Goal: Transaction & Acquisition: Book appointment/travel/reservation

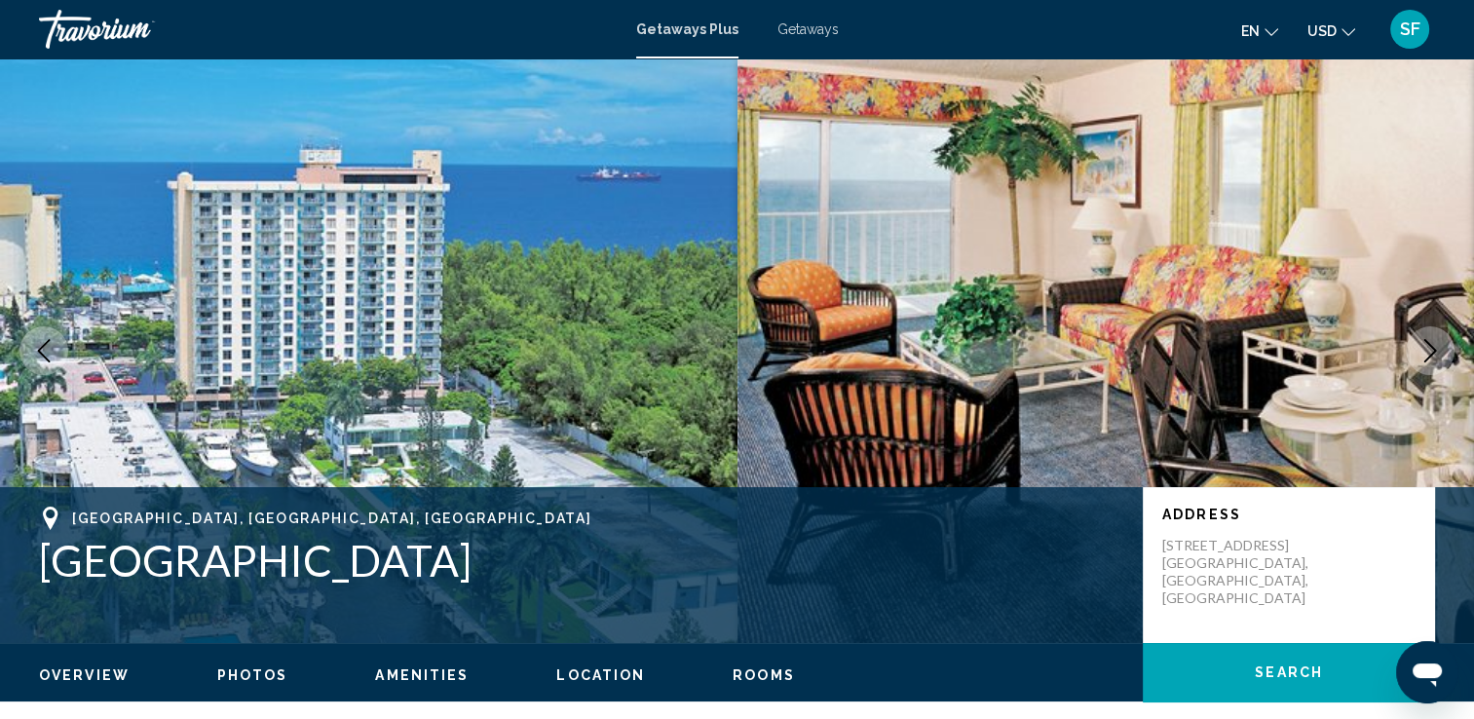
click at [1426, 292] on img "Main content" at bounding box center [1105, 350] width 737 height 584
click at [1457, 286] on img "Main content" at bounding box center [1105, 350] width 737 height 584
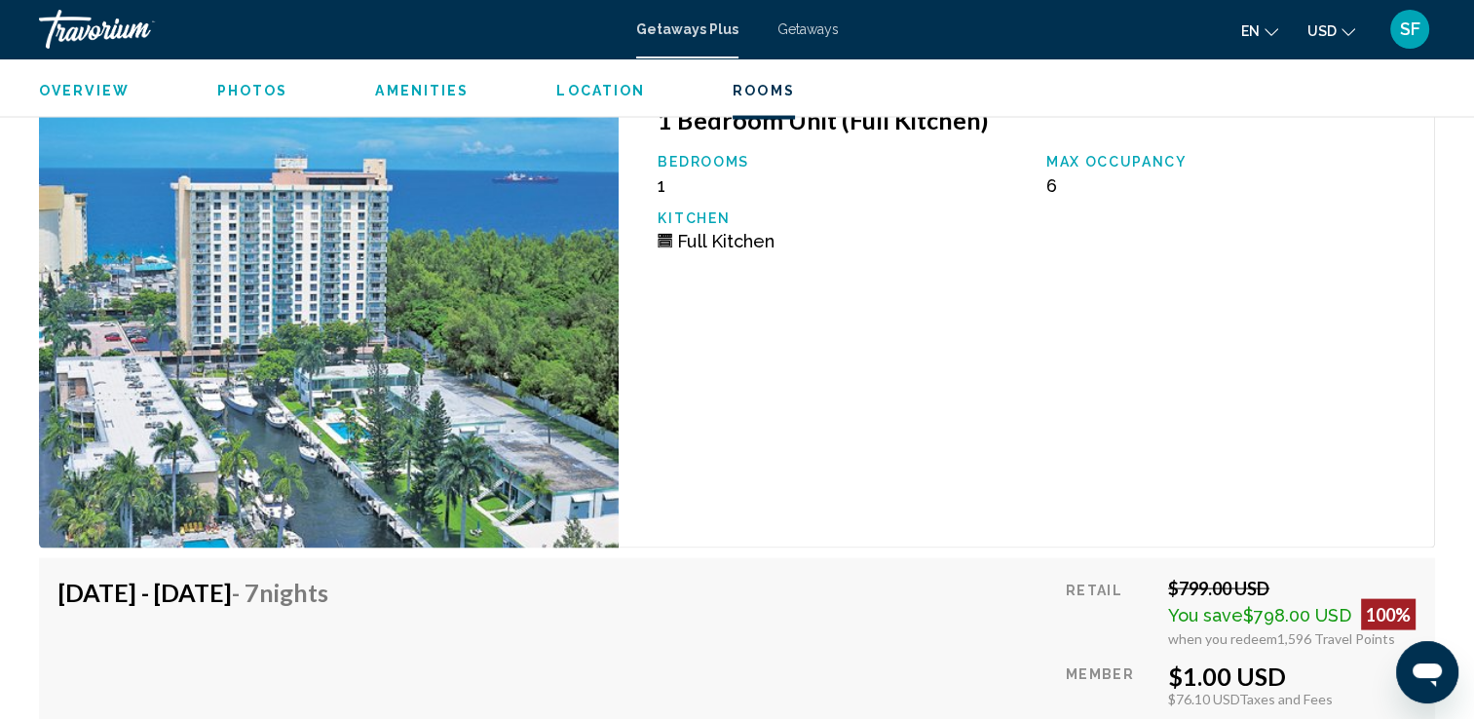
scroll to position [3800, 0]
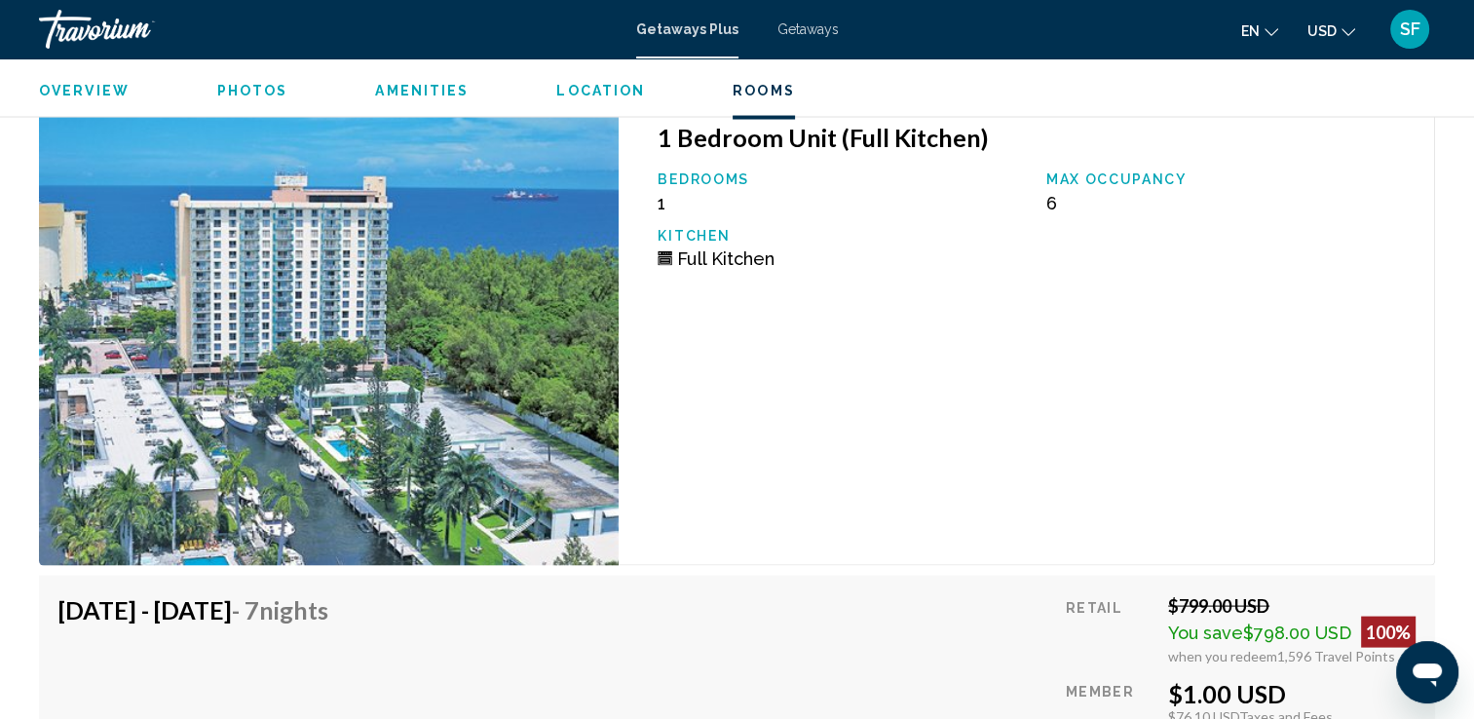
click at [685, 261] on span "Full Kitchen" at bounding box center [725, 258] width 96 height 20
click at [501, 209] on img "Main content" at bounding box center [329, 334] width 580 height 464
click at [252, 87] on span "Photos" at bounding box center [252, 91] width 71 height 16
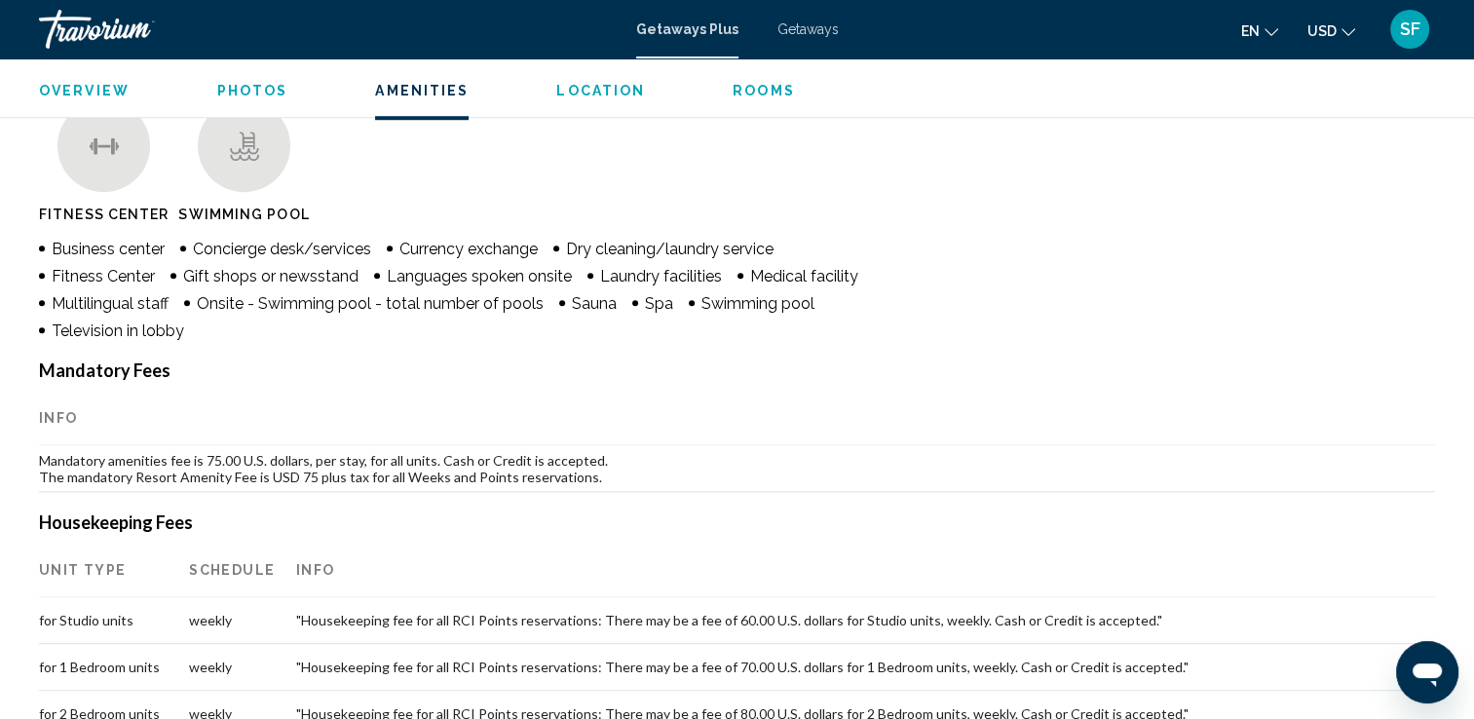
scroll to position [869, 0]
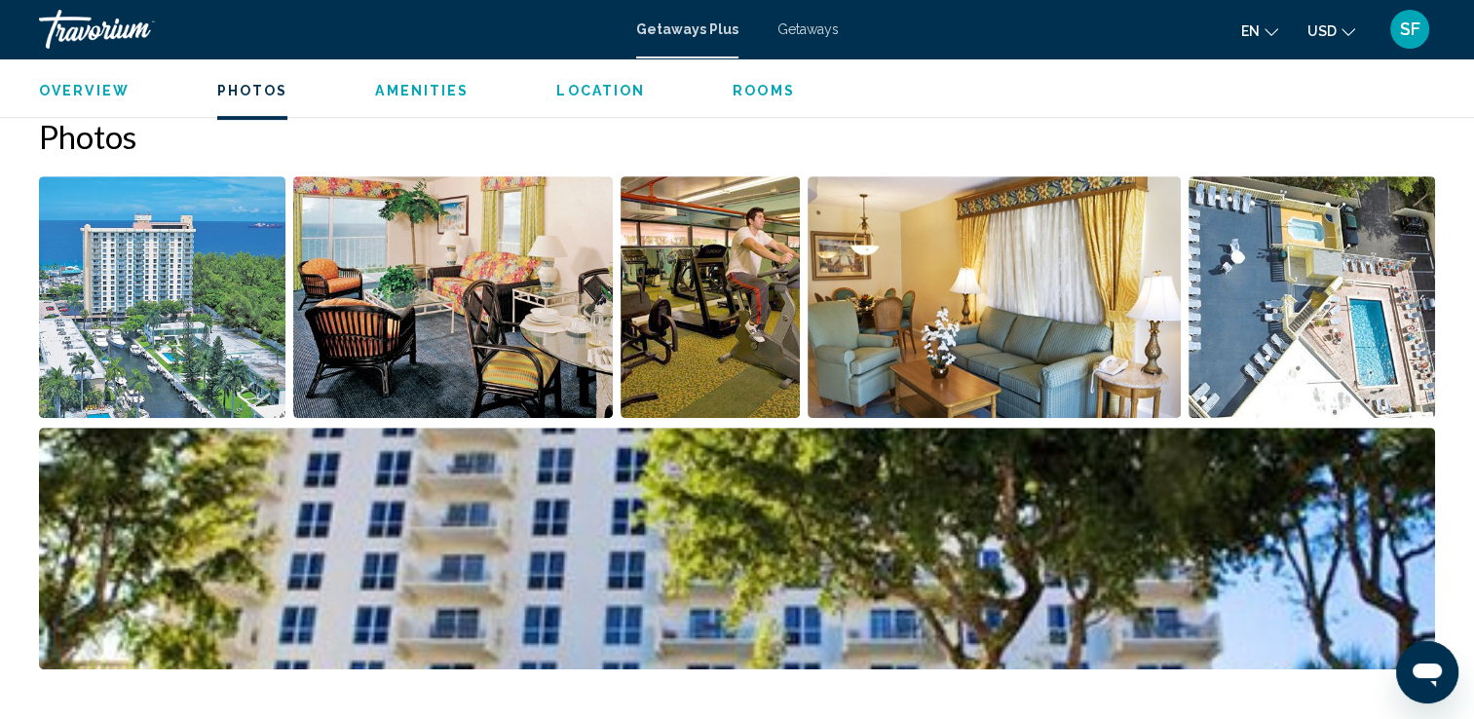
click at [836, 314] on img "Open full-screen image slider" at bounding box center [993, 297] width 373 height 242
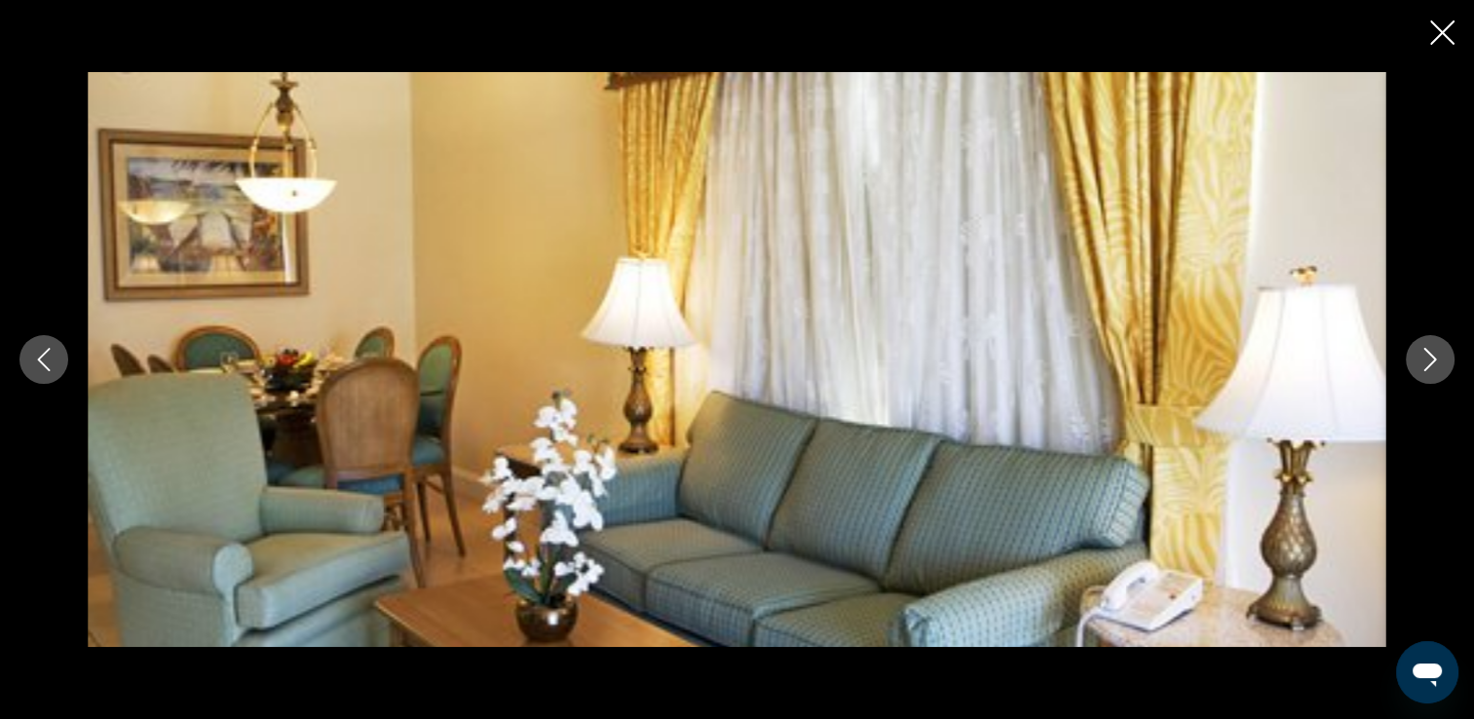
click at [836, 314] on img "Main content" at bounding box center [737, 359] width 1298 height 575
click at [1421, 369] on icon "Next image" at bounding box center [1429, 359] width 23 height 23
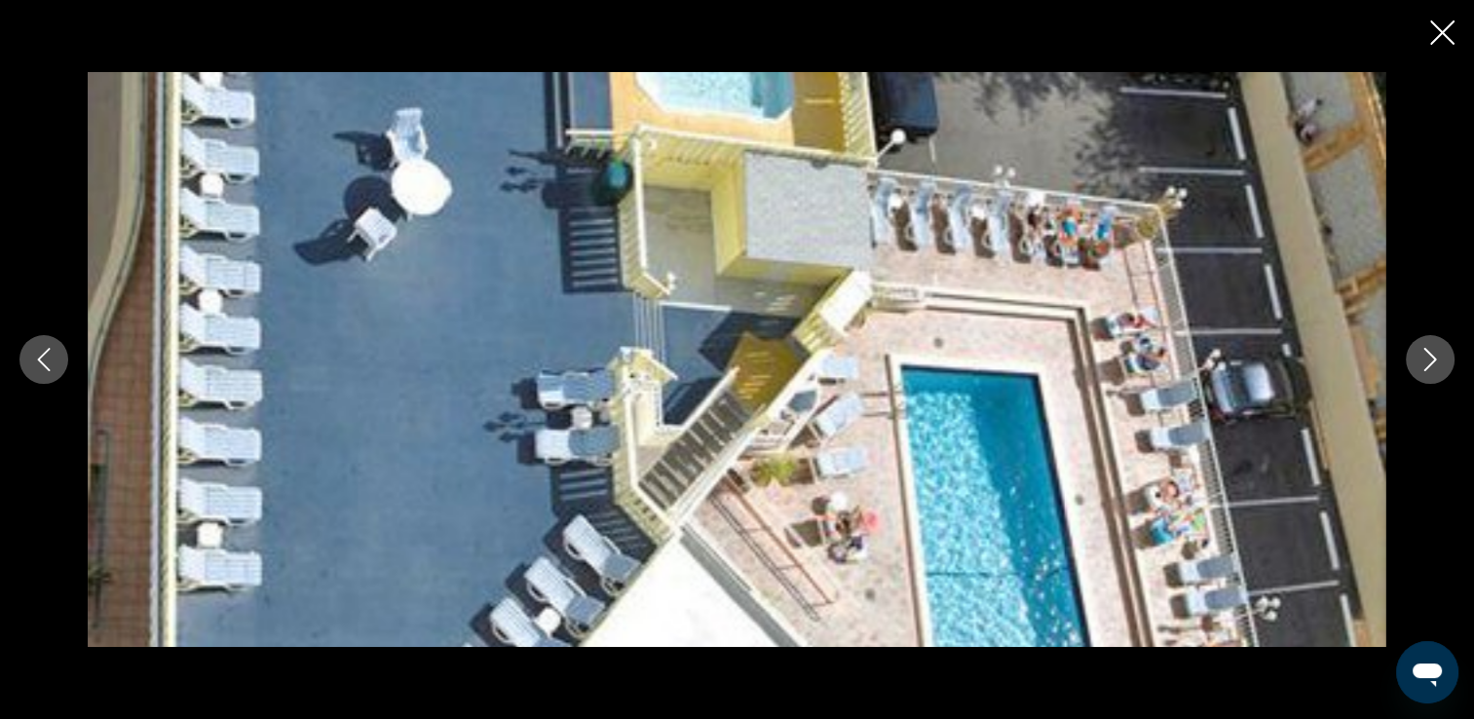
click at [1421, 369] on icon "Next image" at bounding box center [1429, 359] width 23 height 23
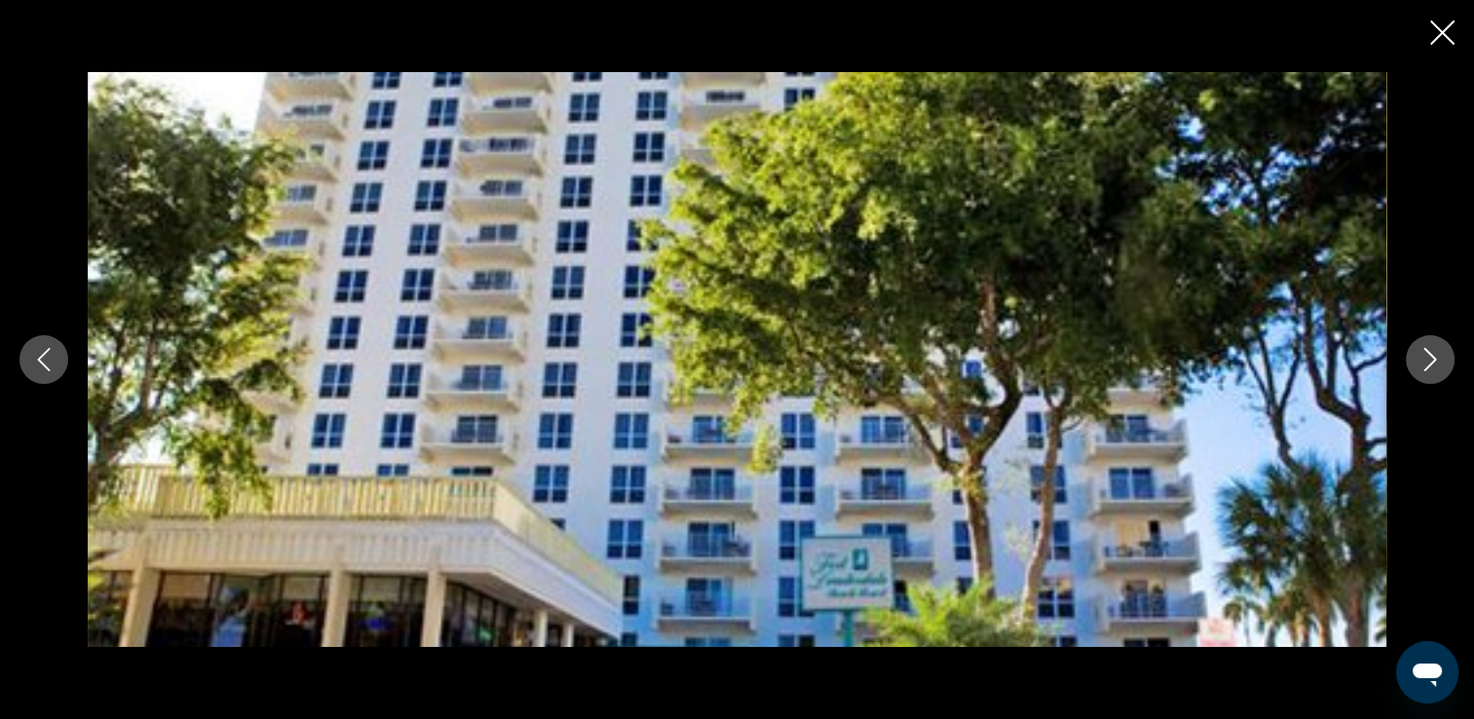
click at [1421, 369] on icon "Next image" at bounding box center [1429, 359] width 23 height 23
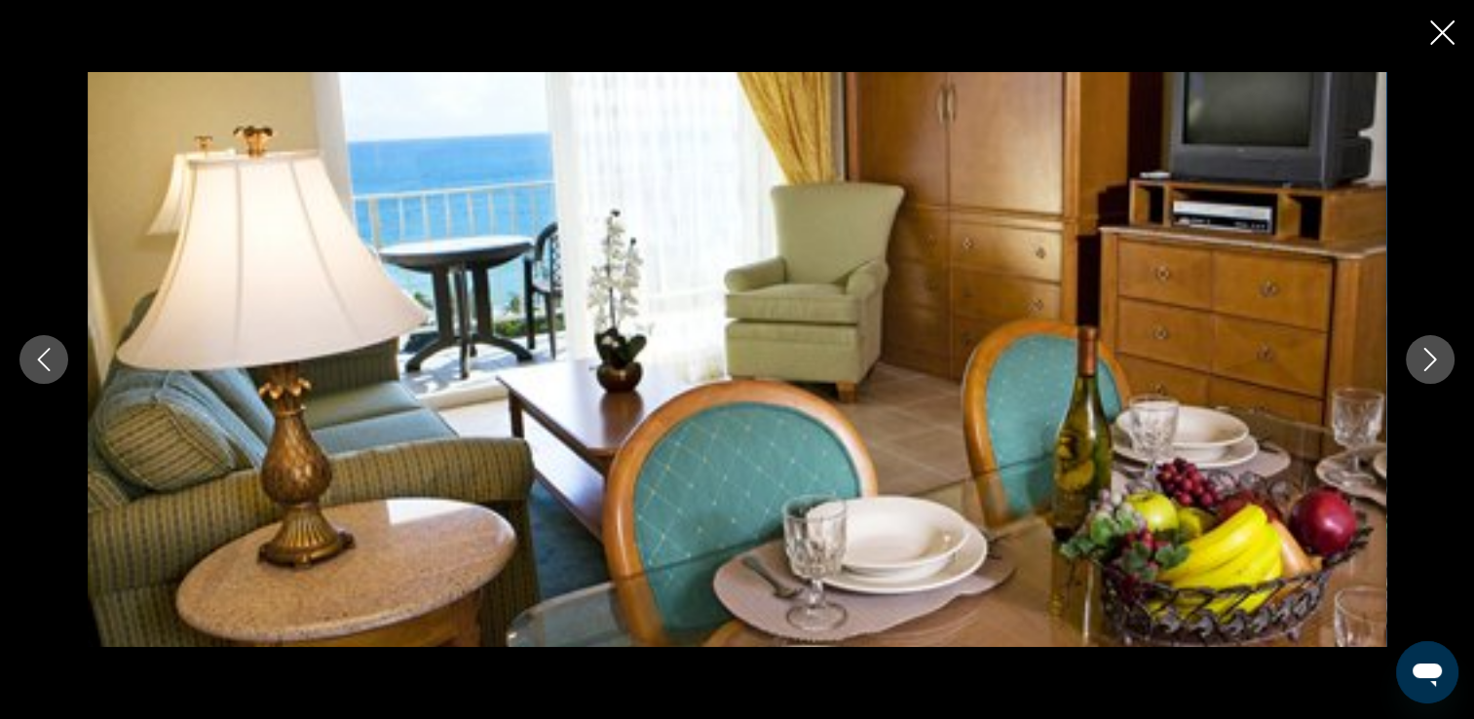
click at [1421, 369] on icon "Next image" at bounding box center [1429, 359] width 23 height 23
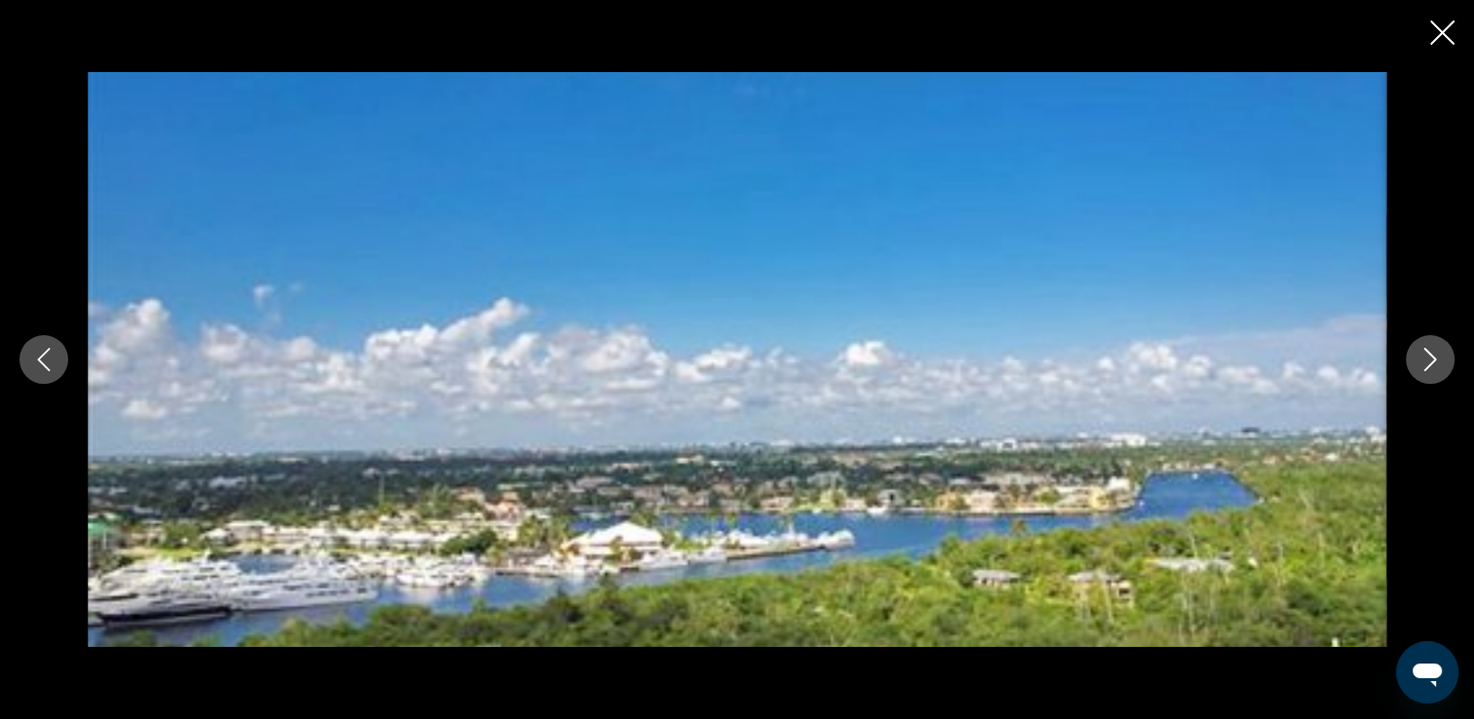
click at [1421, 369] on icon "Next image" at bounding box center [1429, 359] width 23 height 23
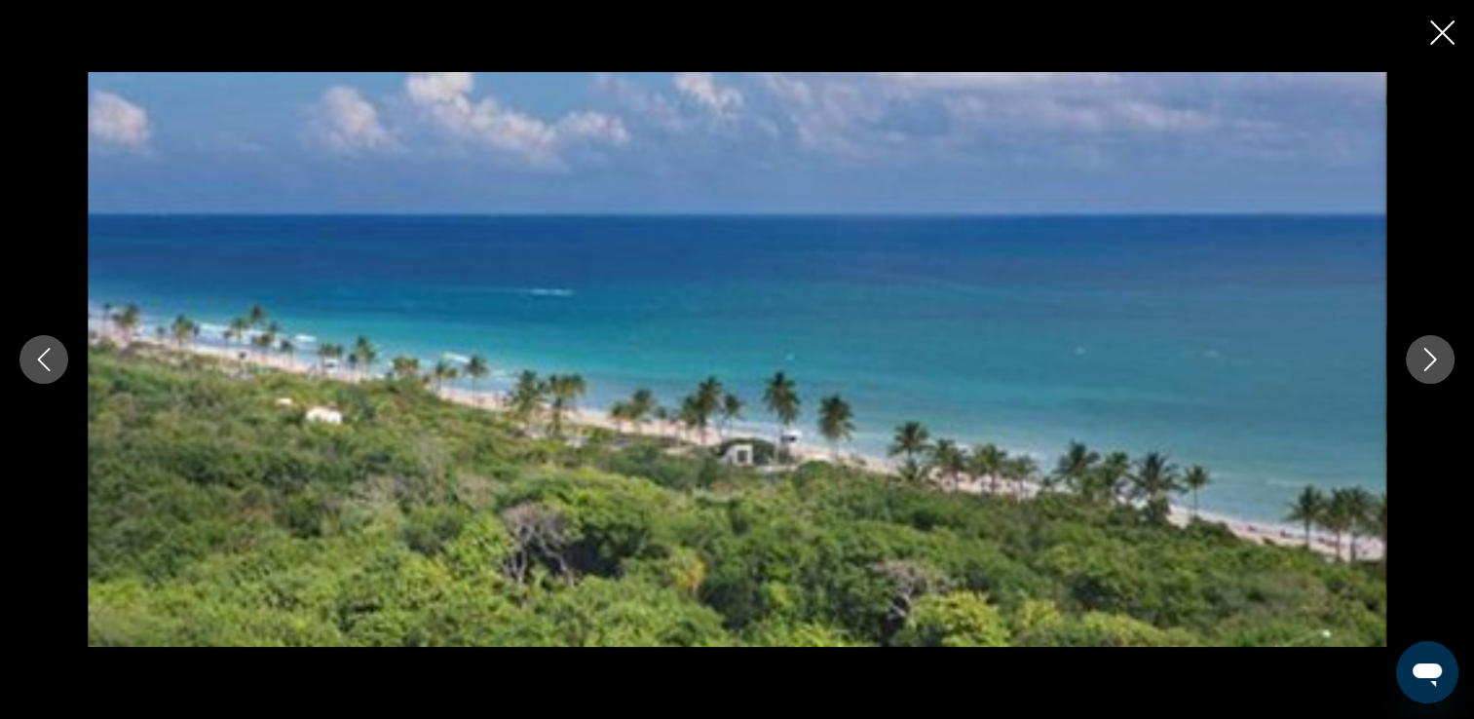
click at [1421, 369] on icon "Next image" at bounding box center [1429, 359] width 23 height 23
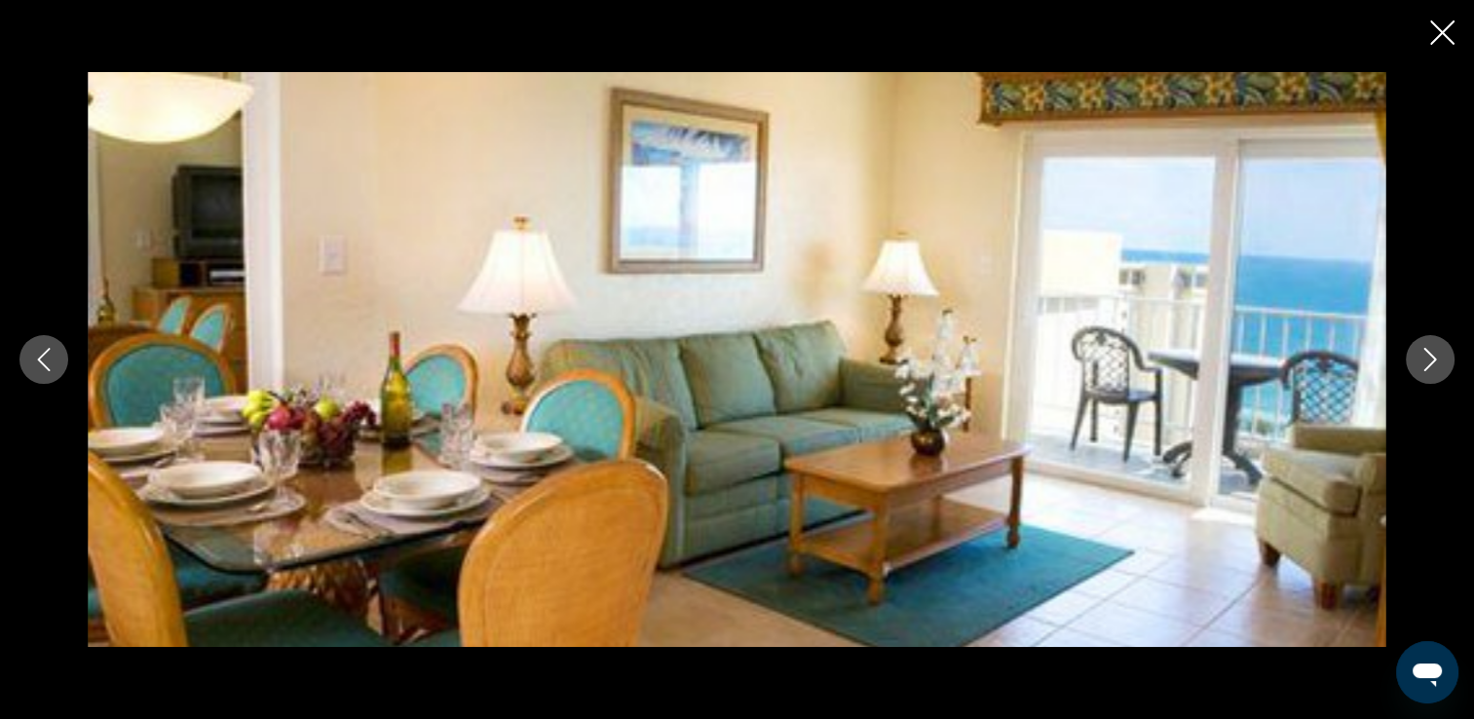
click at [1421, 369] on icon "Next image" at bounding box center [1429, 359] width 23 height 23
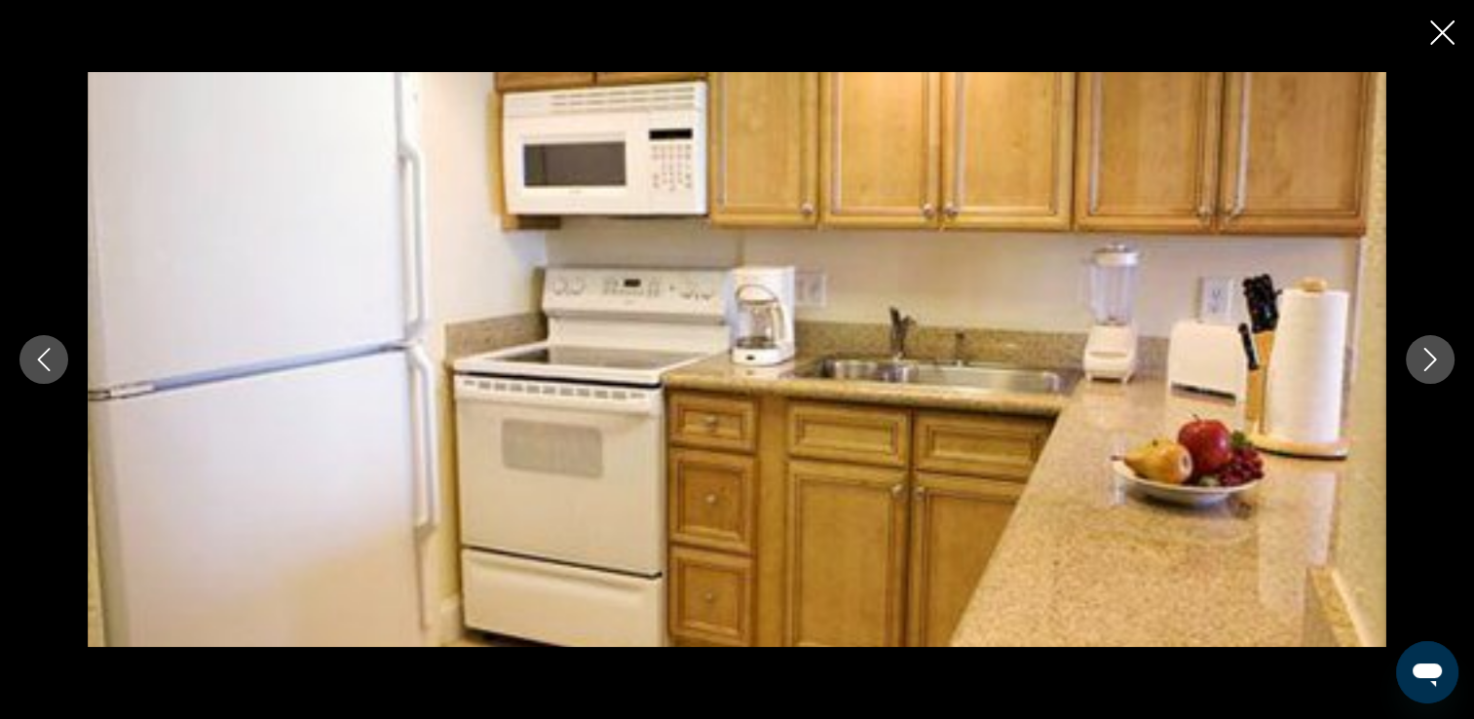
click at [1421, 369] on icon "Next image" at bounding box center [1429, 359] width 23 height 23
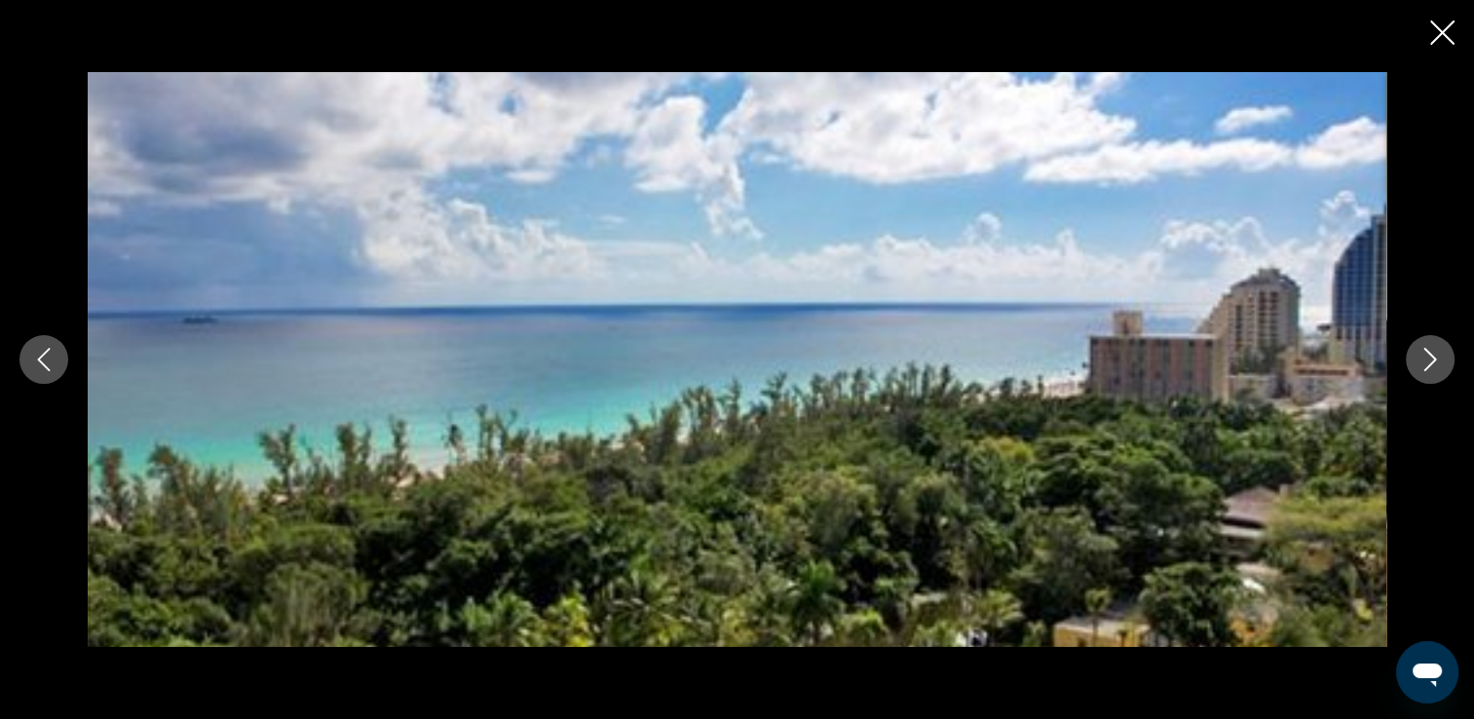
click at [1421, 369] on icon "Next image" at bounding box center [1429, 359] width 23 height 23
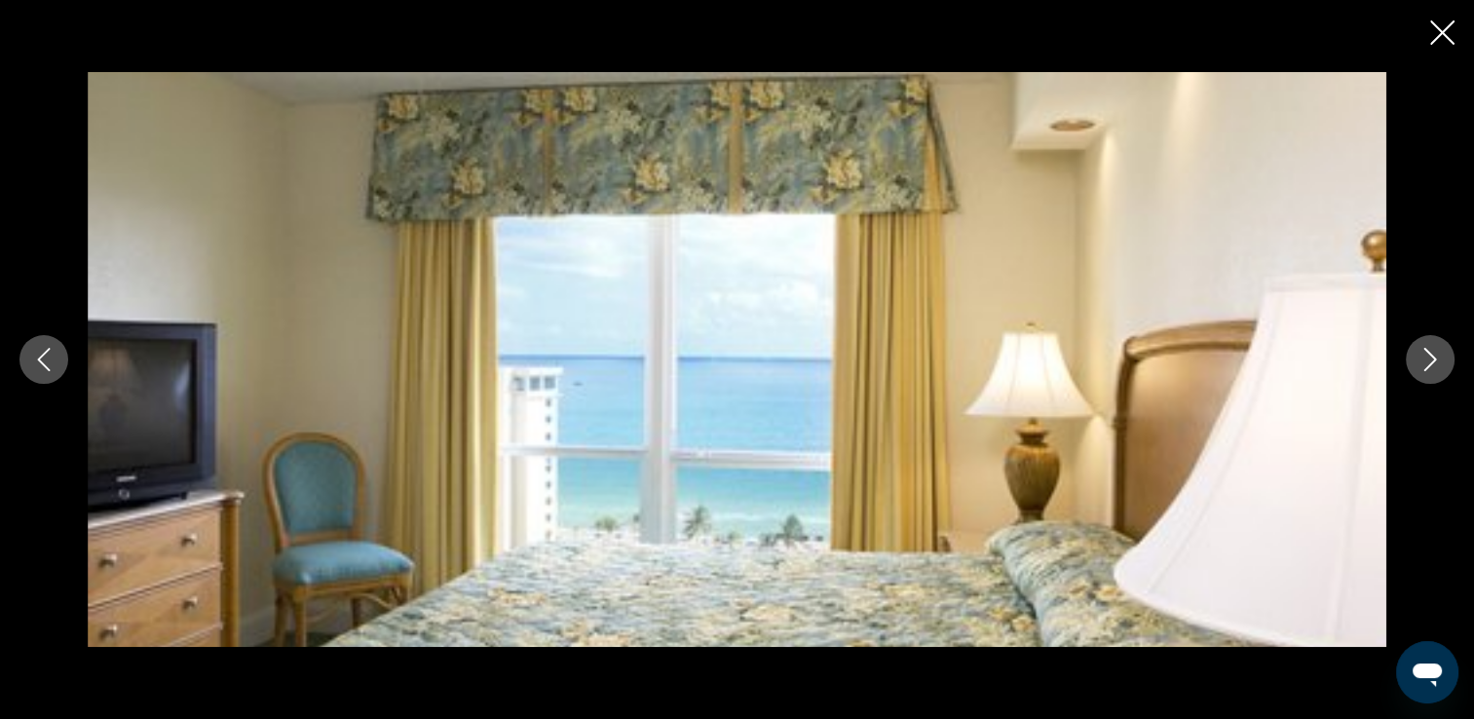
click at [1421, 369] on icon "Next image" at bounding box center [1429, 359] width 23 height 23
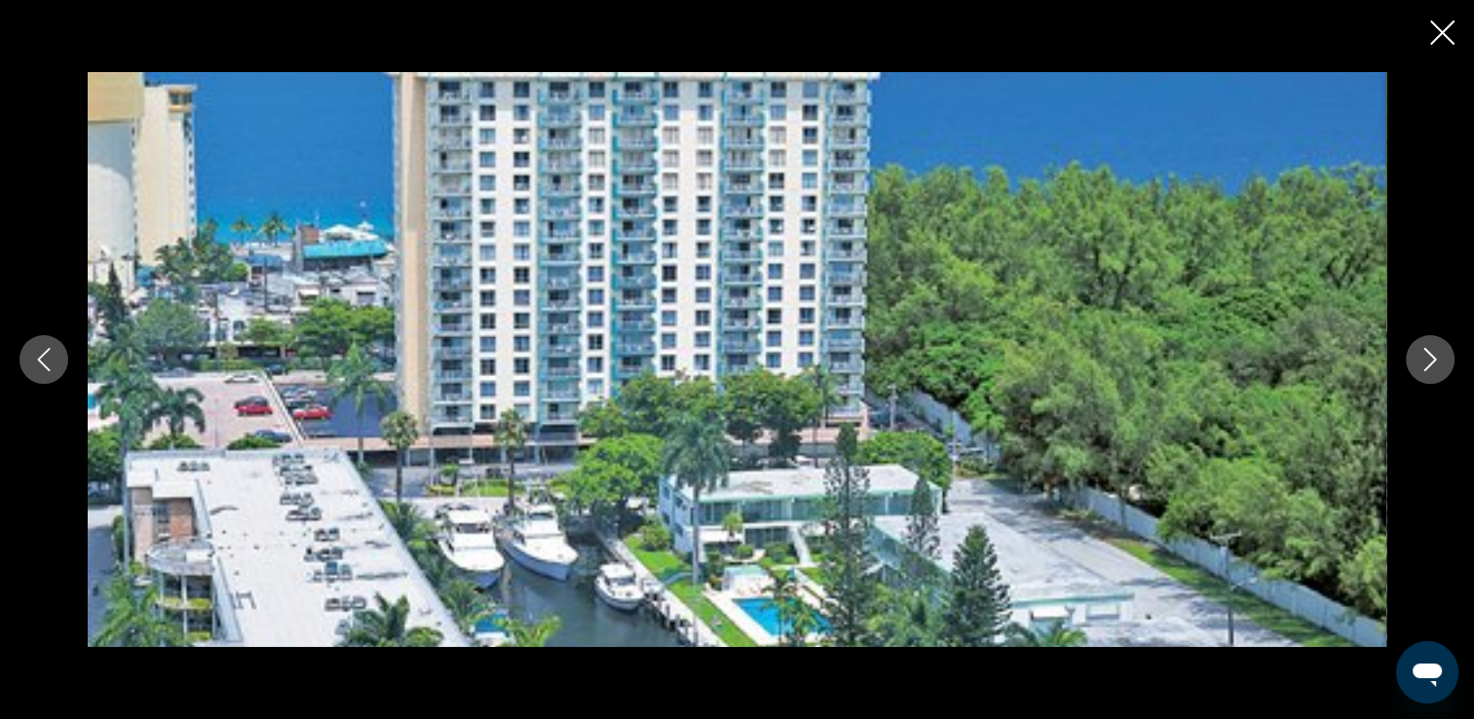
click at [1437, 39] on icon "Close slideshow" at bounding box center [1442, 32] width 24 height 24
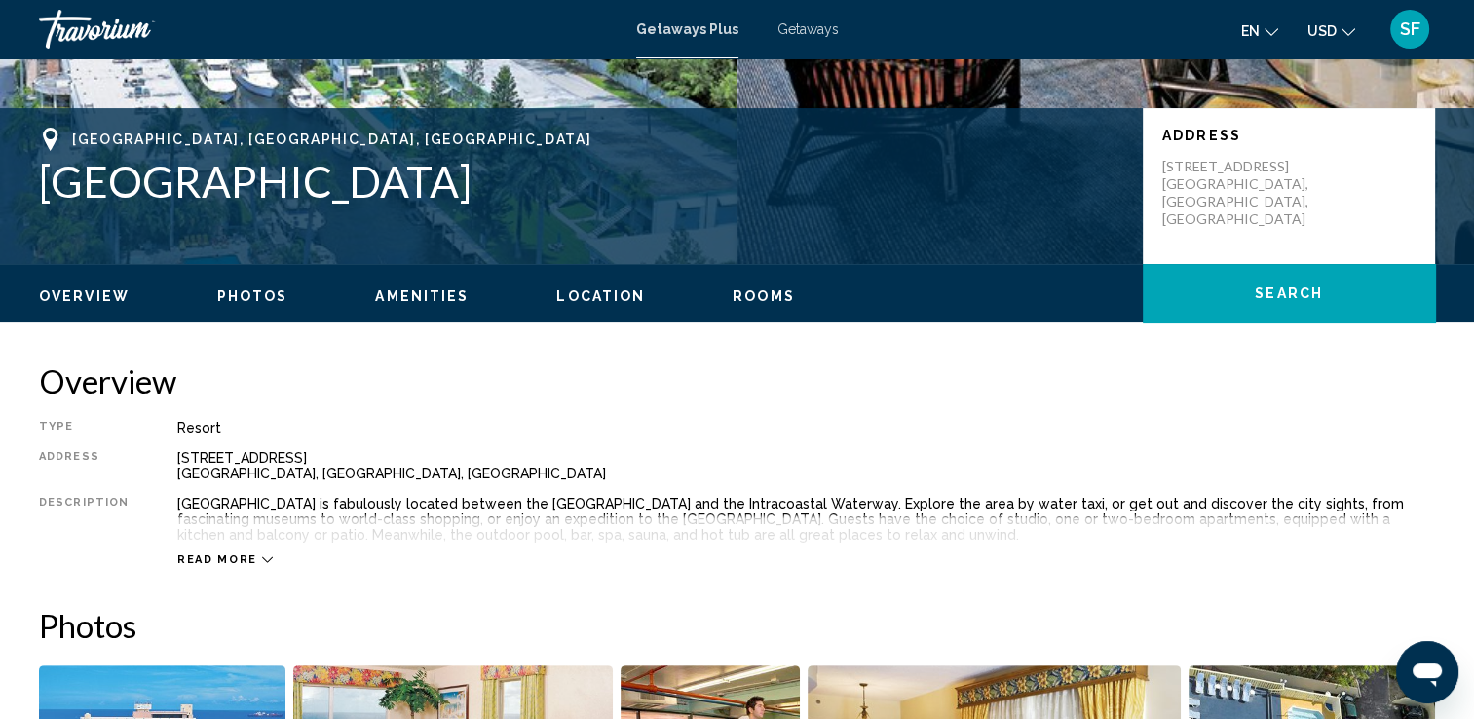
scroll to position [356, 0]
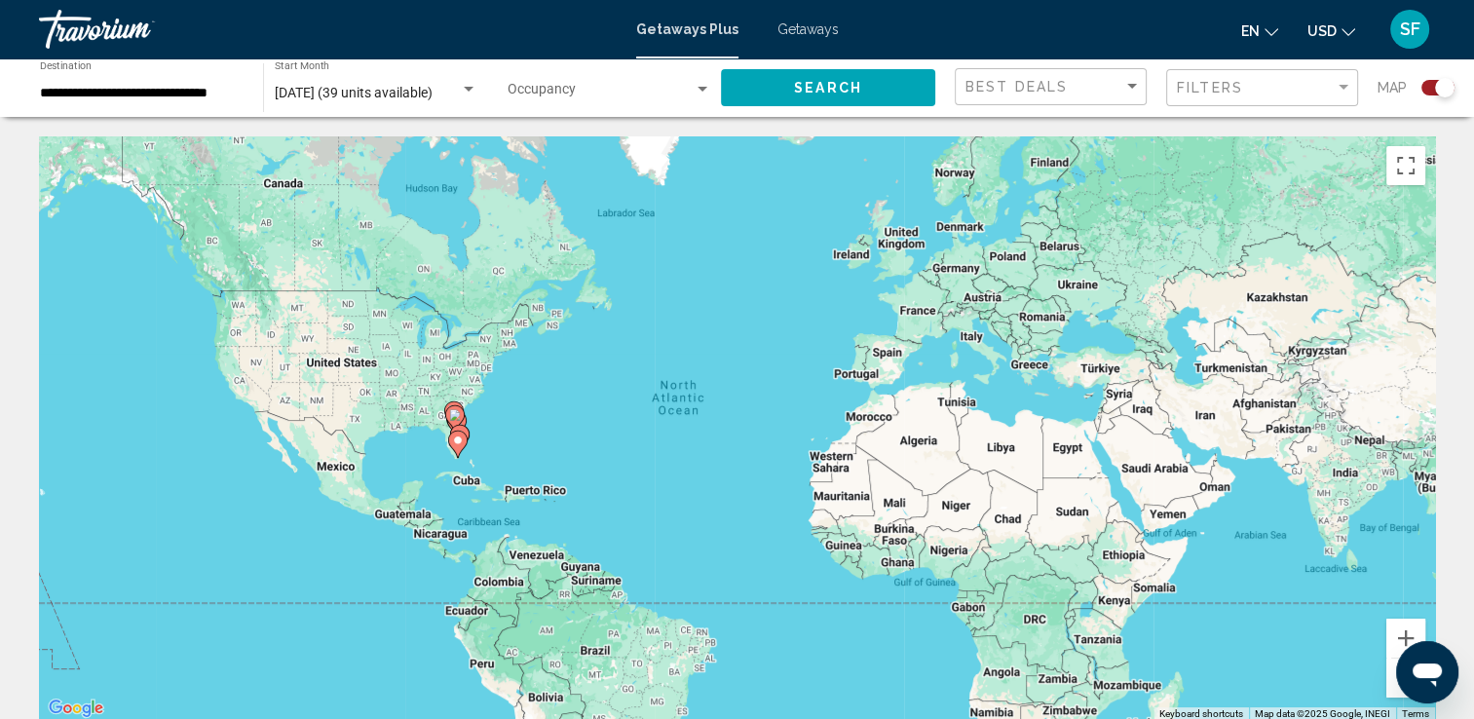
click at [416, 94] on span "August 2025 (39 units available)" at bounding box center [354, 93] width 158 height 16
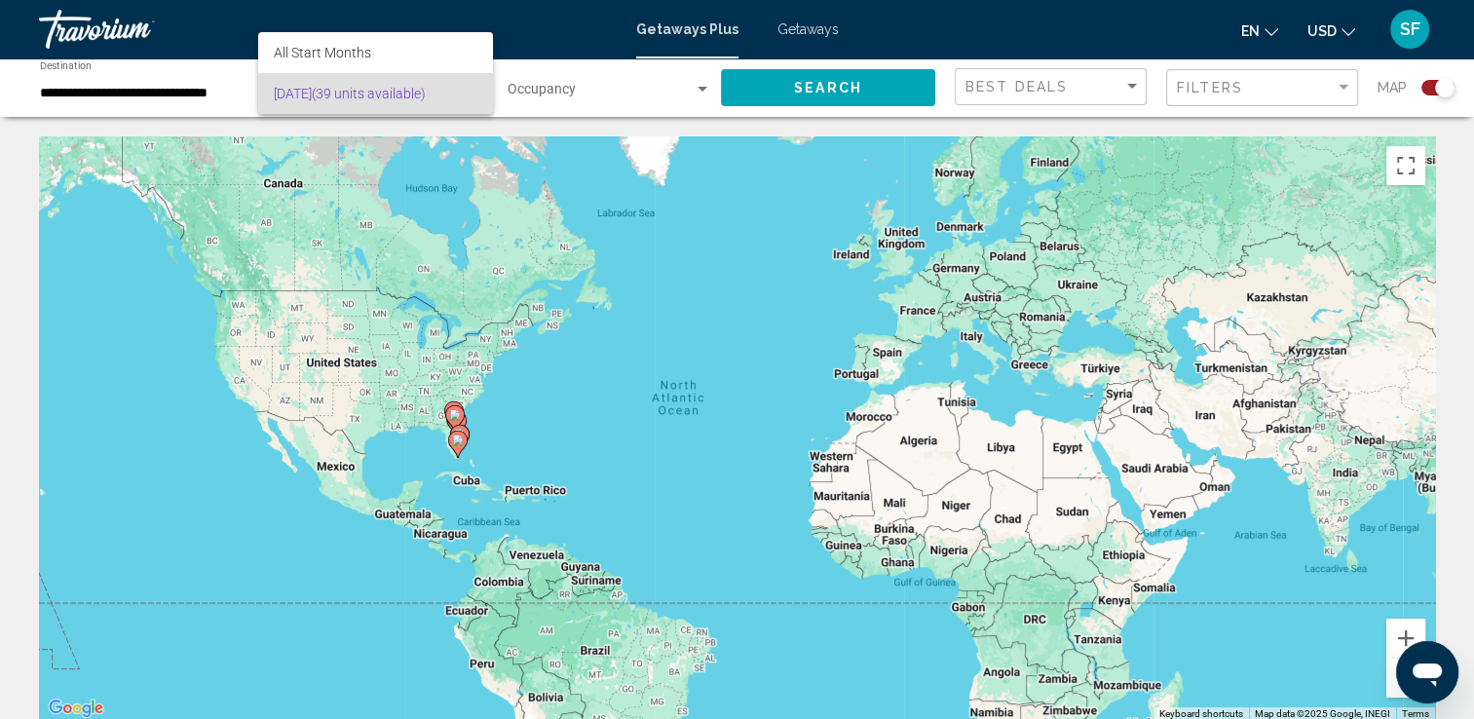
click at [1424, 84] on div at bounding box center [737, 359] width 1474 height 719
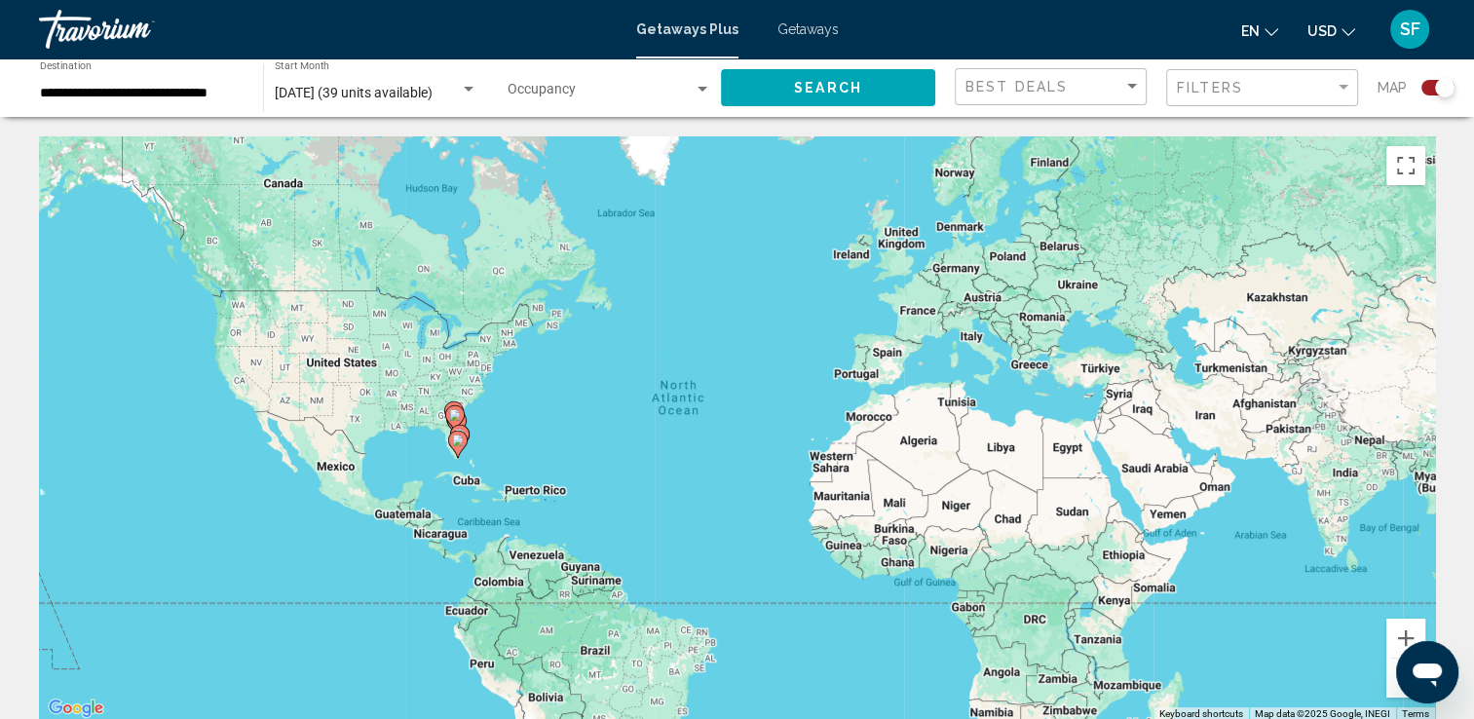
click at [1440, 85] on div "Search widget" at bounding box center [1444, 87] width 19 height 19
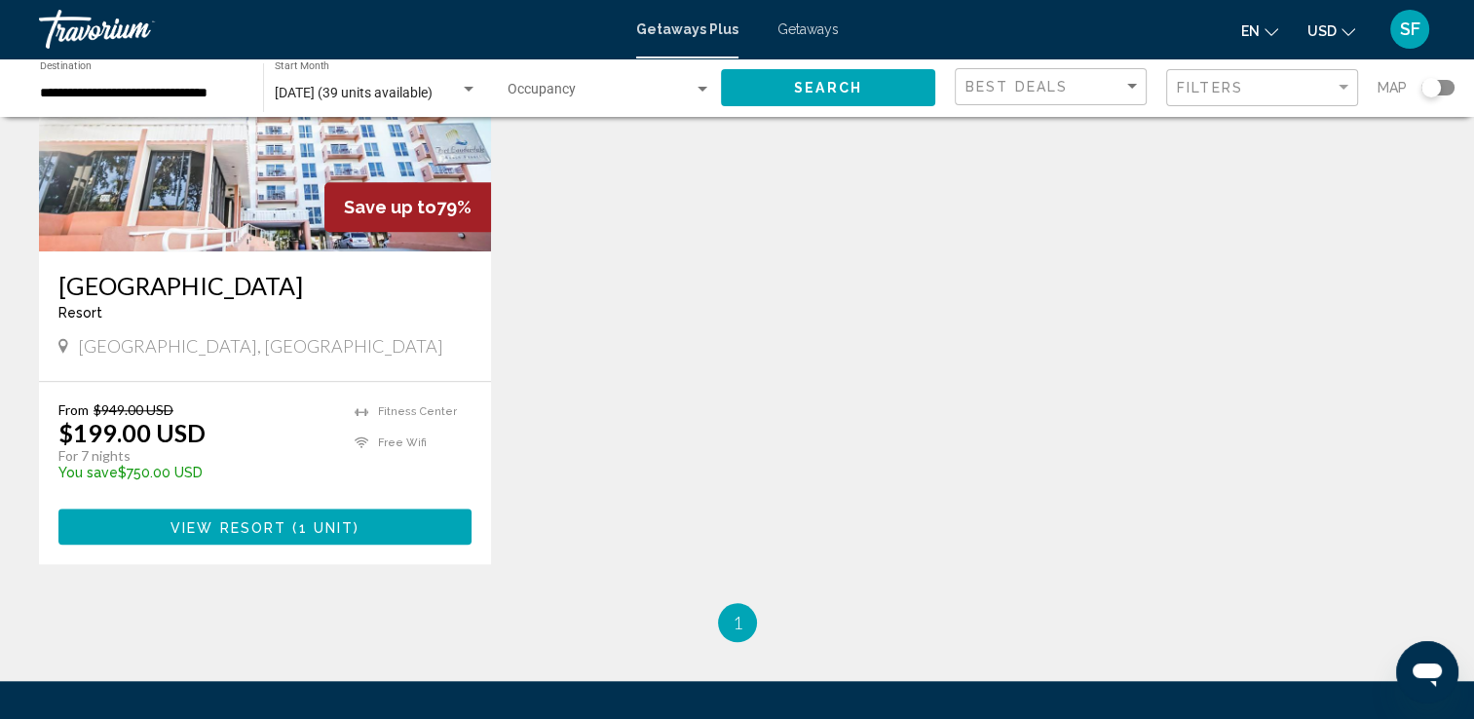
scroll to position [1681, 0]
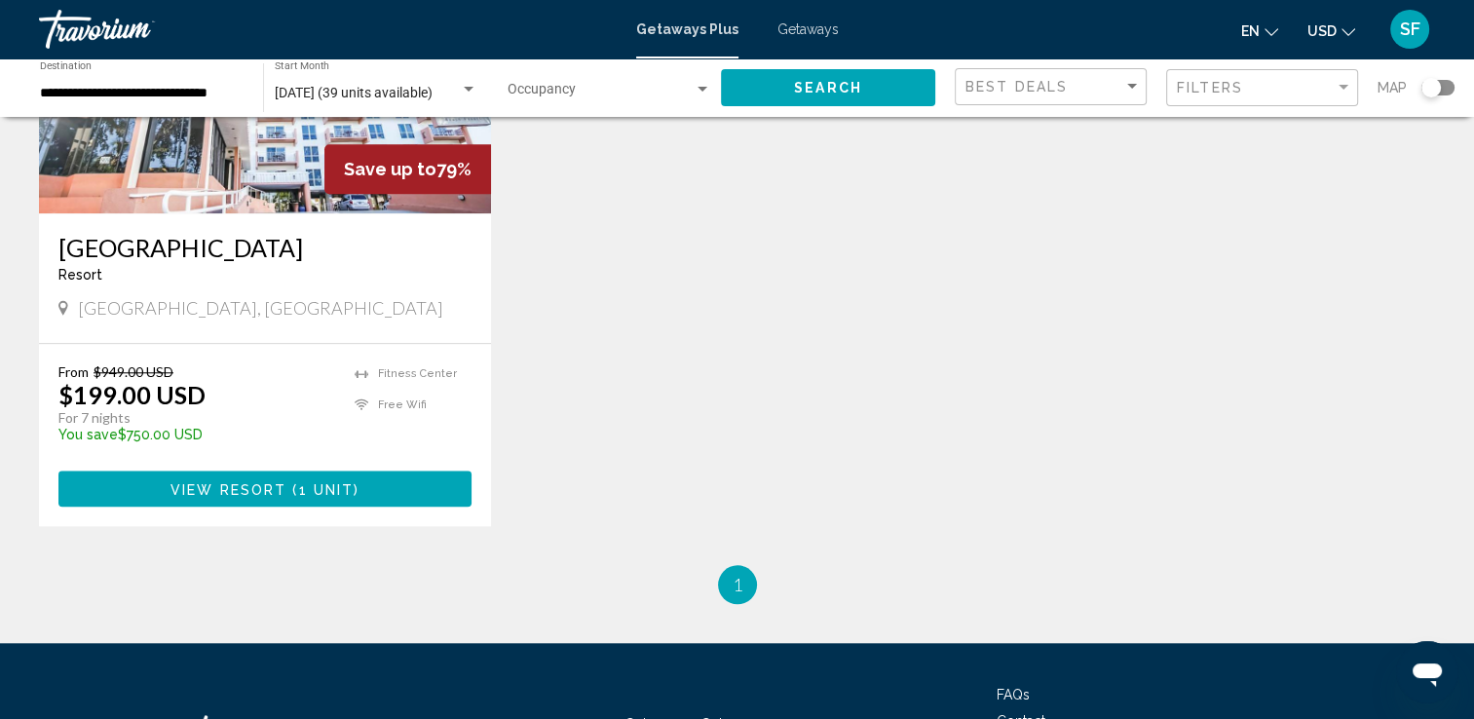
click at [818, 23] on span "Getaways" at bounding box center [807, 29] width 61 height 16
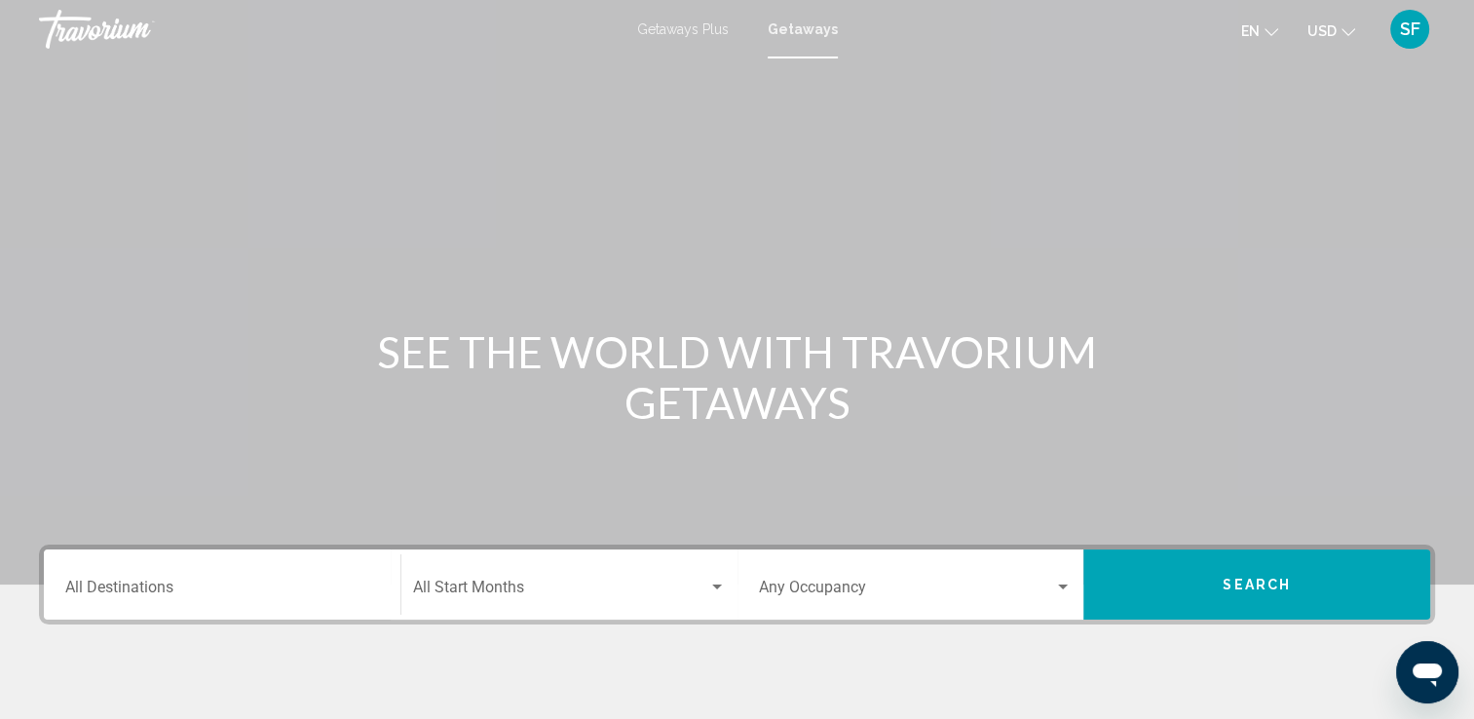
click at [713, 584] on div "Search widget" at bounding box center [717, 586] width 10 height 5
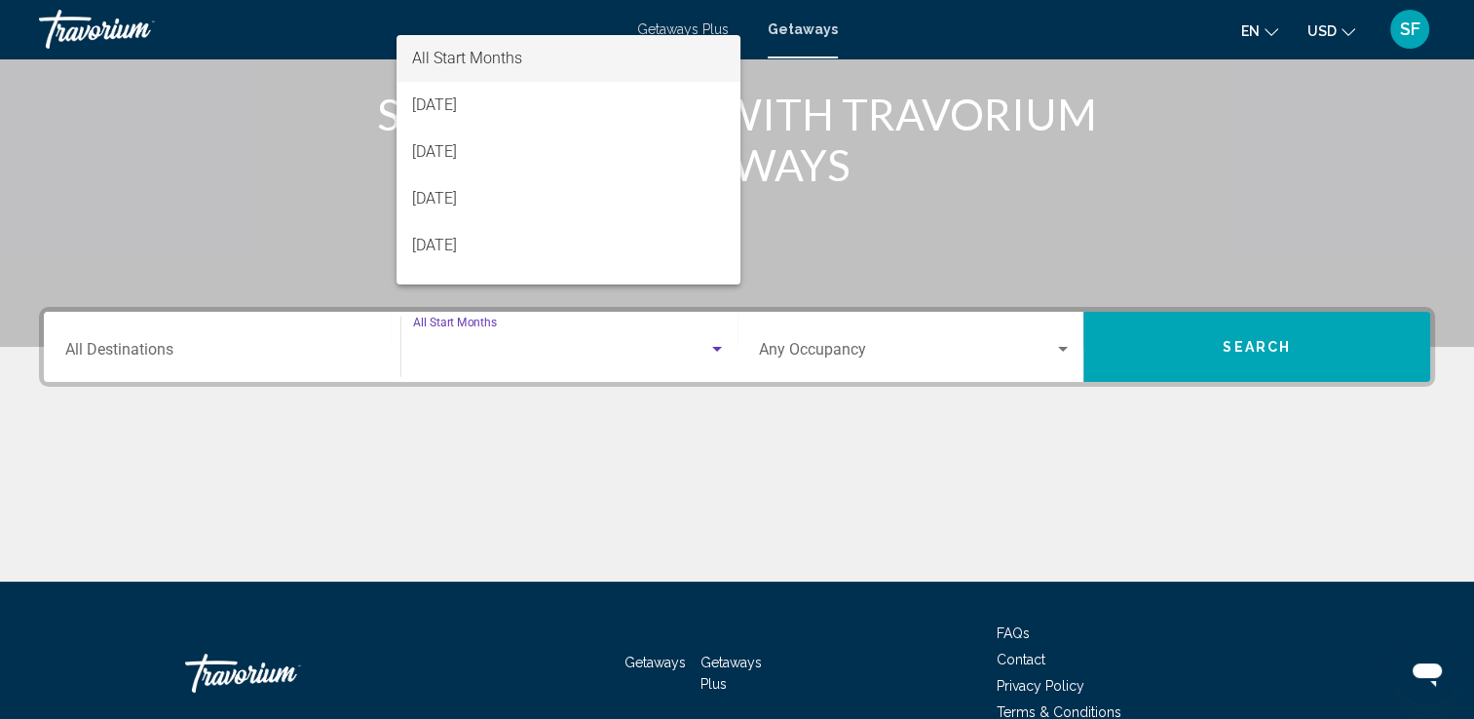
scroll to position [338, 0]
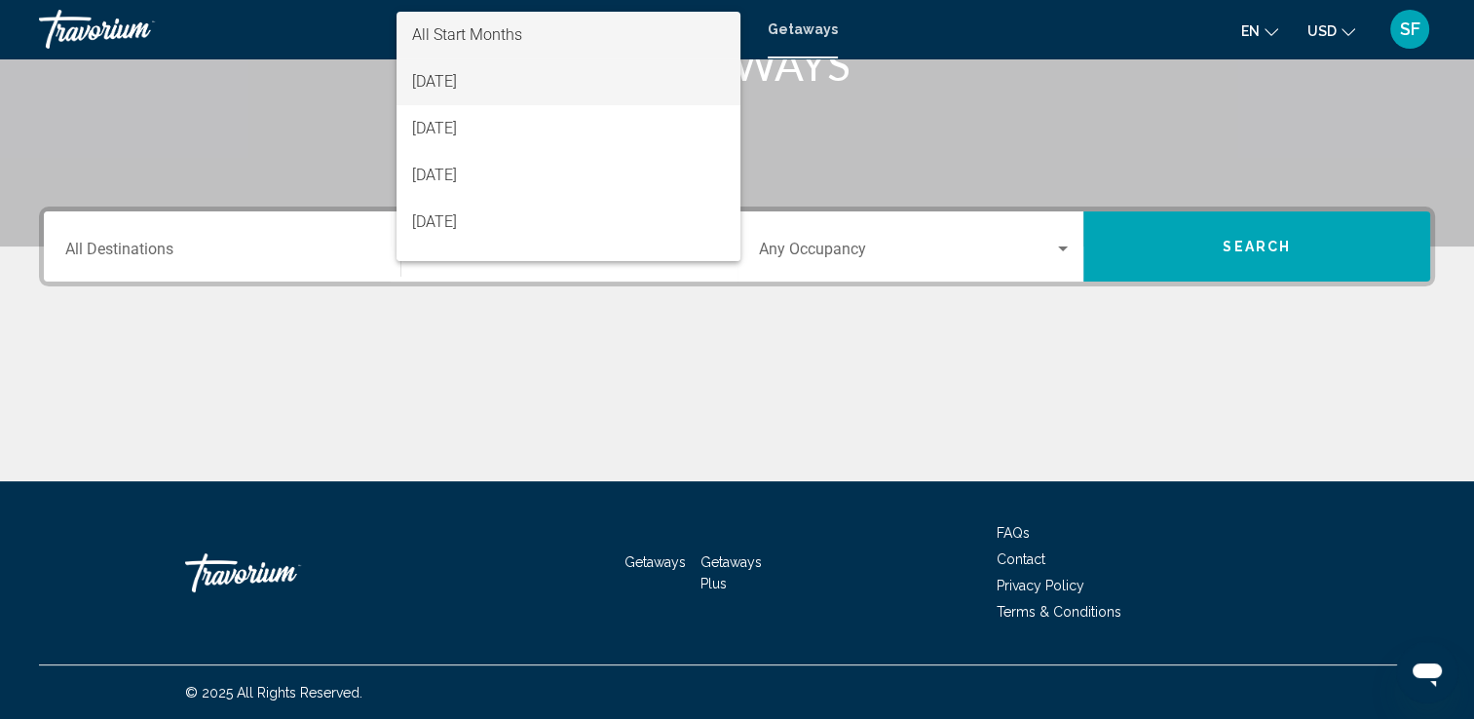
click at [536, 70] on span "[DATE]" at bounding box center [568, 81] width 313 height 47
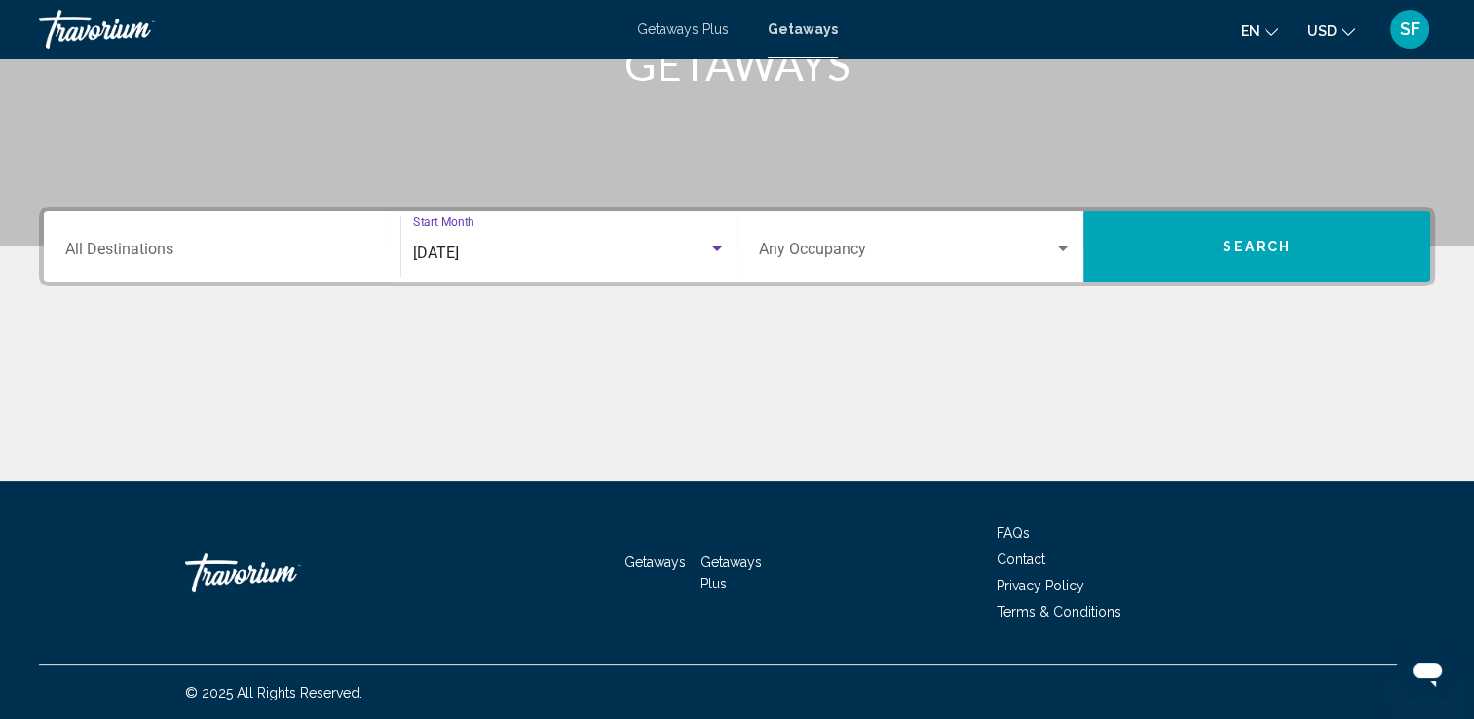
click at [208, 237] on div "Destination All Destinations" at bounding box center [222, 246] width 314 height 61
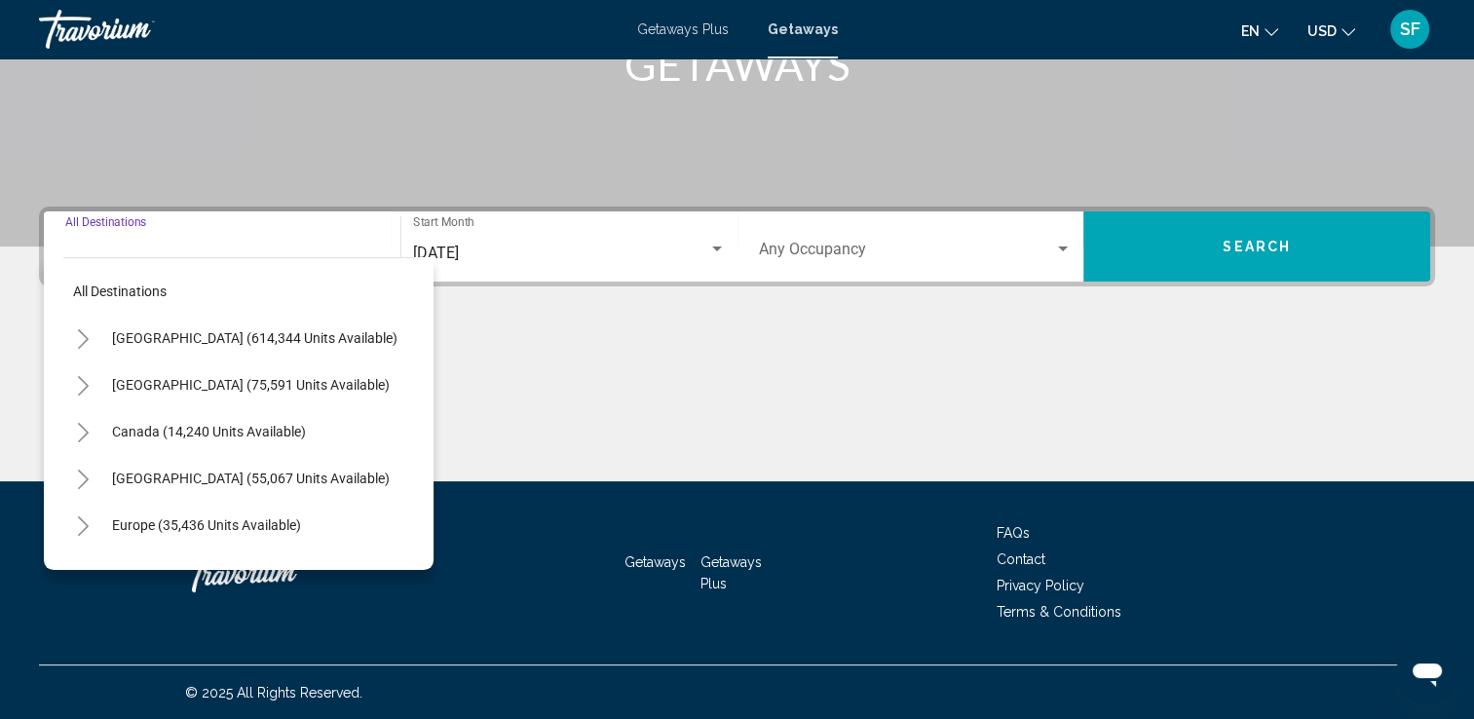
click at [78, 332] on icon "Toggle United States (614,344 units available)" at bounding box center [83, 338] width 15 height 19
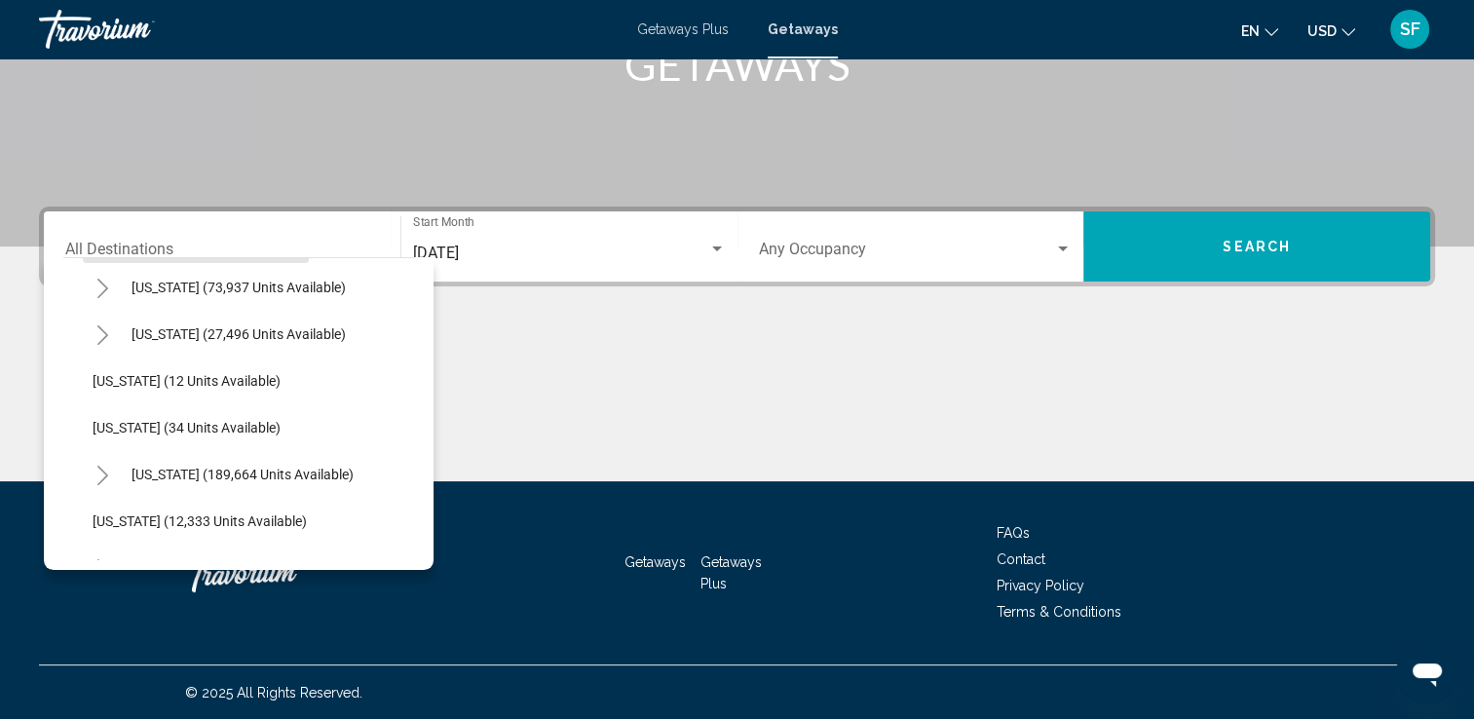
scroll to position [195, 0]
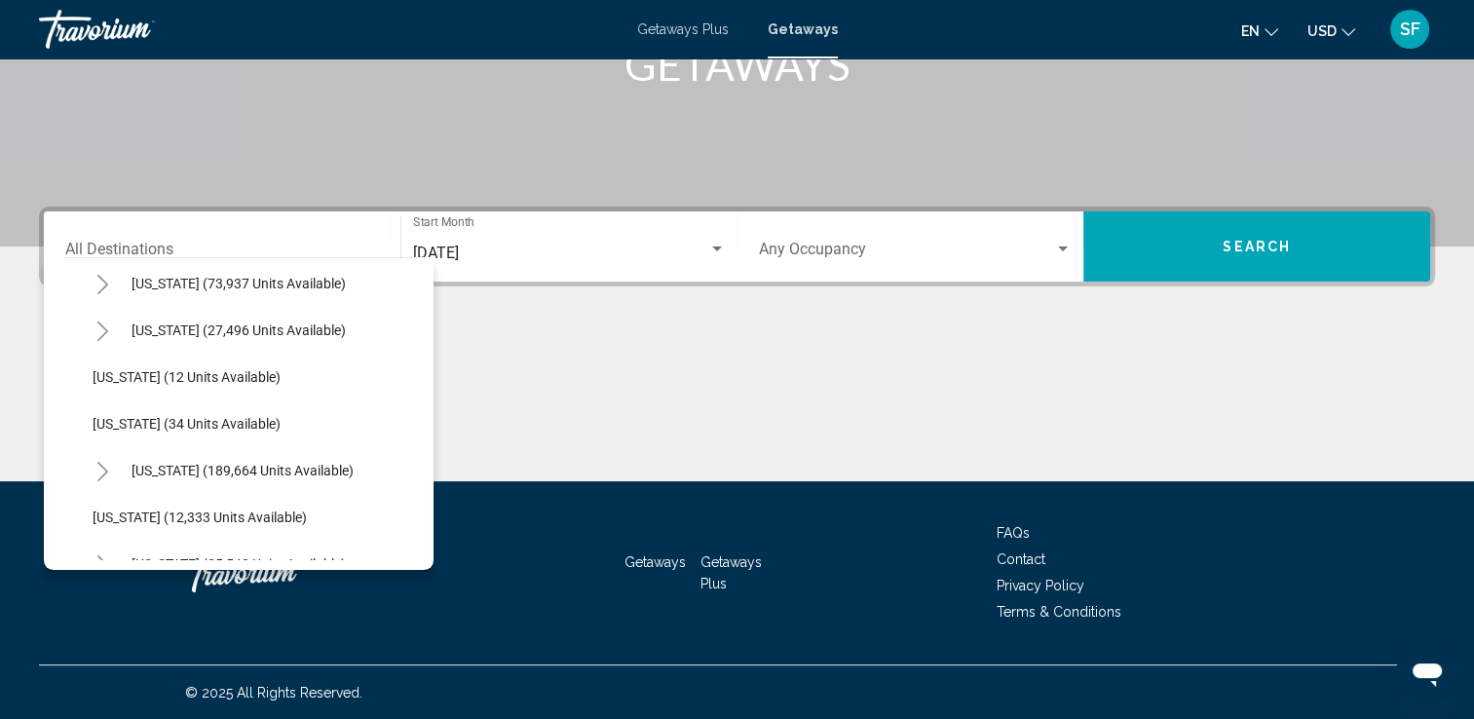
click at [101, 468] on icon "Toggle Florida (189,664 units available)" at bounding box center [102, 471] width 15 height 19
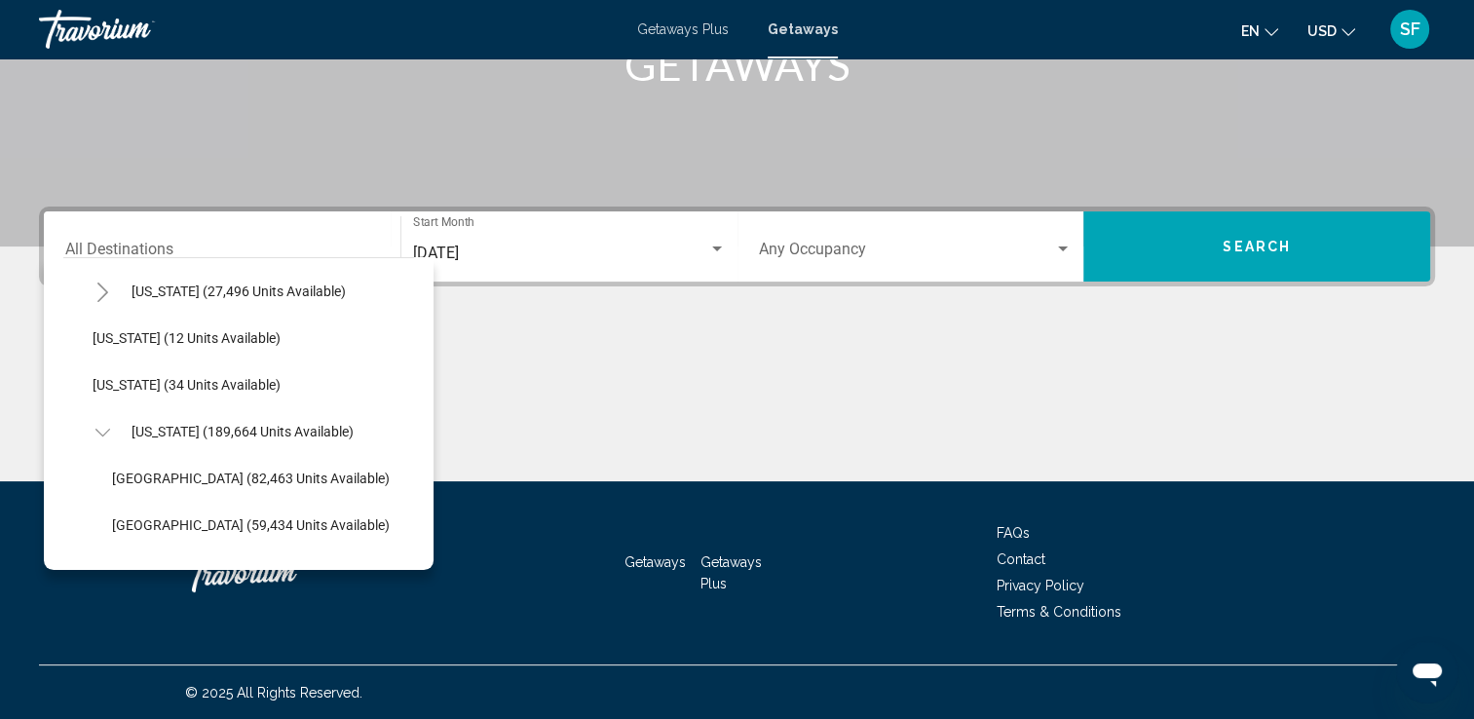
scroll to position [273, 0]
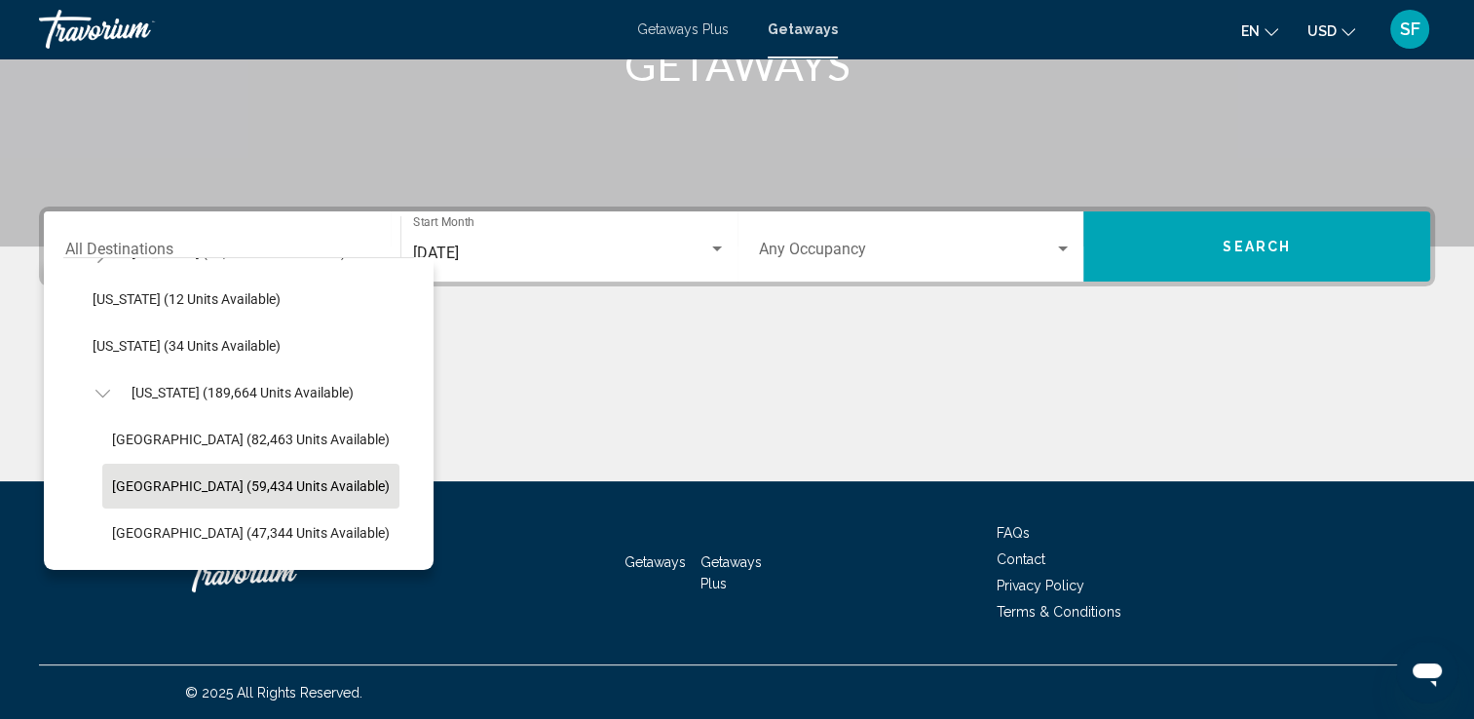
click at [129, 493] on span "East Coast (59,434 units available)" at bounding box center [251, 486] width 278 height 16
type input "**********"
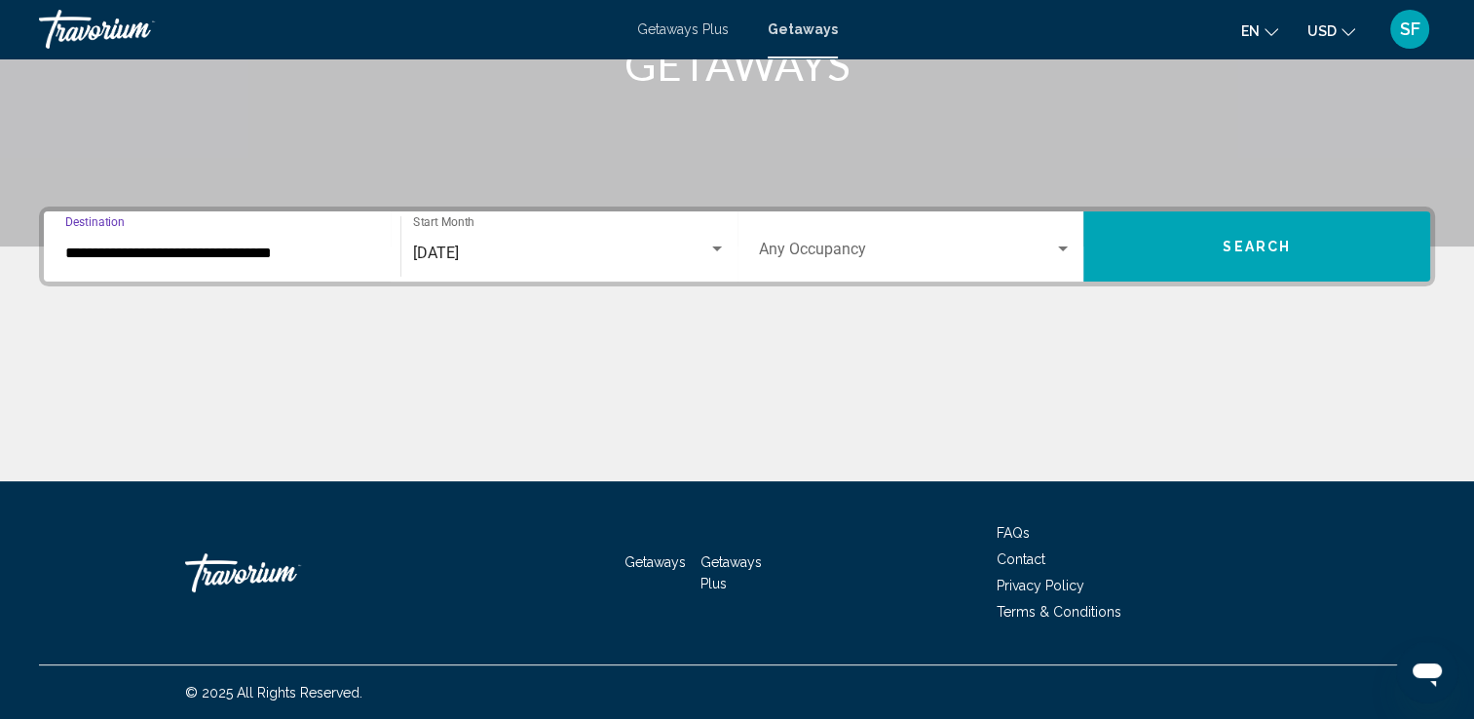
click at [1223, 240] on span "Search" at bounding box center [1256, 248] width 68 height 16
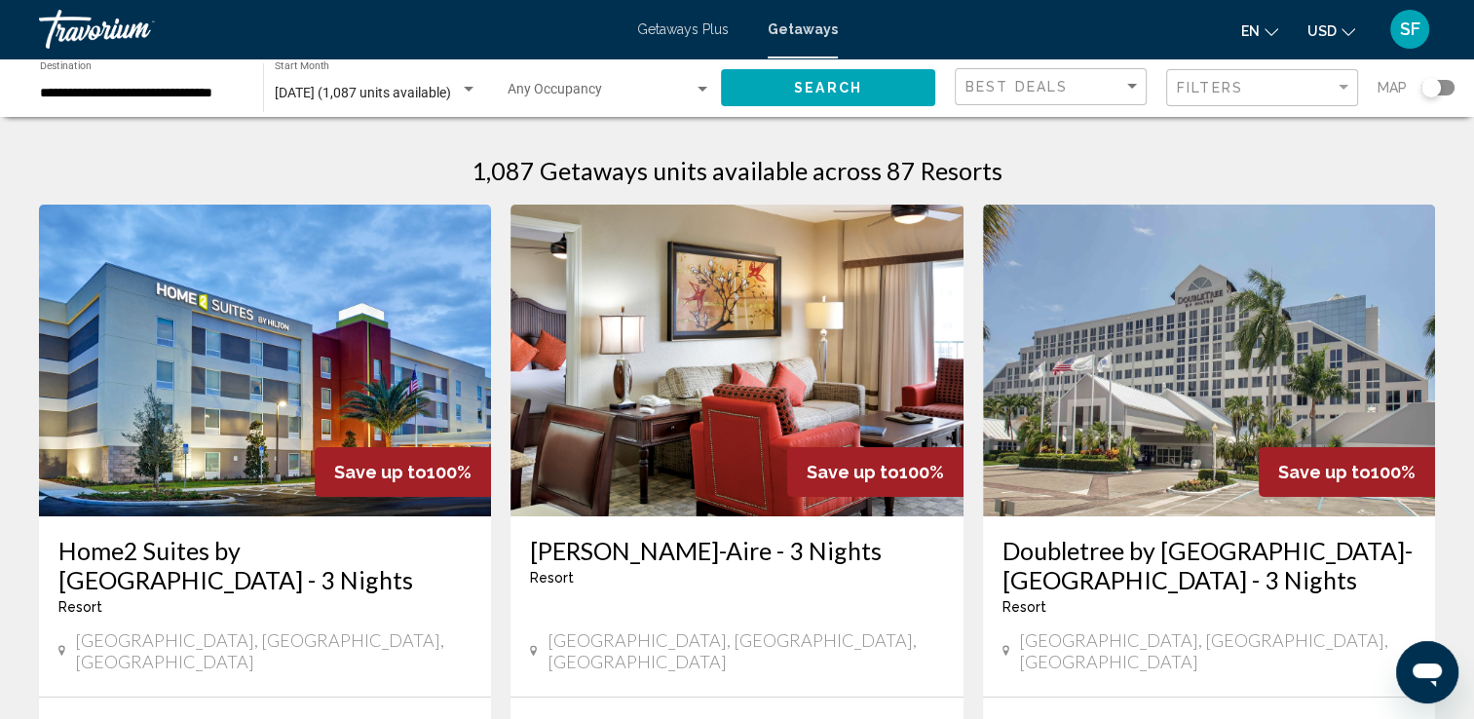
click at [385, 366] on img "Main content" at bounding box center [265, 361] width 452 height 312
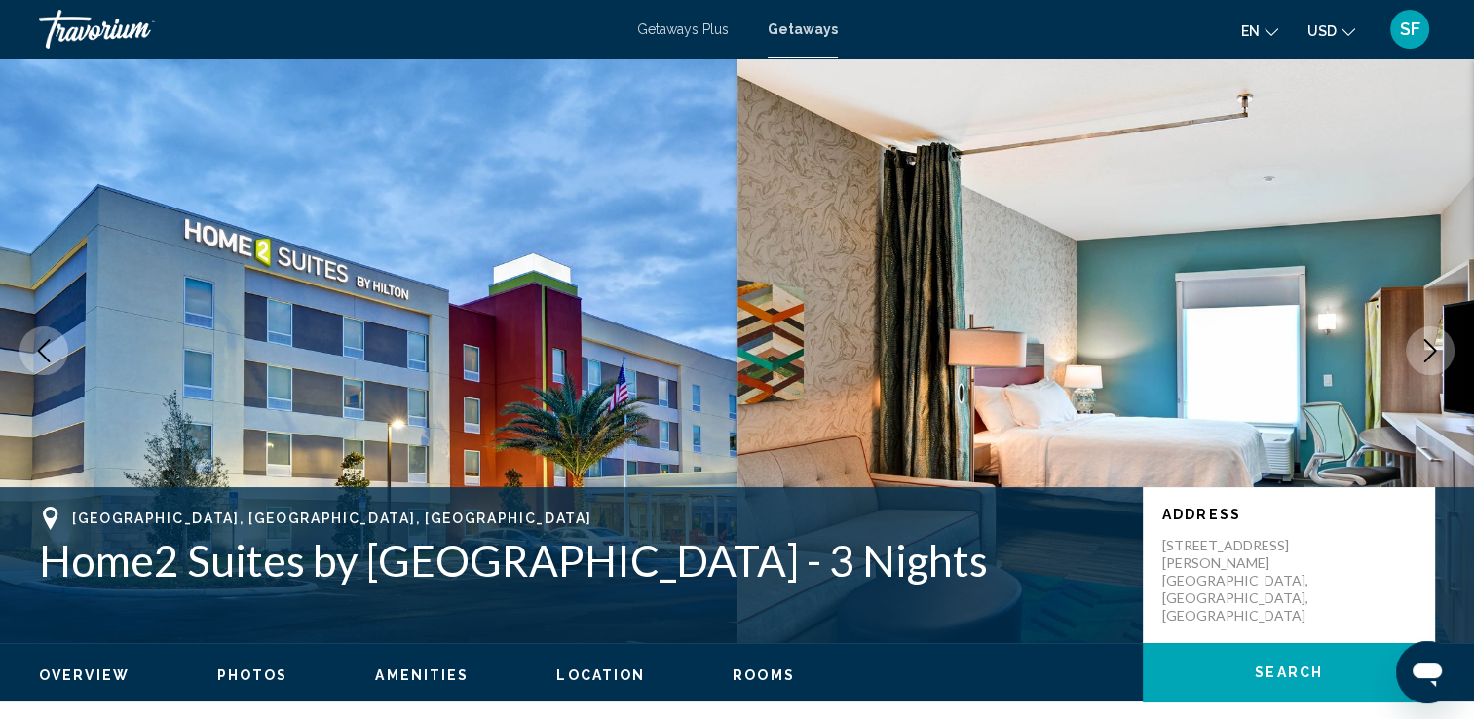
click at [1426, 350] on icon "Next image" at bounding box center [1429, 350] width 23 height 23
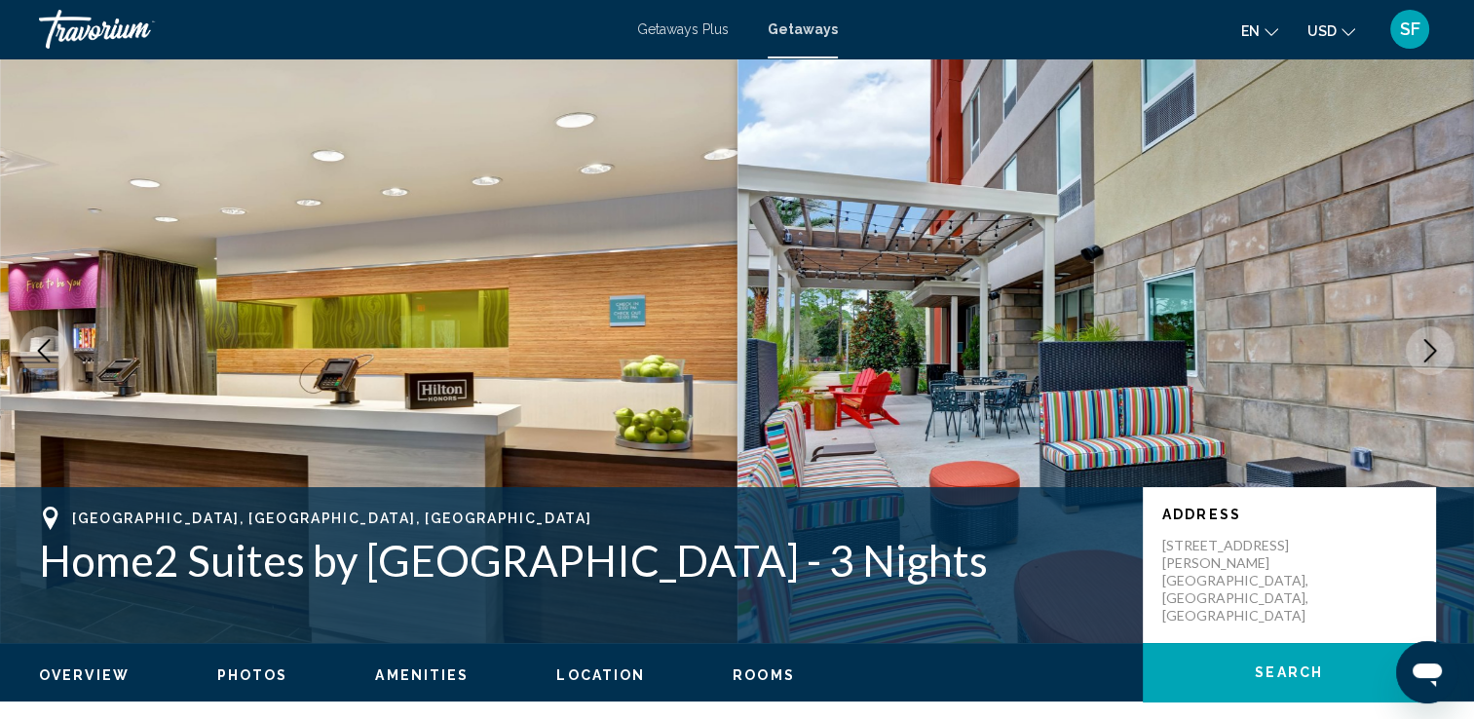
click at [1426, 350] on icon "Next image" at bounding box center [1429, 350] width 23 height 23
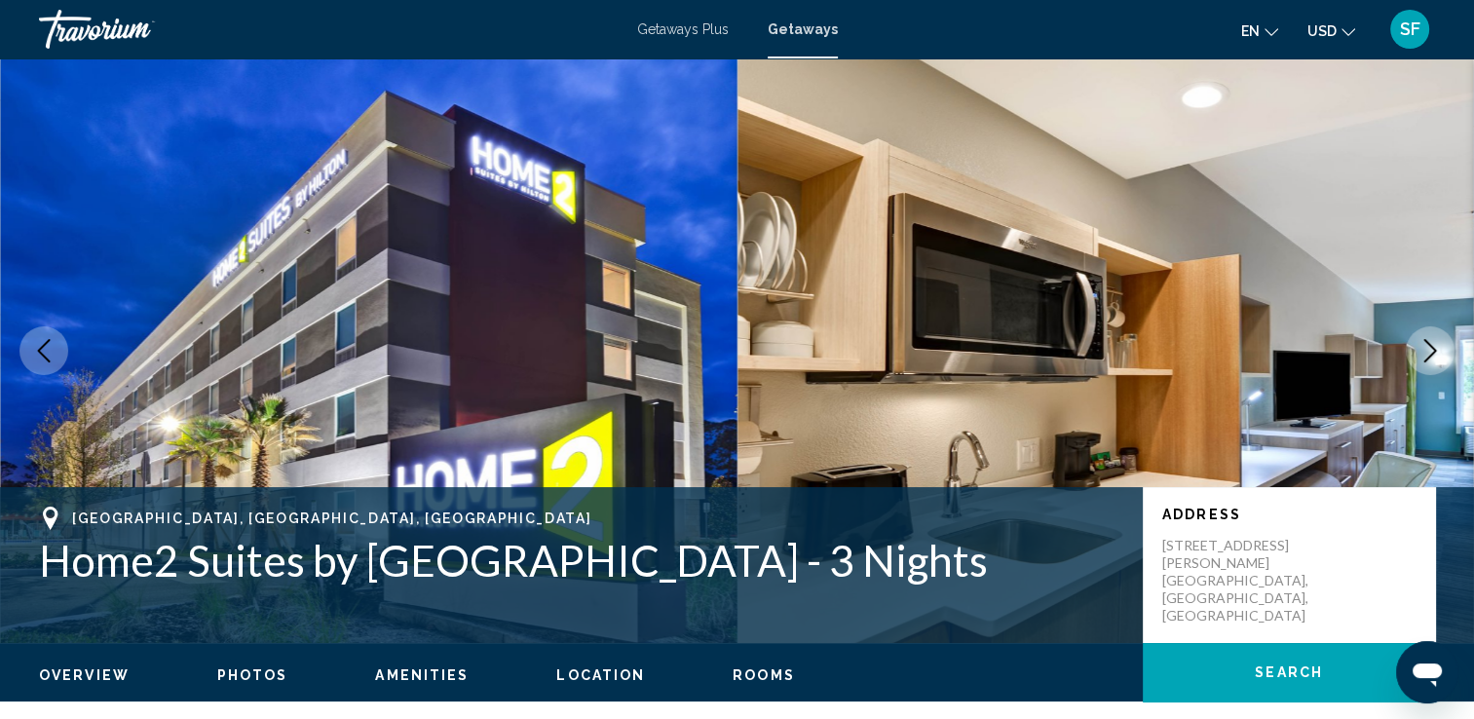
click at [1426, 350] on icon "Next image" at bounding box center [1429, 350] width 23 height 23
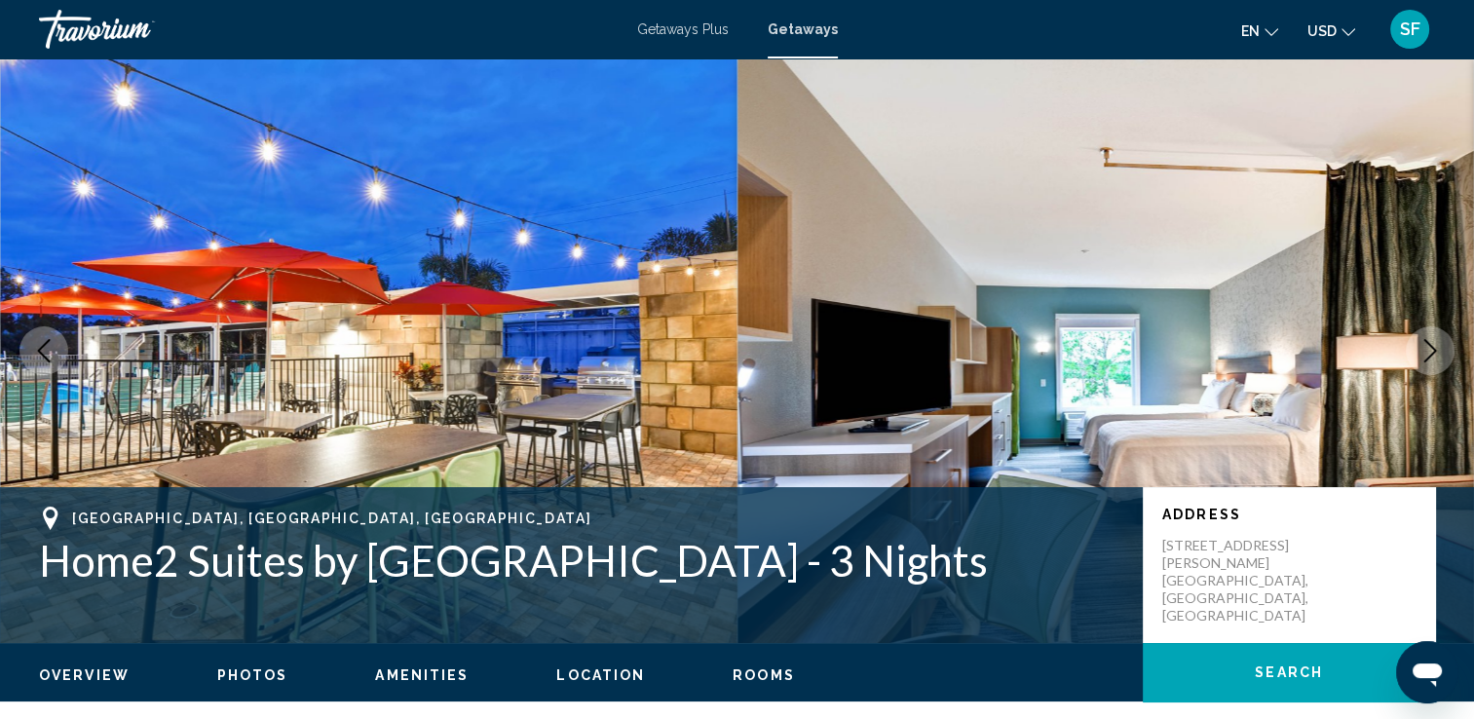
click at [1426, 350] on icon "Next image" at bounding box center [1429, 350] width 23 height 23
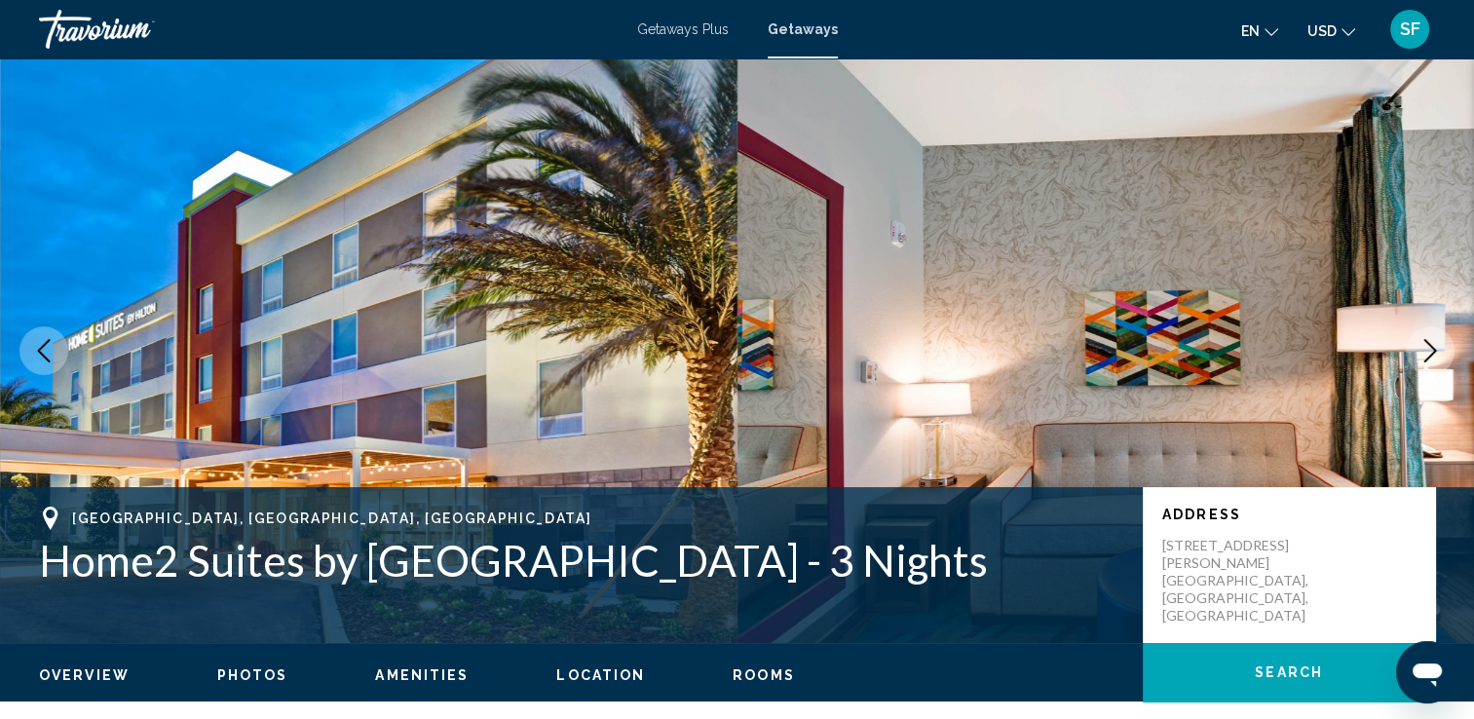
click at [1426, 350] on icon "Next image" at bounding box center [1429, 350] width 23 height 23
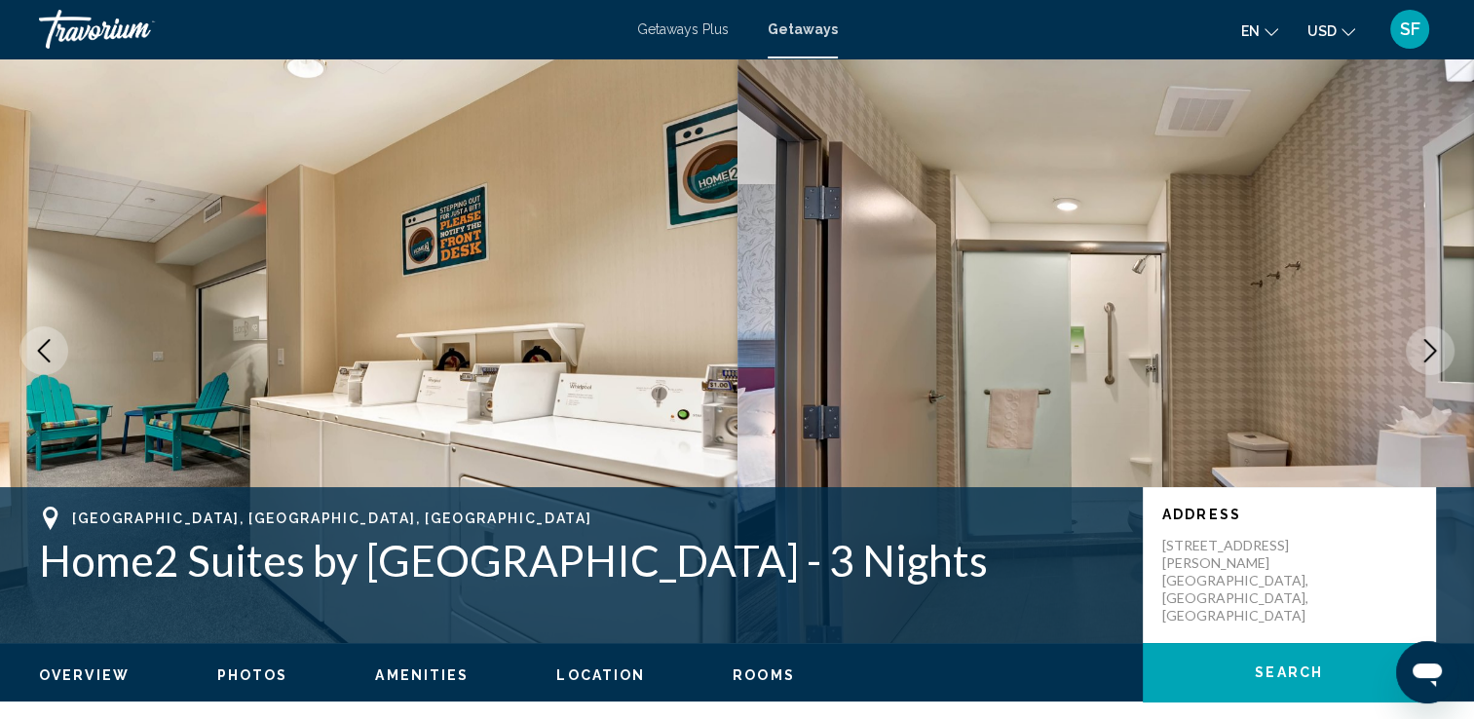
click at [1426, 350] on icon "Next image" at bounding box center [1429, 350] width 23 height 23
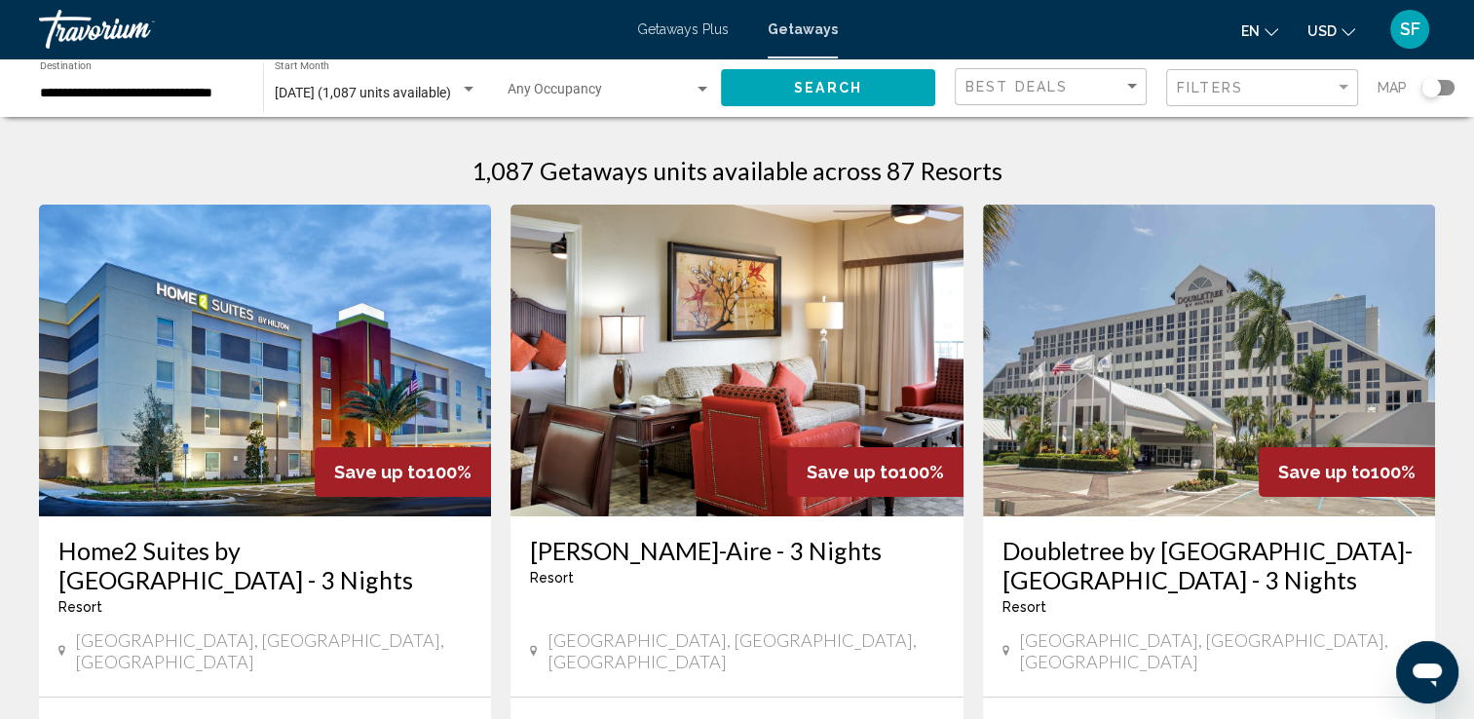
click at [700, 83] on div "Search widget" at bounding box center [703, 90] width 18 height 16
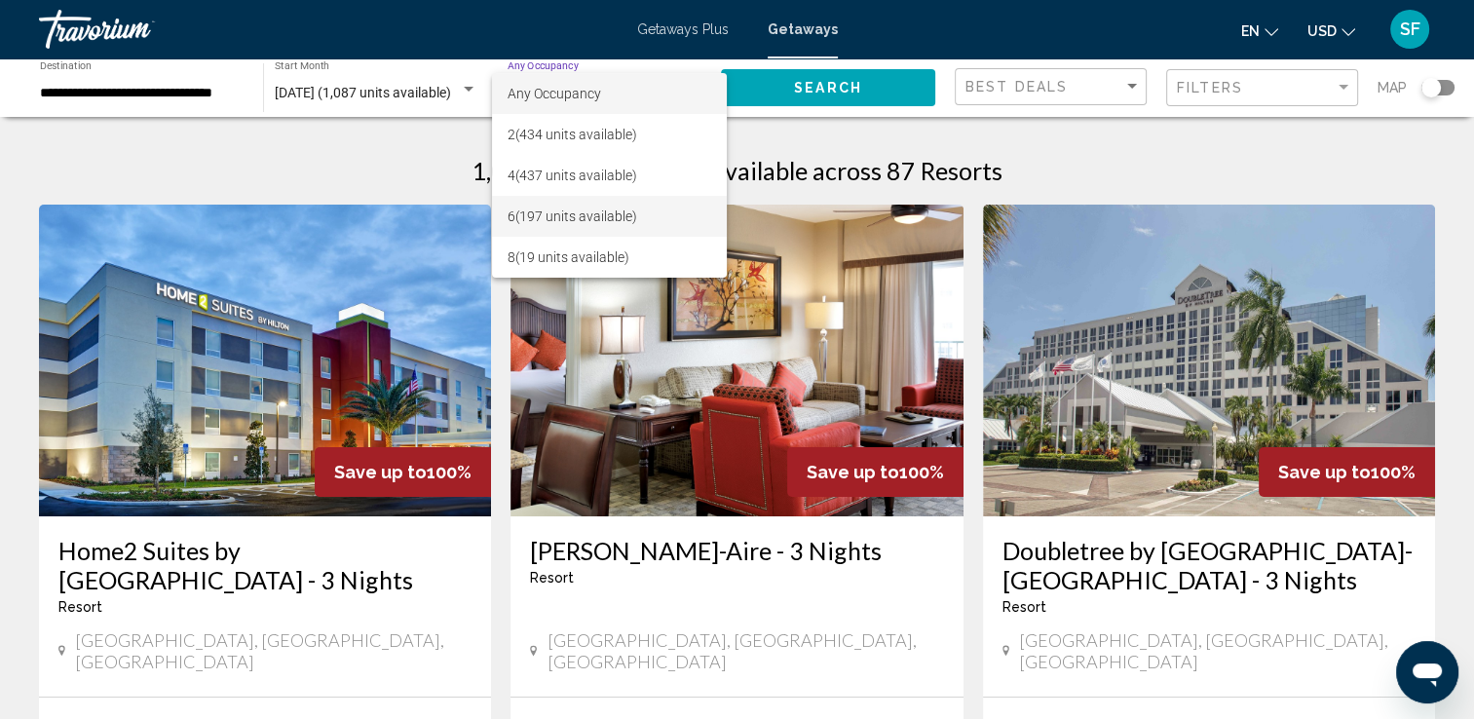
click at [622, 214] on span "6 (197 units available)" at bounding box center [609, 216] width 204 height 41
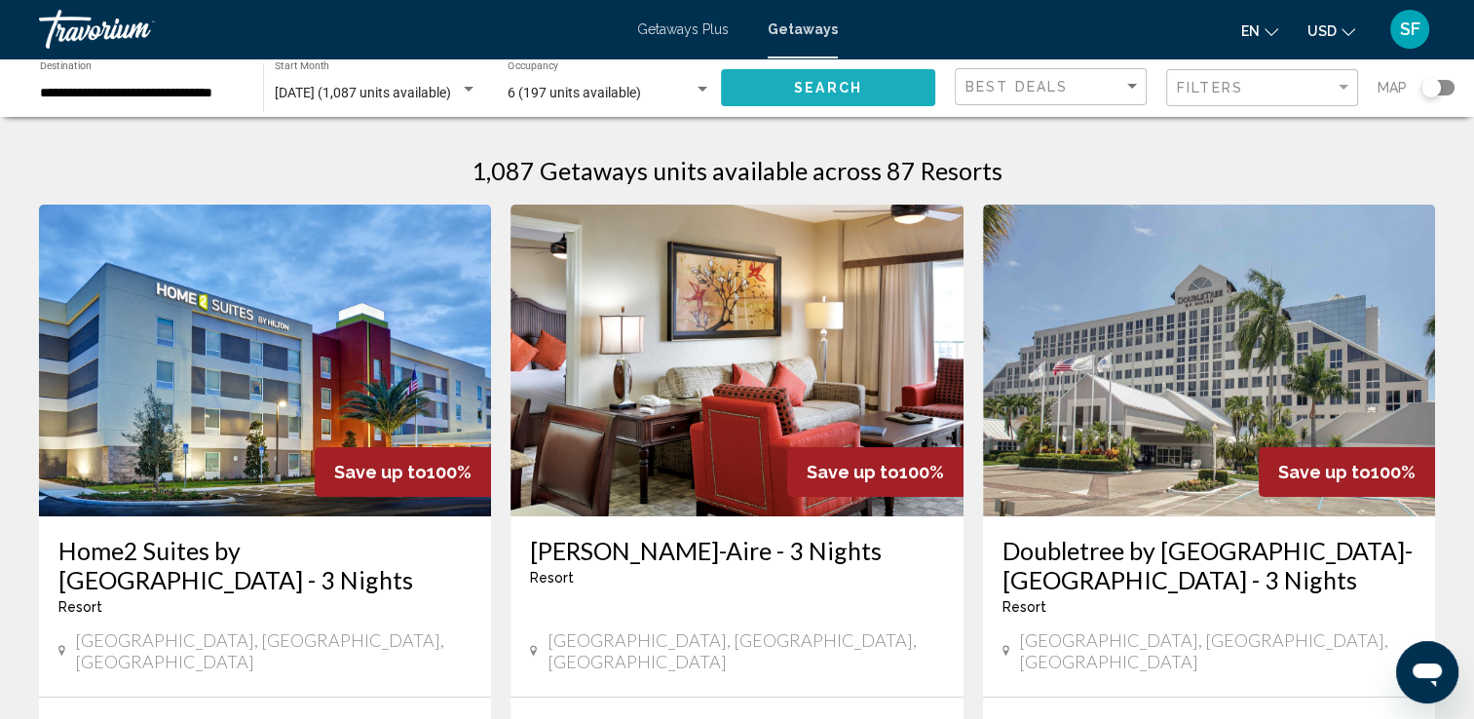
click at [823, 81] on span "Search" at bounding box center [828, 89] width 68 height 16
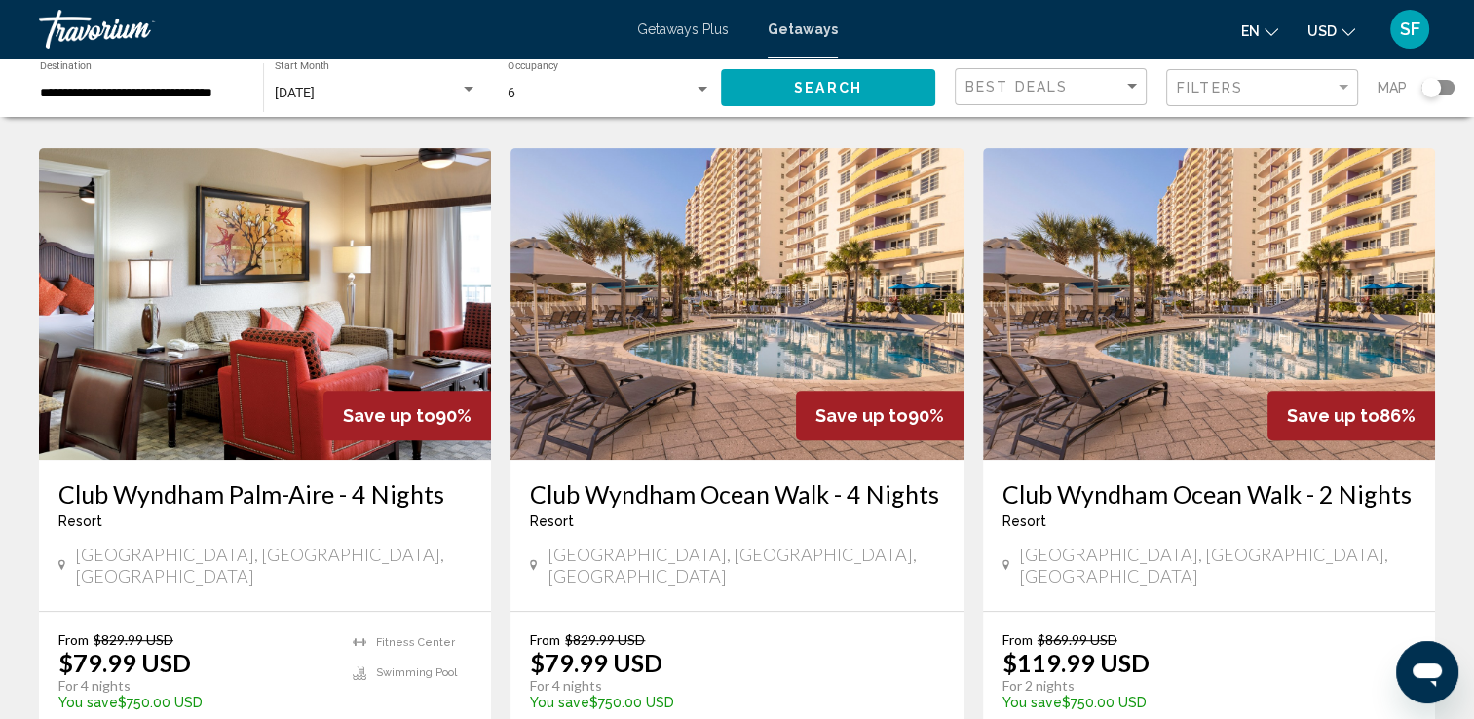
scroll to position [745, 0]
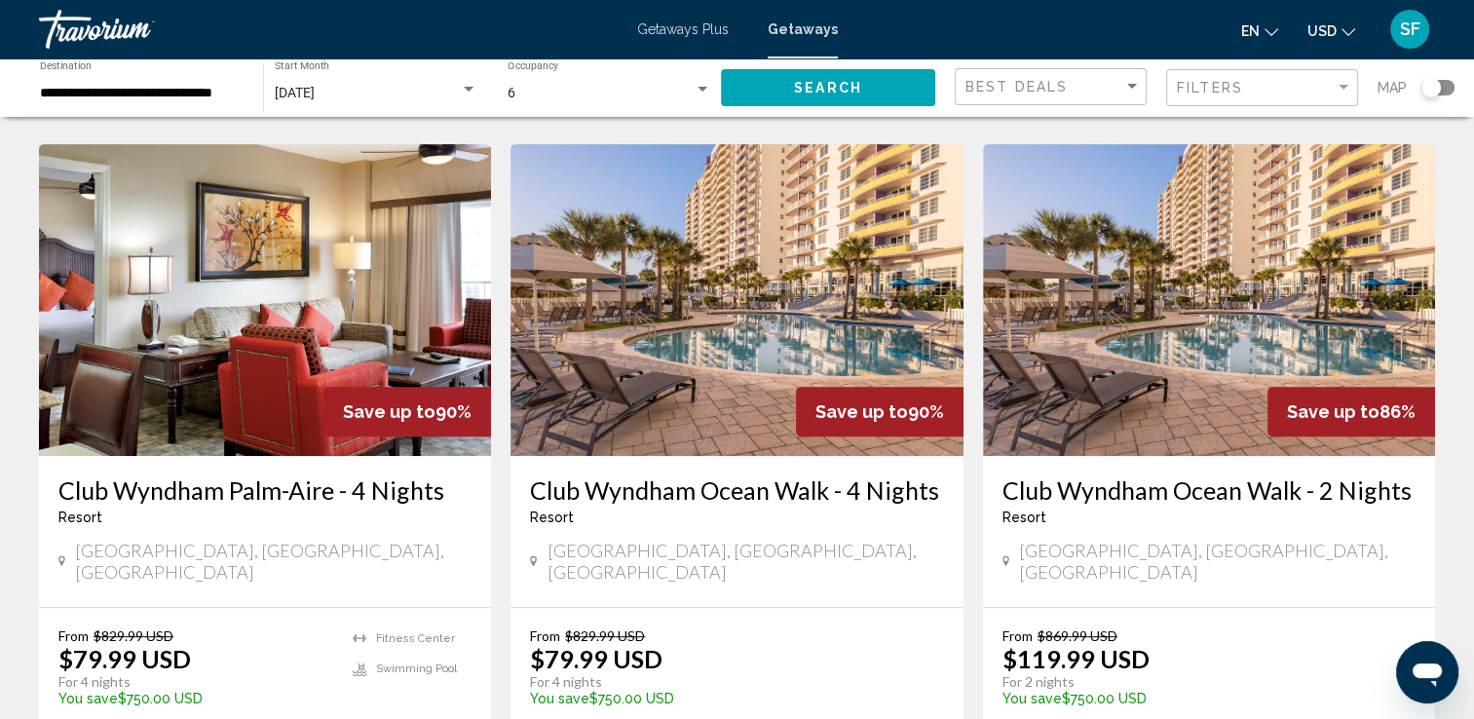
click at [733, 334] on img "Main content" at bounding box center [736, 300] width 452 height 312
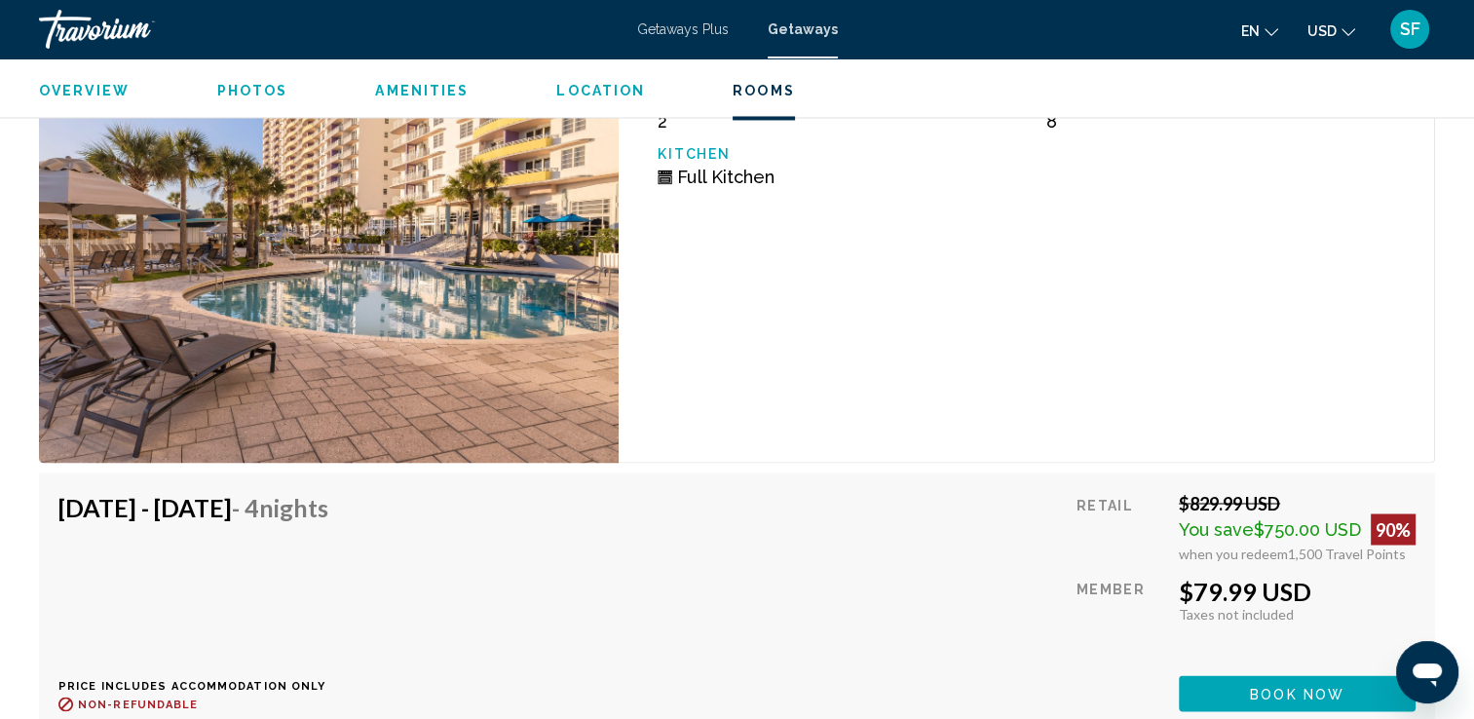
scroll to position [3256, 0]
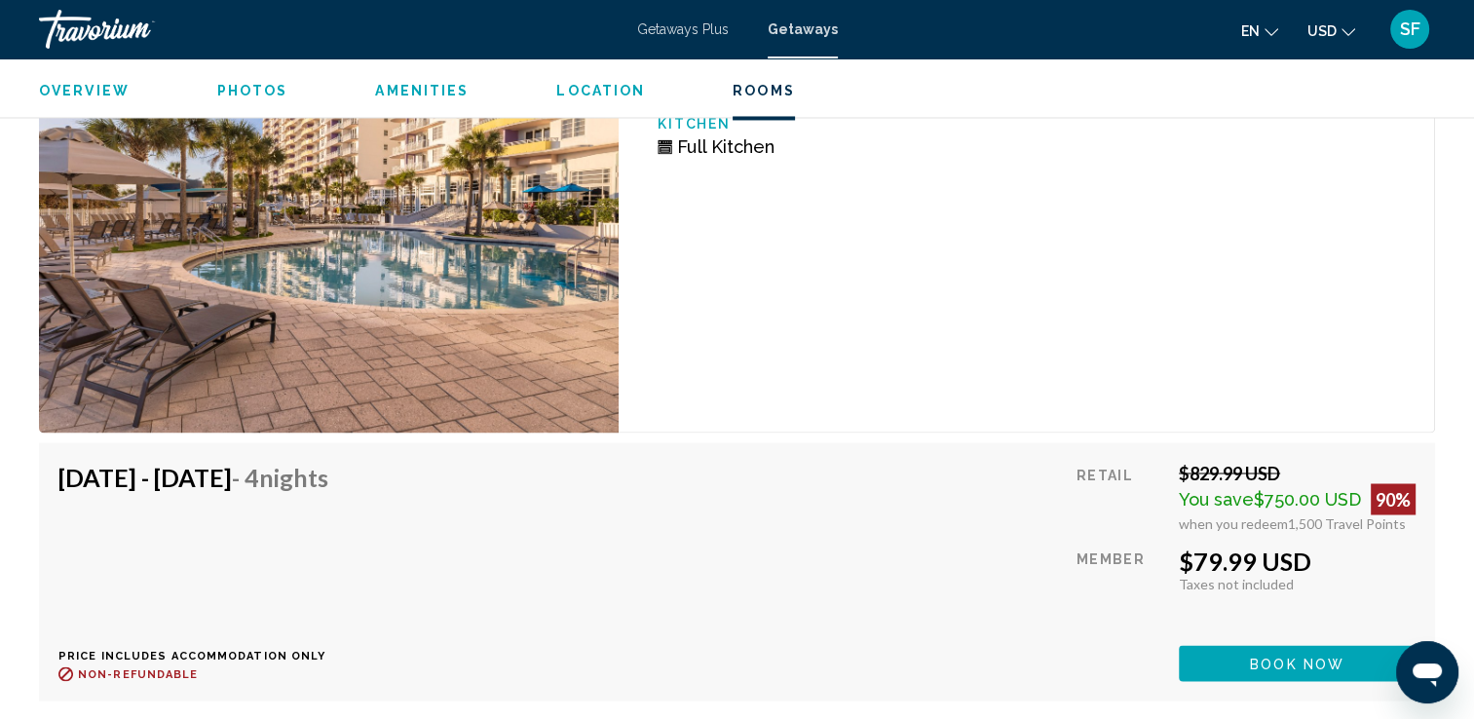
click at [1272, 663] on span "Book now" at bounding box center [1297, 664] width 94 height 16
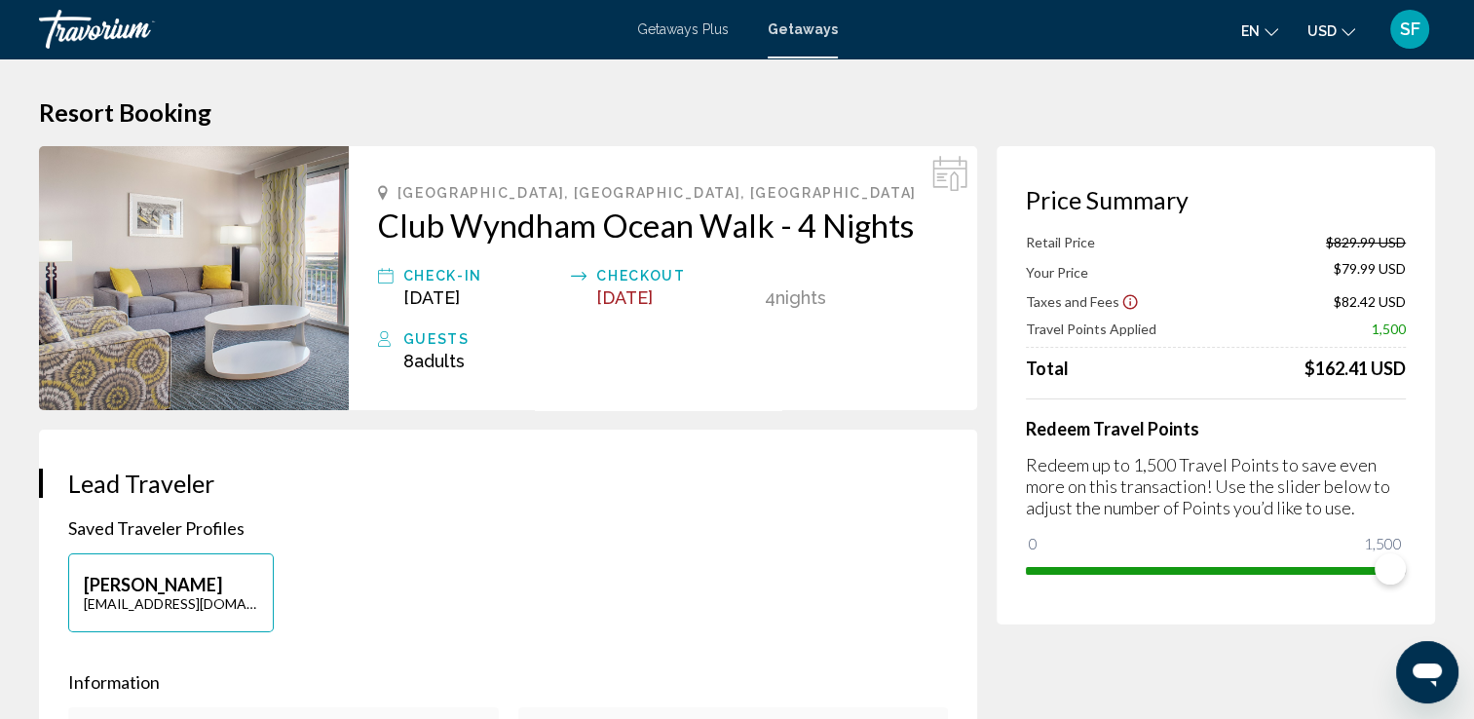
click at [644, 281] on div "Checkout" at bounding box center [675, 275] width 158 height 23
drag, startPoint x: 1392, startPoint y: 567, endPoint x: 1372, endPoint y: 571, distance: 19.9
click at [1372, 571] on span "Main content" at bounding box center [1372, 568] width 31 height 31
click at [227, 342] on img "Main content" at bounding box center [194, 278] width 310 height 264
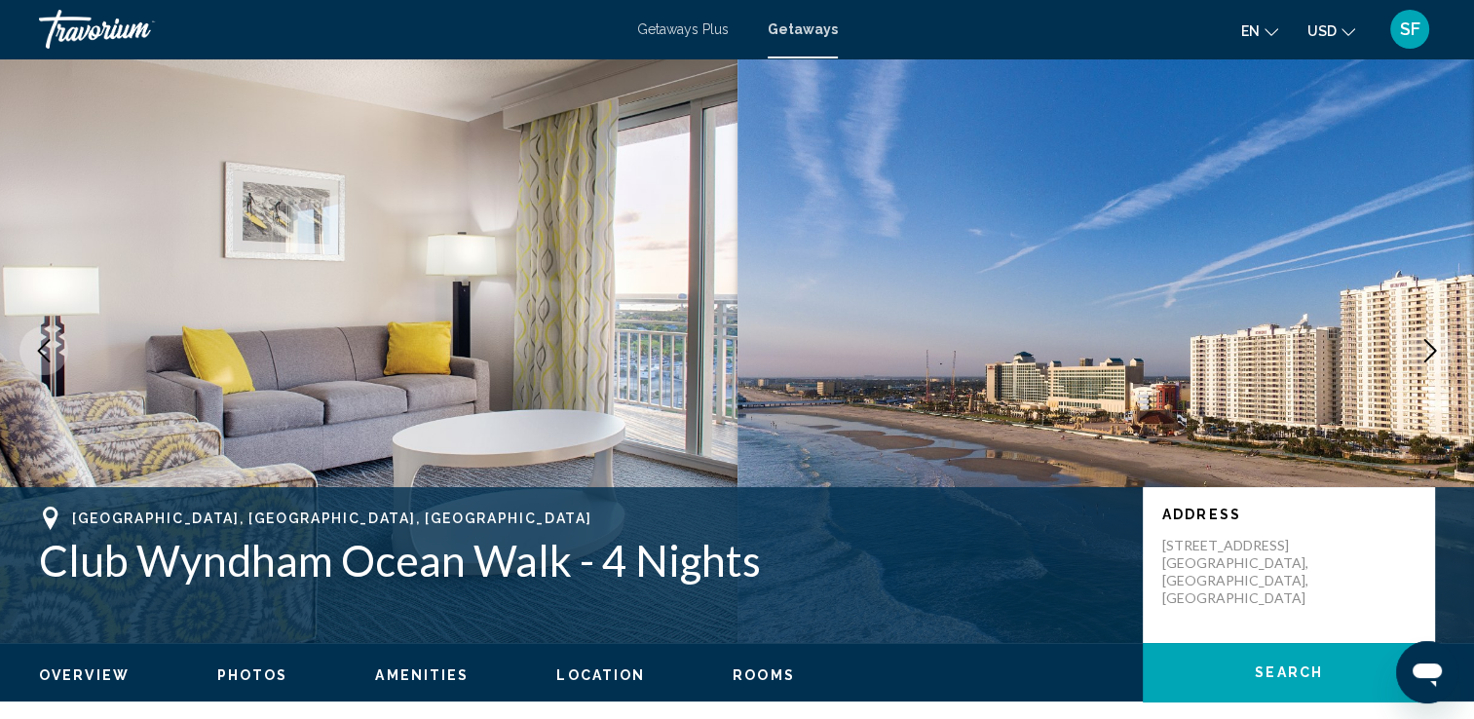
click at [1469, 75] on img "Main content" at bounding box center [1105, 350] width 737 height 584
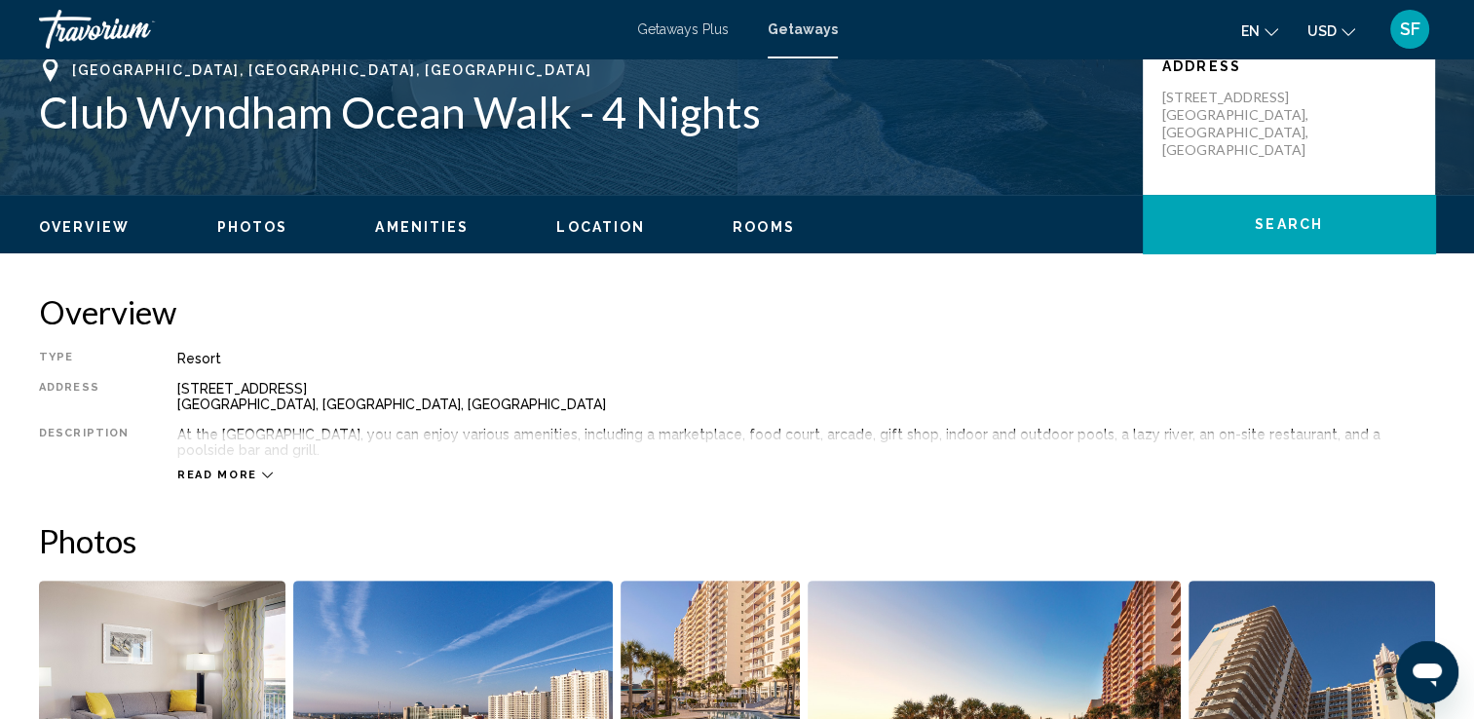
scroll to position [522, 0]
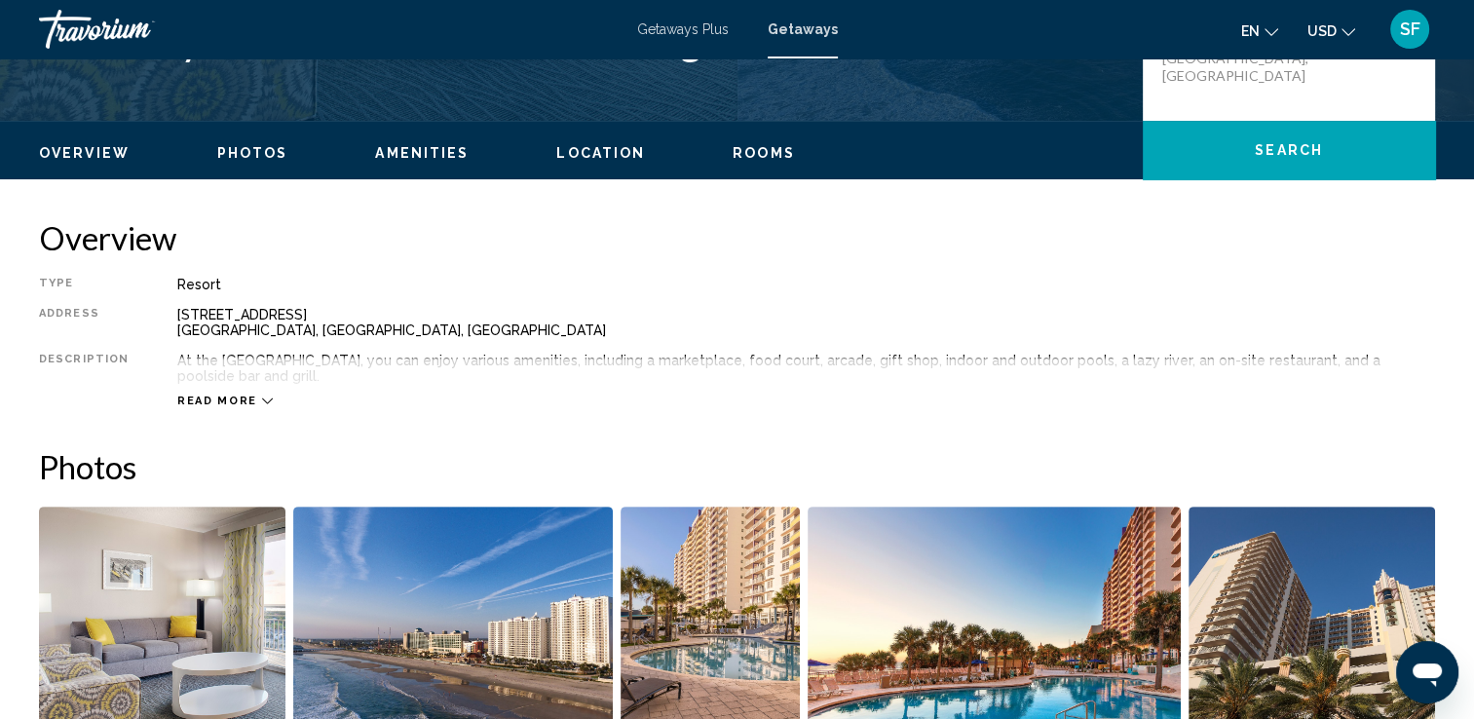
click at [1470, 156] on div "Overview Photos Amenities Location Rooms Search" at bounding box center [737, 151] width 1474 height 60
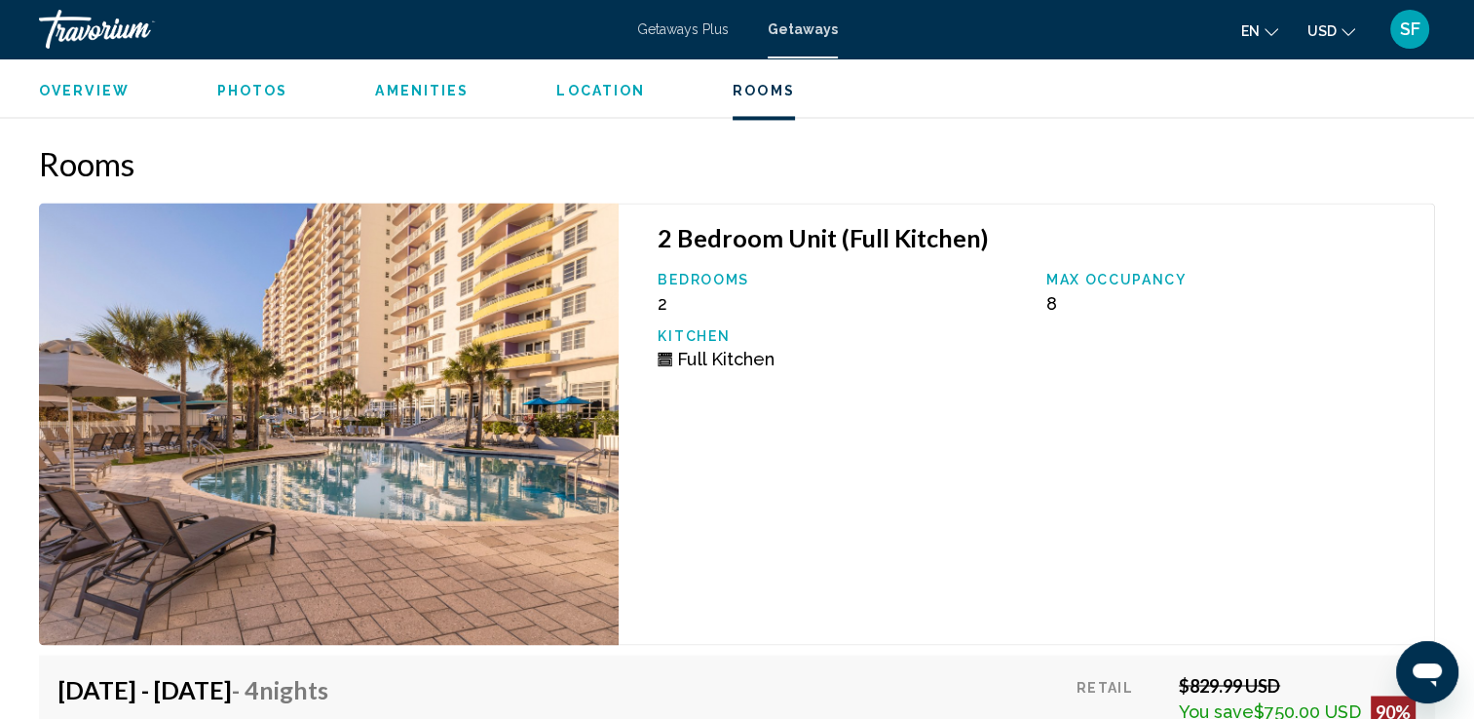
scroll to position [3049, 0]
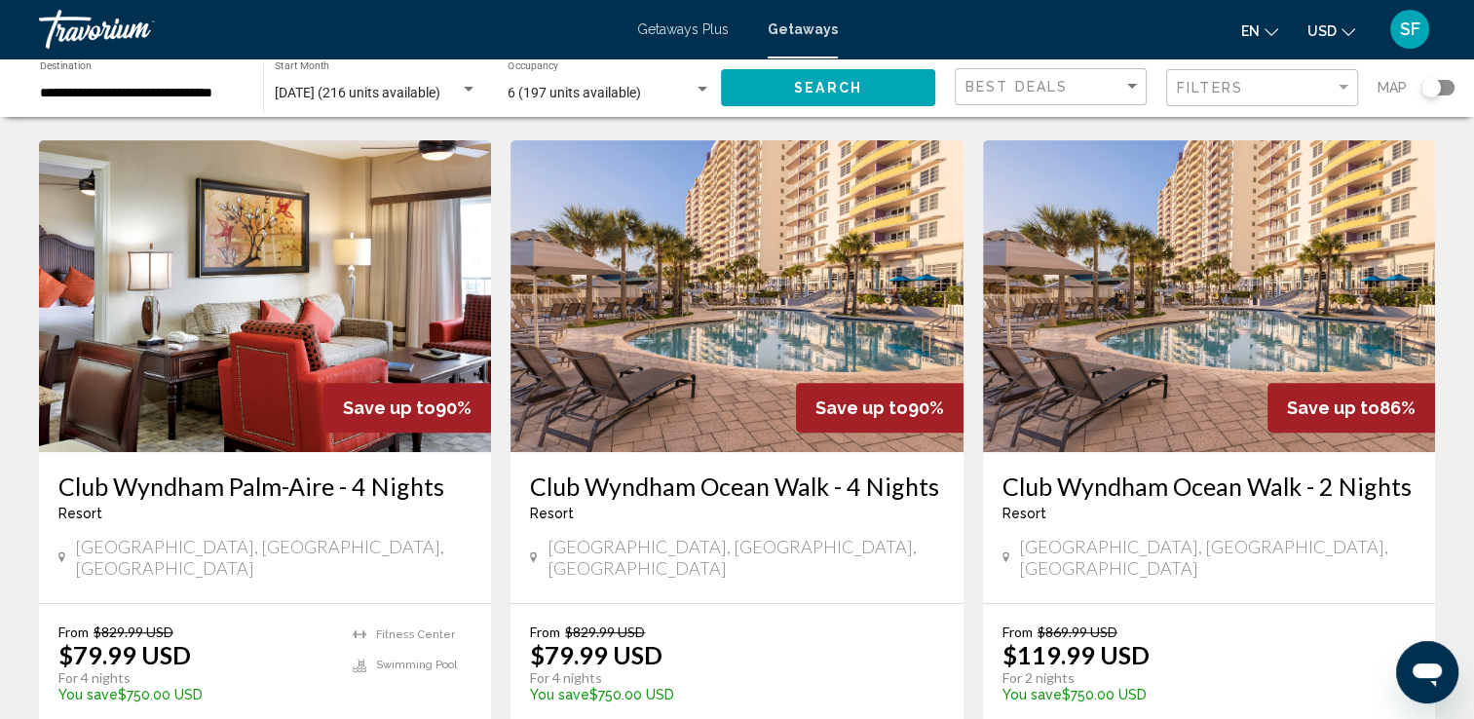
scroll to position [756, 0]
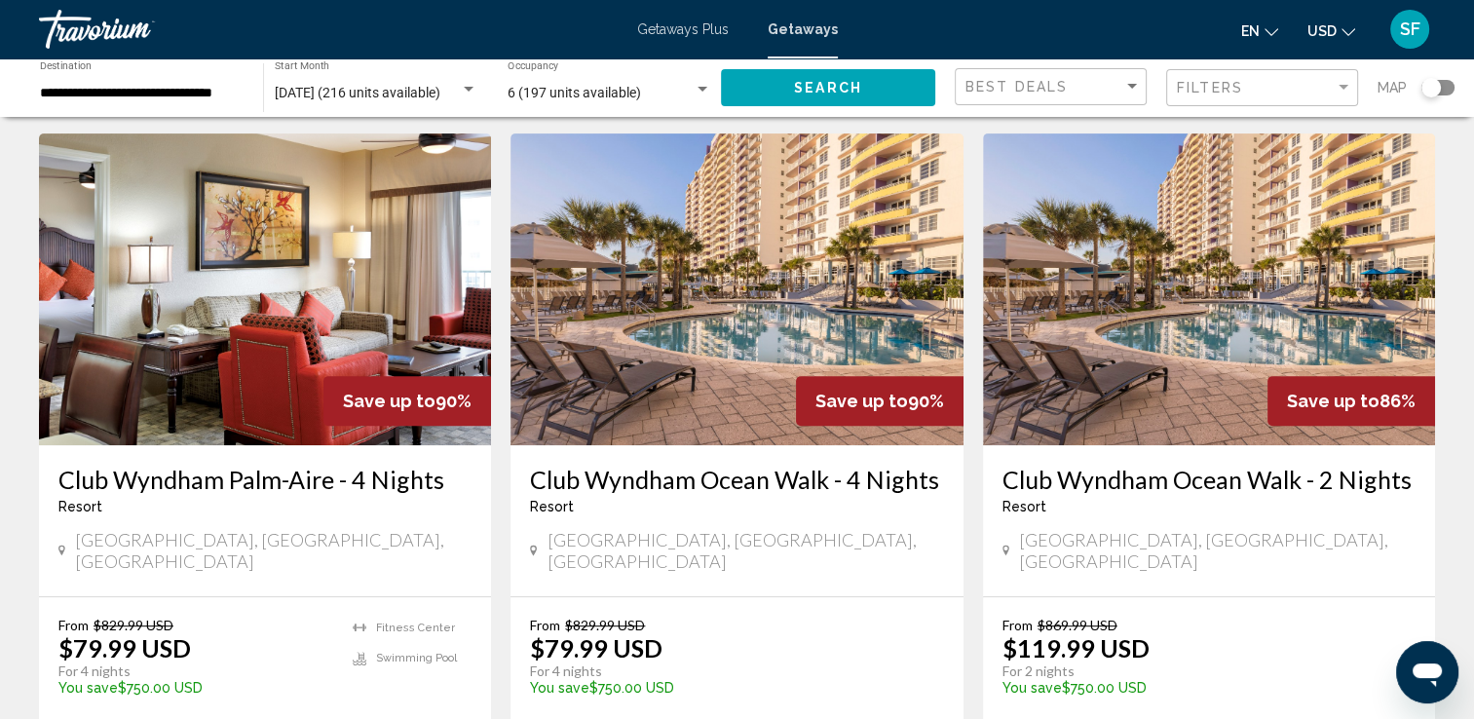
click at [1167, 307] on img "Main content" at bounding box center [1209, 289] width 452 height 312
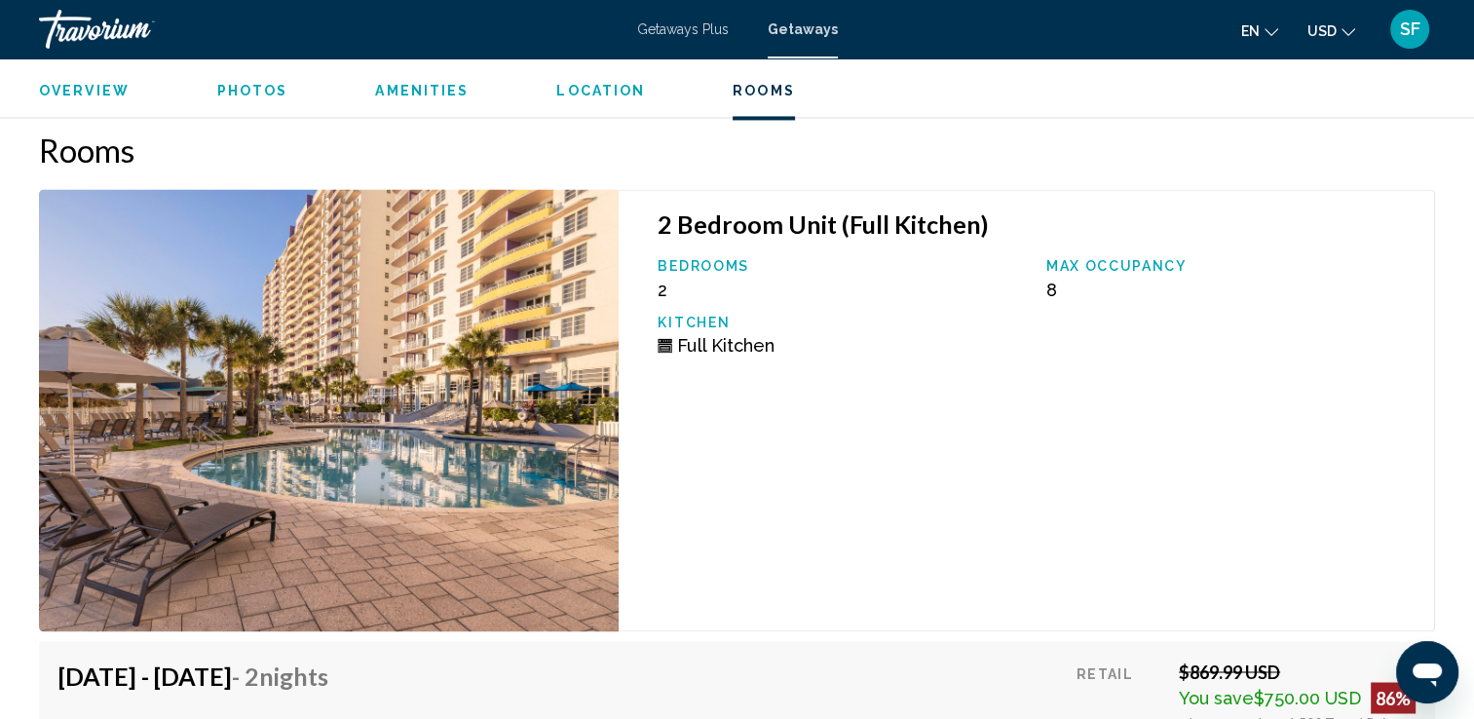
scroll to position [3062, 0]
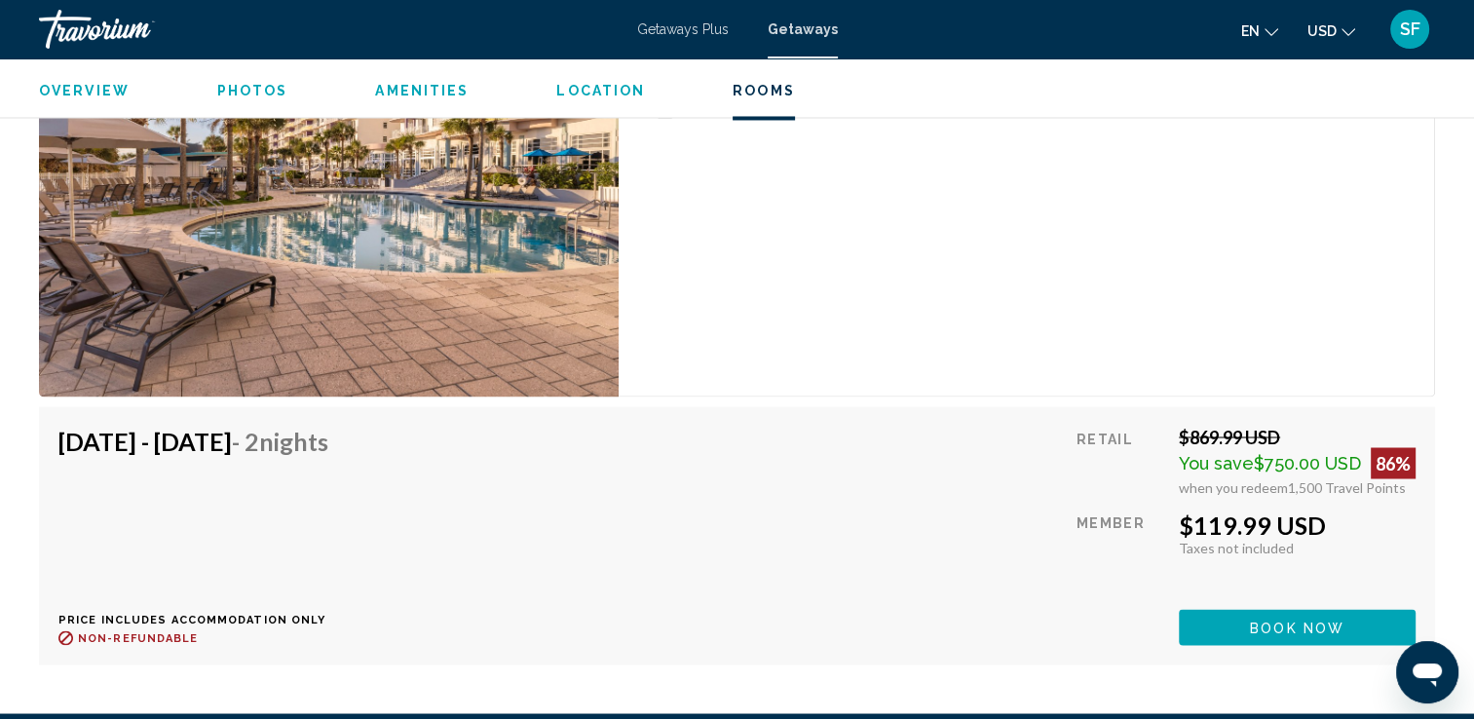
scroll to position [3297, 0]
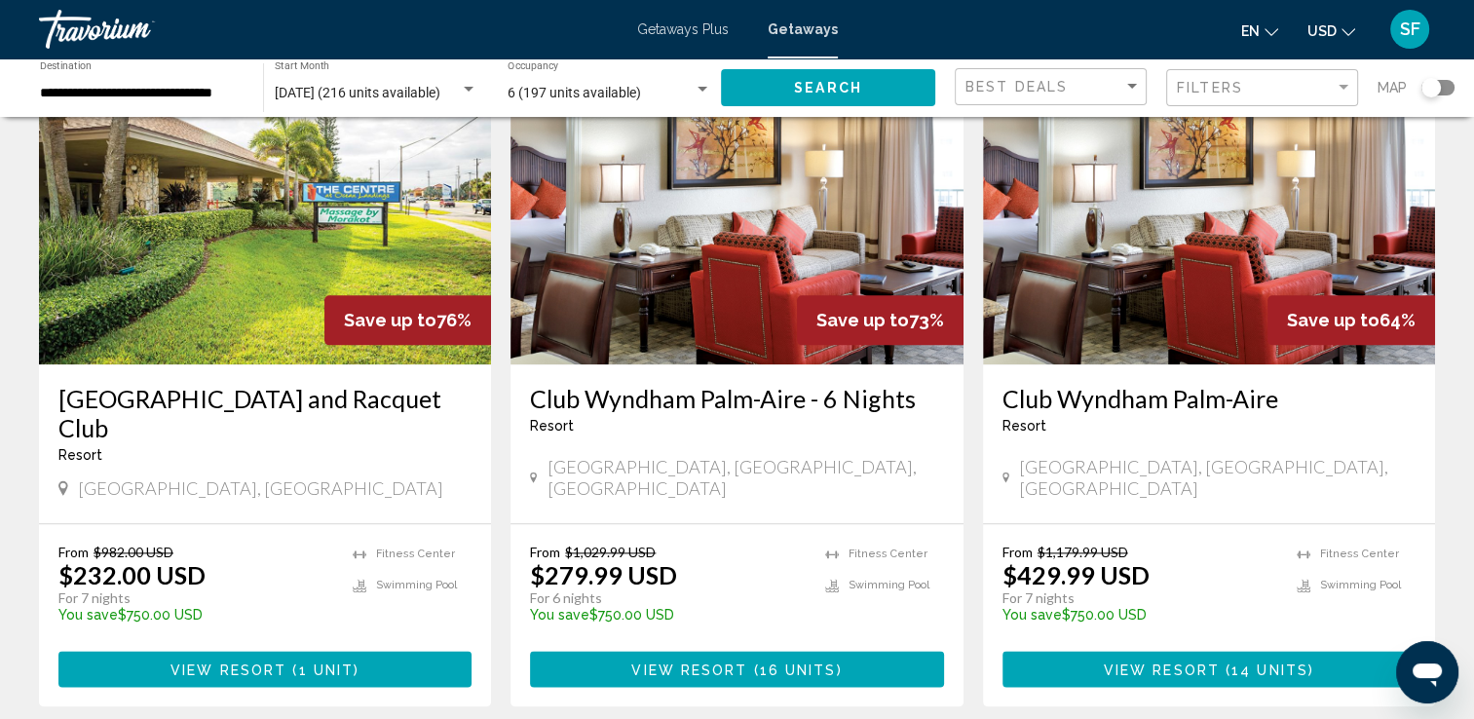
scroll to position [2252, 0]
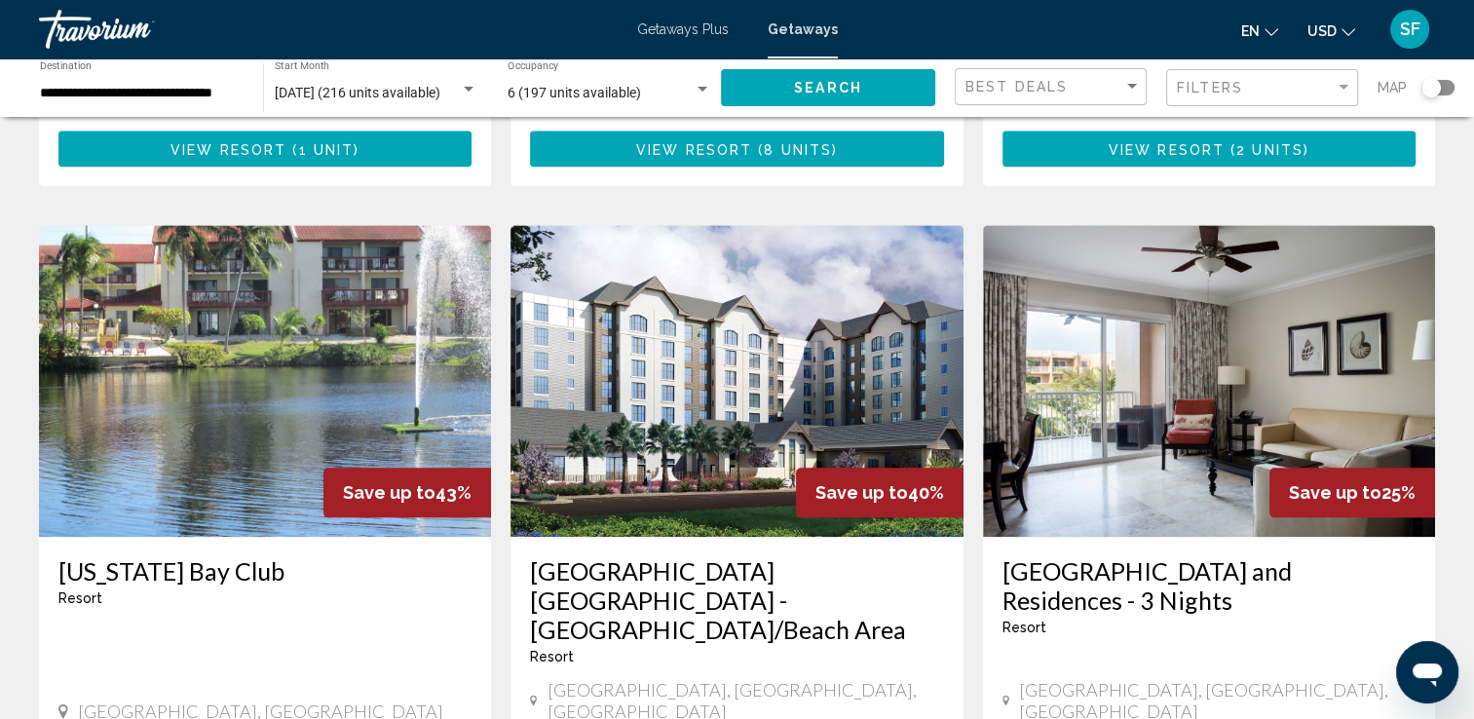
scroll to position [2137, 0]
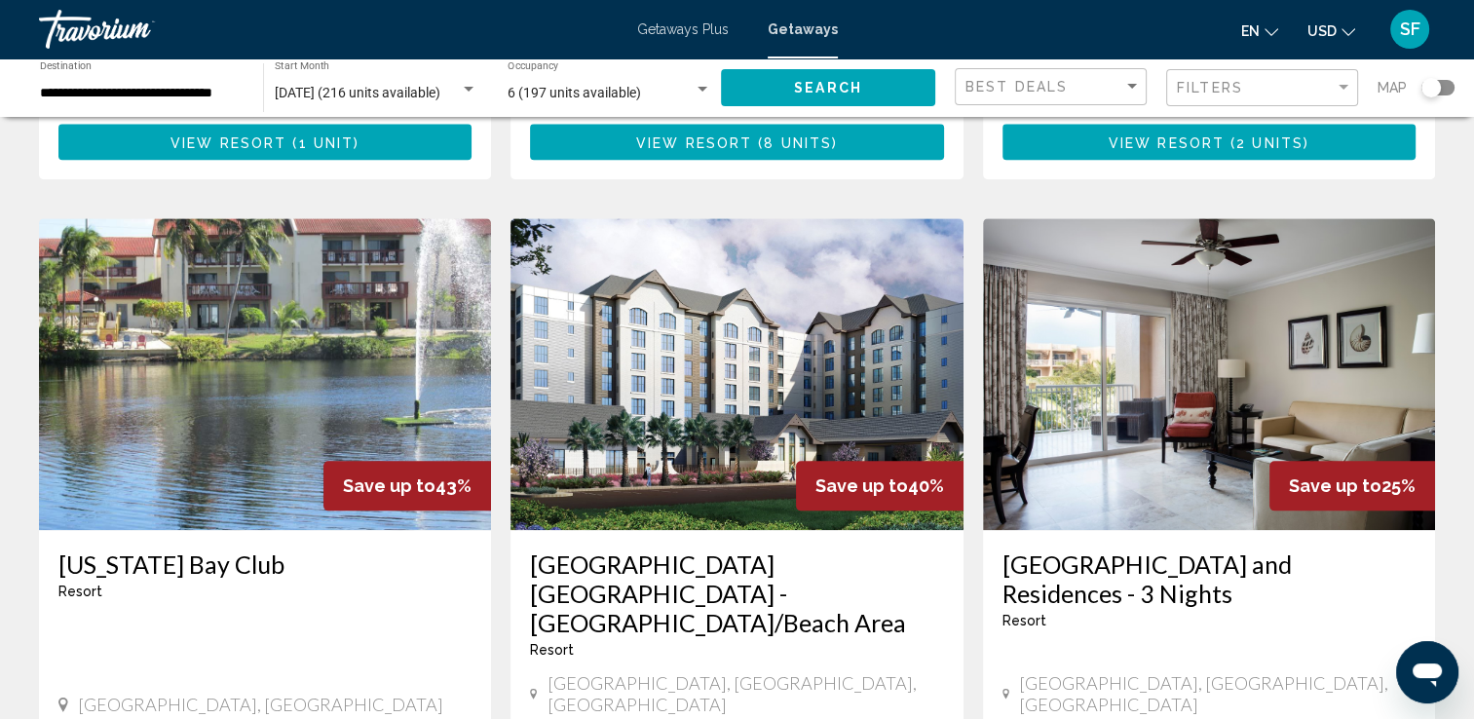
click at [826, 277] on img "Main content" at bounding box center [736, 374] width 452 height 312
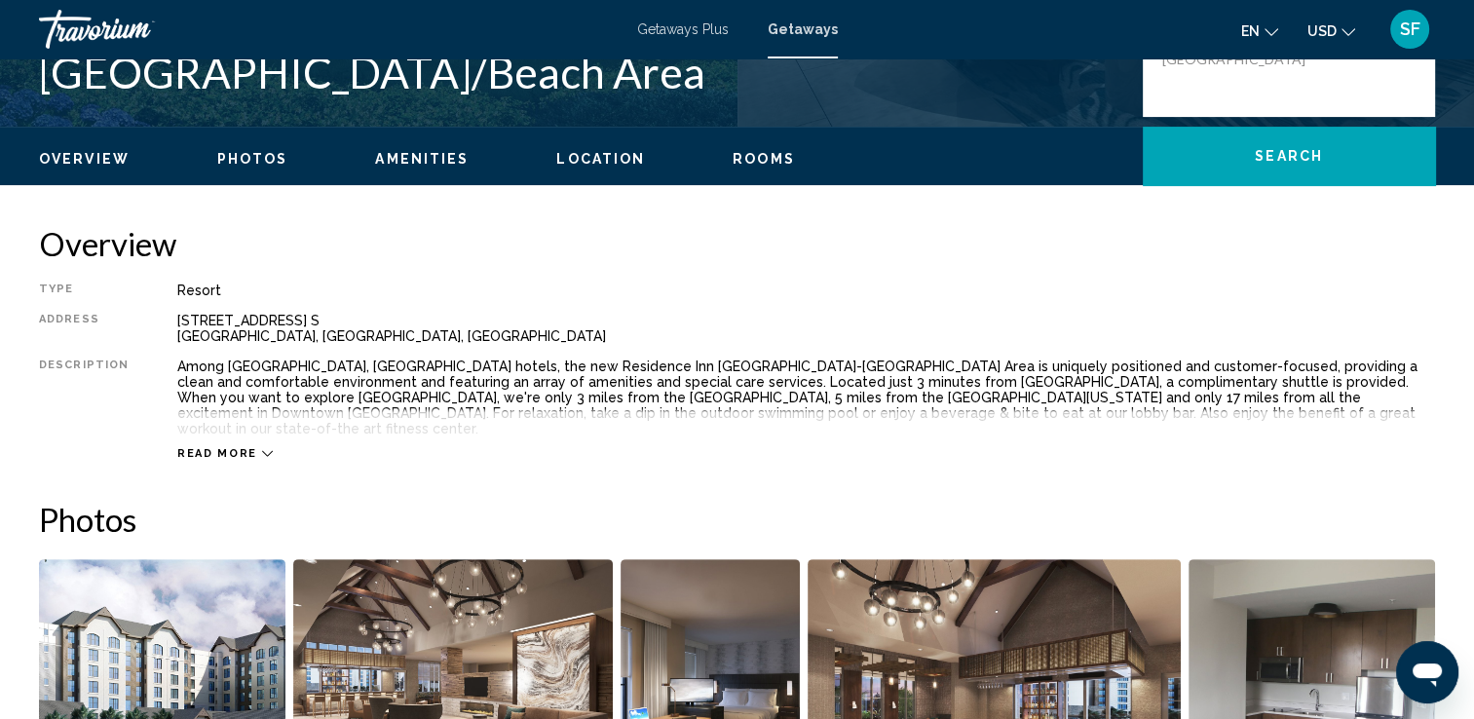
scroll to position [488, 0]
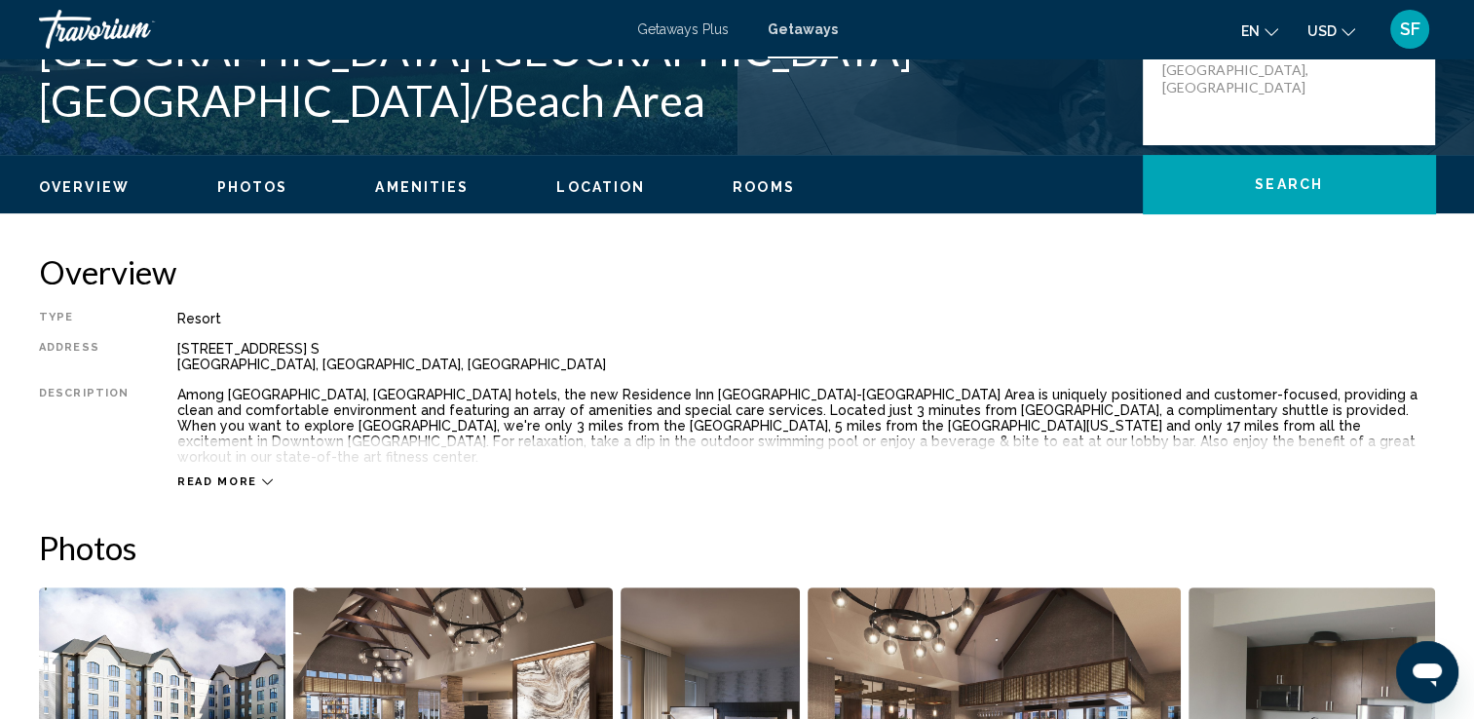
click at [1191, 676] on img "Open full-screen image slider" at bounding box center [1311, 708] width 246 height 242
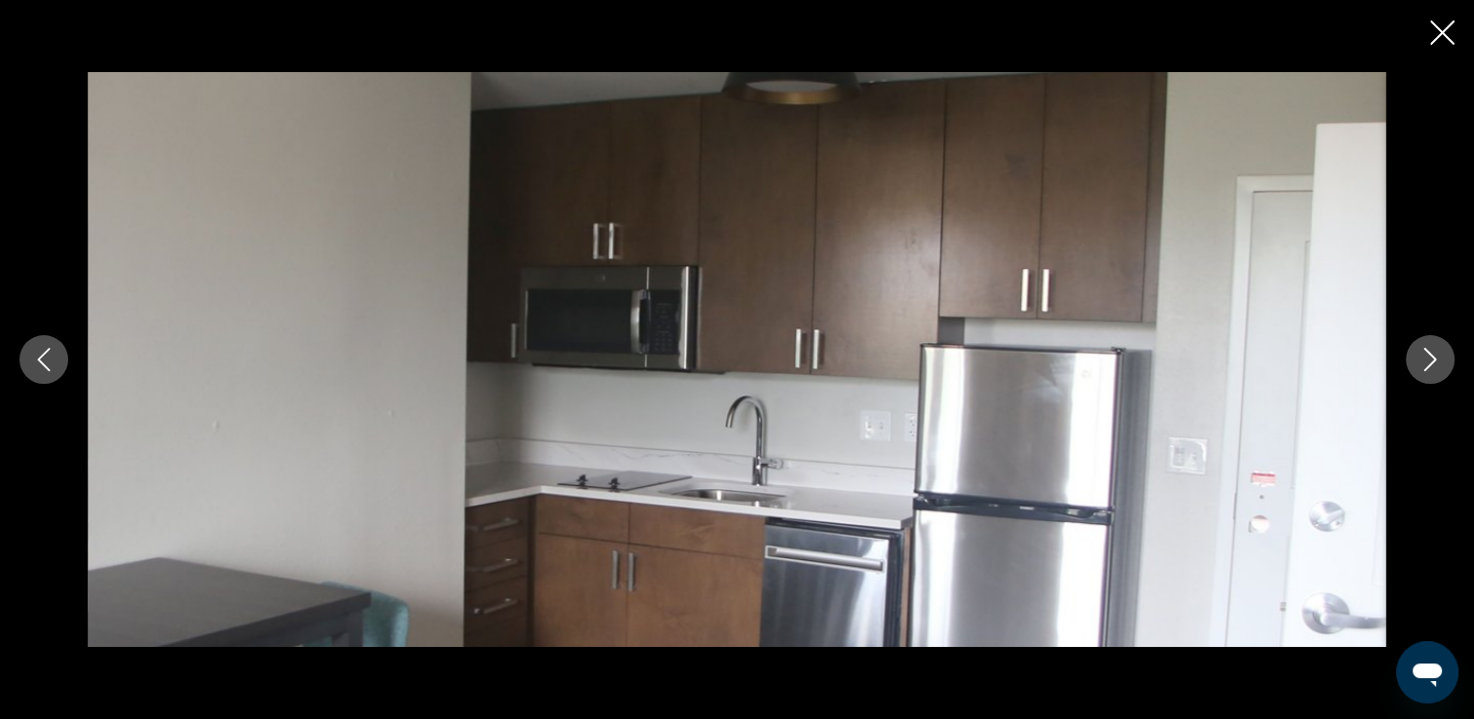
click at [1427, 356] on icon "Next image" at bounding box center [1429, 359] width 23 height 23
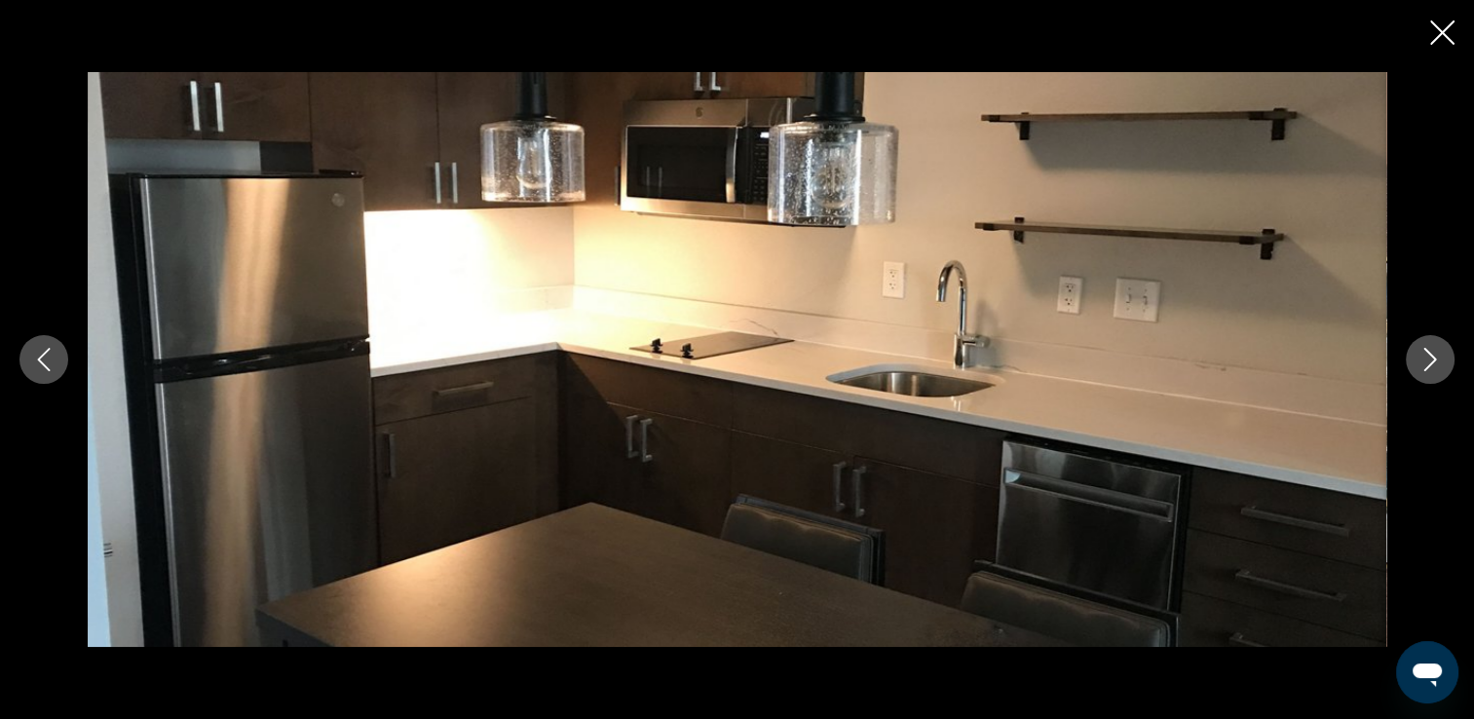
click at [1427, 356] on icon "Next image" at bounding box center [1429, 359] width 23 height 23
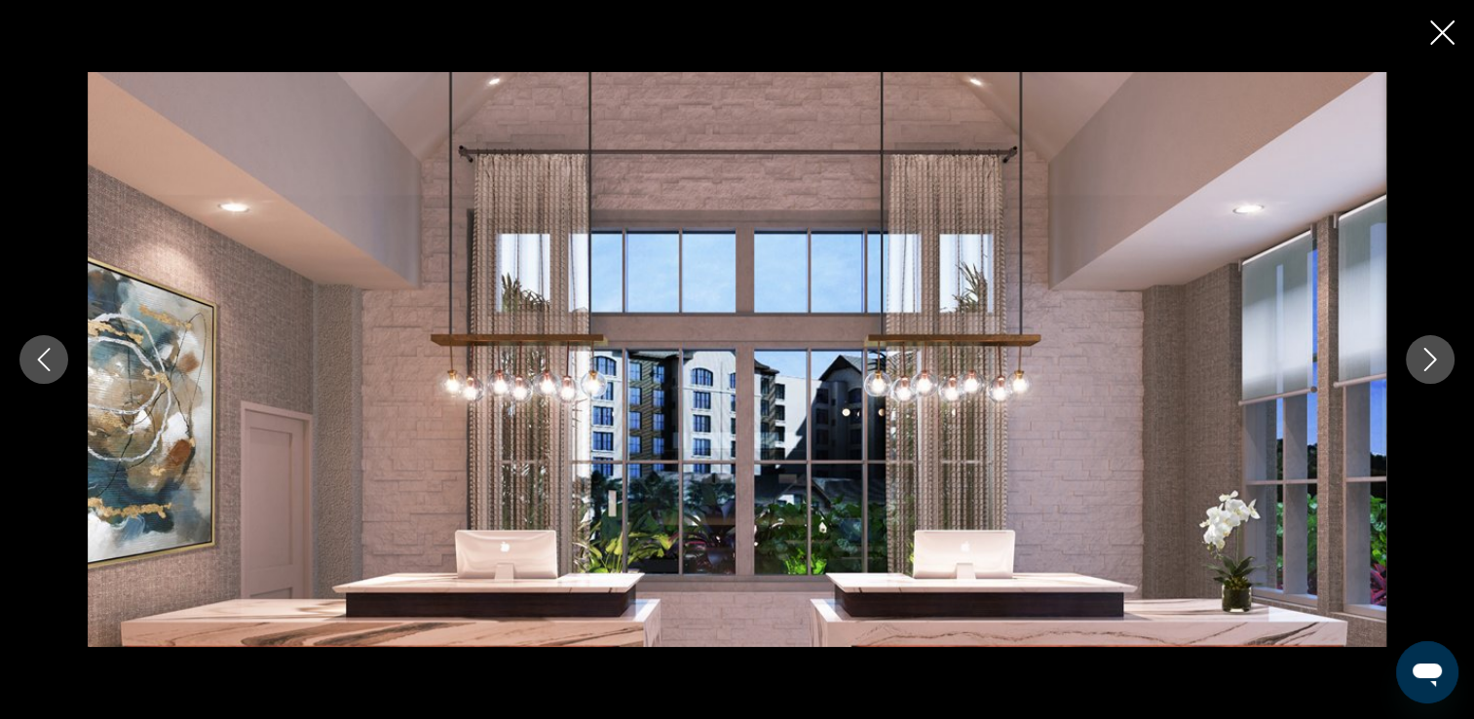
click at [1427, 356] on icon "Next image" at bounding box center [1429, 359] width 23 height 23
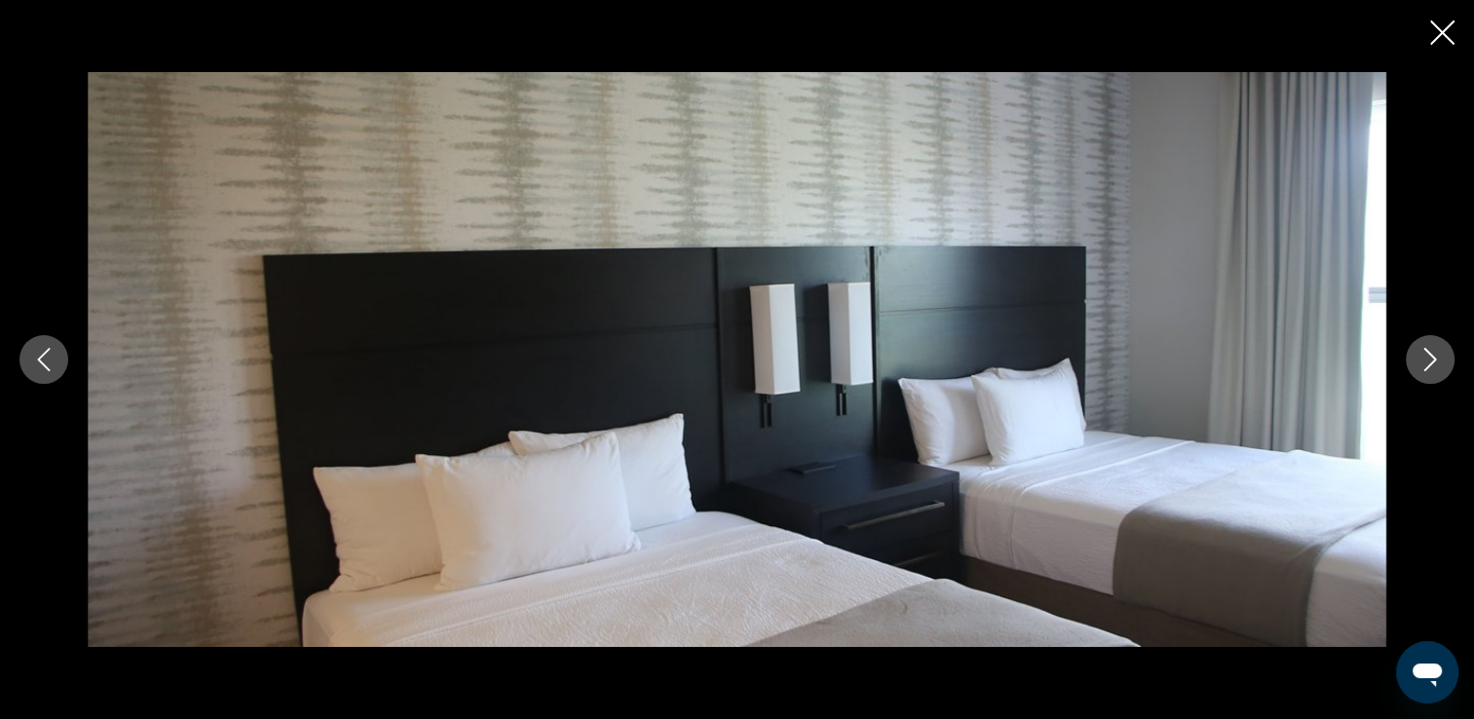
click at [1427, 356] on icon "Next image" at bounding box center [1429, 359] width 23 height 23
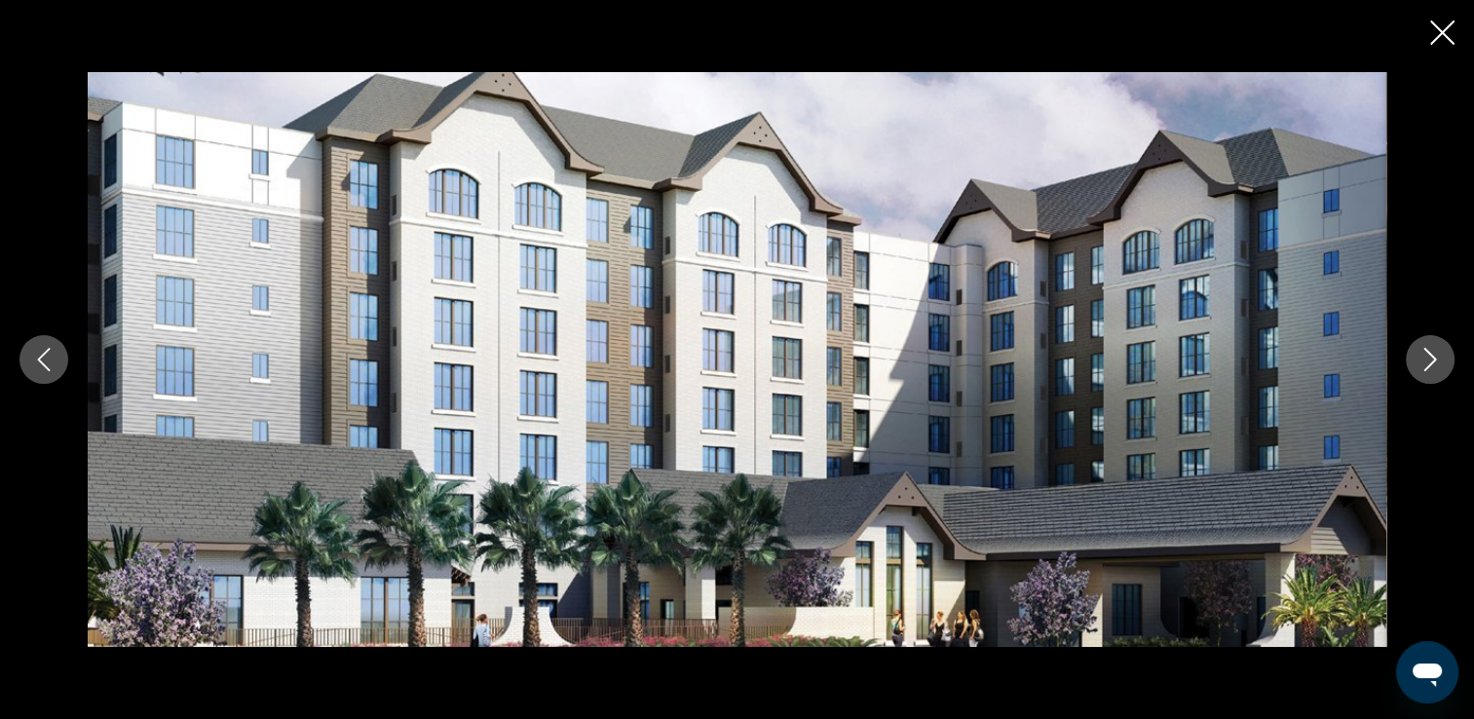
click at [1427, 356] on icon "Next image" at bounding box center [1429, 359] width 23 height 23
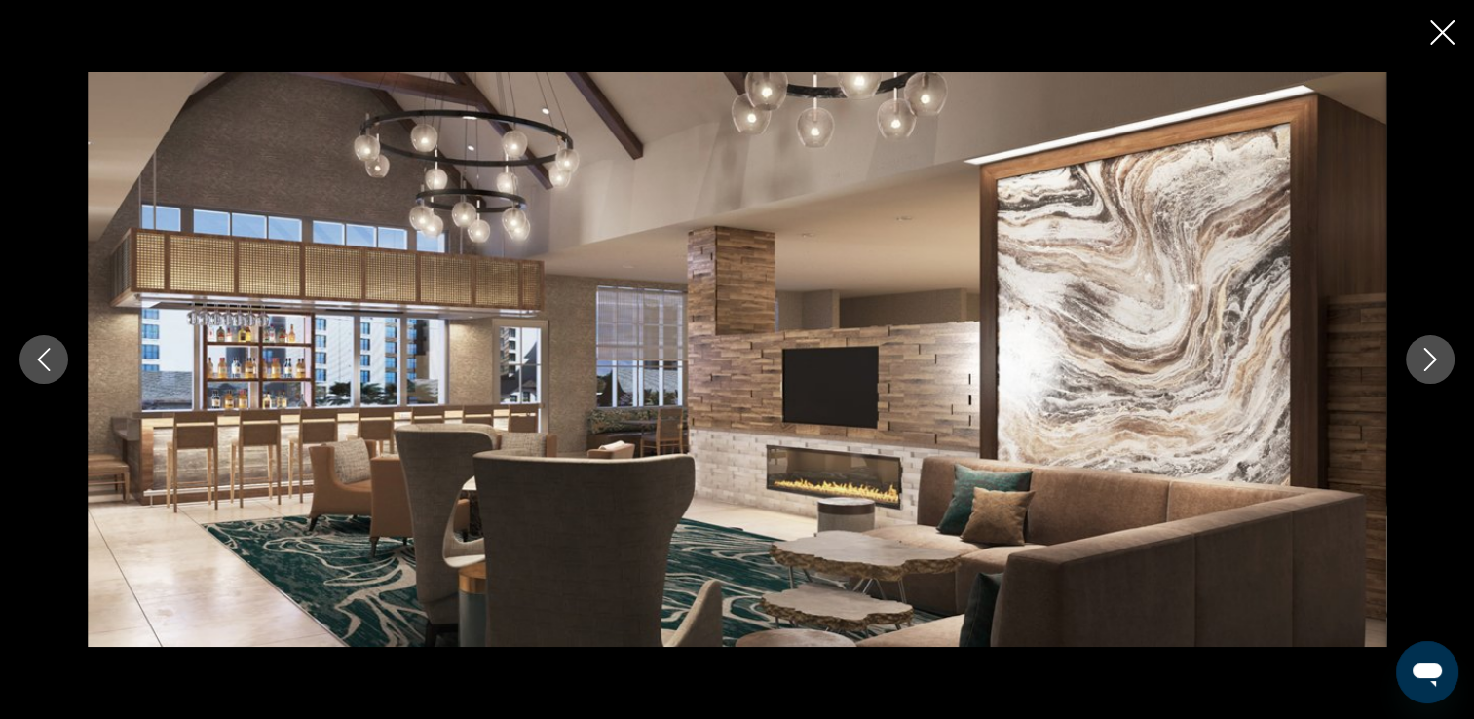
click at [1427, 356] on icon "Next image" at bounding box center [1429, 359] width 23 height 23
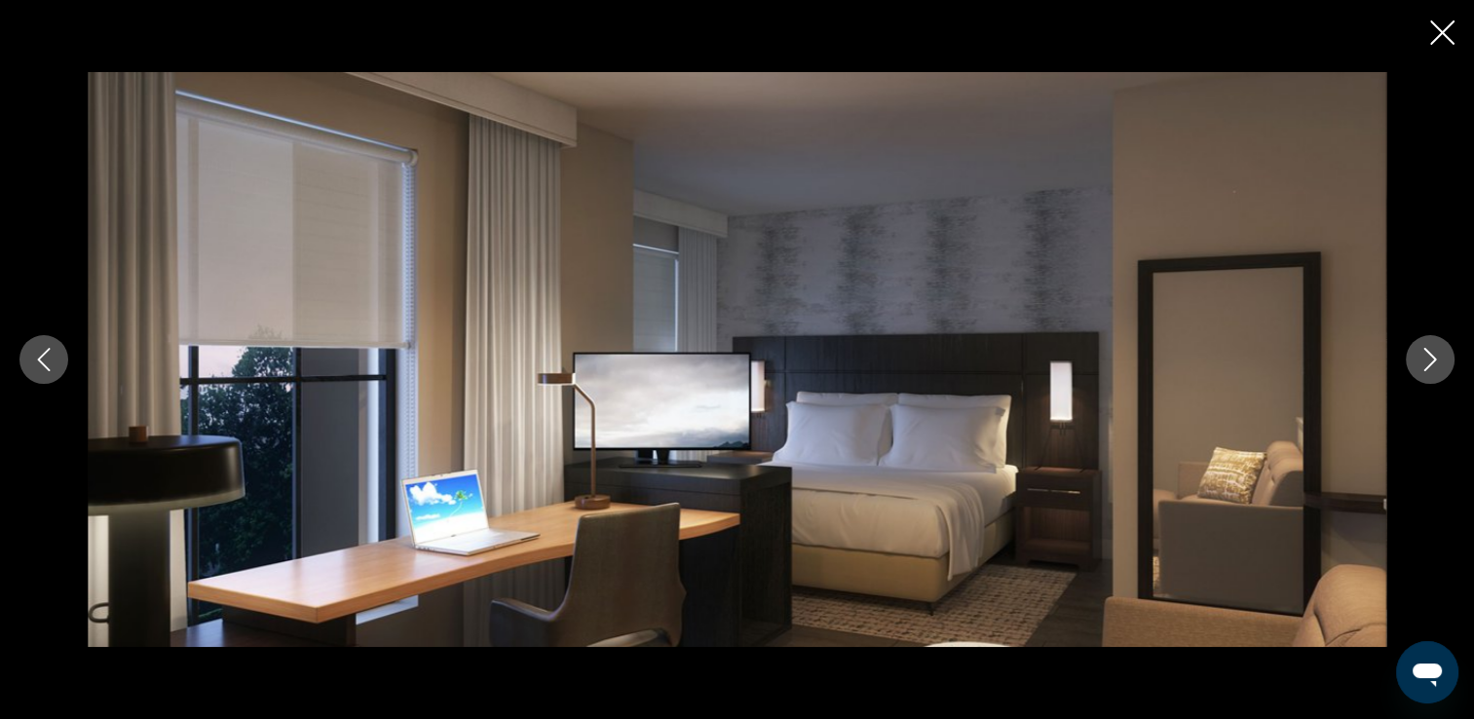
click at [1427, 356] on icon "Next image" at bounding box center [1429, 359] width 23 height 23
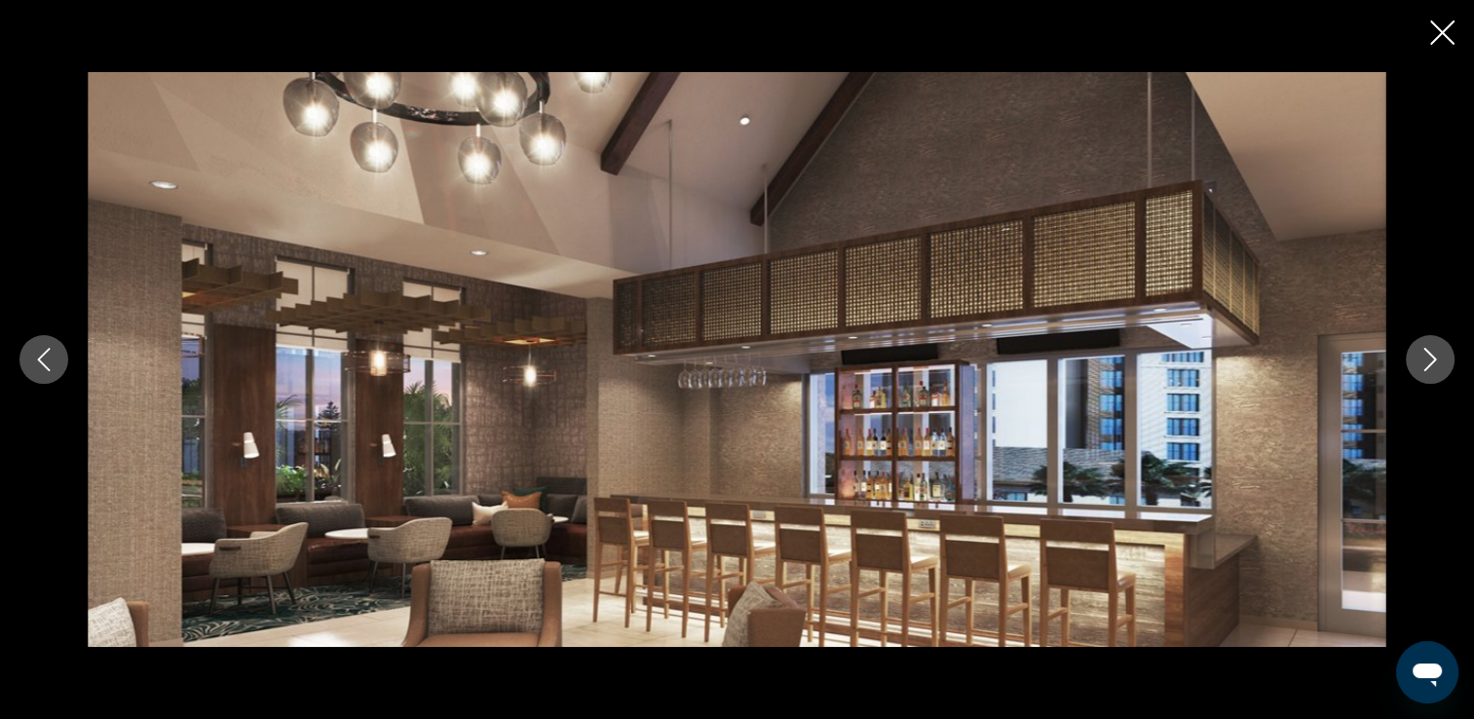
click at [1427, 356] on icon "Next image" at bounding box center [1429, 359] width 23 height 23
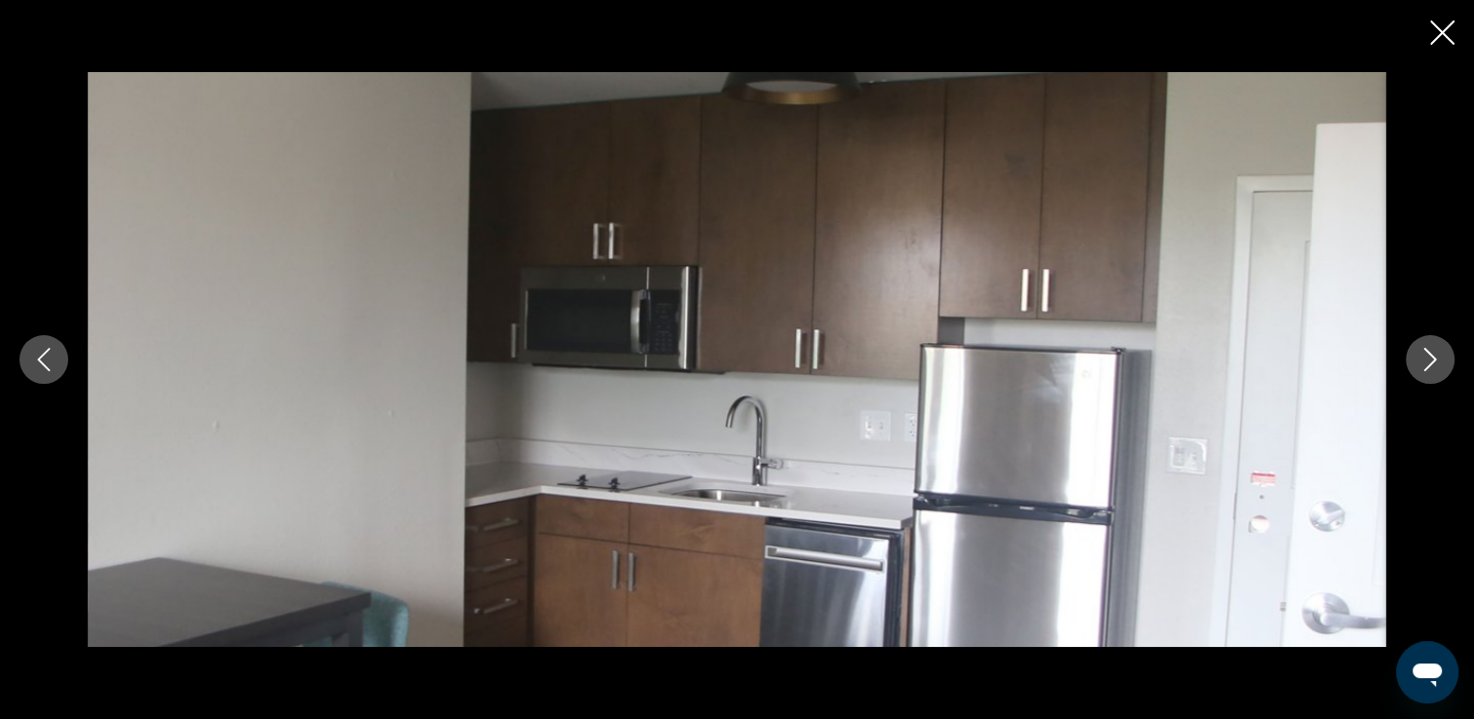
click at [1427, 356] on icon "Next image" at bounding box center [1429, 359] width 23 height 23
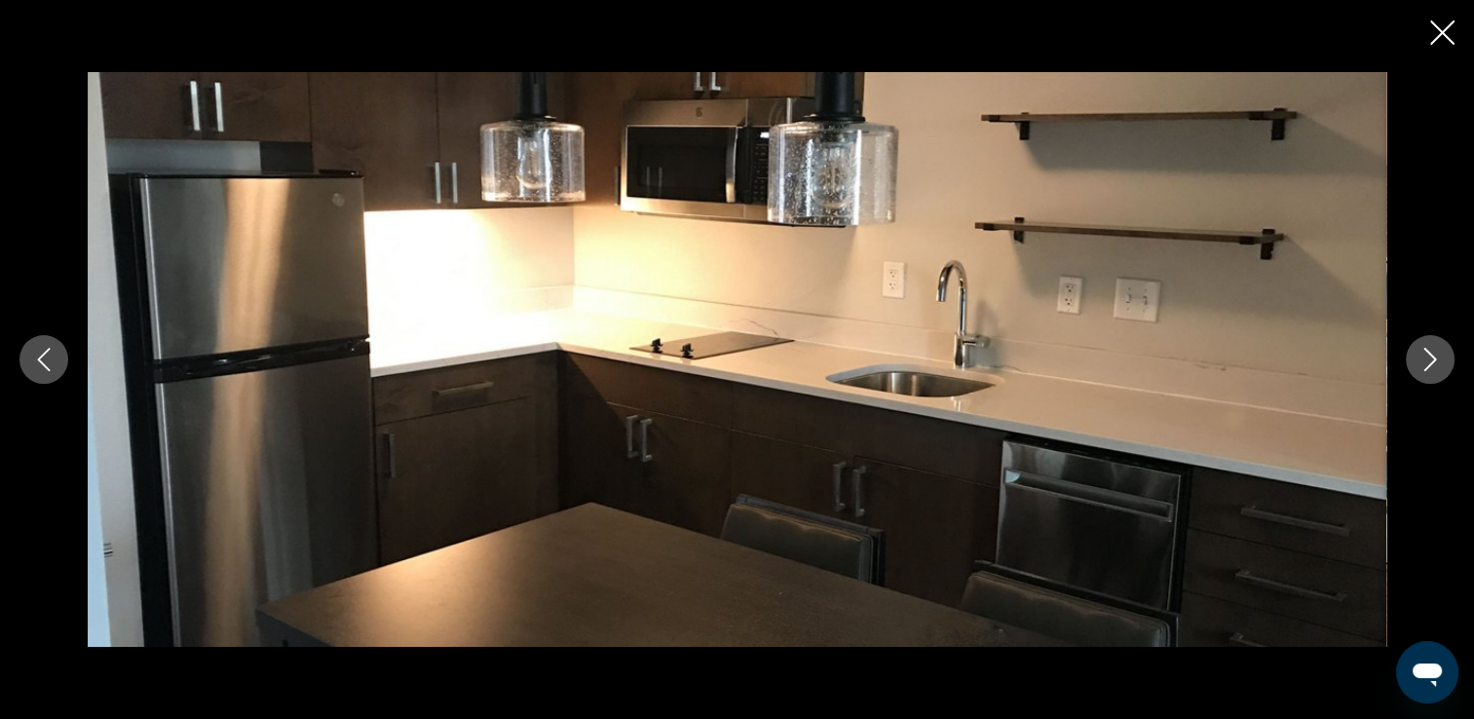
click at [1427, 356] on icon "Next image" at bounding box center [1429, 359] width 23 height 23
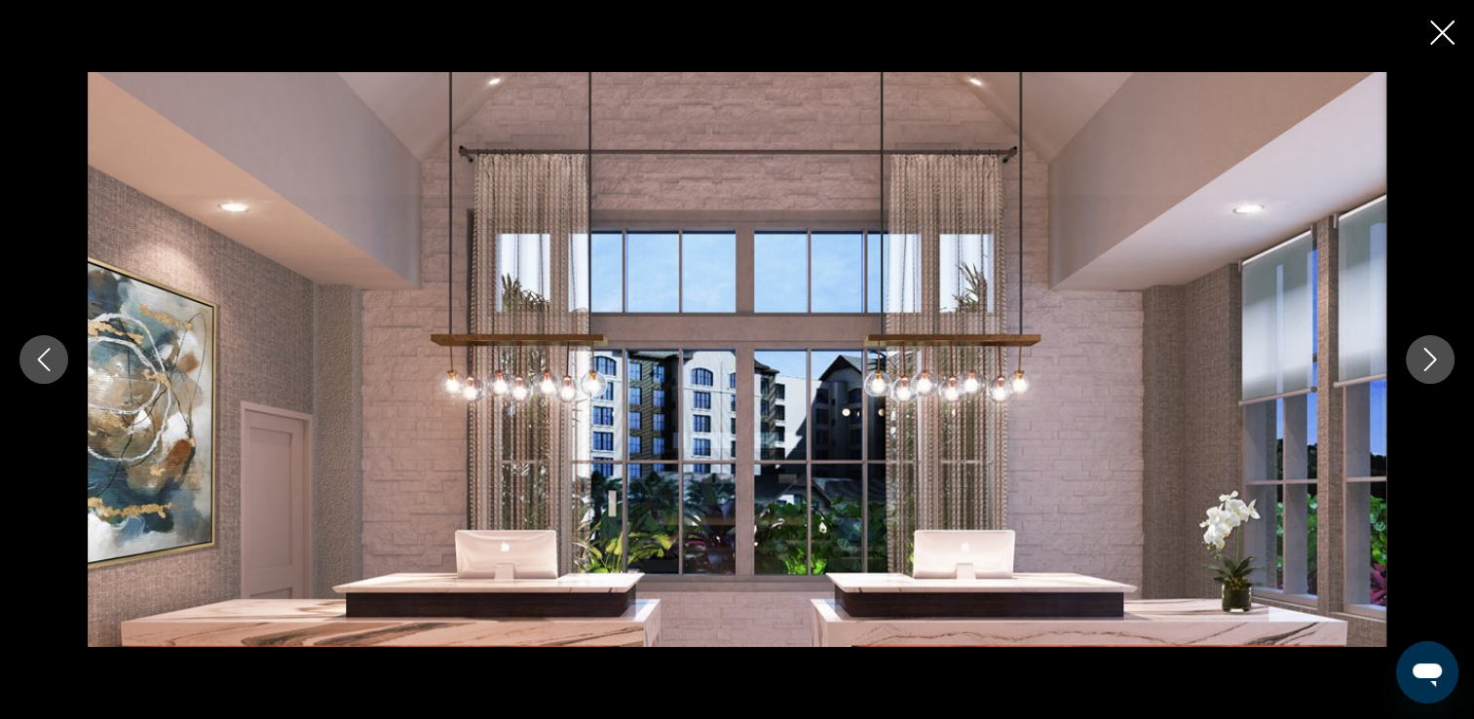
click at [1427, 356] on icon "Next image" at bounding box center [1429, 359] width 23 height 23
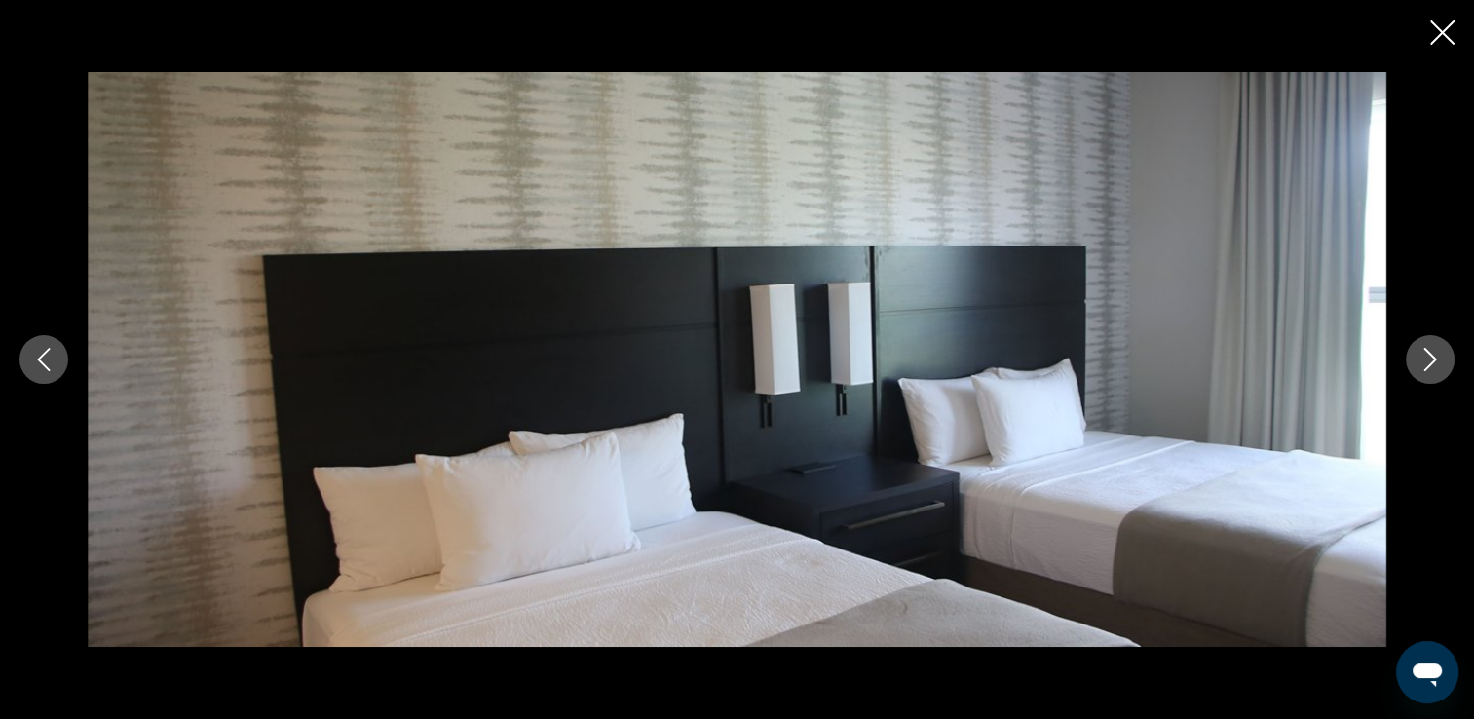
click at [1442, 33] on icon "Close slideshow" at bounding box center [1442, 32] width 24 height 24
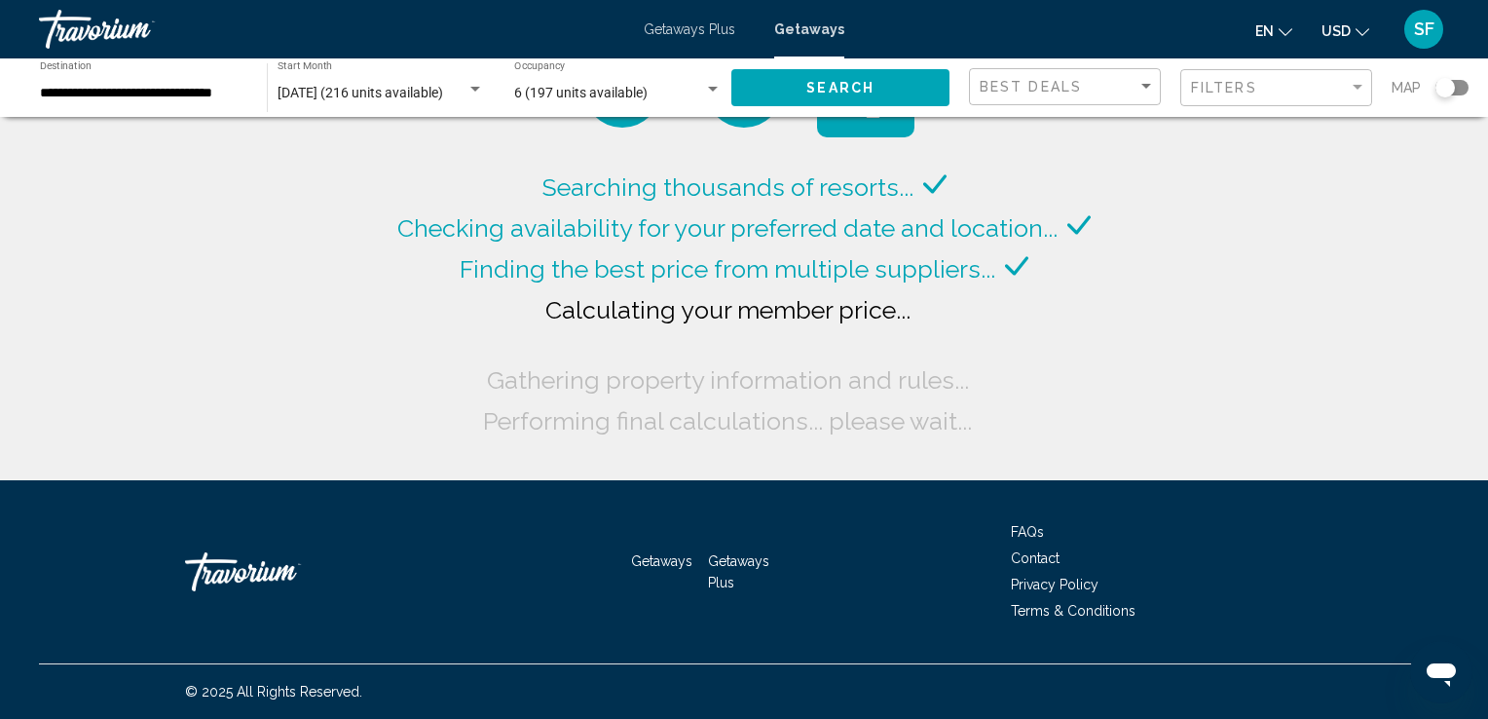
click at [1269, 248] on div "Searching thousands of resorts... Checking availability for your preferred date…" at bounding box center [744, 240] width 1488 height 480
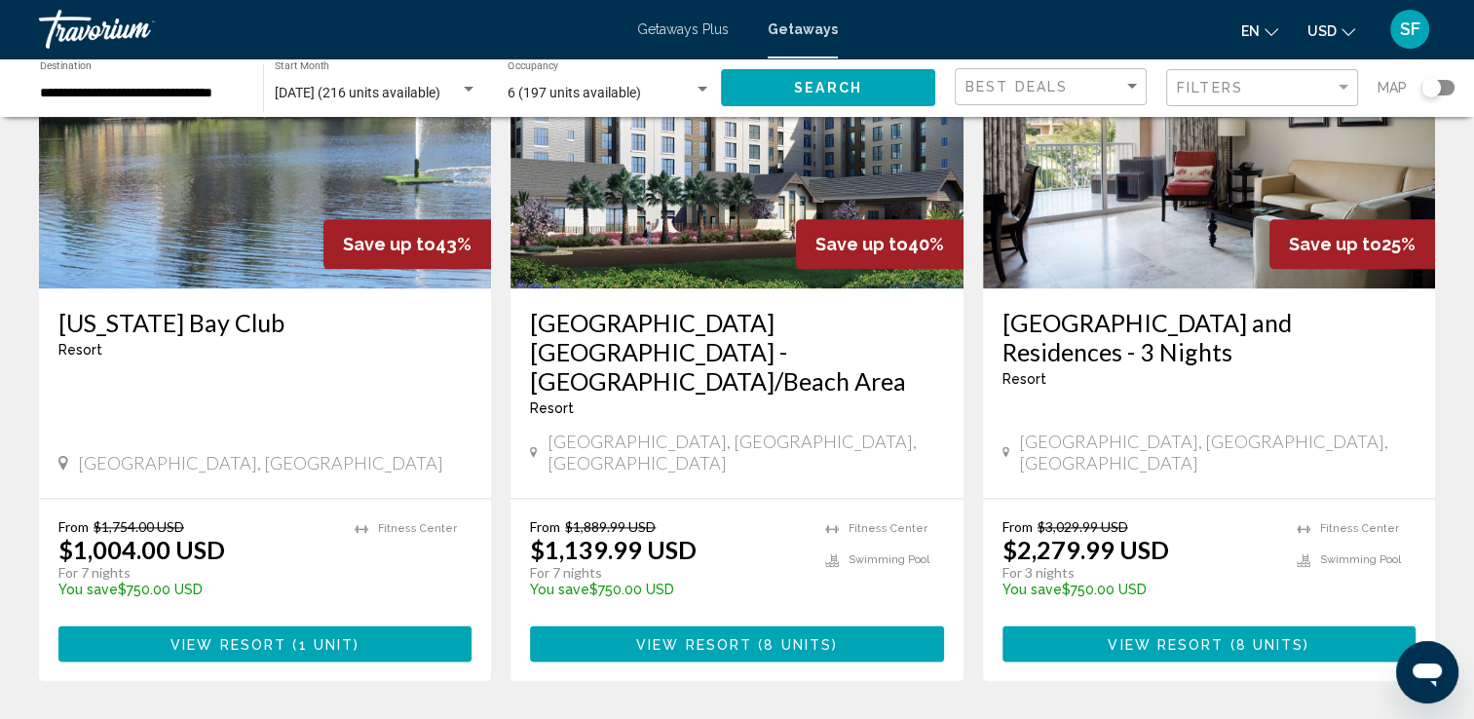
scroll to position [2389, 0]
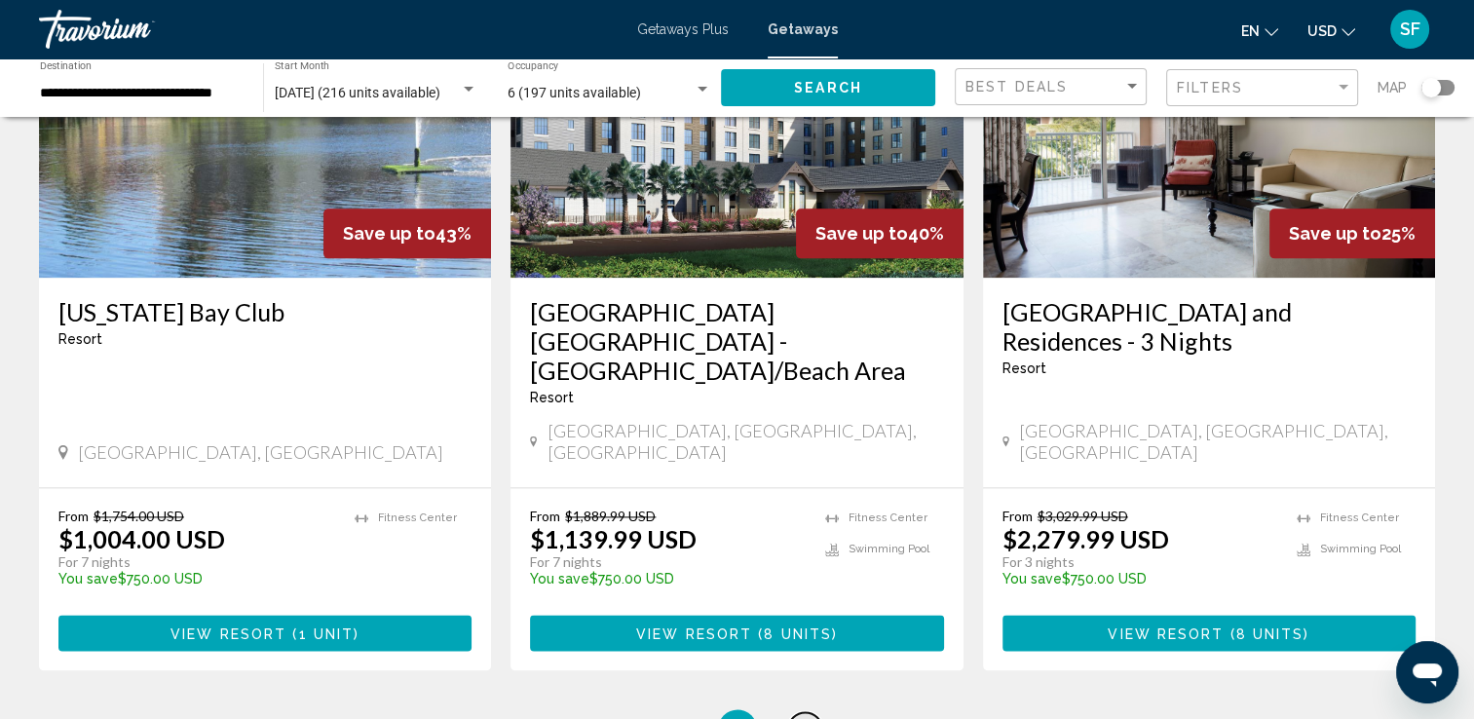
click at [803, 718] on span "3" at bounding box center [806, 728] width 10 height 21
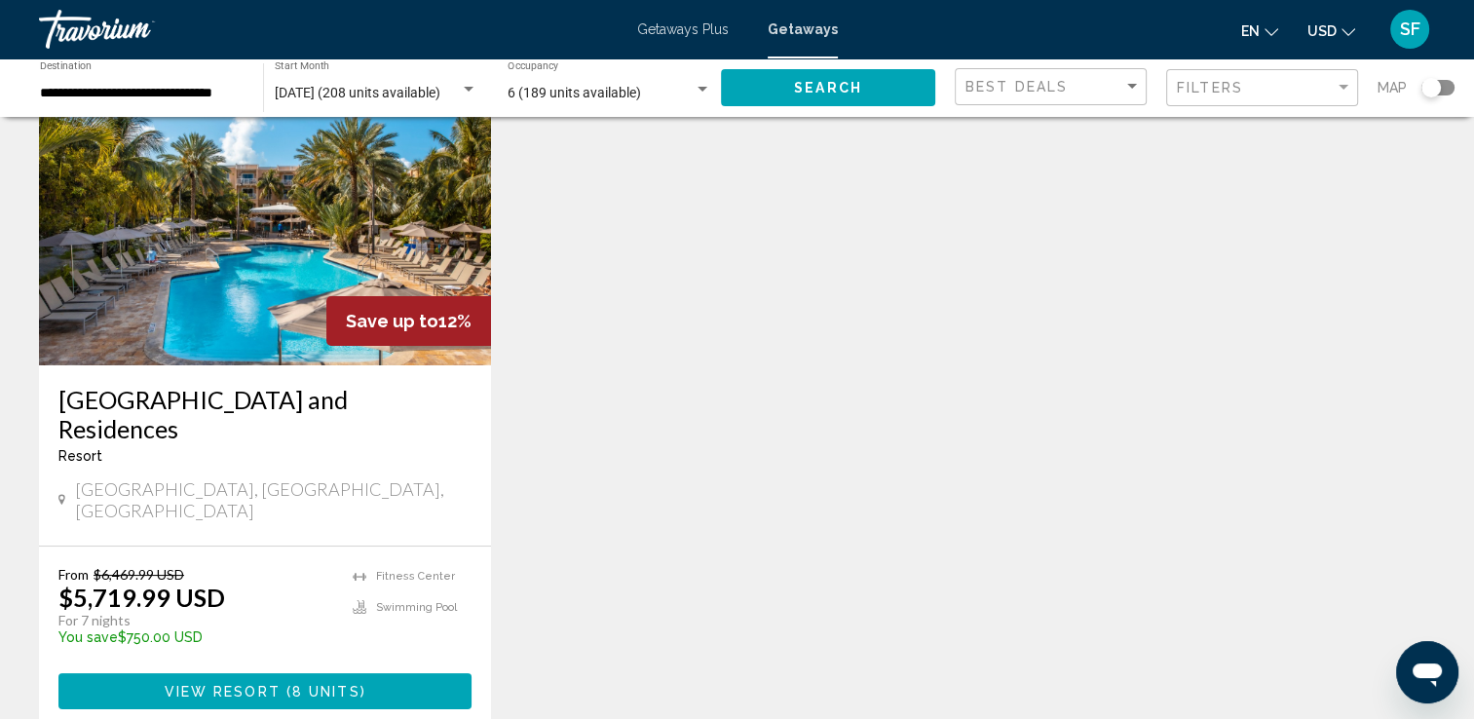
scroll to position [154, 0]
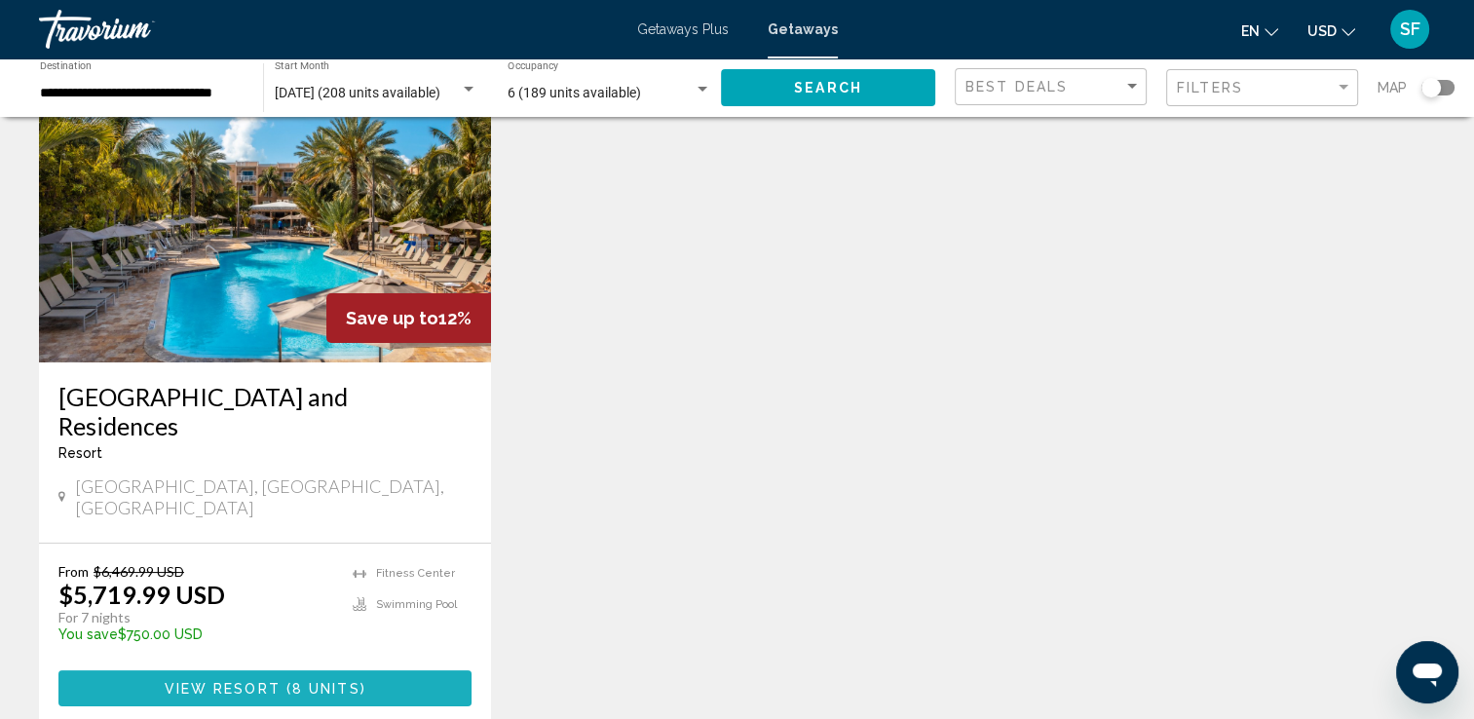
click at [249, 670] on button "View Resort ( 8 units )" at bounding box center [264, 688] width 413 height 36
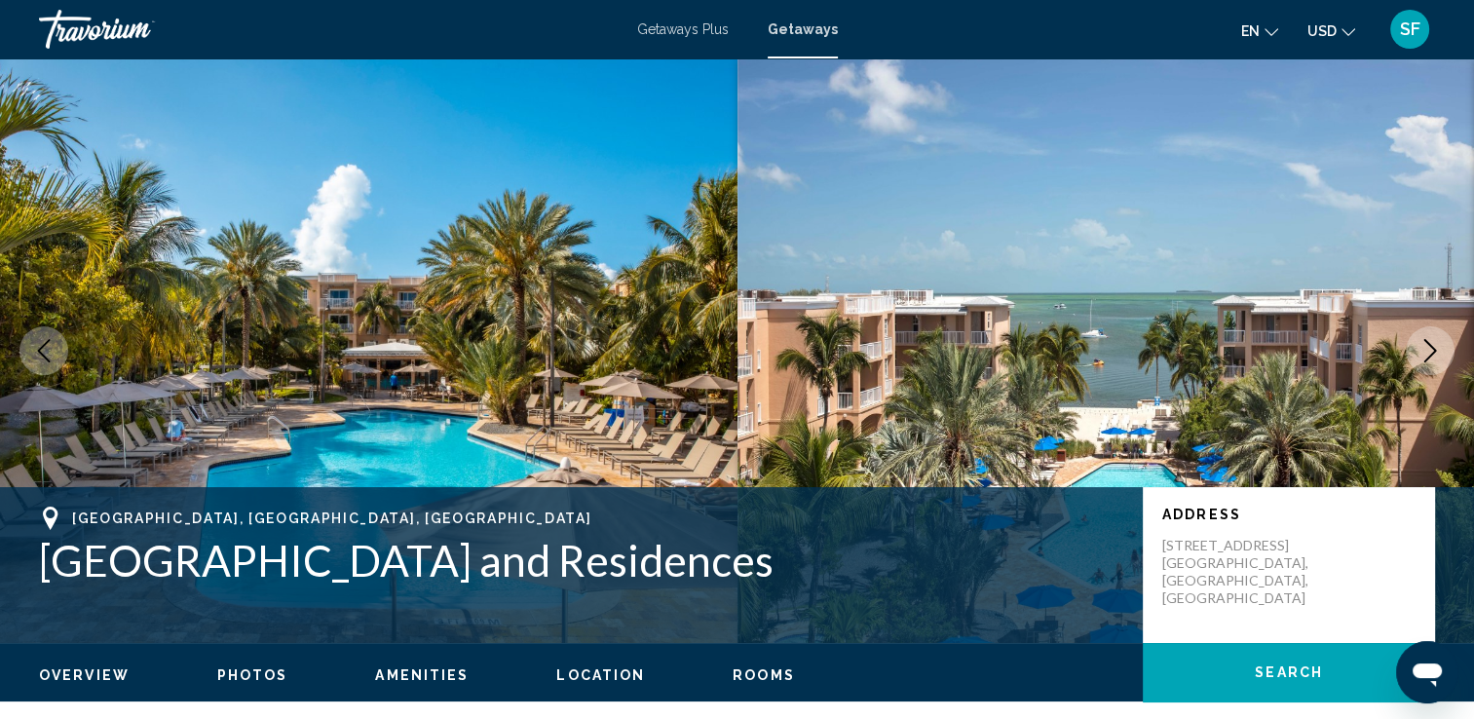
click at [1440, 343] on icon "Next image" at bounding box center [1429, 350] width 23 height 23
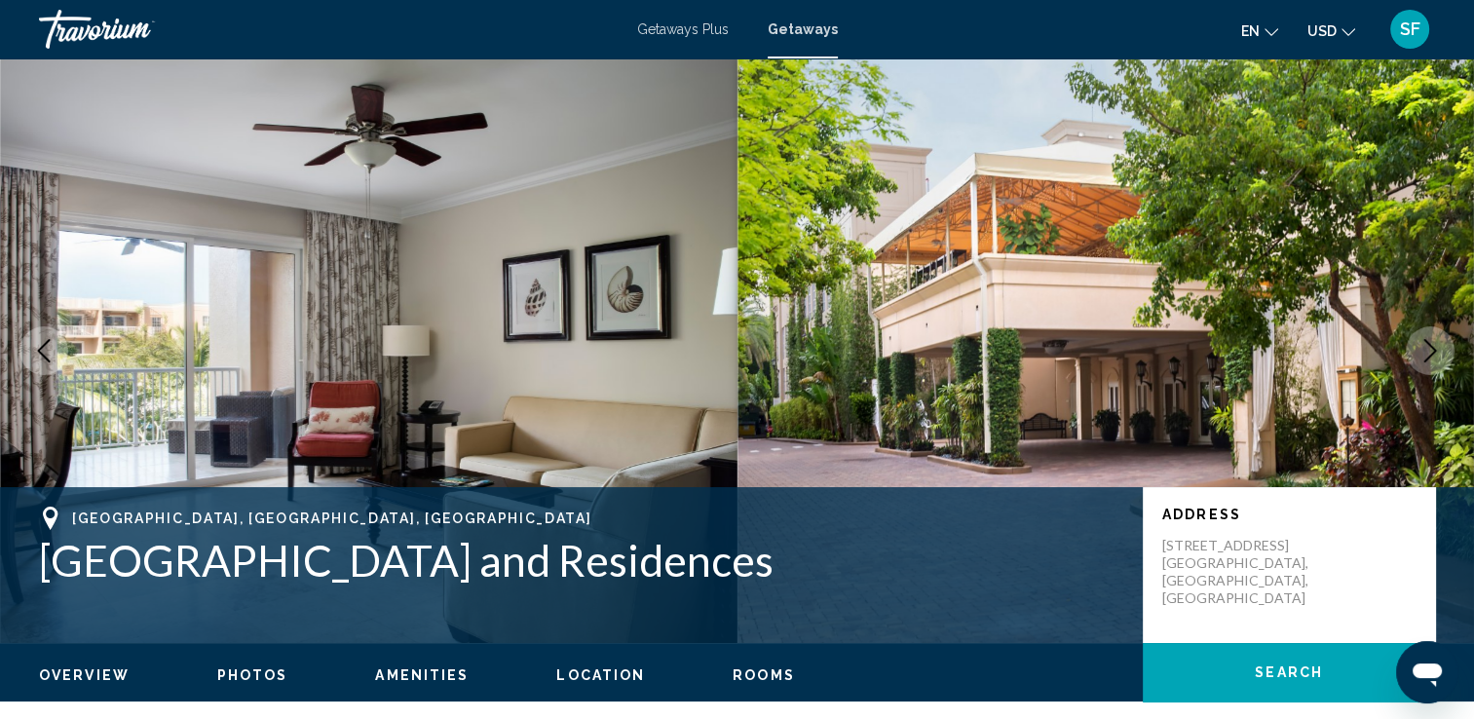
click at [1440, 343] on icon "Next image" at bounding box center [1429, 350] width 23 height 23
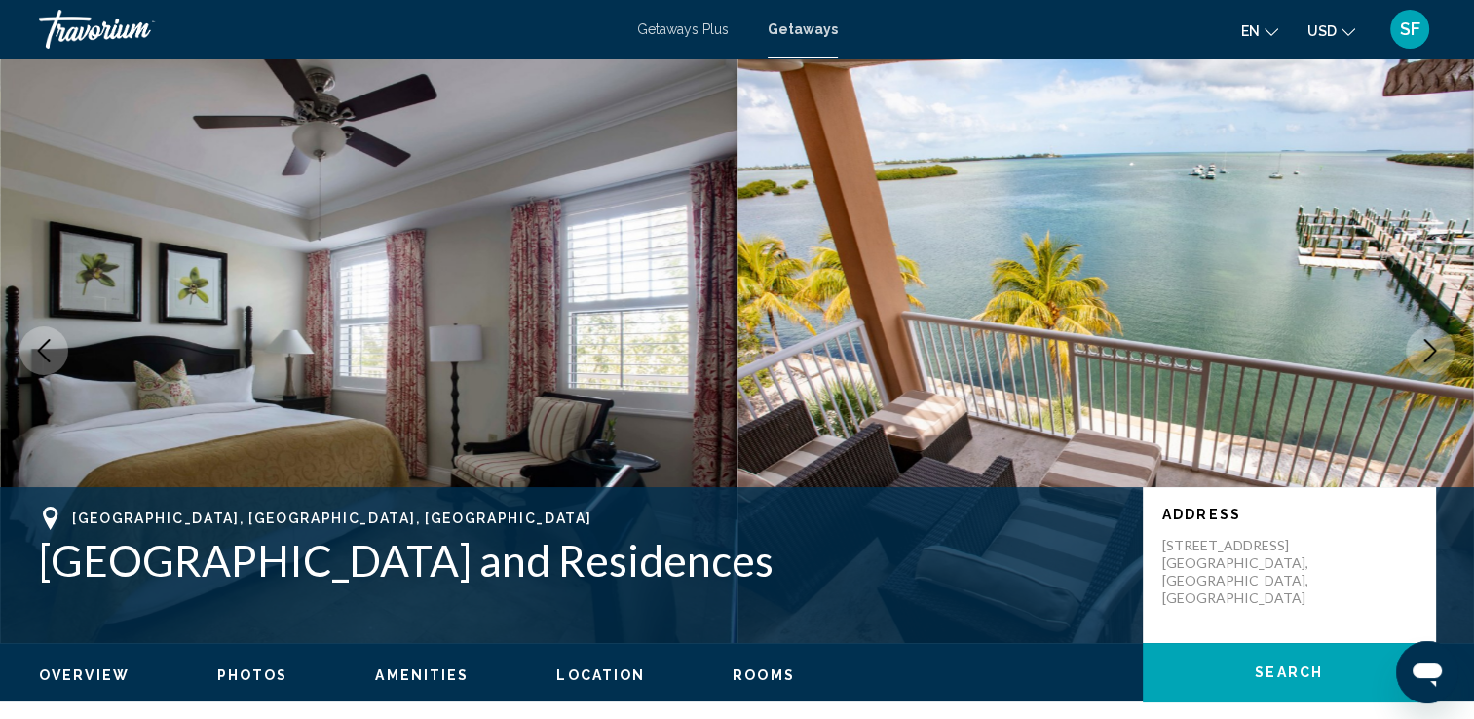
click at [1440, 343] on icon "Next image" at bounding box center [1429, 350] width 23 height 23
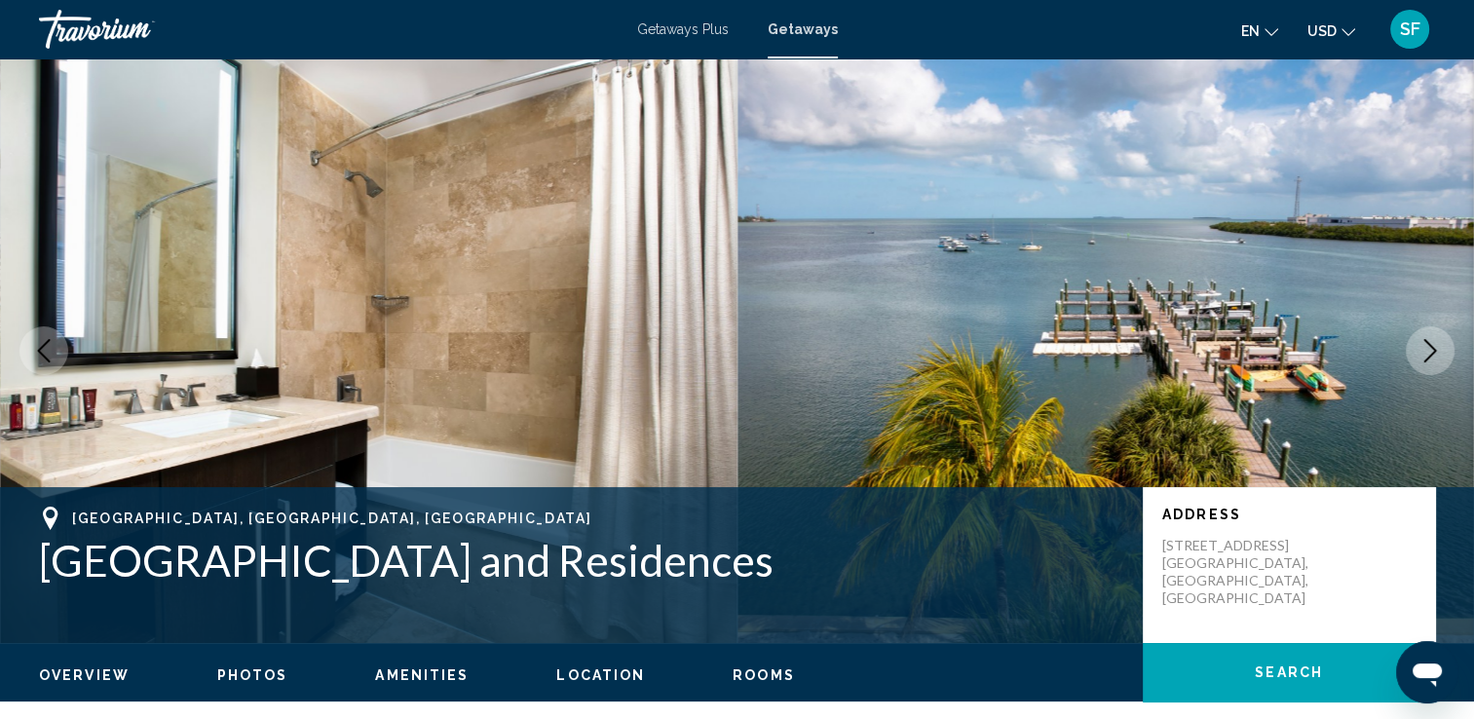
click at [1440, 343] on icon "Next image" at bounding box center [1429, 350] width 23 height 23
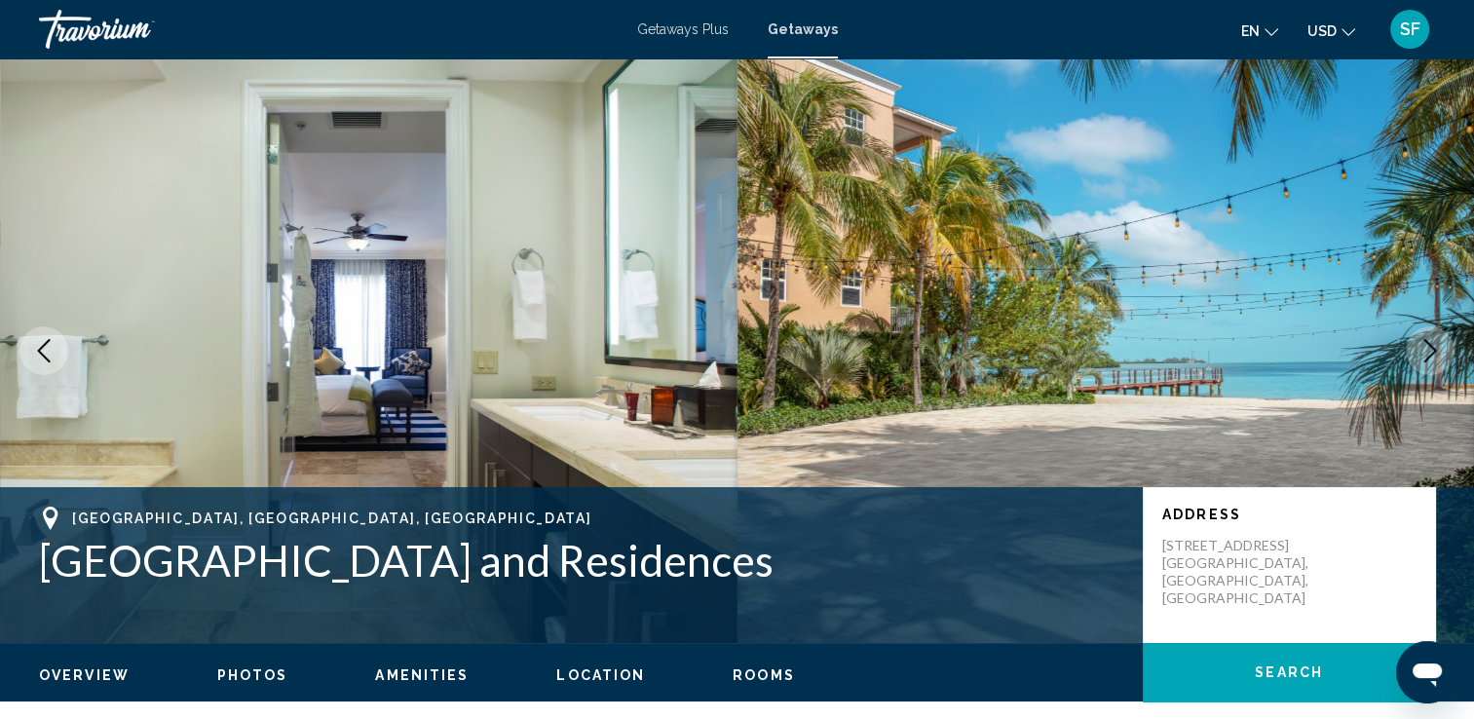
click at [1440, 343] on icon "Next image" at bounding box center [1429, 350] width 23 height 23
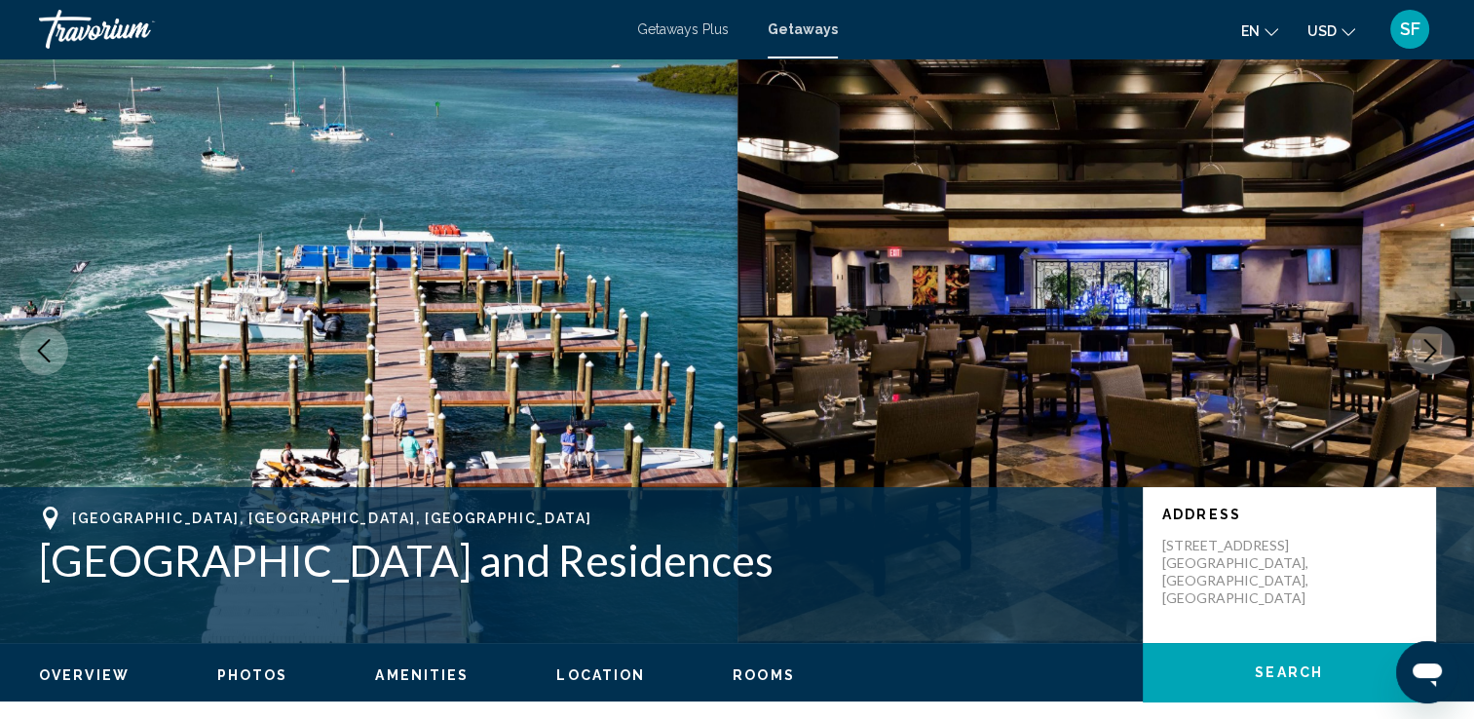
click at [1440, 343] on icon "Next image" at bounding box center [1429, 350] width 23 height 23
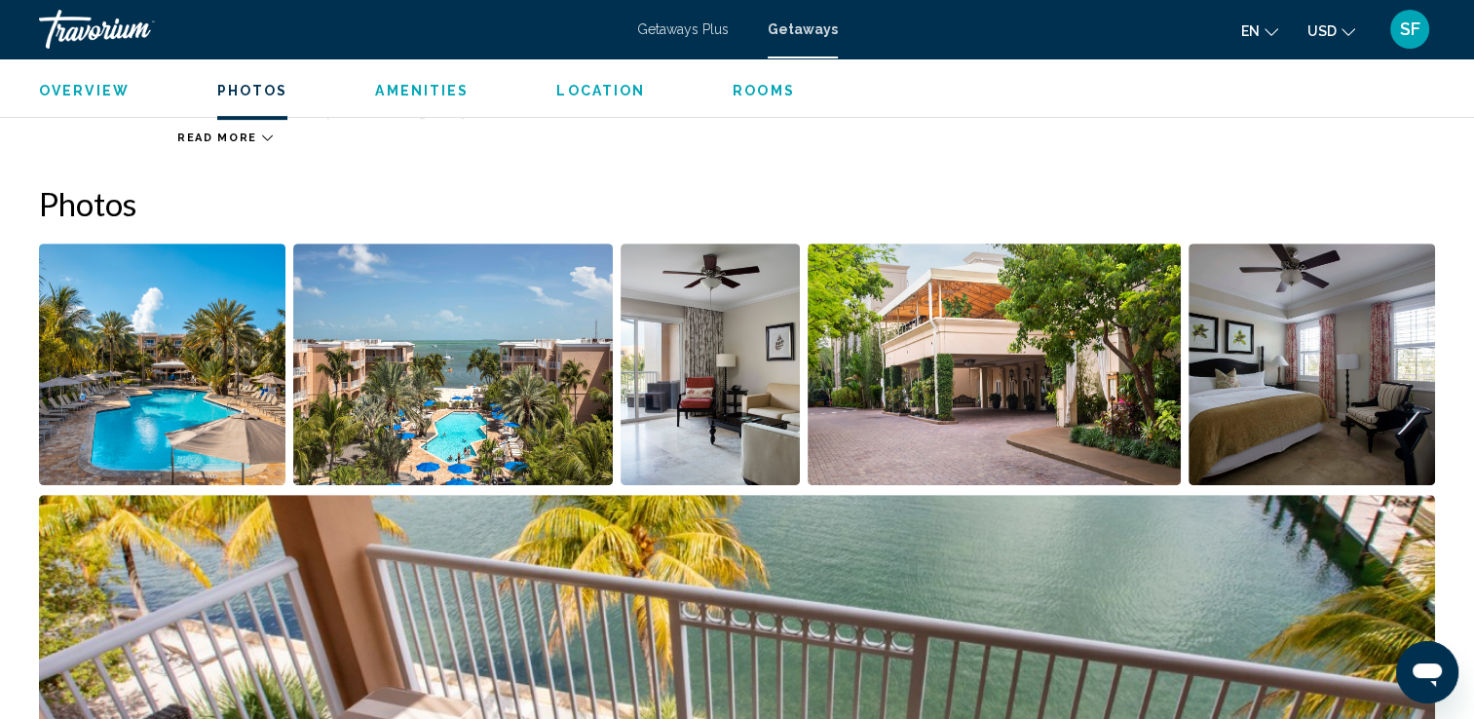
scroll to position [724, 0]
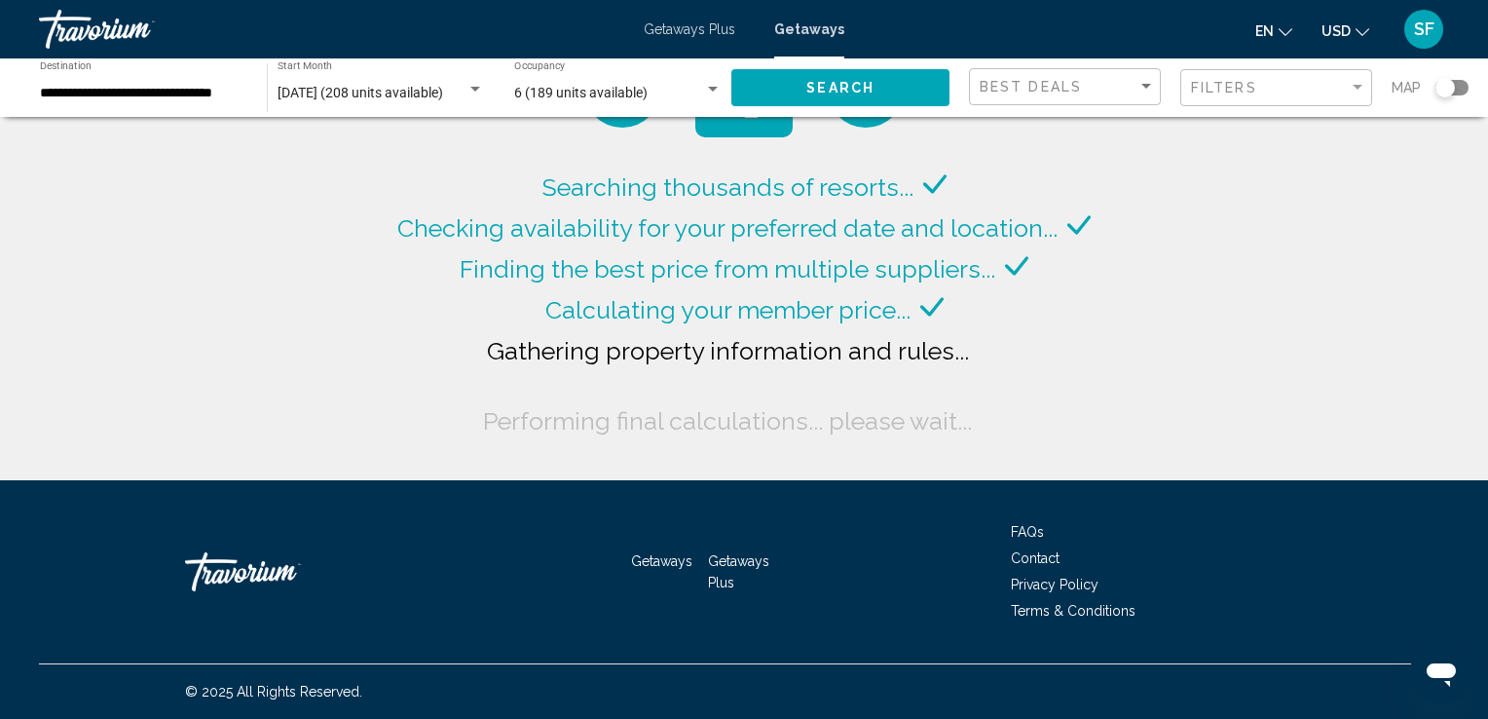
click at [543, 94] on span "6 (189 units available)" at bounding box center [580, 93] width 133 height 16
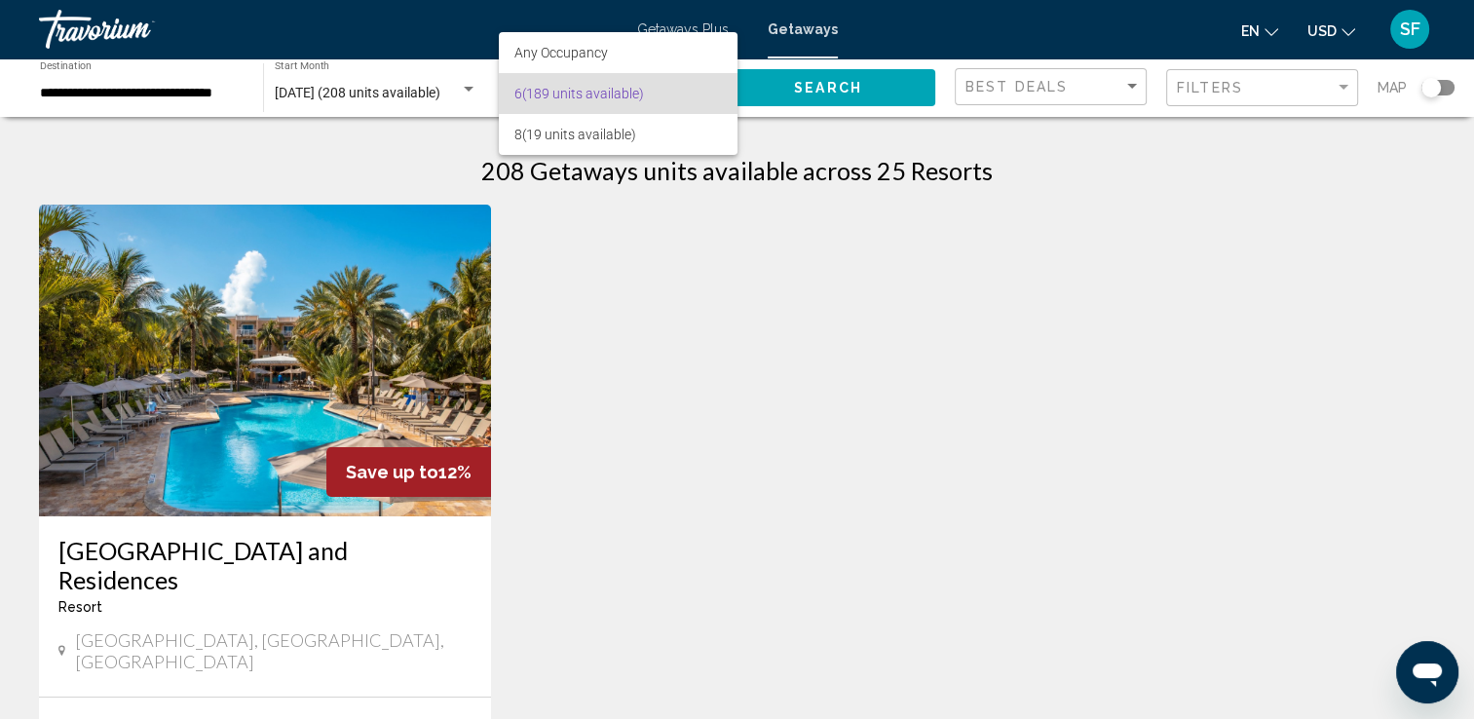
click at [543, 94] on span "6 (189 units available)" at bounding box center [617, 93] width 207 height 41
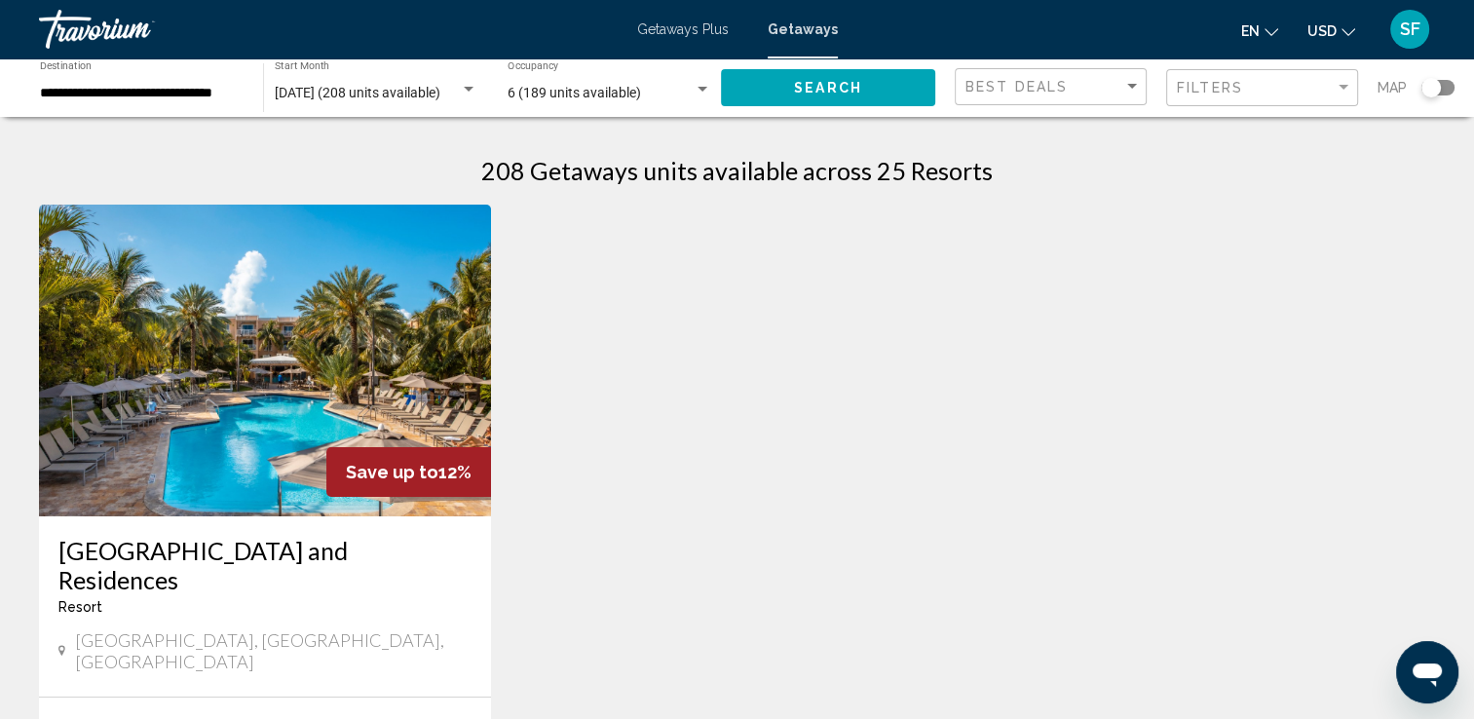
drag, startPoint x: 952, startPoint y: 144, endPoint x: 821, endPoint y: 97, distance: 138.6
click at [821, 97] on button "Search" at bounding box center [828, 87] width 214 height 36
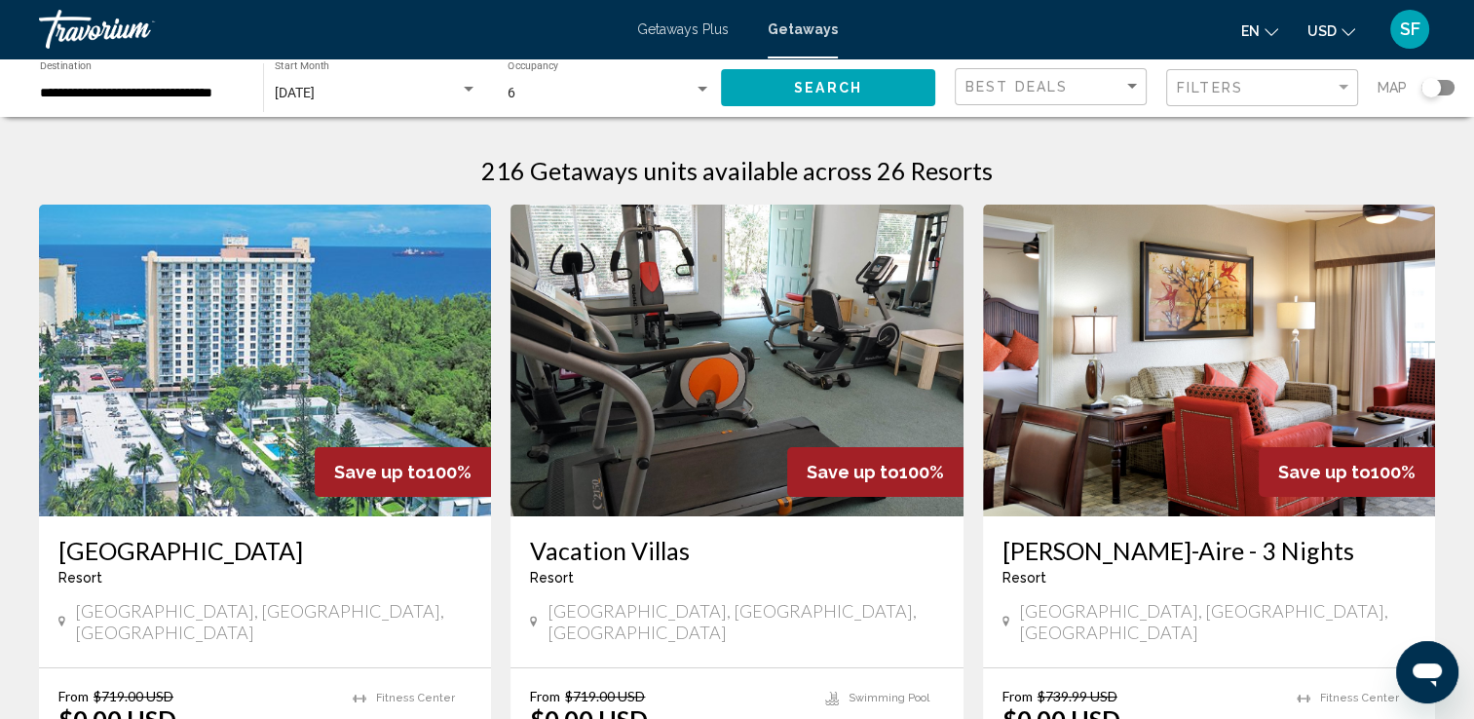
click at [775, 329] on img "Main content" at bounding box center [736, 361] width 452 height 312
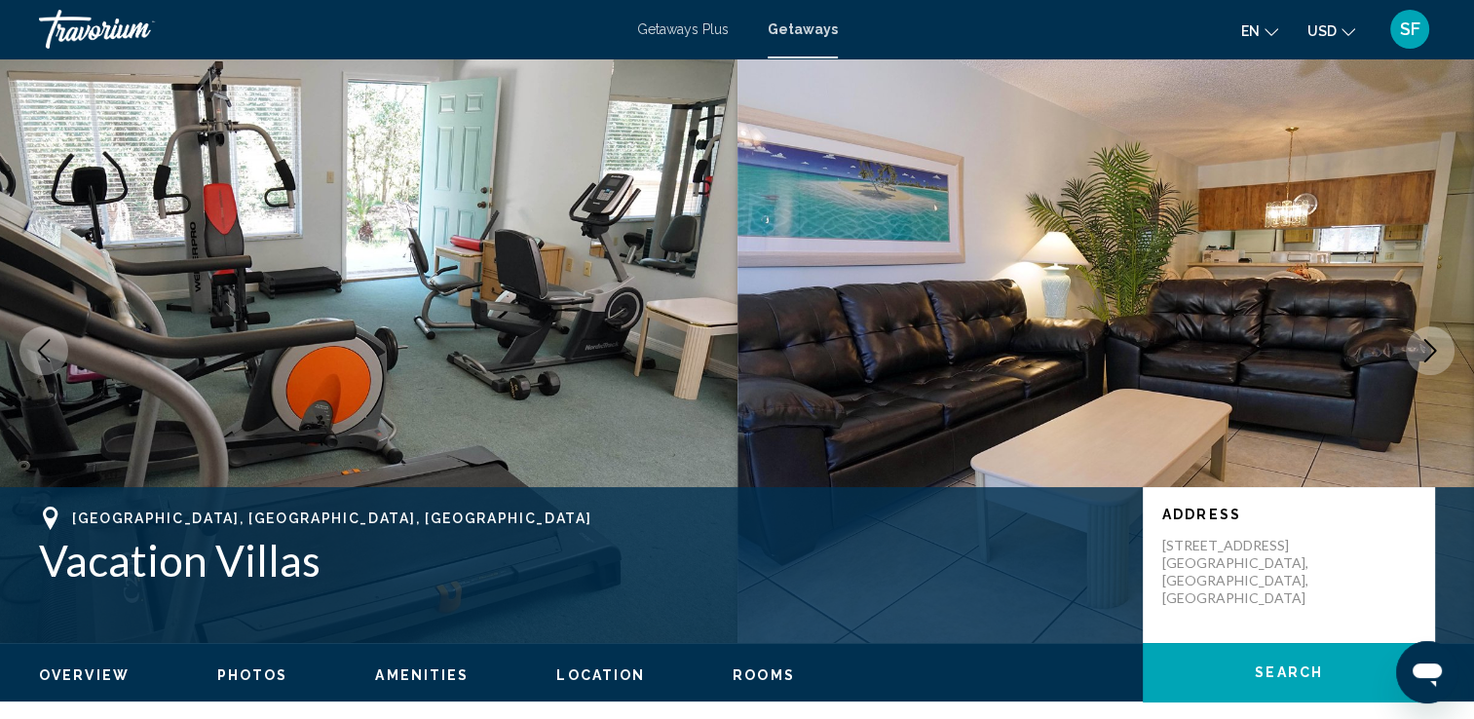
click at [1435, 348] on icon "Next image" at bounding box center [1429, 350] width 23 height 23
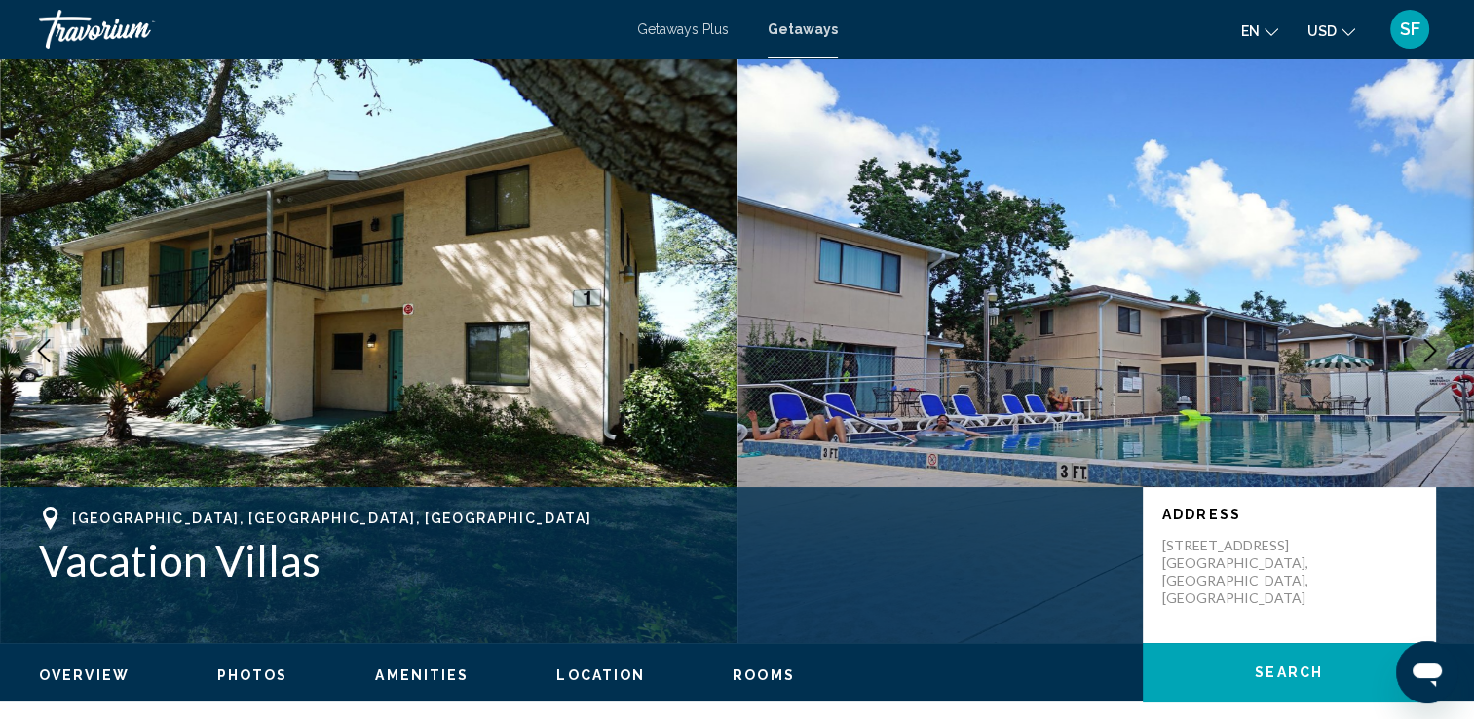
click at [1435, 348] on icon "Next image" at bounding box center [1429, 350] width 23 height 23
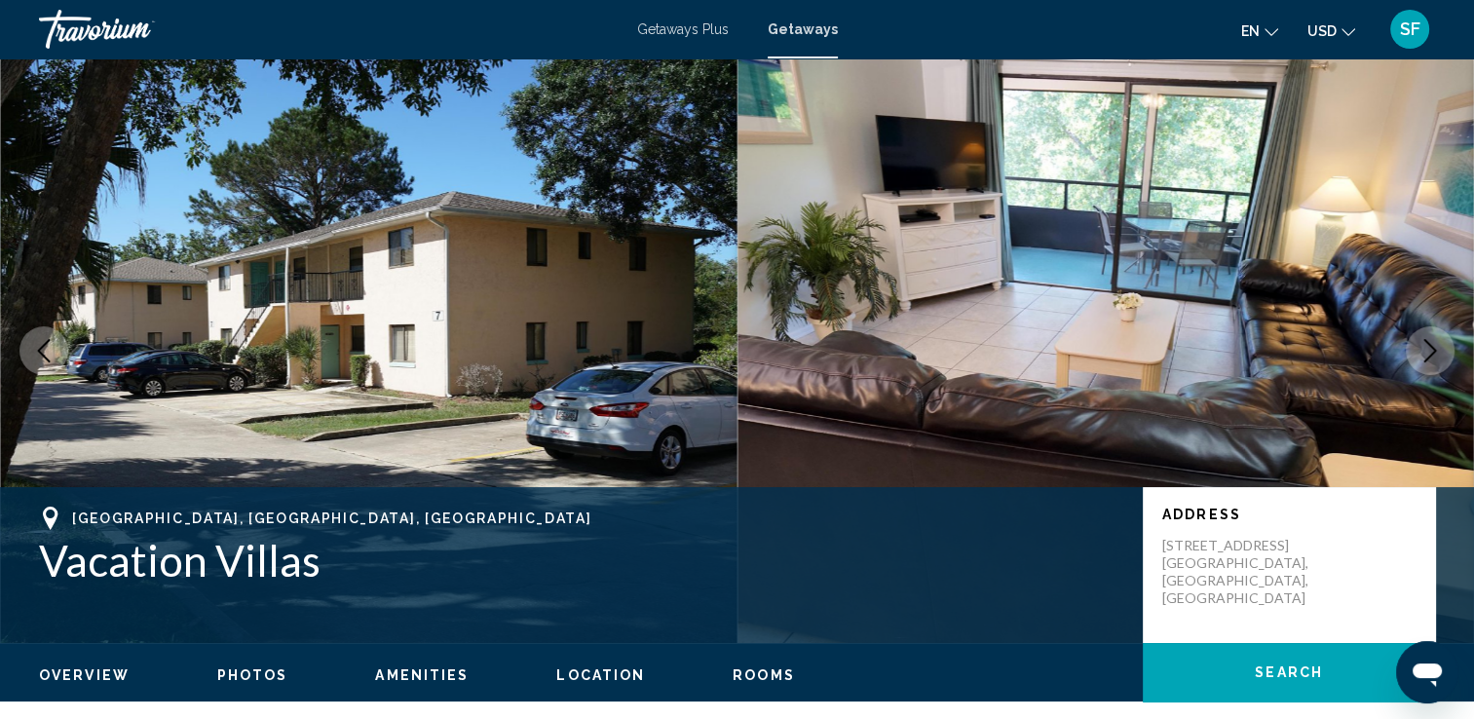
click at [1435, 348] on icon "Next image" at bounding box center [1429, 350] width 23 height 23
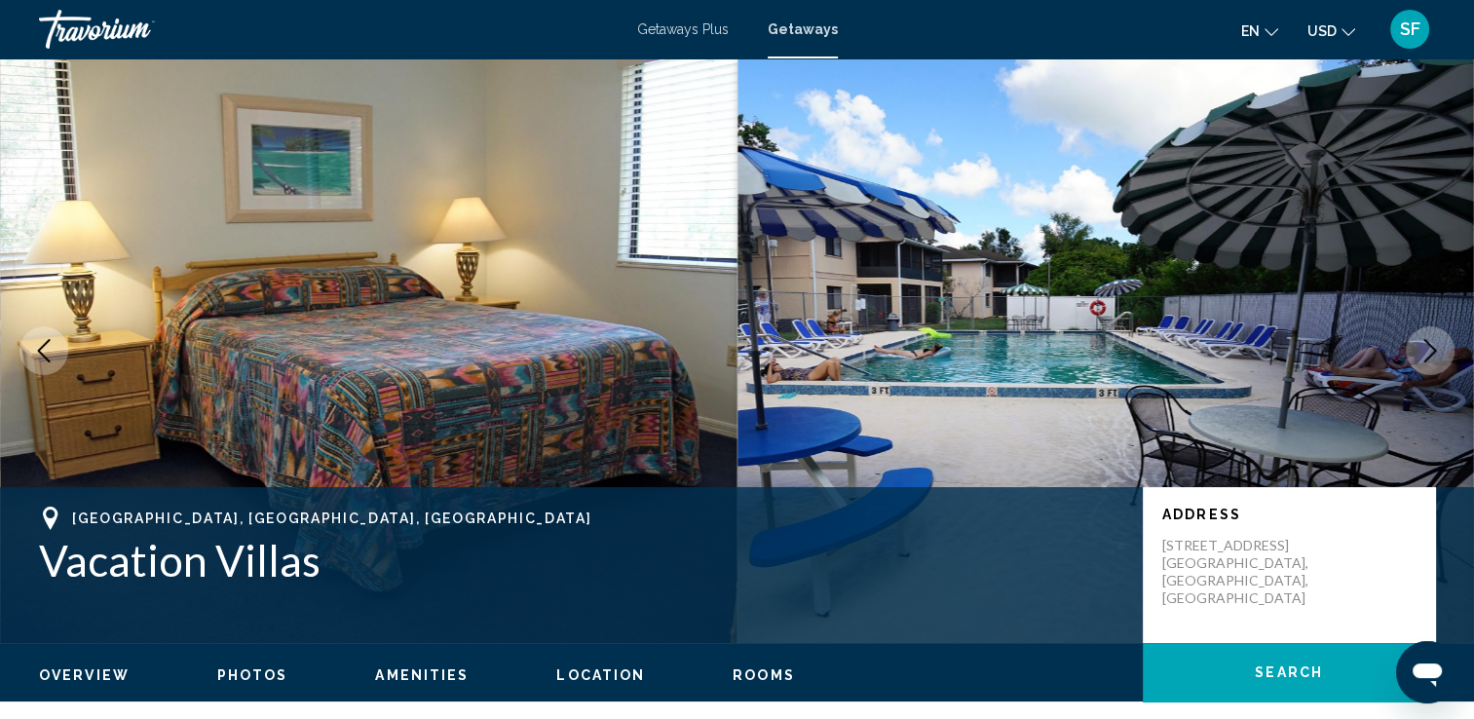
click at [1435, 348] on icon "Next image" at bounding box center [1429, 350] width 23 height 23
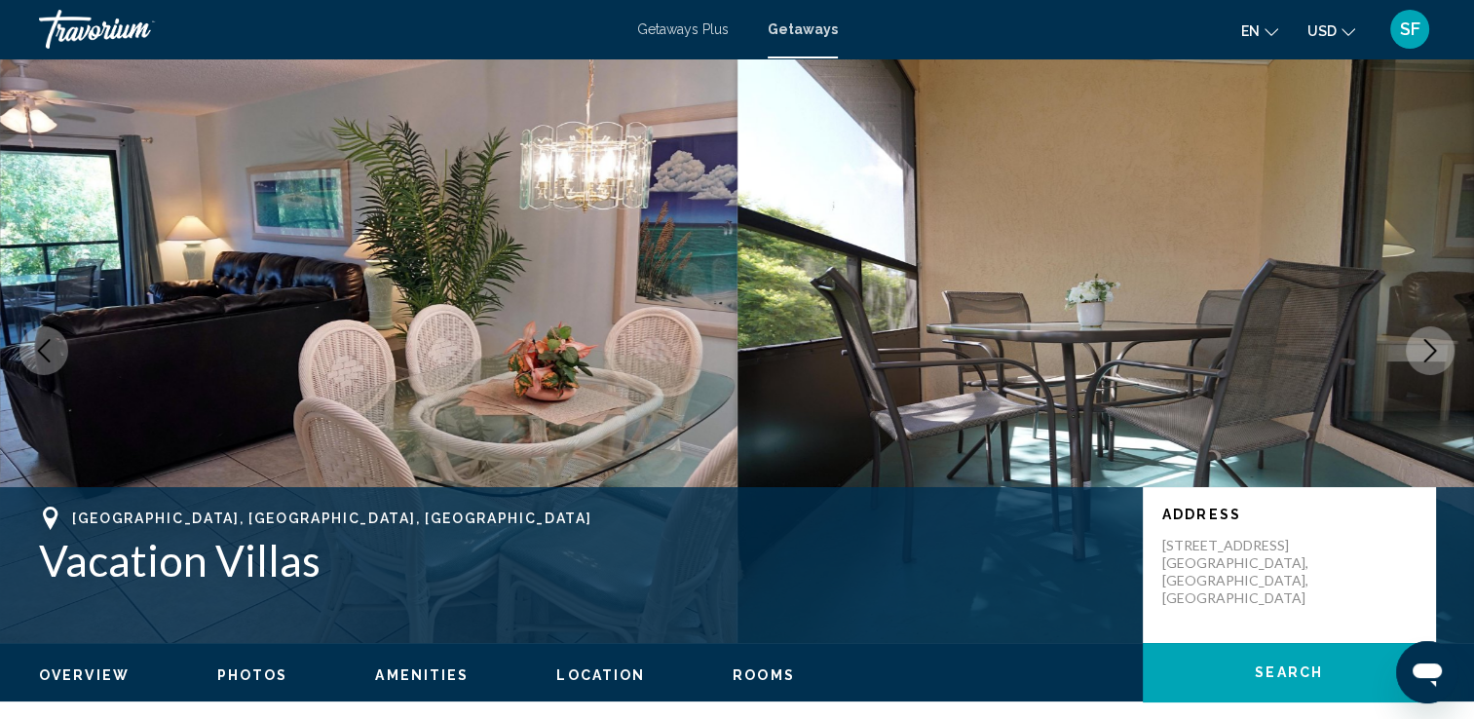
click at [1435, 348] on icon "Next image" at bounding box center [1429, 350] width 23 height 23
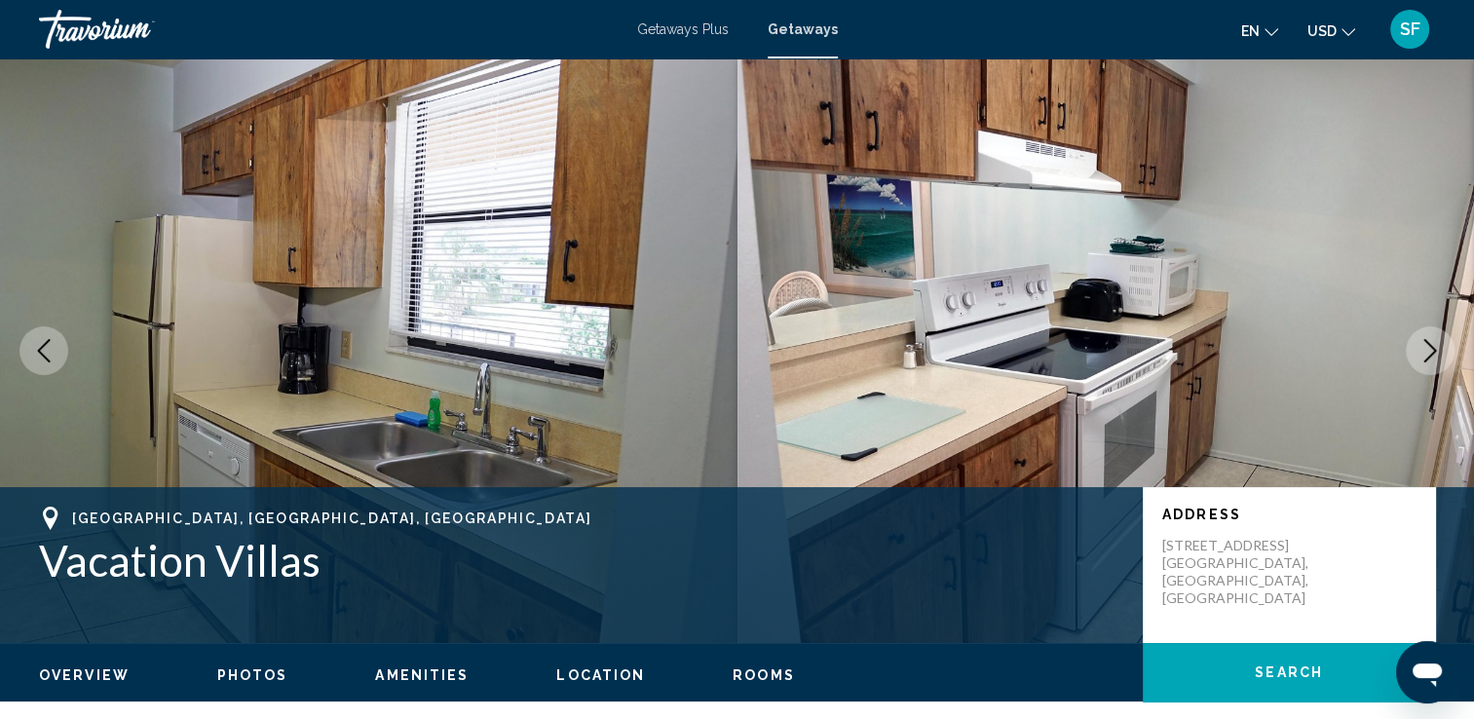
click at [1435, 348] on icon "Next image" at bounding box center [1429, 350] width 23 height 23
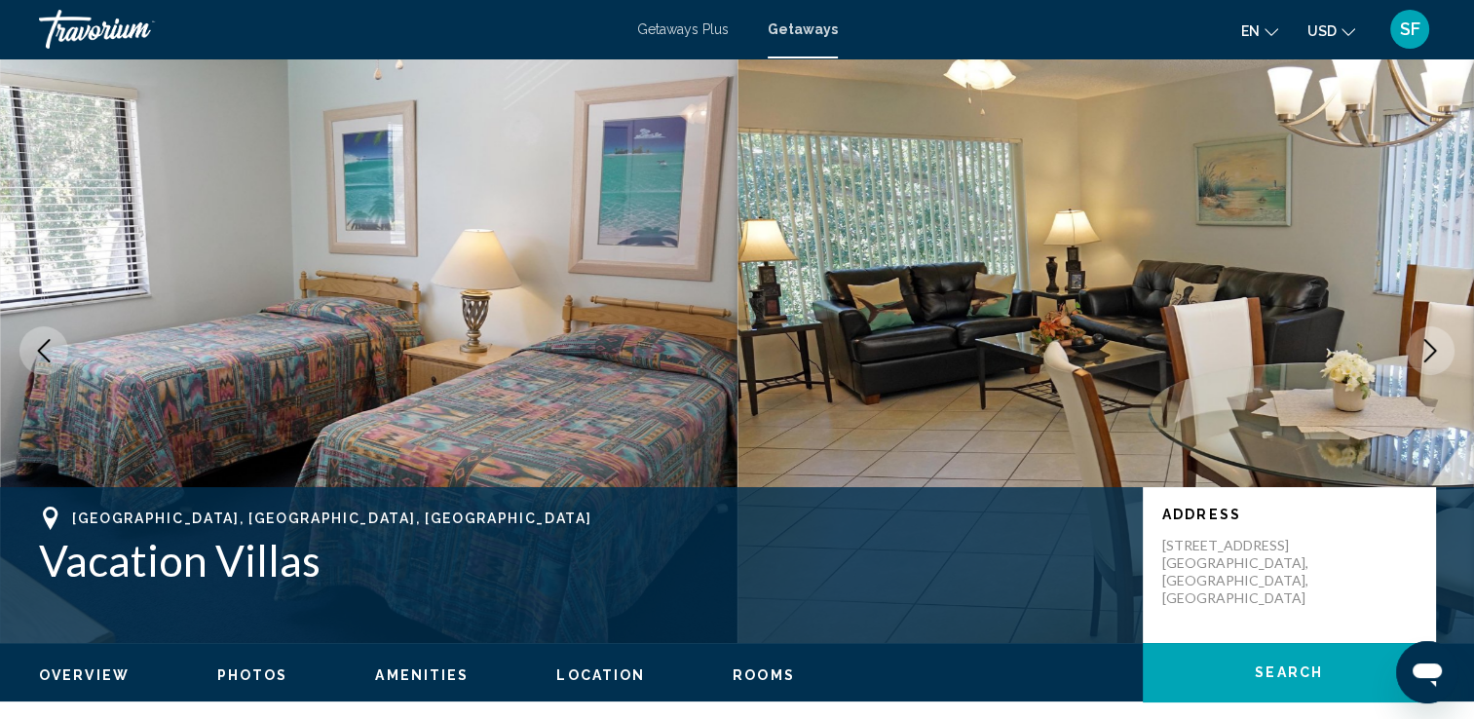
click at [1435, 348] on icon "Next image" at bounding box center [1429, 350] width 23 height 23
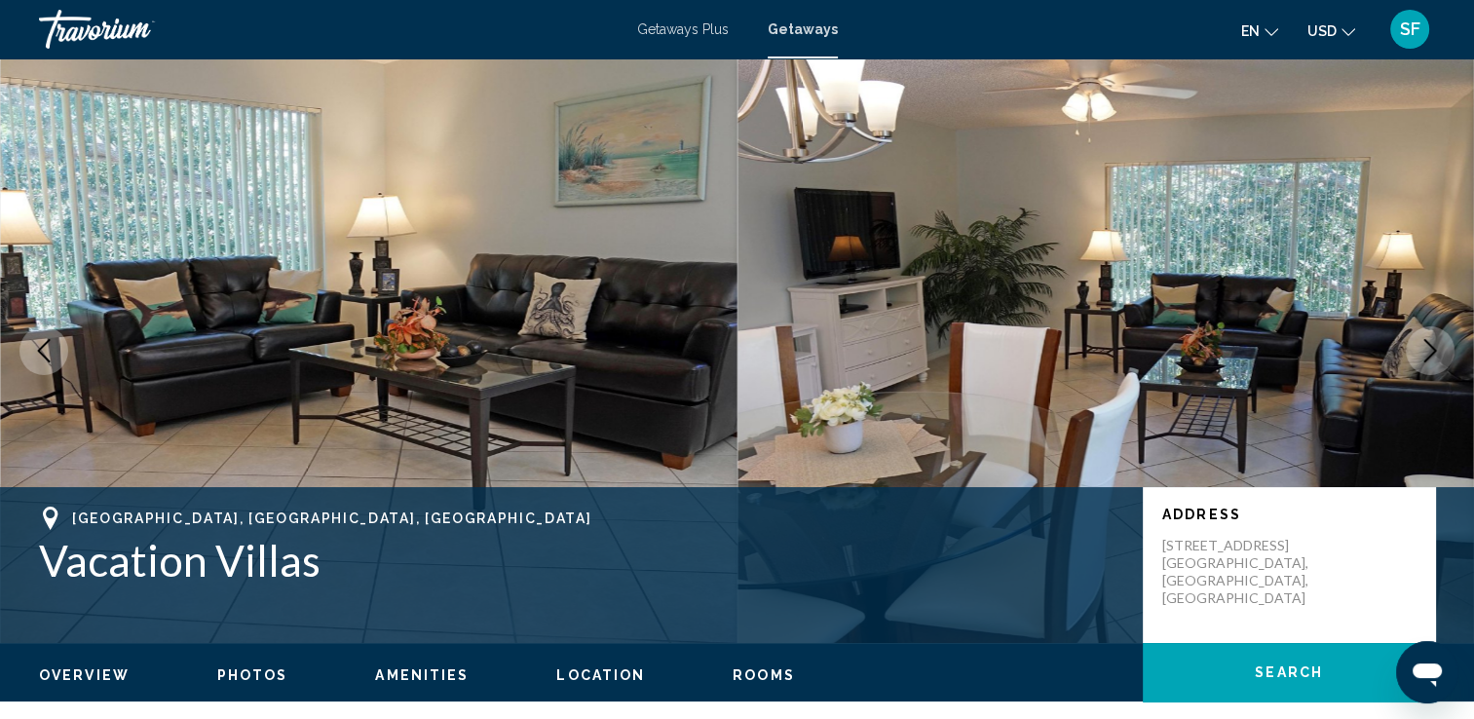
click at [1435, 348] on icon "Next image" at bounding box center [1429, 350] width 23 height 23
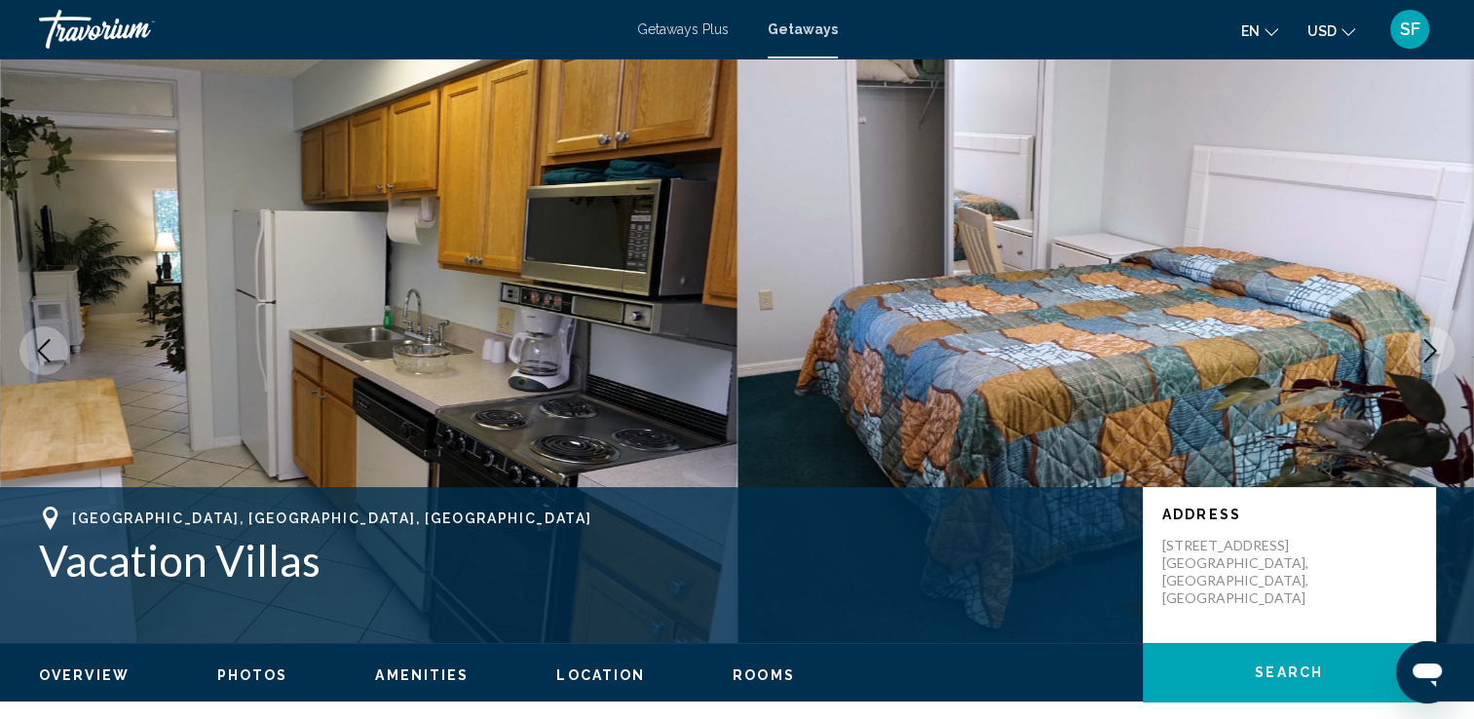
click at [1435, 348] on icon "Next image" at bounding box center [1429, 350] width 23 height 23
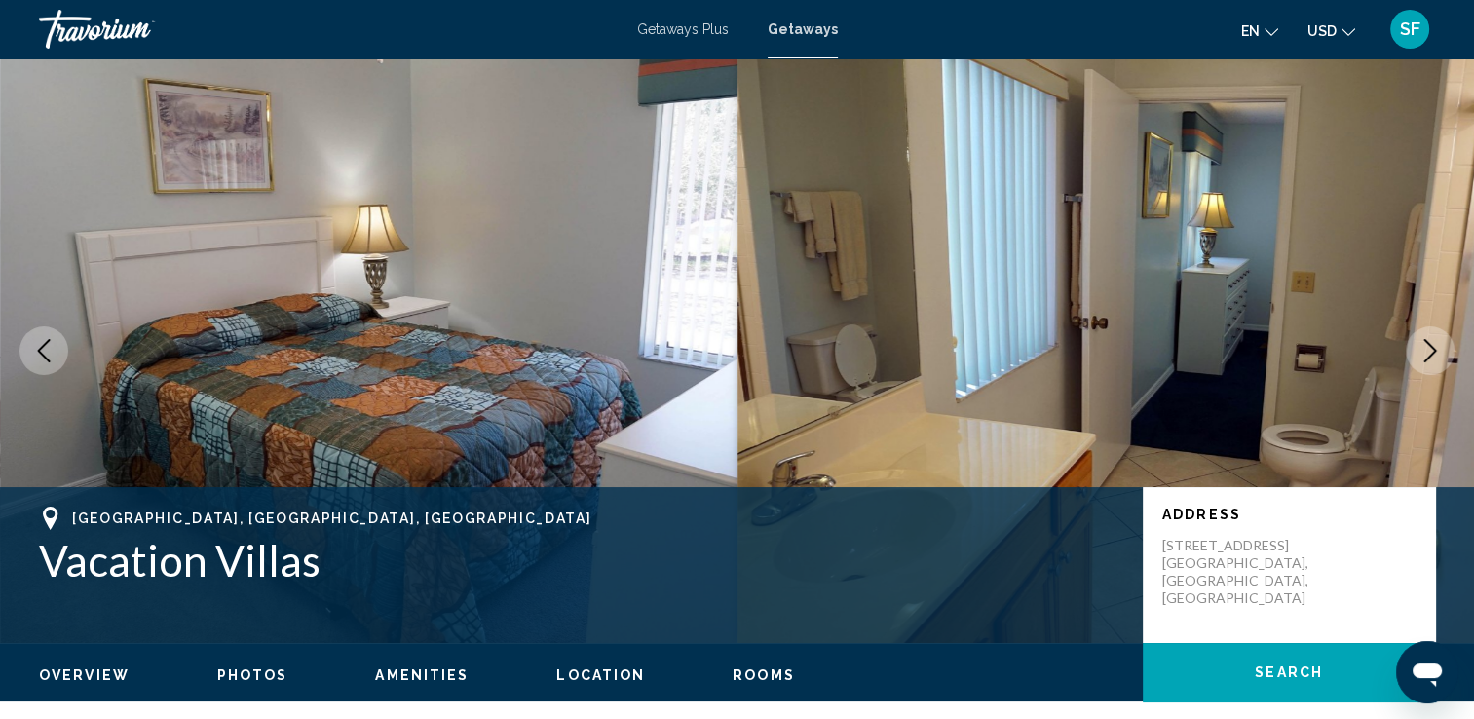
click at [1435, 348] on icon "Next image" at bounding box center [1429, 350] width 23 height 23
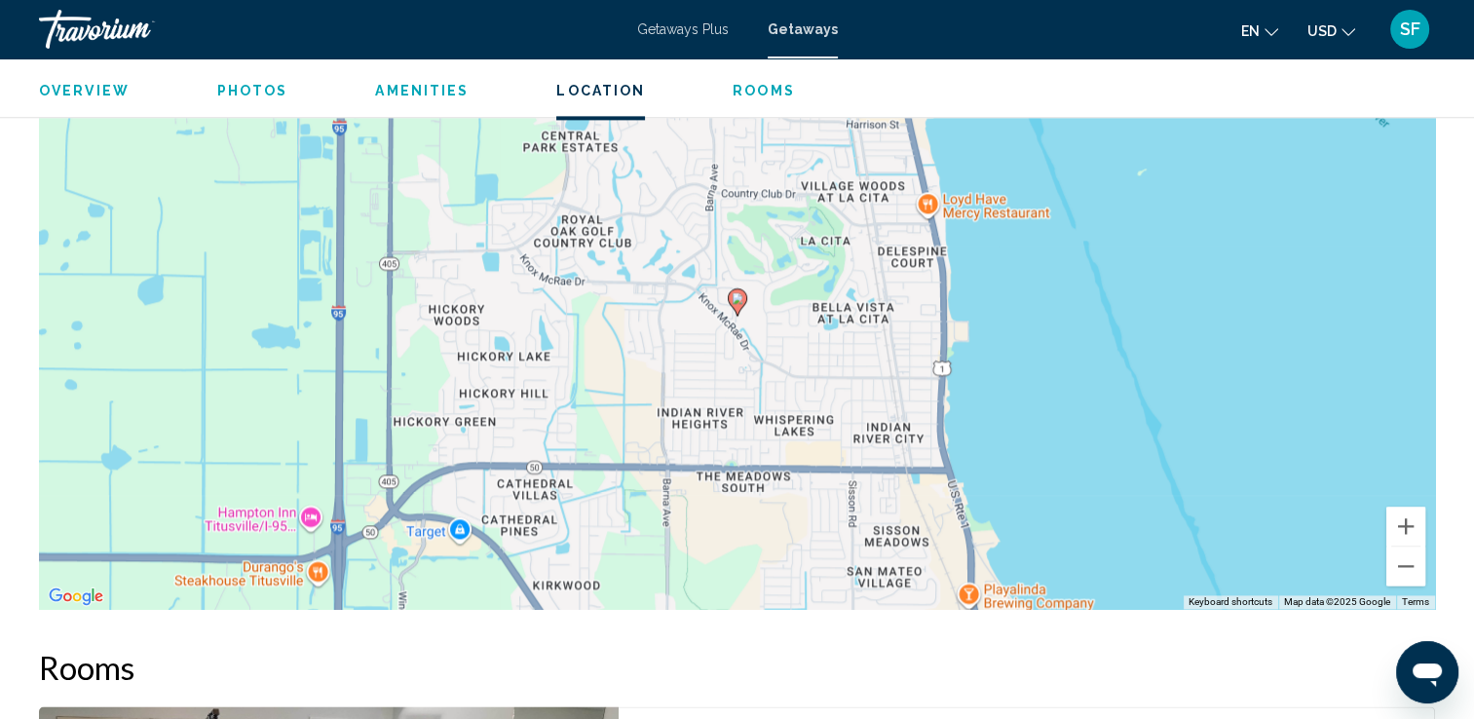
scroll to position [2641, 0]
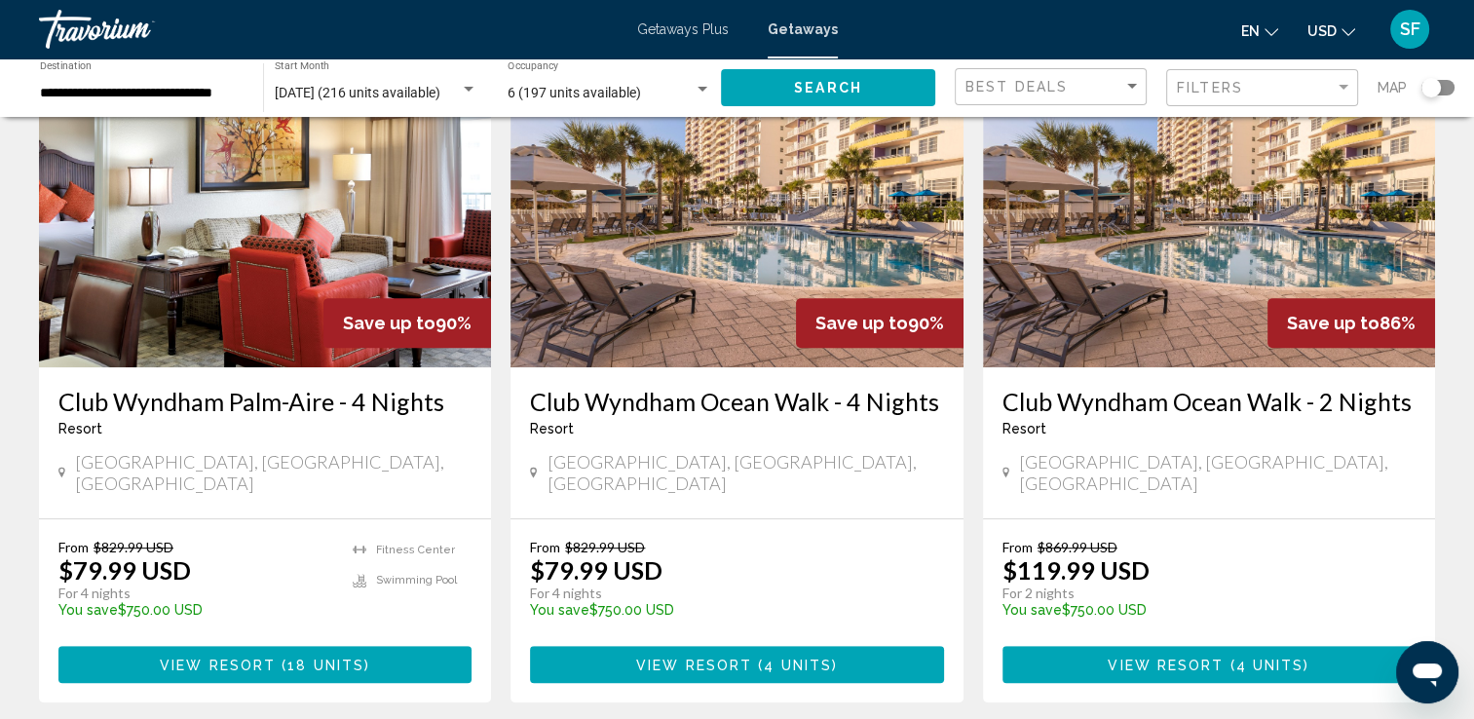
scroll to position [863, 0]
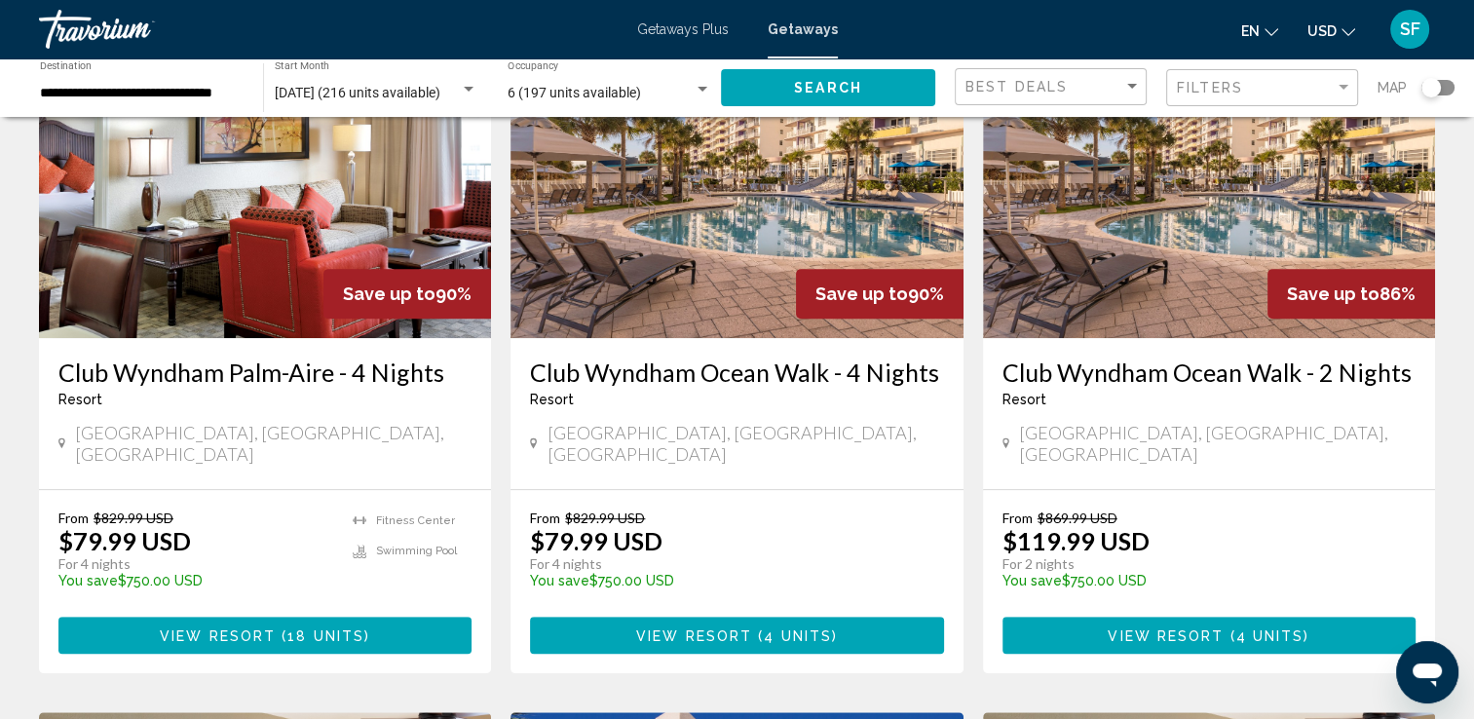
click at [832, 207] on img "Main content" at bounding box center [736, 182] width 452 height 312
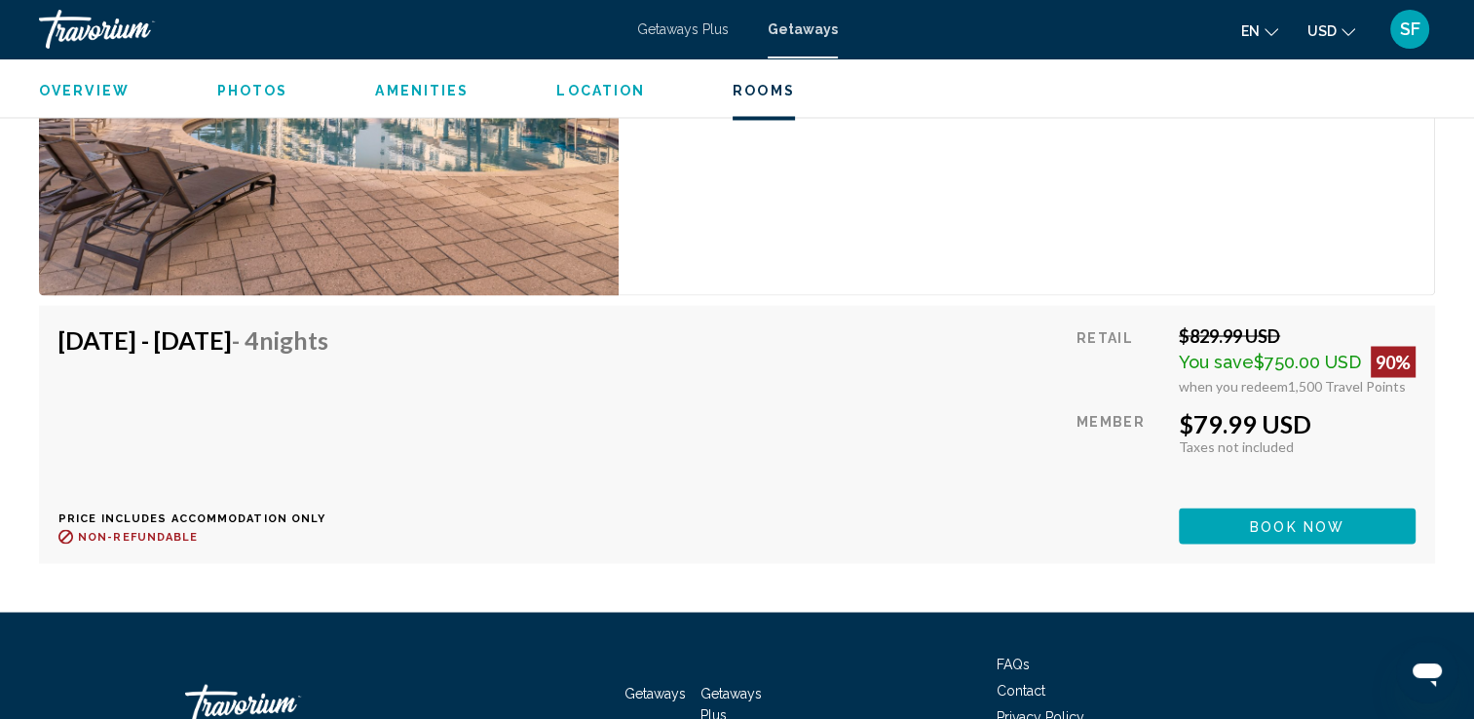
scroll to position [3397, 0]
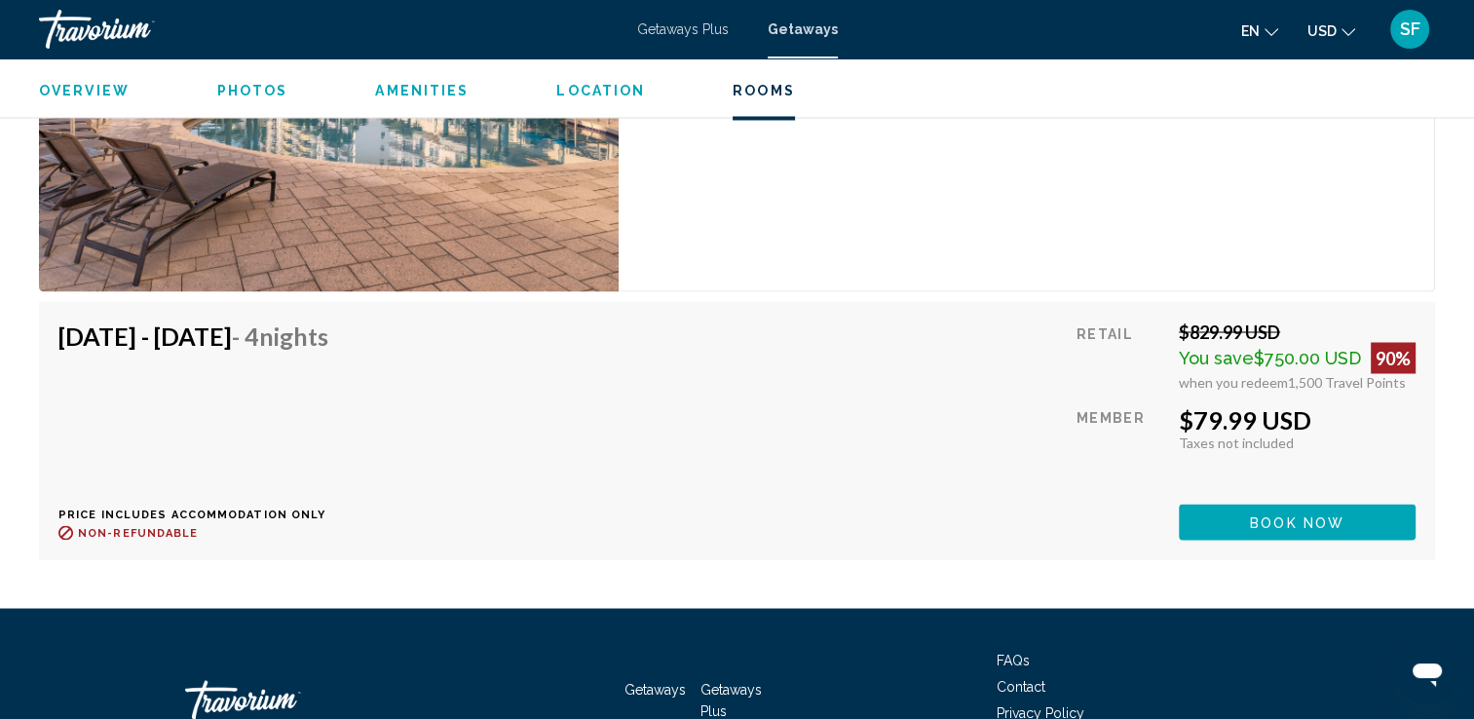
click at [1335, 508] on button "Book now" at bounding box center [1297, 522] width 237 height 36
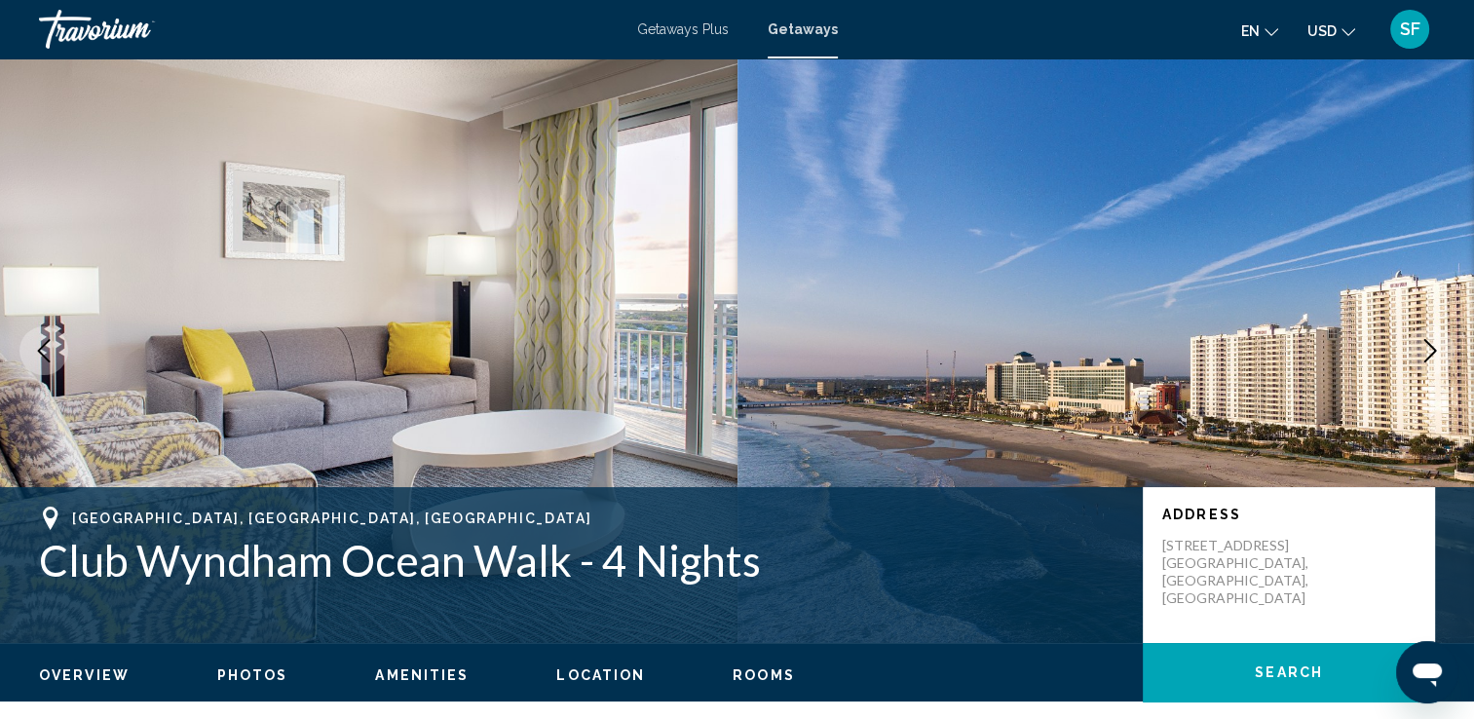
click at [1432, 347] on icon "Next image" at bounding box center [1430, 350] width 13 height 23
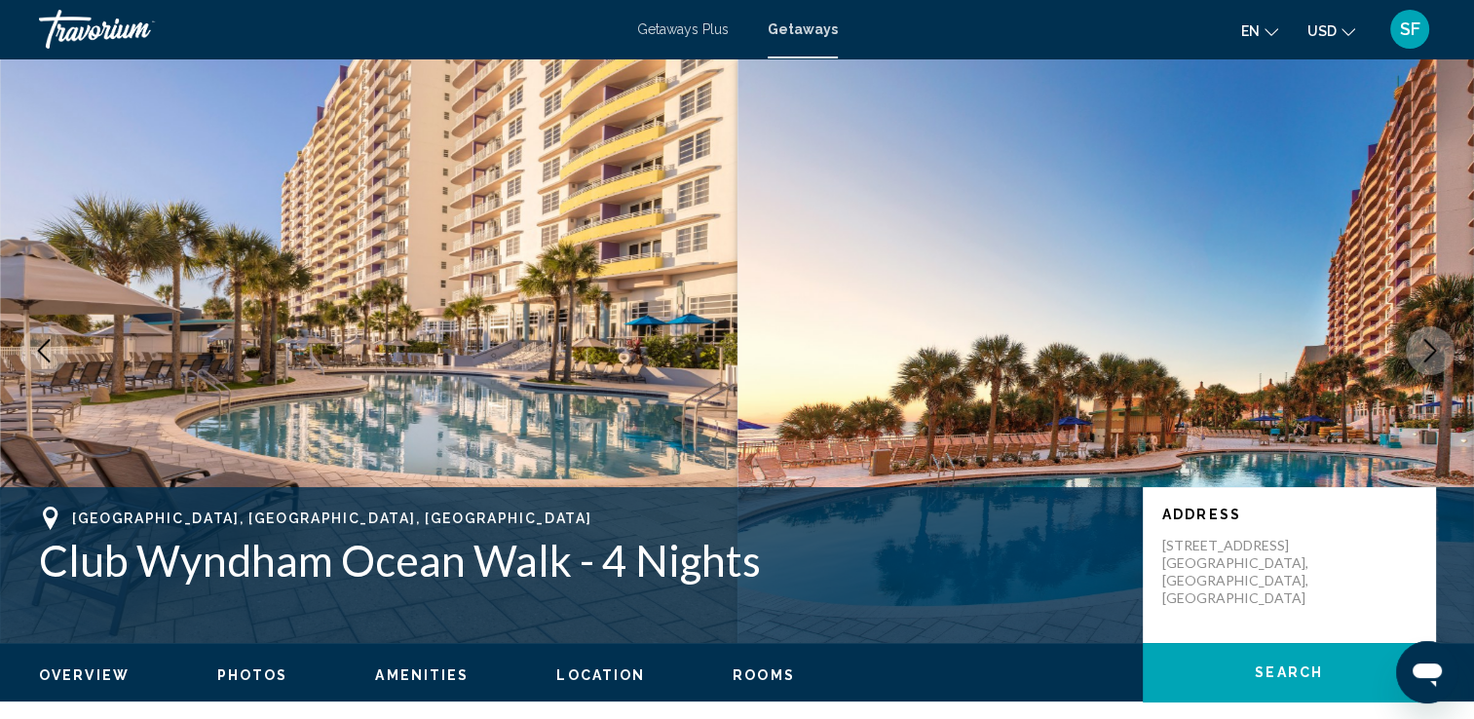
click at [1432, 347] on icon "Next image" at bounding box center [1430, 350] width 13 height 23
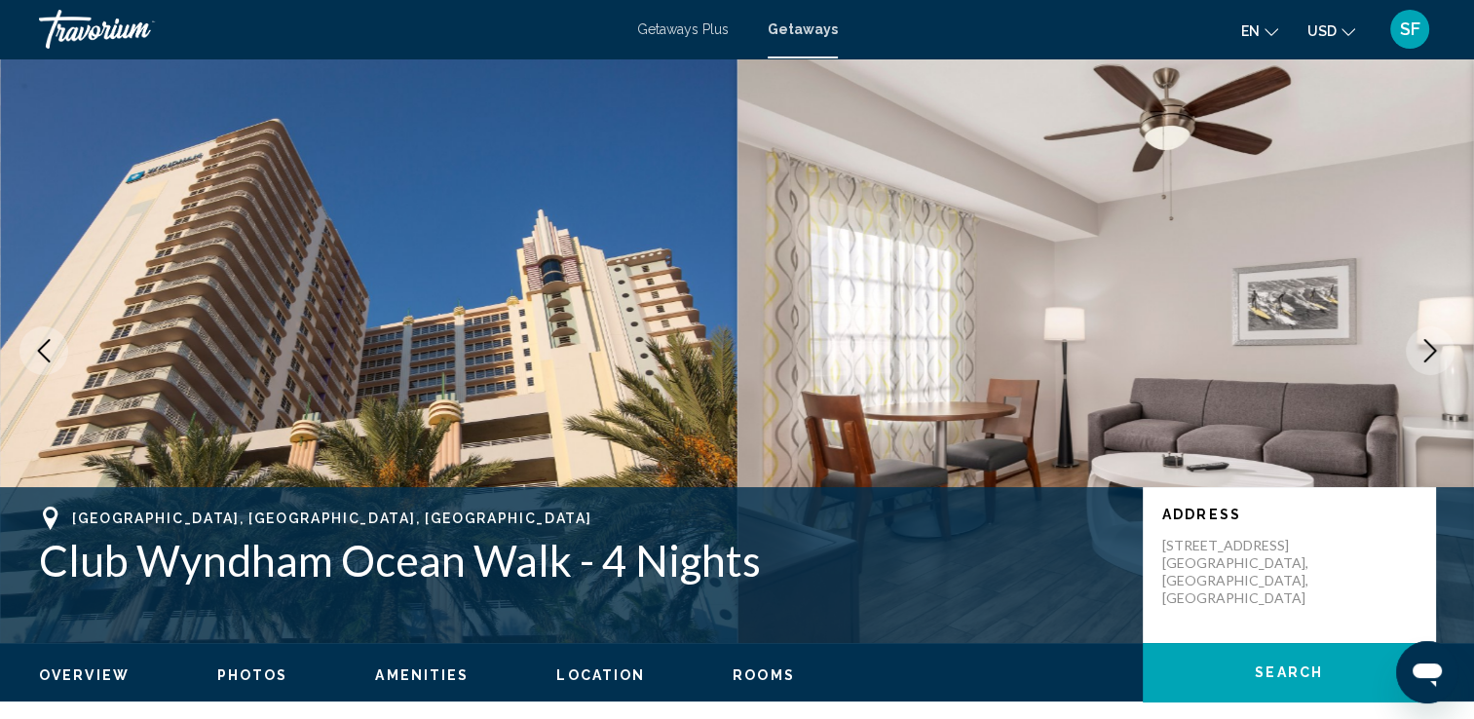
click at [1432, 347] on icon "Next image" at bounding box center [1430, 350] width 13 height 23
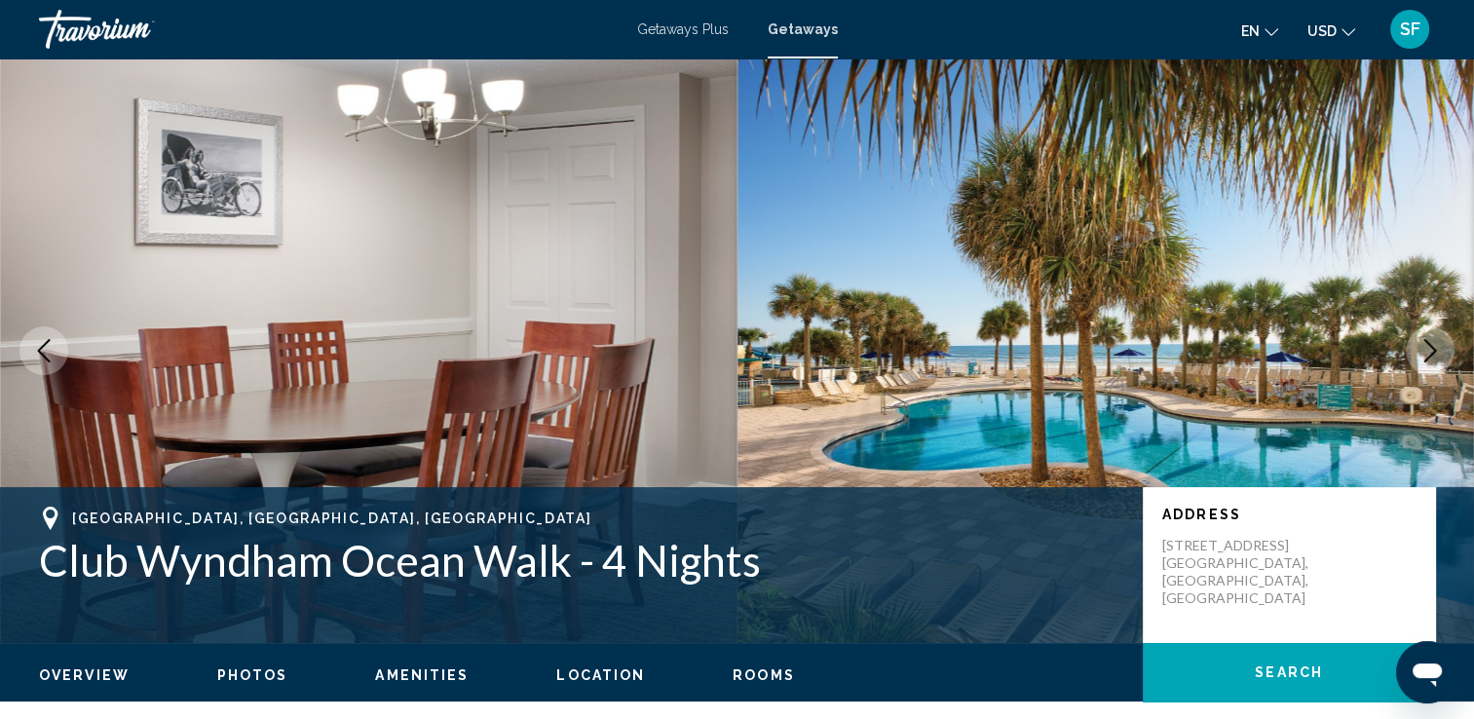
click at [1432, 347] on icon "Next image" at bounding box center [1430, 350] width 13 height 23
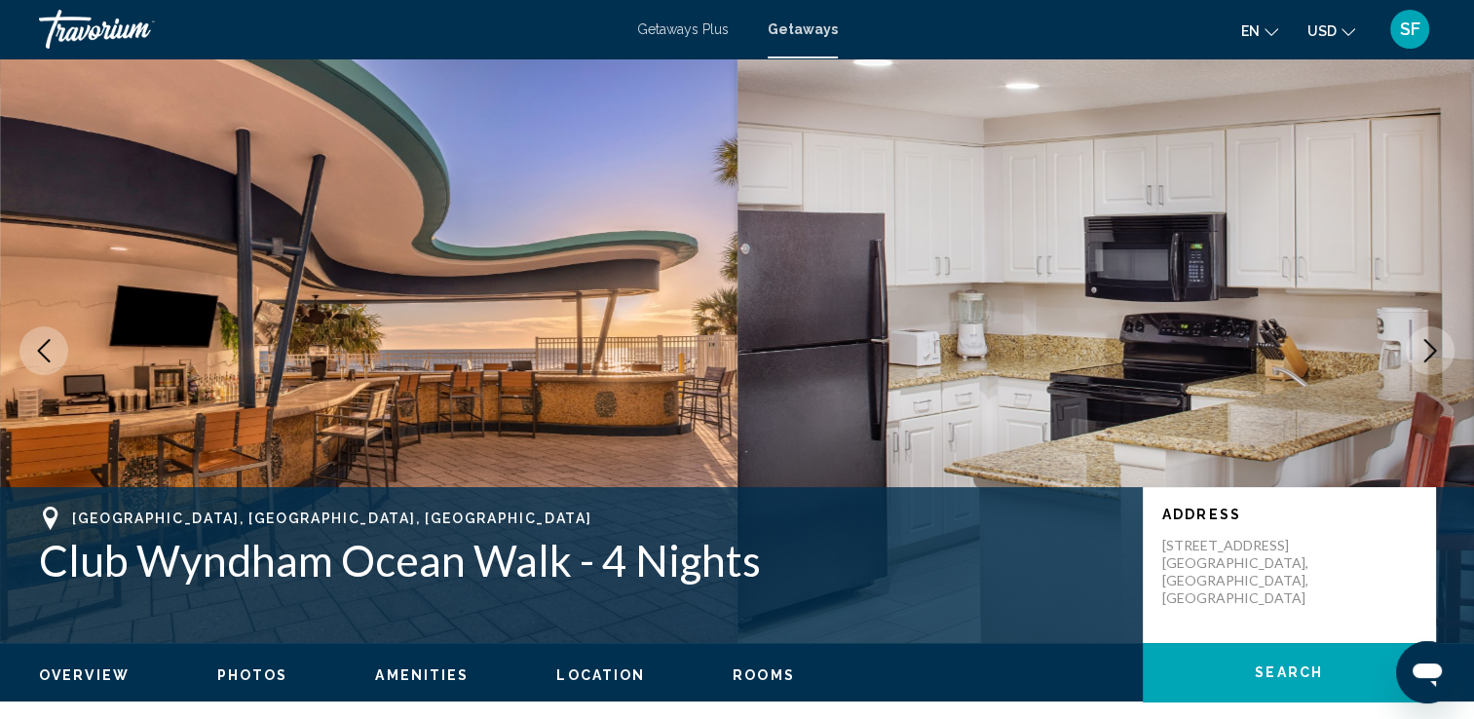
click at [1215, 592] on div "Address 300 N. Atlantic Ave. Daytona Beach, FL, USA" at bounding box center [1289, 565] width 292 height 156
click at [1356, 140] on img "Main content" at bounding box center [1105, 350] width 737 height 584
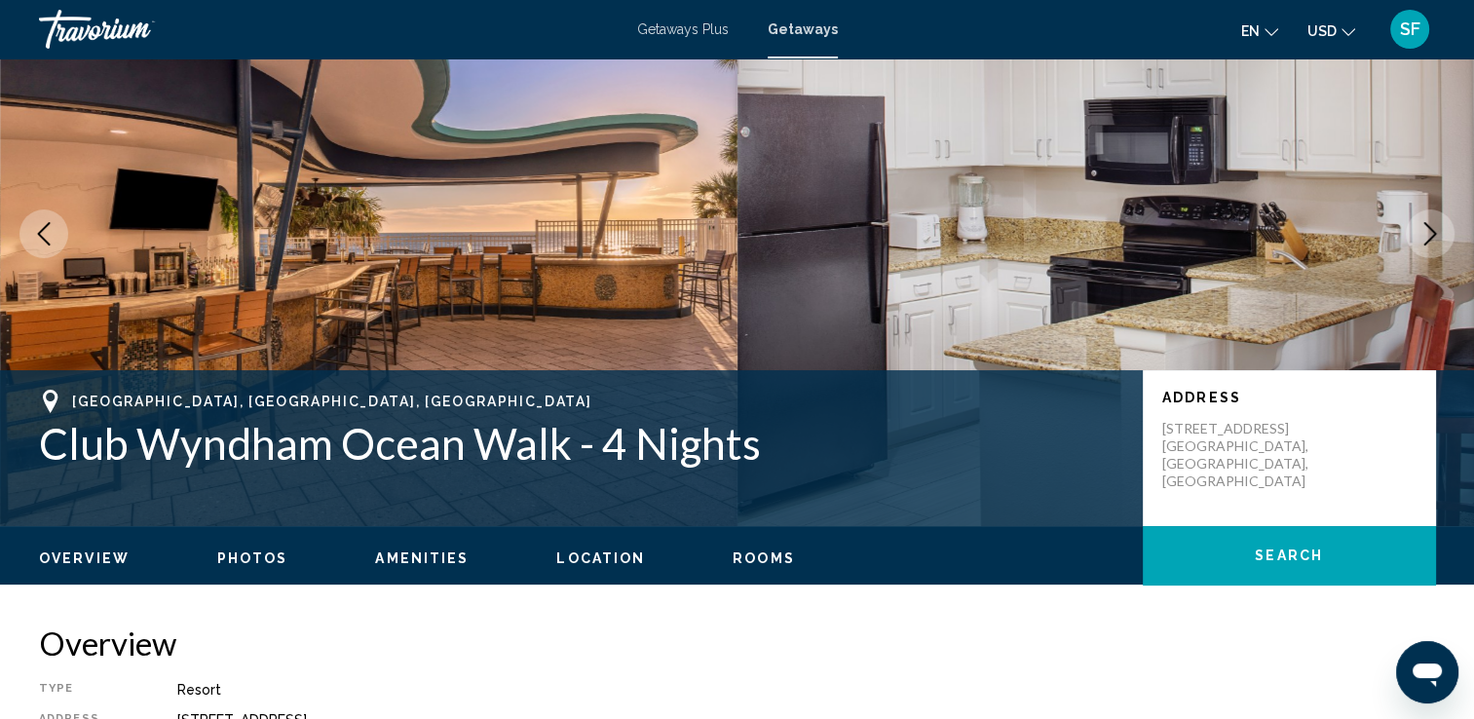
scroll to position [71, 0]
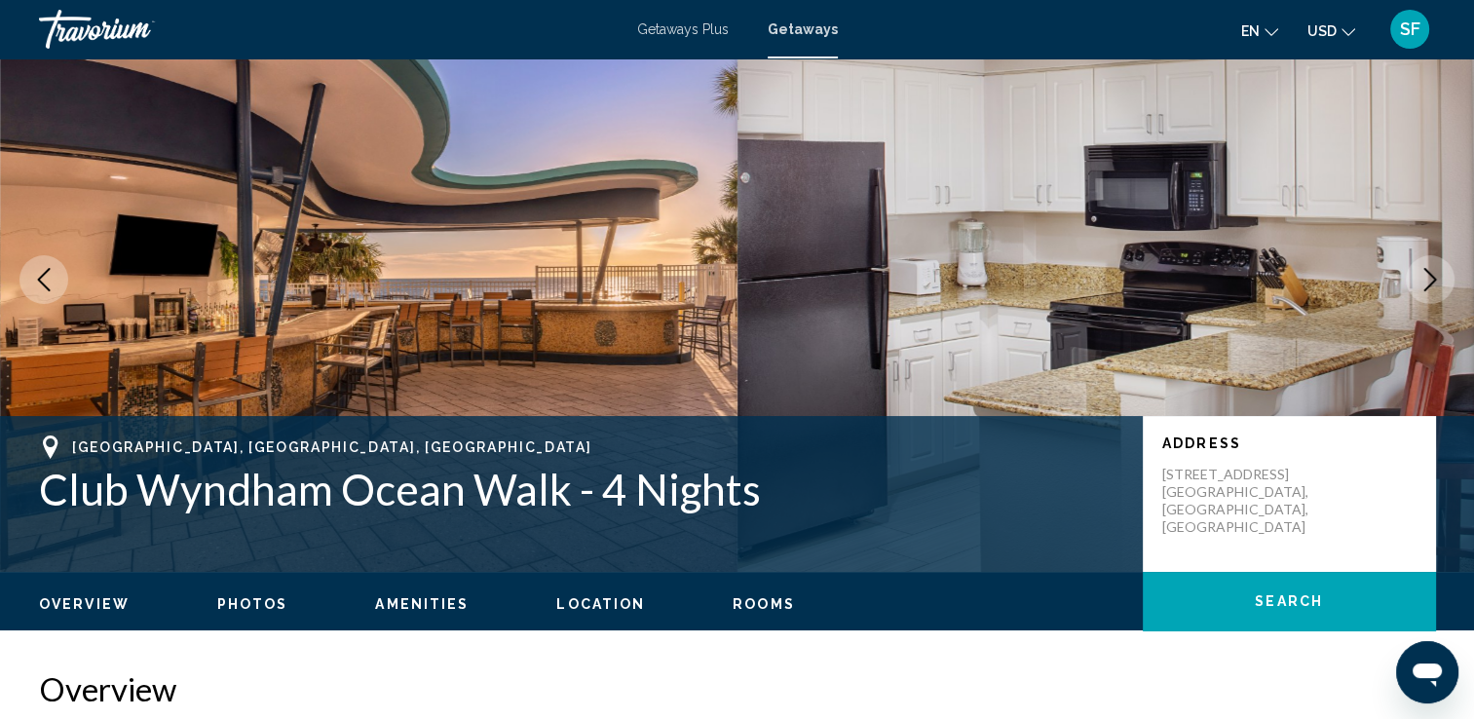
click at [1270, 597] on span "Search" at bounding box center [1289, 602] width 68 height 16
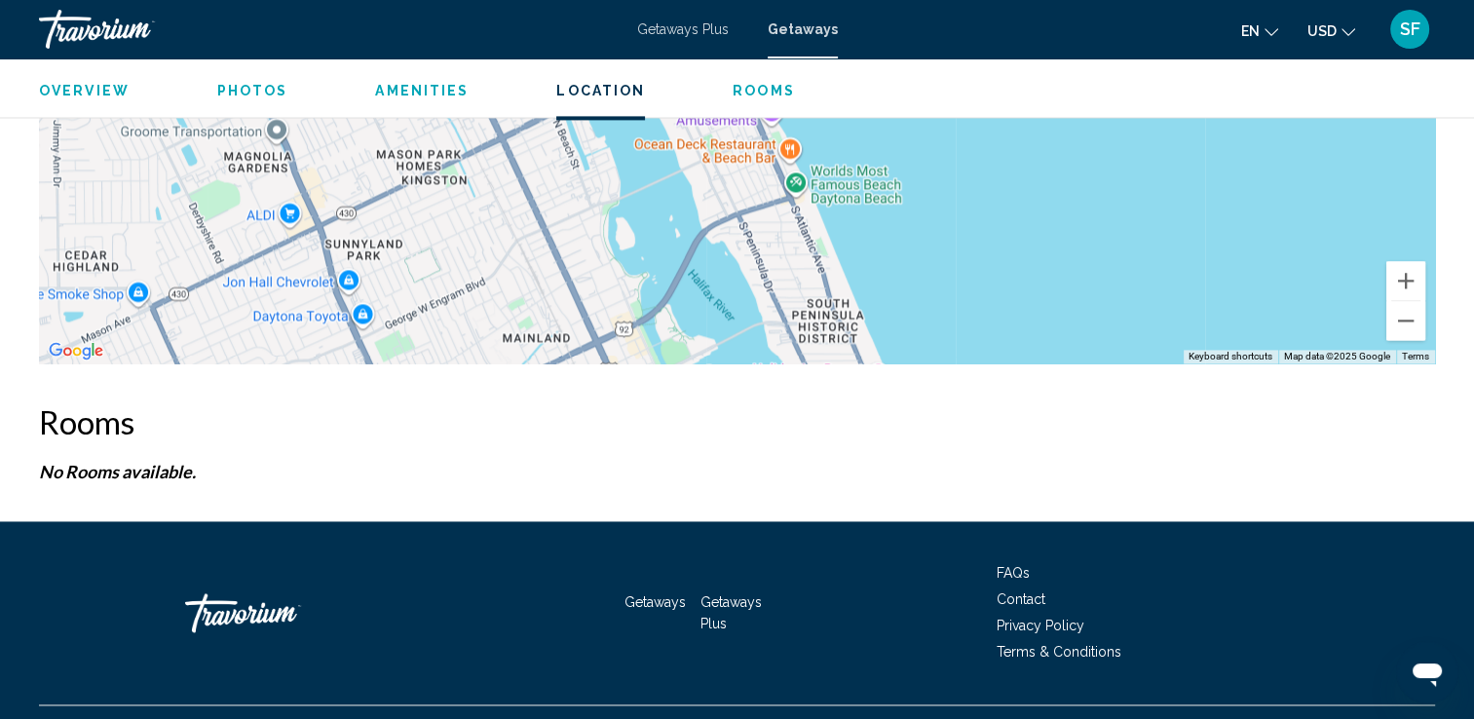
scroll to position [2825, 0]
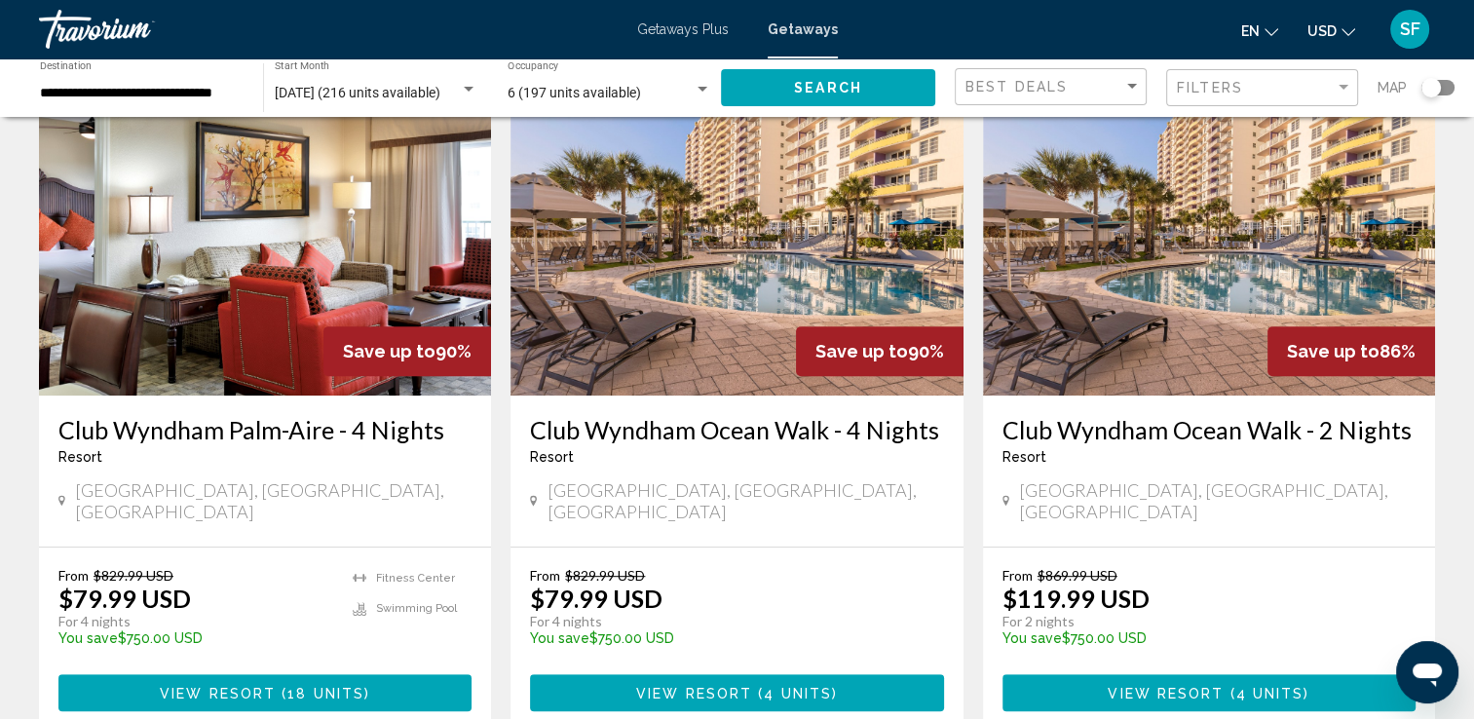
scroll to position [808, 0]
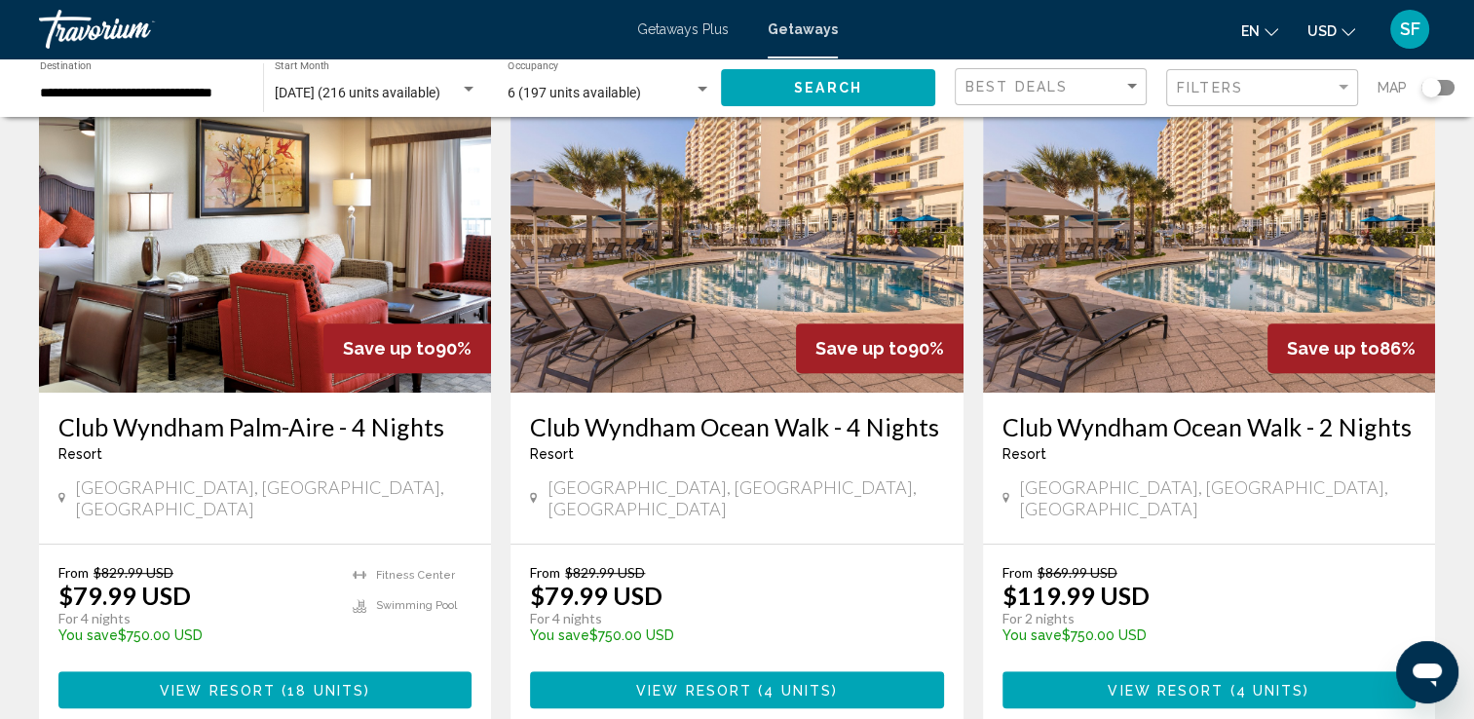
click at [1189, 683] on span "View Resort" at bounding box center [1165, 691] width 116 height 16
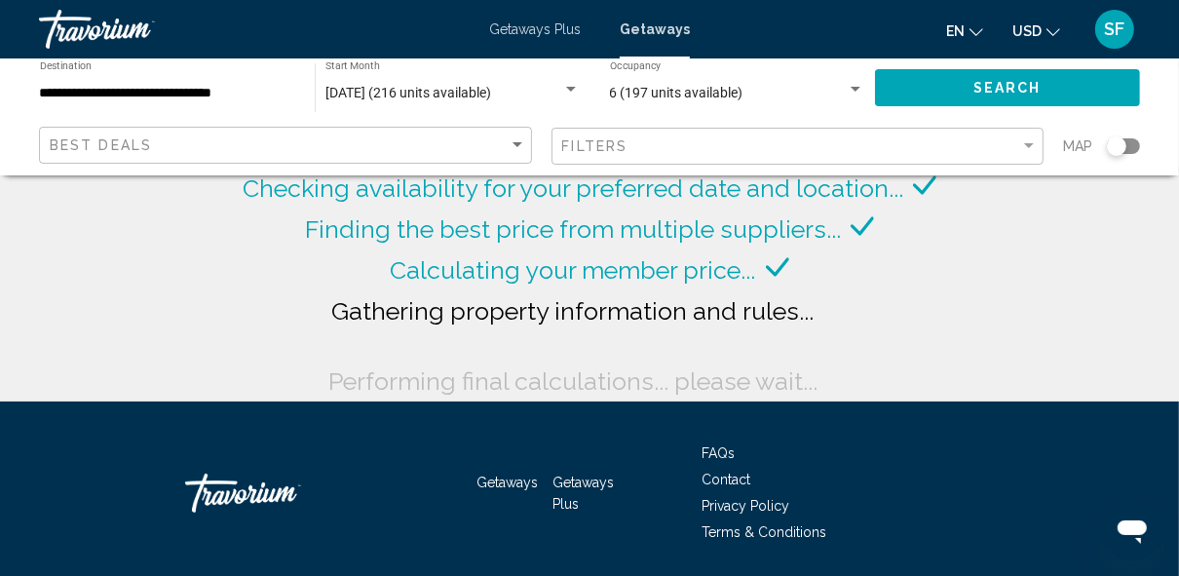
click at [854, 82] on div "Search widget" at bounding box center [855, 90] width 18 height 16
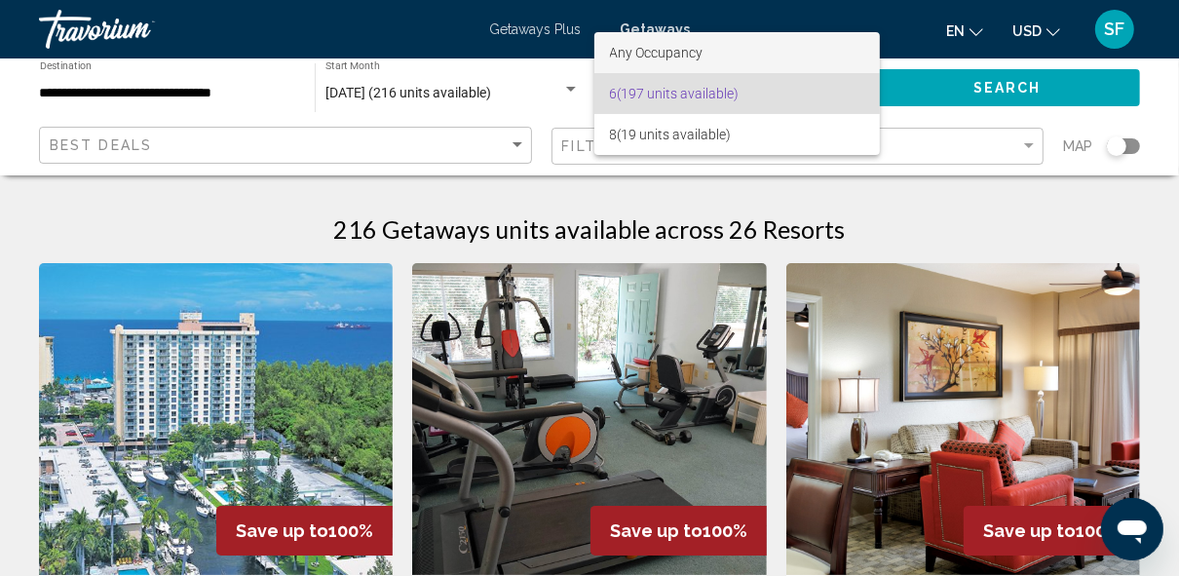
click at [544, 110] on div at bounding box center [589, 288] width 1179 height 576
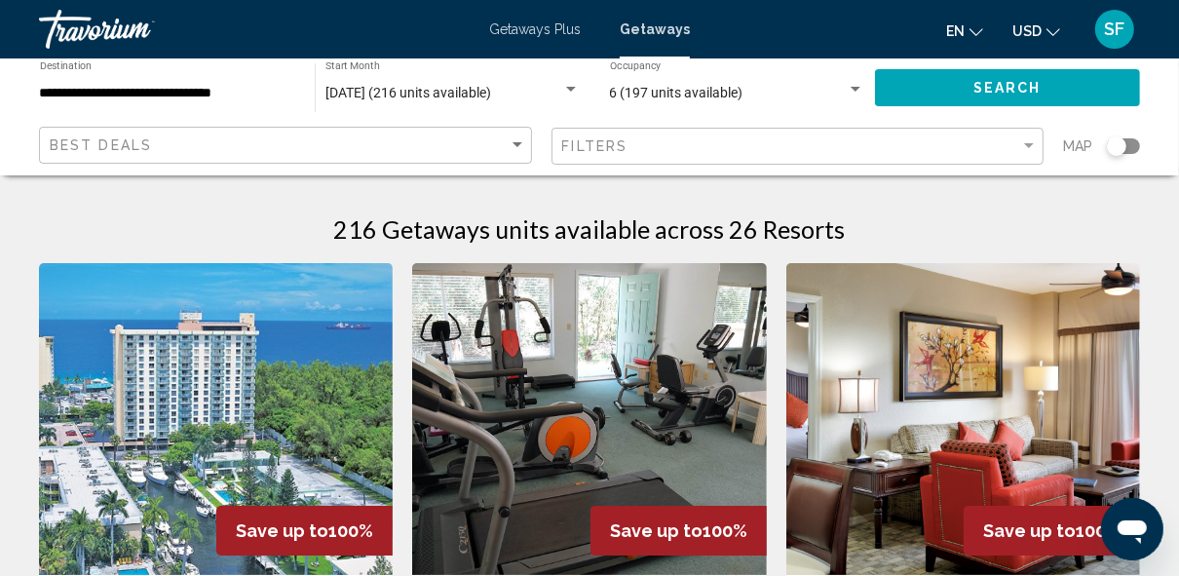
click at [855, 89] on div "Search widget" at bounding box center [855, 89] width 10 height 5
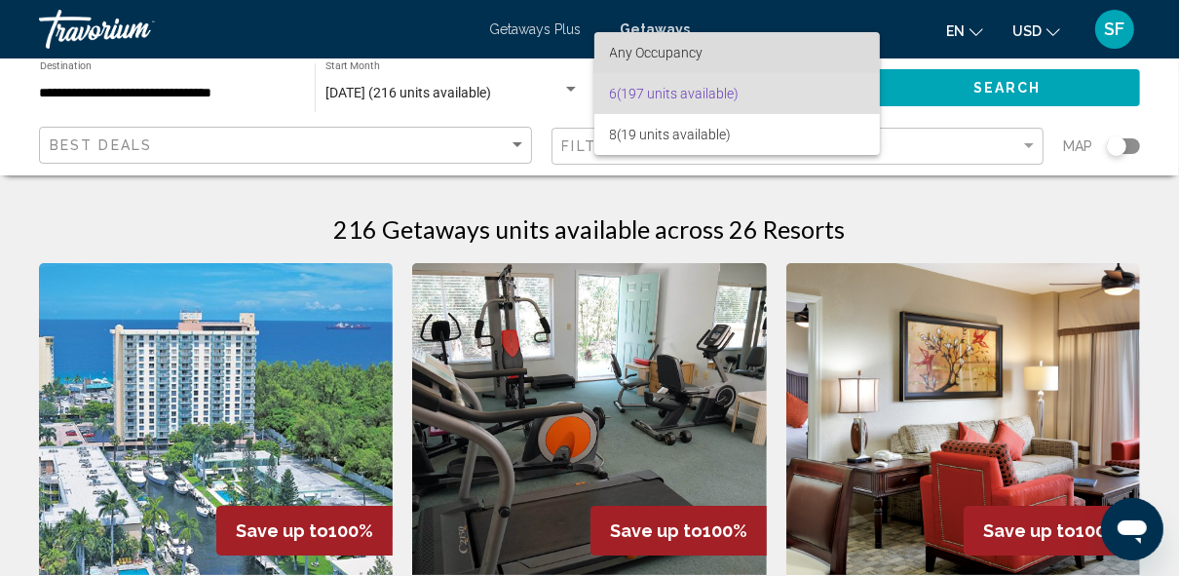
click at [828, 48] on span "Any Occupancy" at bounding box center [737, 52] width 255 height 41
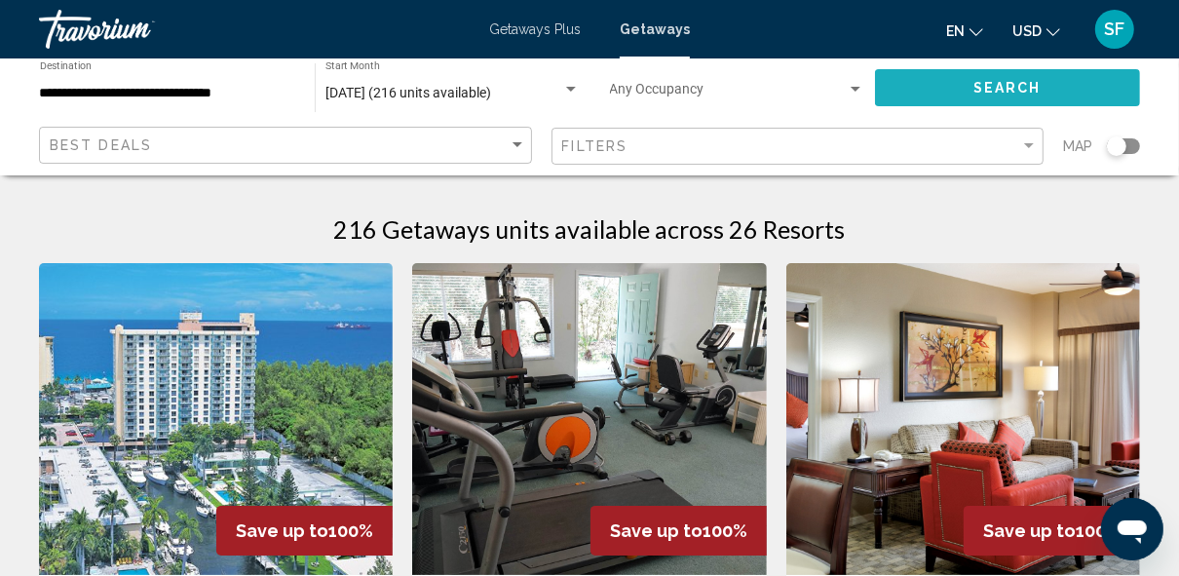
click at [1000, 81] on span "Search" at bounding box center [1007, 89] width 68 height 16
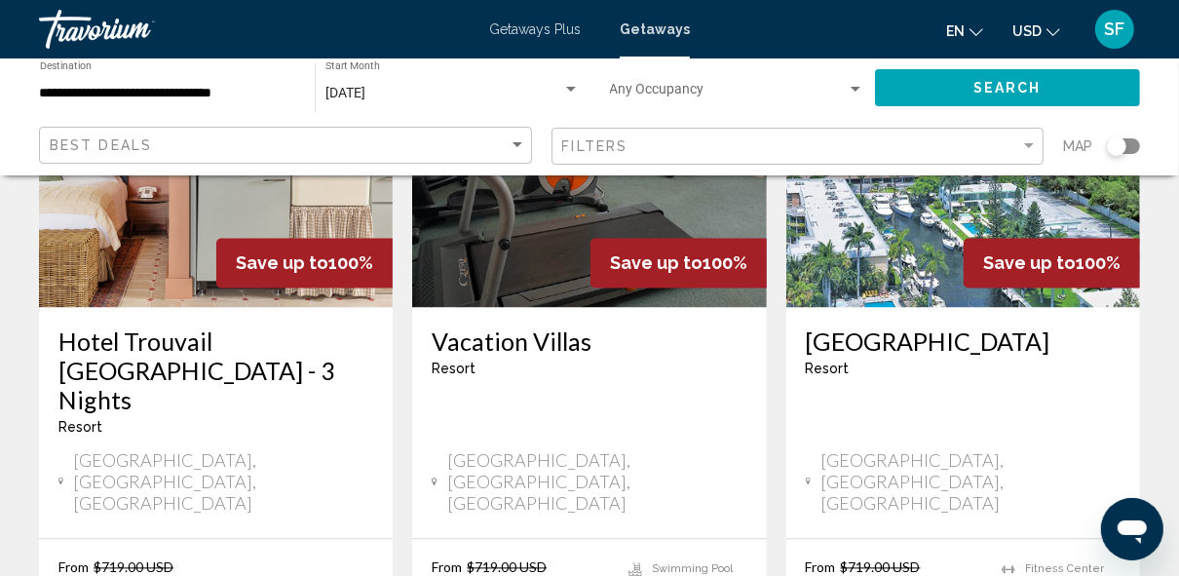
scroll to position [2586, 0]
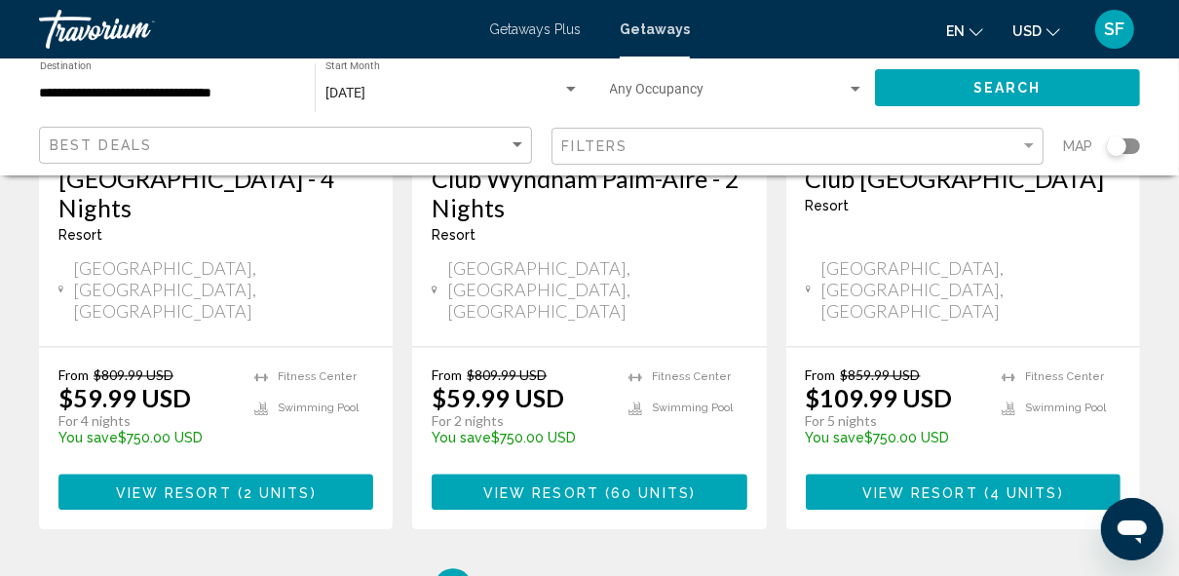
scroll to position [2660, 0]
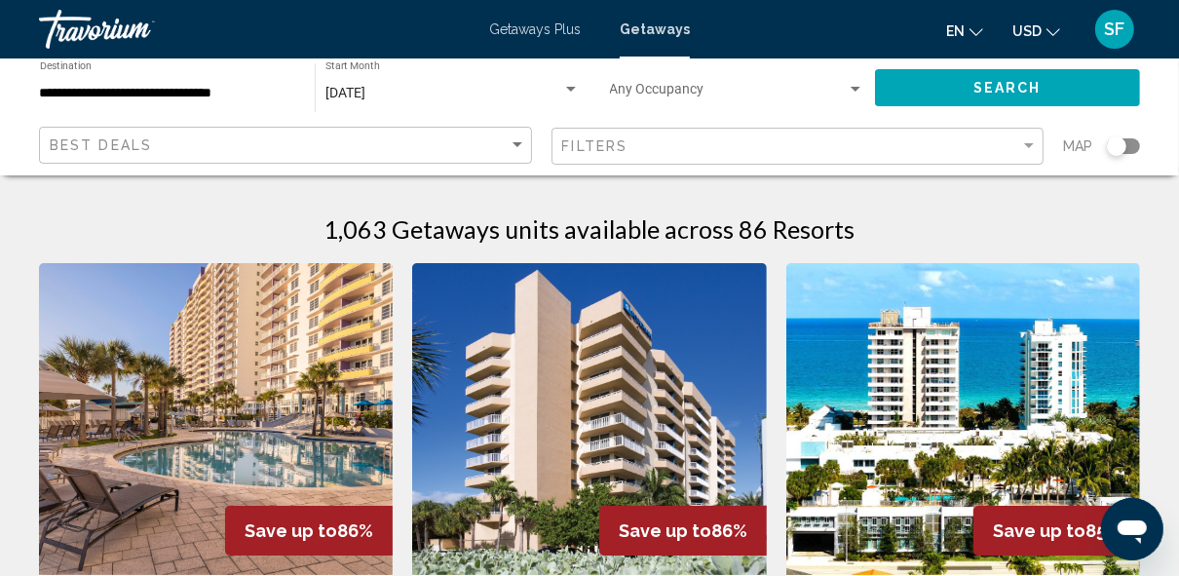
click at [522, 413] on img "Main content" at bounding box center [589, 419] width 354 height 312
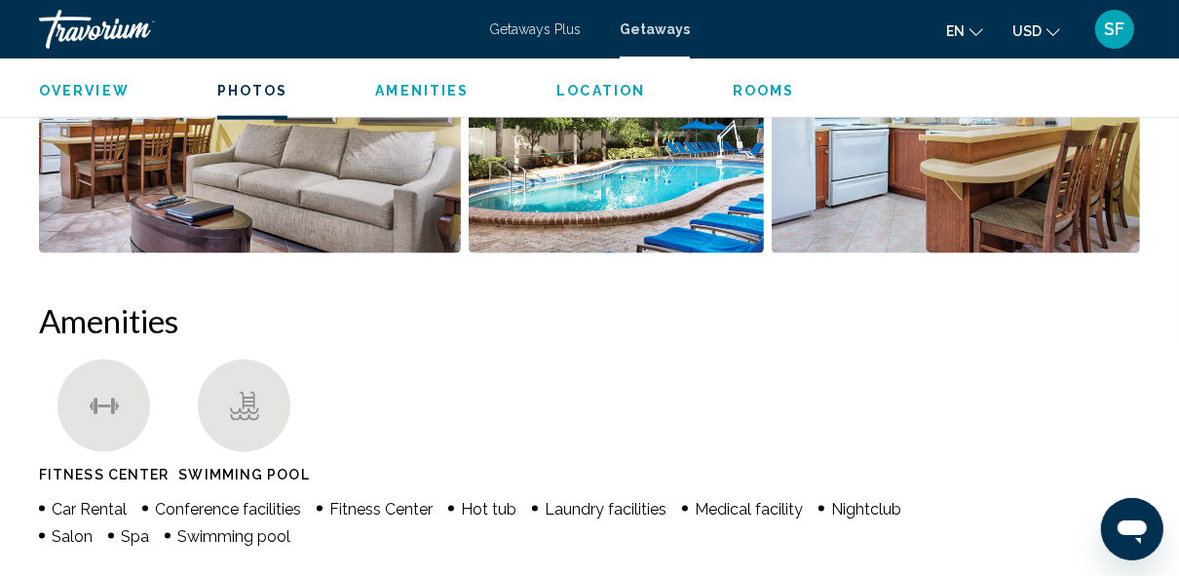
scroll to position [1719, 0]
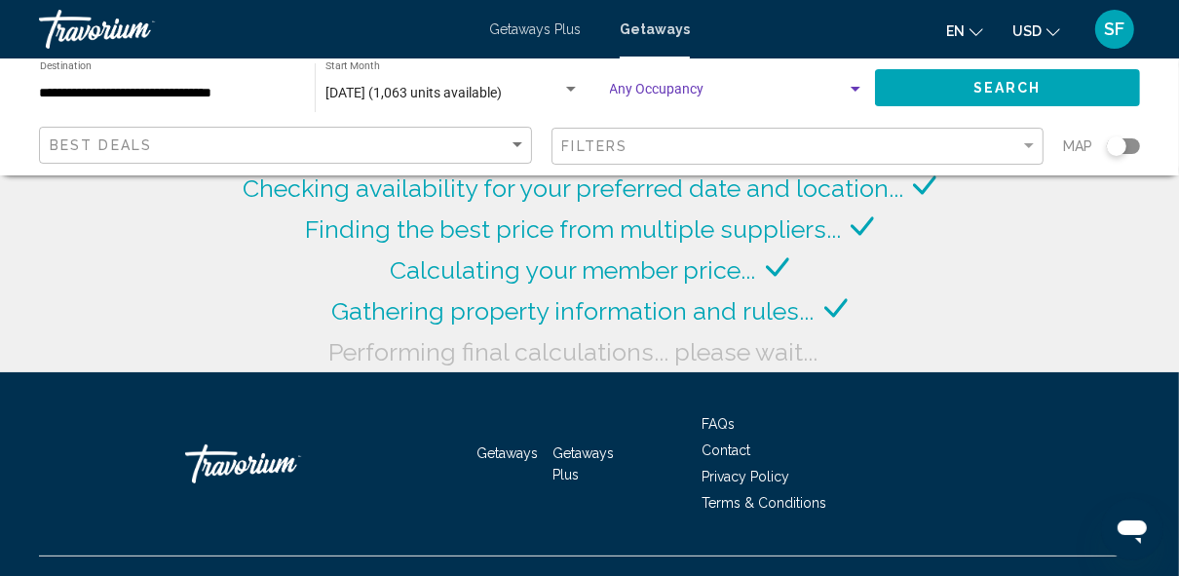
click at [857, 91] on div "Search widget" at bounding box center [855, 89] width 10 height 5
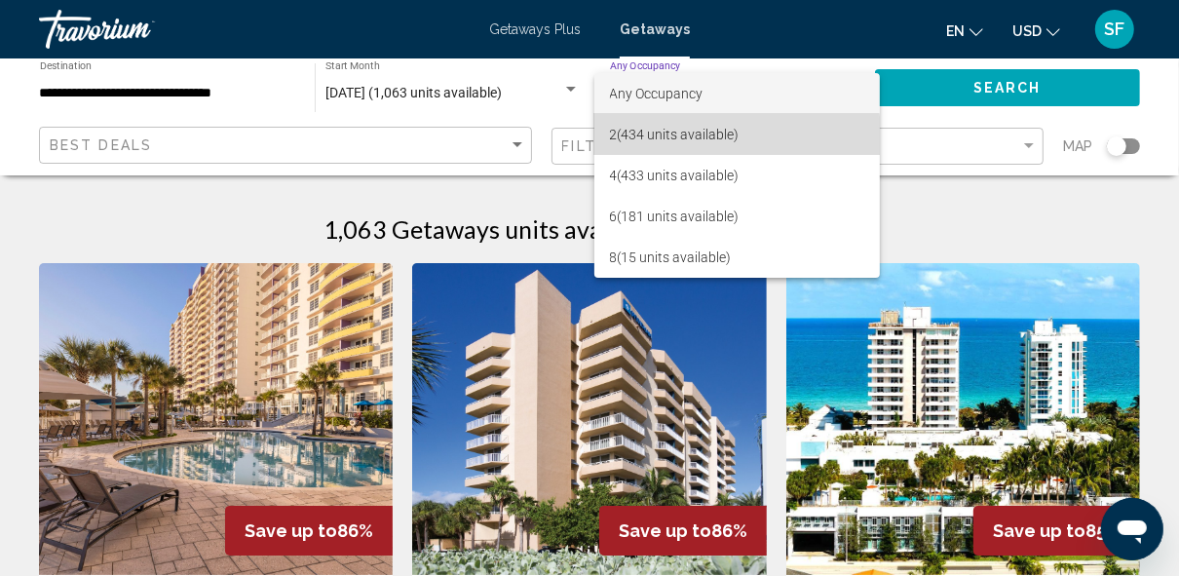
click at [725, 139] on span "2 (434 units available)" at bounding box center [737, 134] width 255 height 41
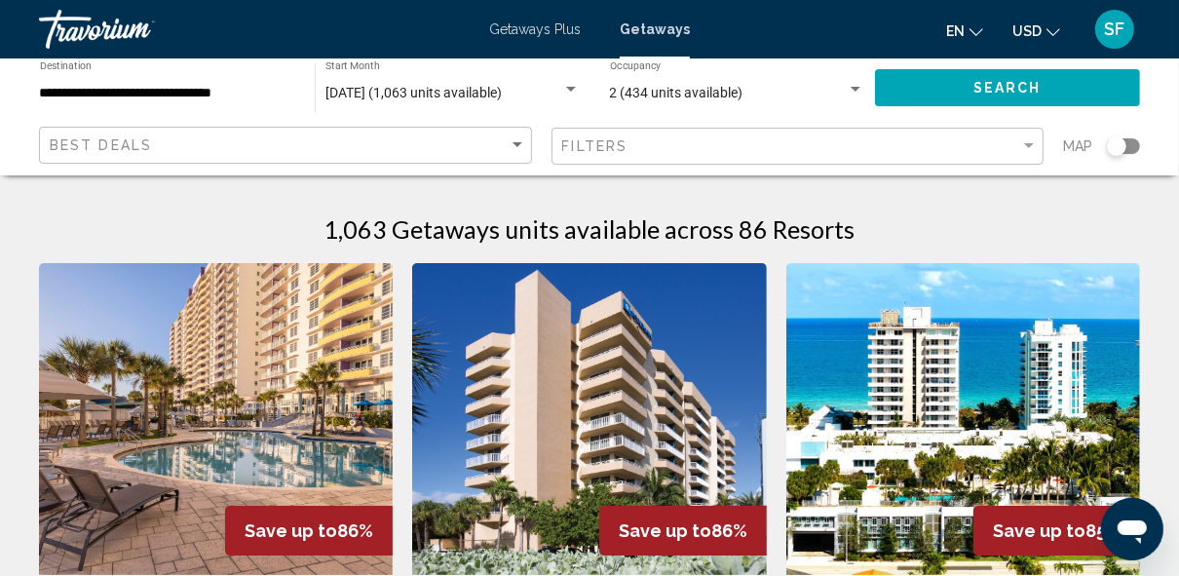
click at [245, 485] on img "Main content" at bounding box center [216, 419] width 354 height 312
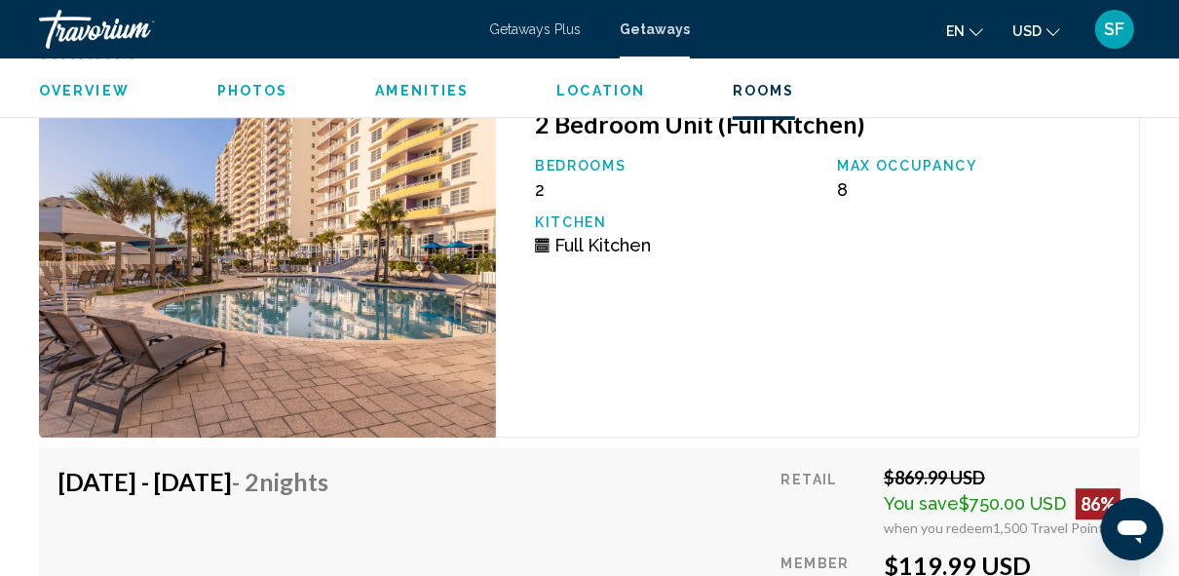
scroll to position [3529, 0]
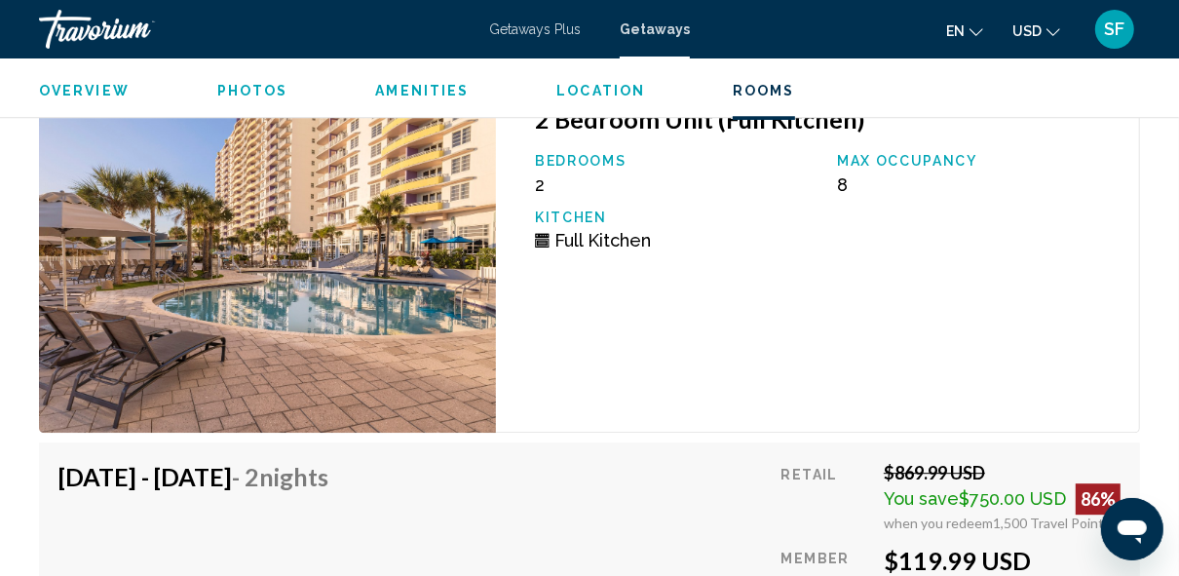
drag, startPoint x: 1178, startPoint y: 473, endPoint x: 1177, endPoint y: 505, distance: 31.2
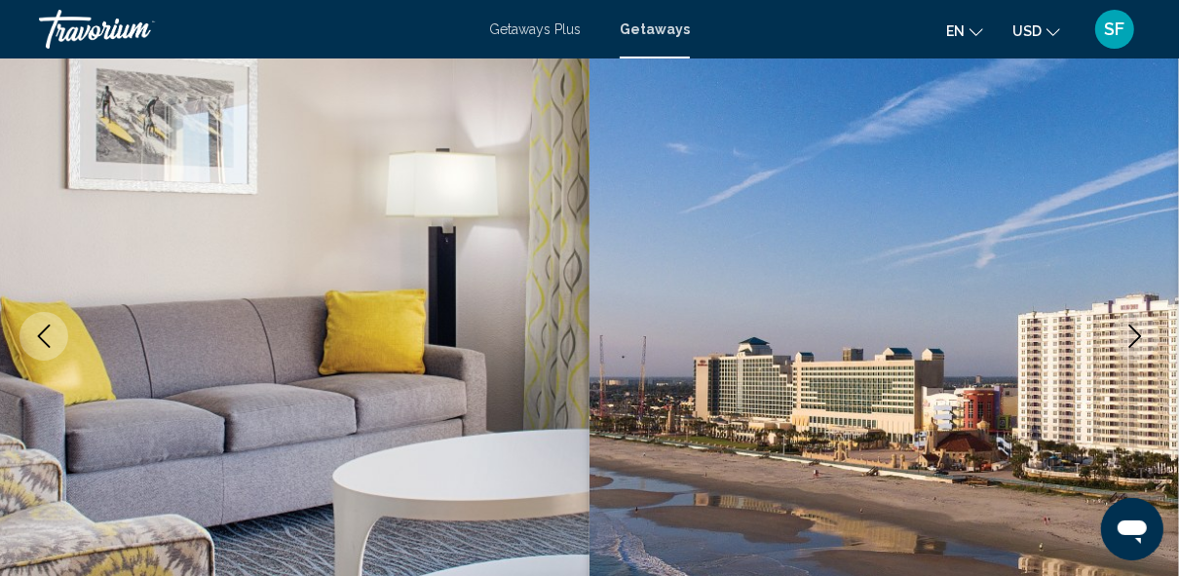
scroll to position [201, 0]
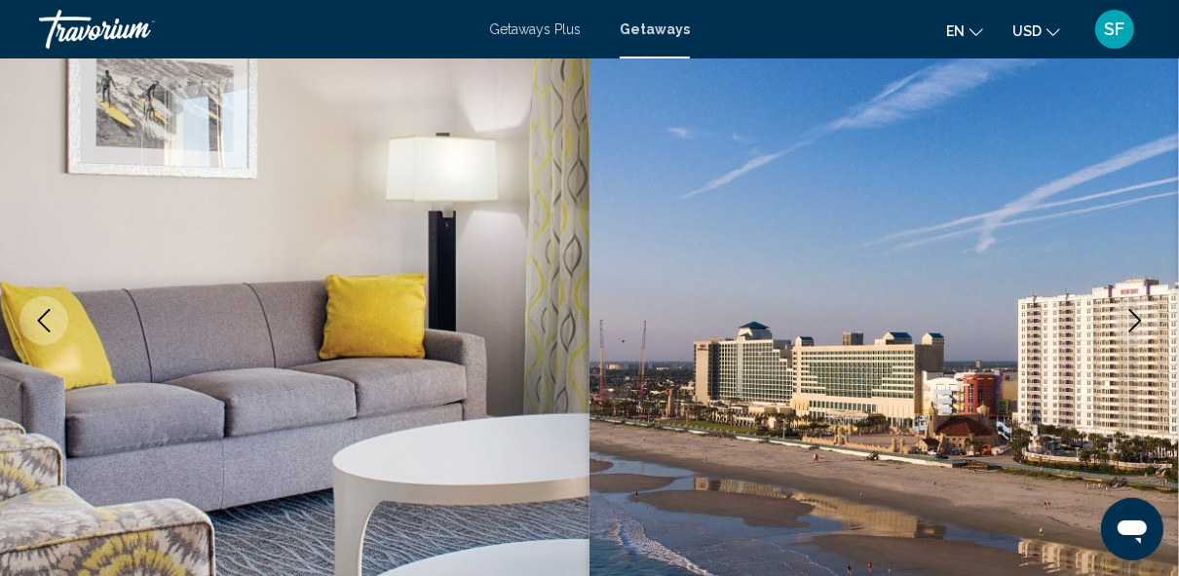
click at [1132, 316] on icon "Next image" at bounding box center [1134, 320] width 23 height 23
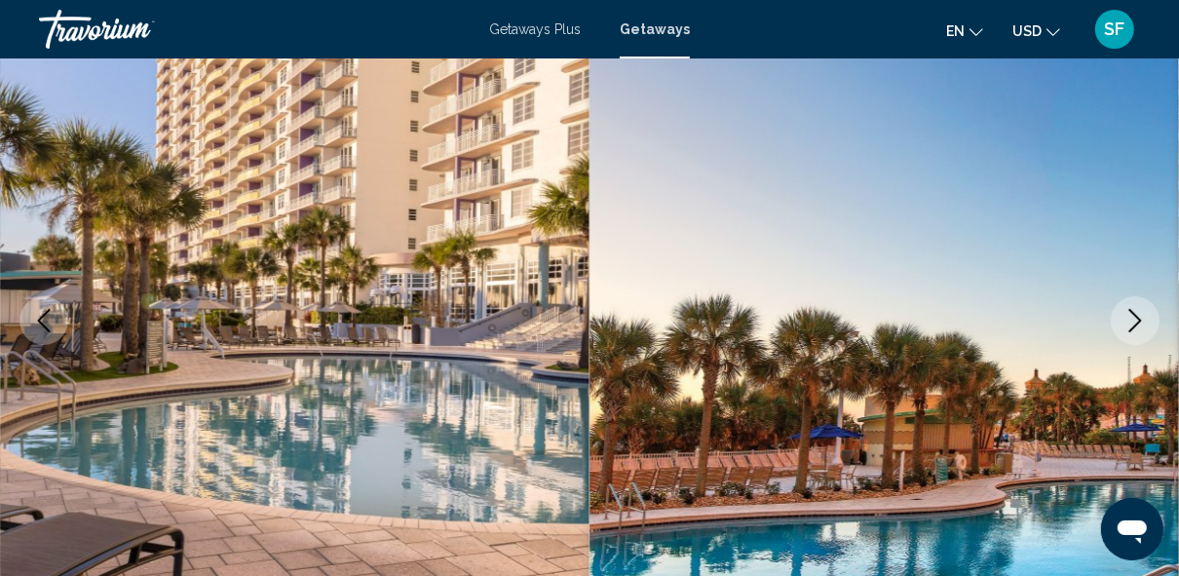
click at [1132, 316] on icon "Next image" at bounding box center [1134, 320] width 23 height 23
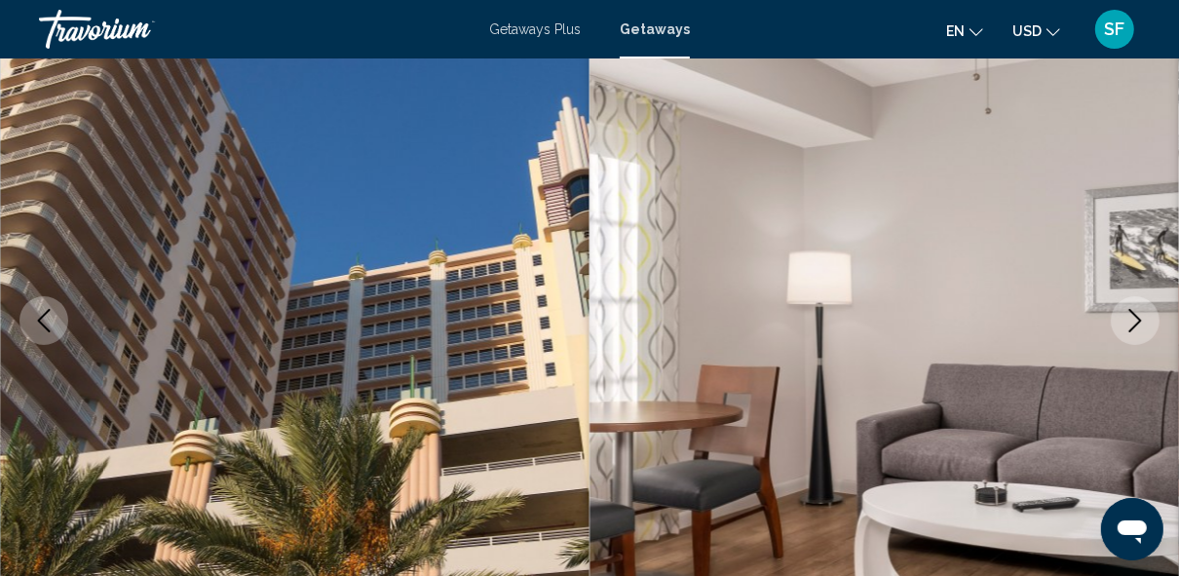
click at [1132, 316] on icon "Next image" at bounding box center [1134, 320] width 23 height 23
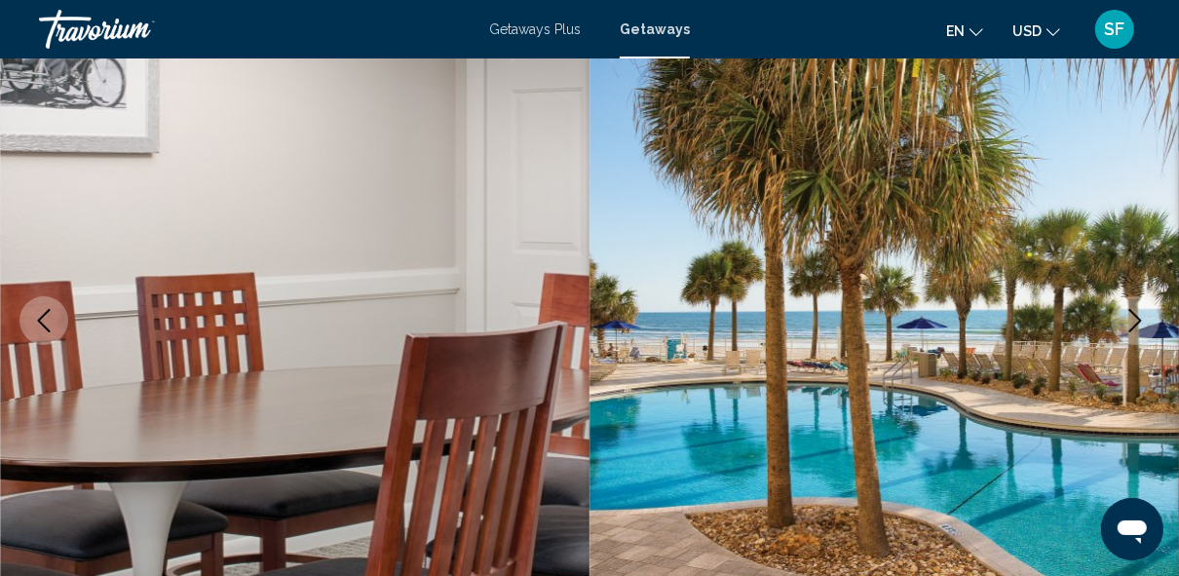
click at [1132, 316] on icon "Next image" at bounding box center [1134, 320] width 23 height 23
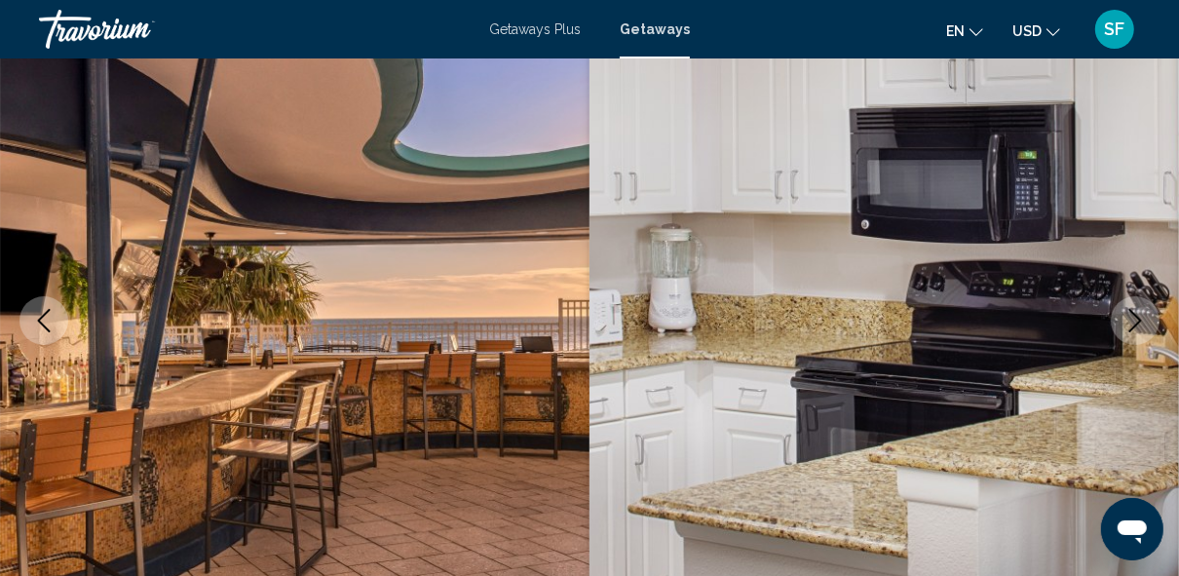
click at [1132, 316] on icon "Next image" at bounding box center [1134, 320] width 23 height 23
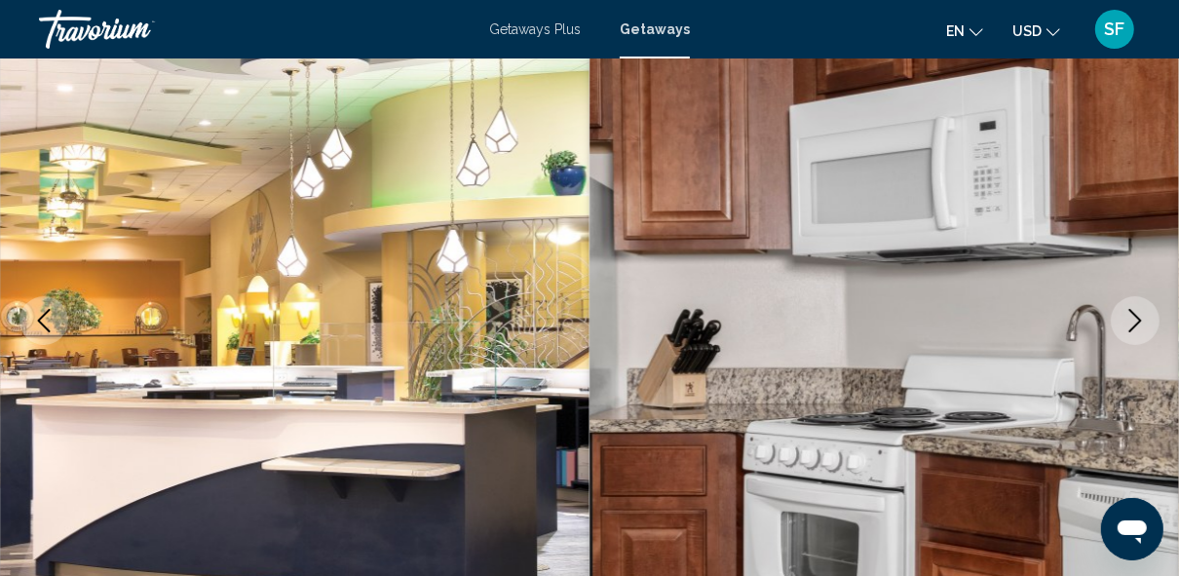
click at [1132, 316] on icon "Next image" at bounding box center [1134, 320] width 23 height 23
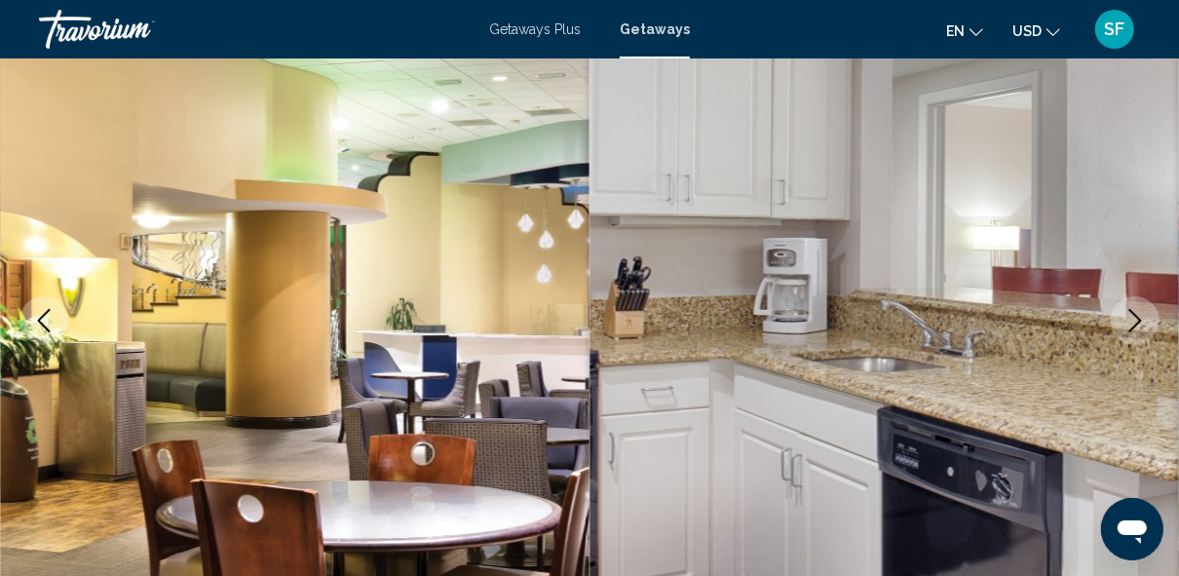
click at [1132, 316] on icon "Next image" at bounding box center [1134, 320] width 23 height 23
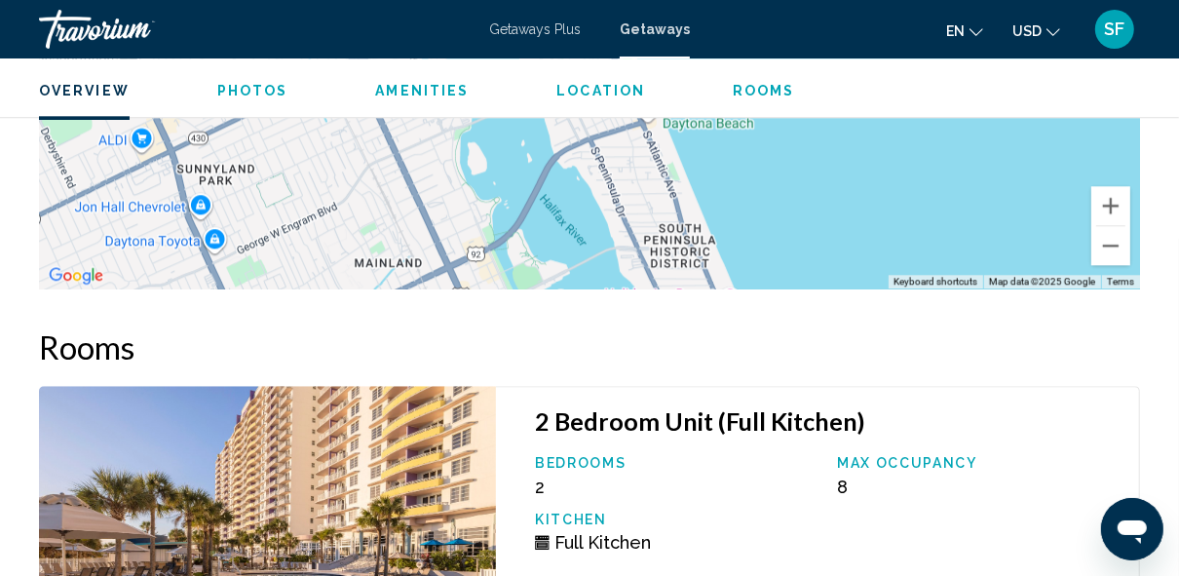
scroll to position [980, 0]
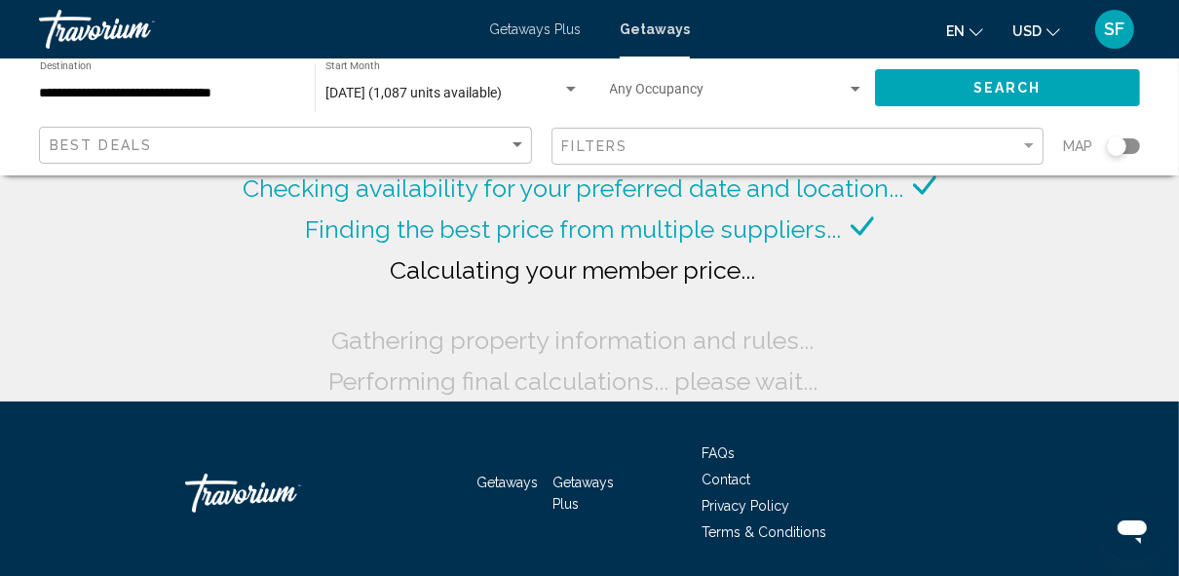
click at [656, 32] on span "Getaways" at bounding box center [654, 29] width 70 height 16
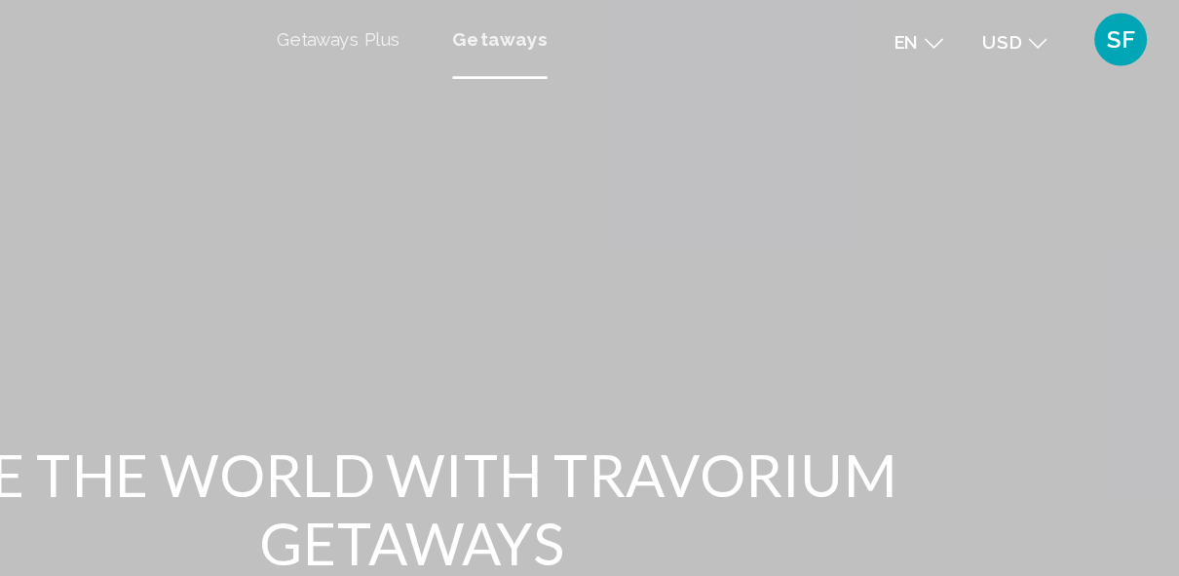
click at [656, 31] on span "Getaways" at bounding box center [654, 29] width 70 height 16
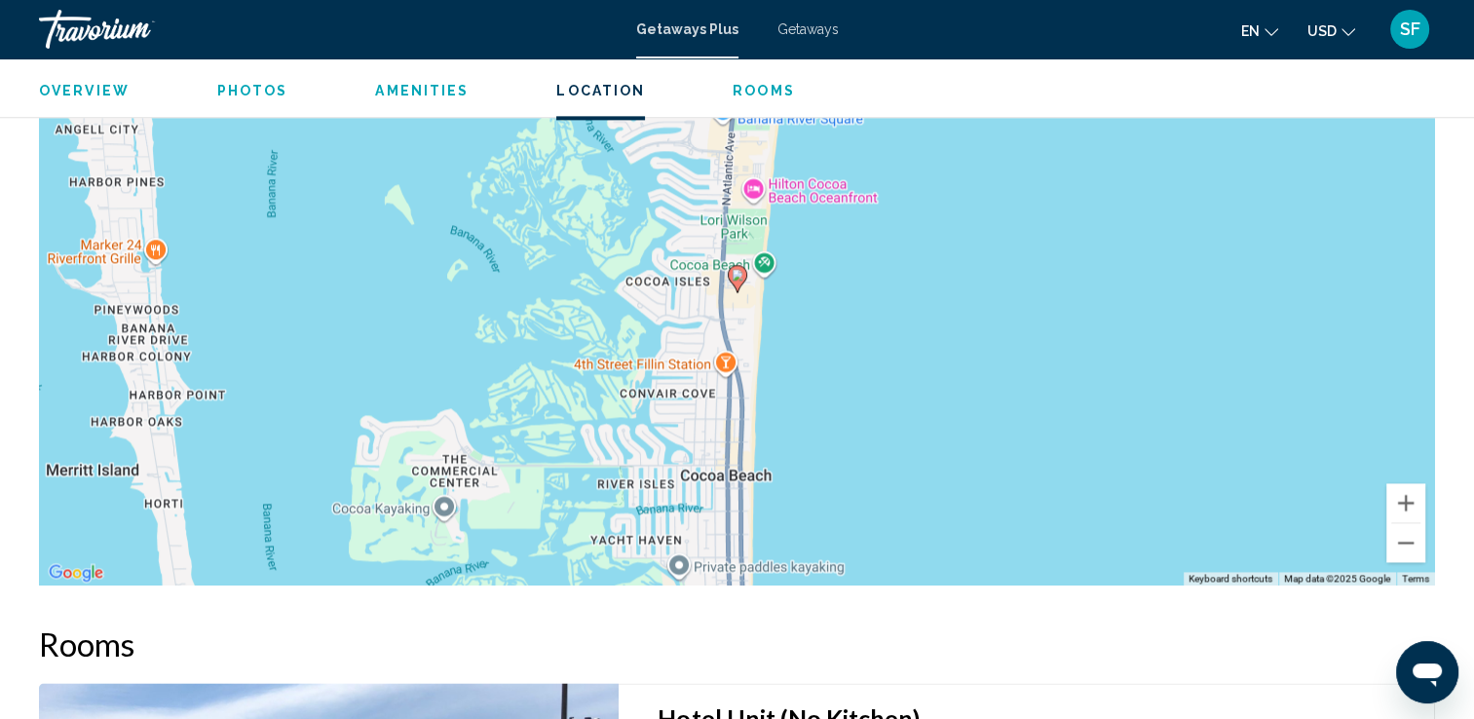
scroll to position [2478, 0]
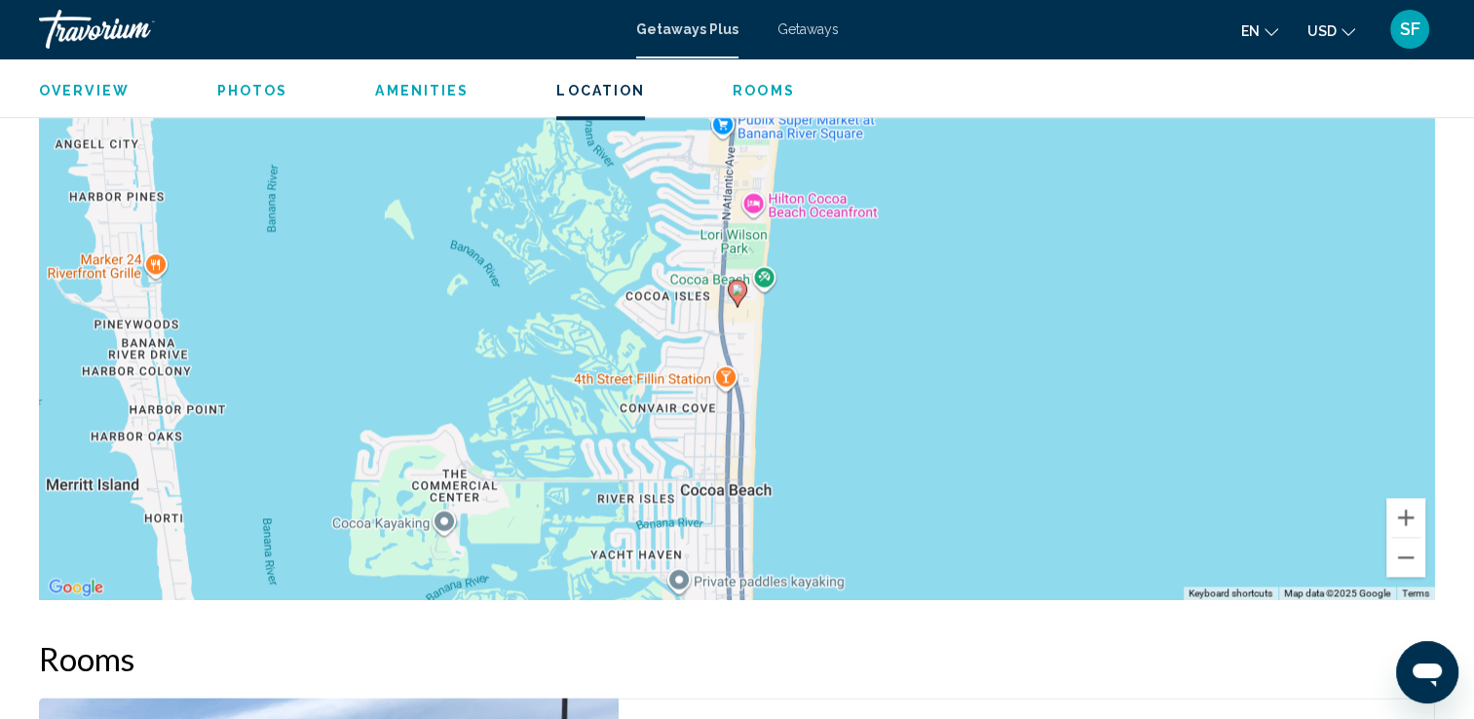
click at [748, 314] on div "To activate drag with keyboard, press Alt + Enter. Once in keyboard drag state,…" at bounding box center [737, 308] width 1396 height 584
click at [769, 277] on div "To activate drag with keyboard, press Alt + Enter. Once in keyboard drag state,…" at bounding box center [737, 308] width 1396 height 584
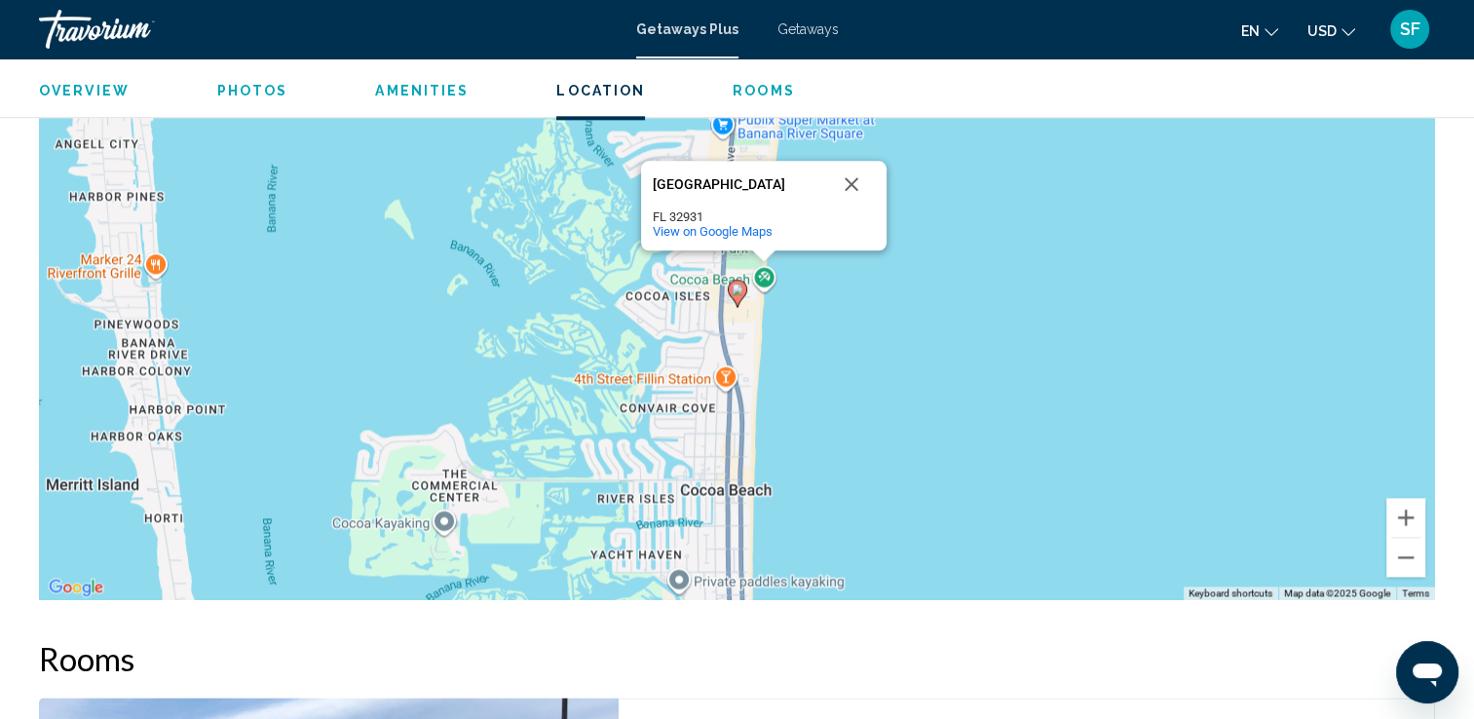
click at [873, 323] on div "To activate drag with keyboard, press Alt + Enter. Once in keyboard drag state,…" at bounding box center [737, 308] width 1396 height 584
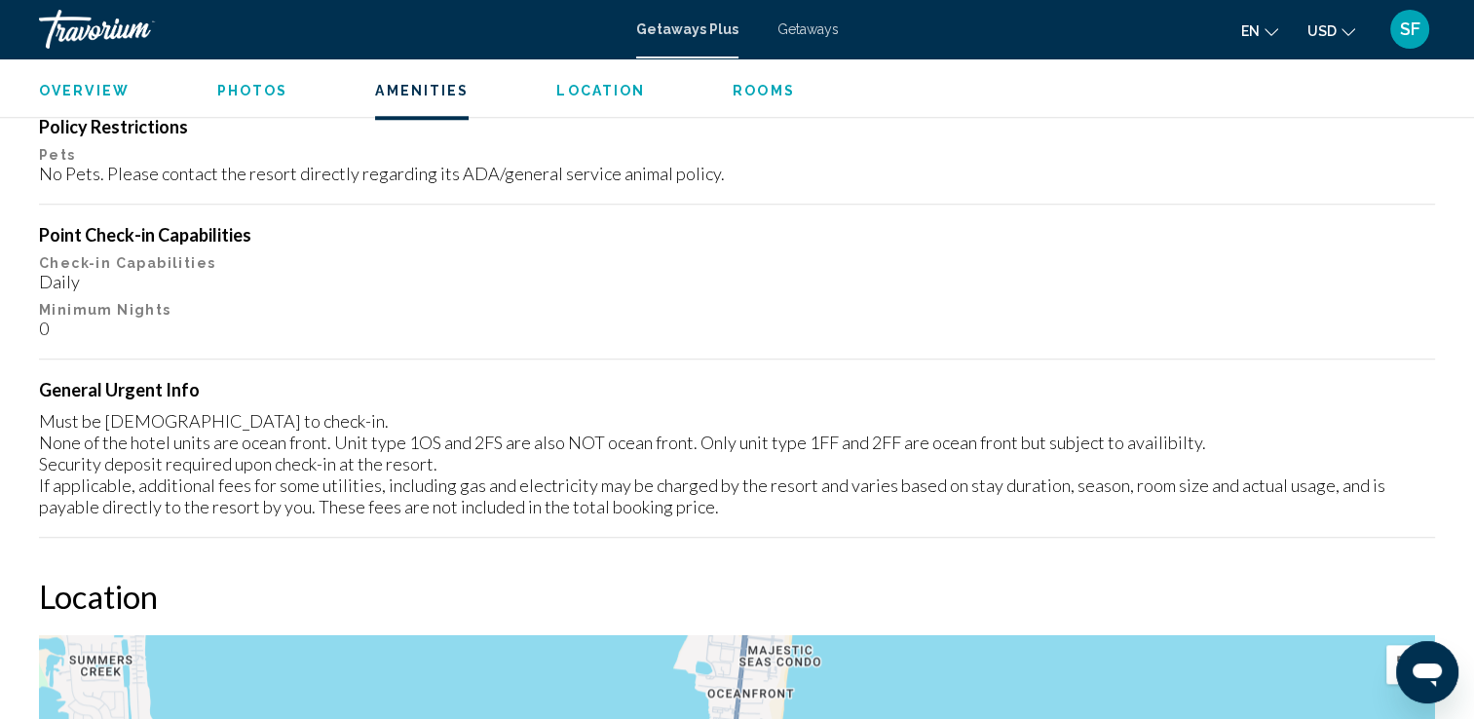
scroll to position [1921, 0]
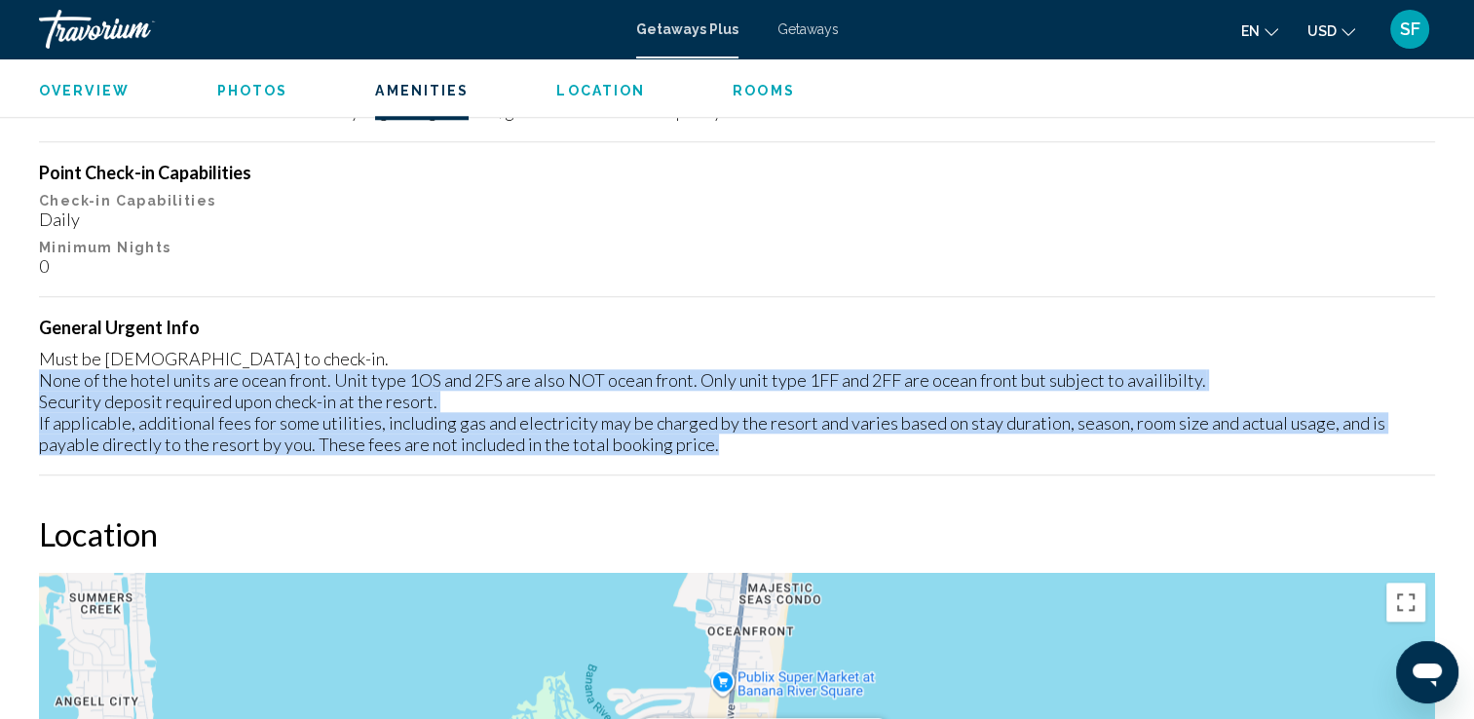
drag, startPoint x: 34, startPoint y: 385, endPoint x: 650, endPoint y: 442, distance: 618.3
click at [650, 442] on div "Overview Type Resort All-Inclusive No All-Inclusive Address 900 North Atlantic …" at bounding box center [736, 550] width 1415 height 3461
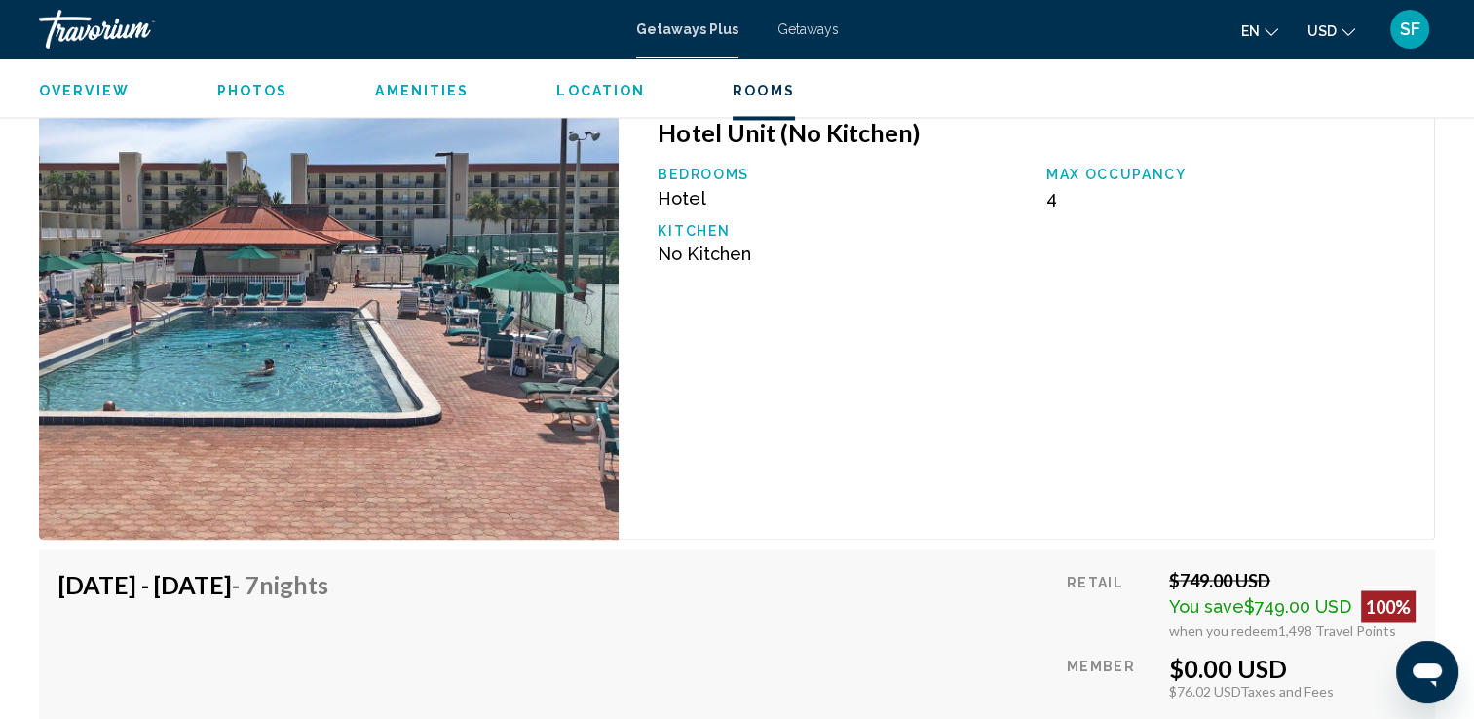
scroll to position [3104, 0]
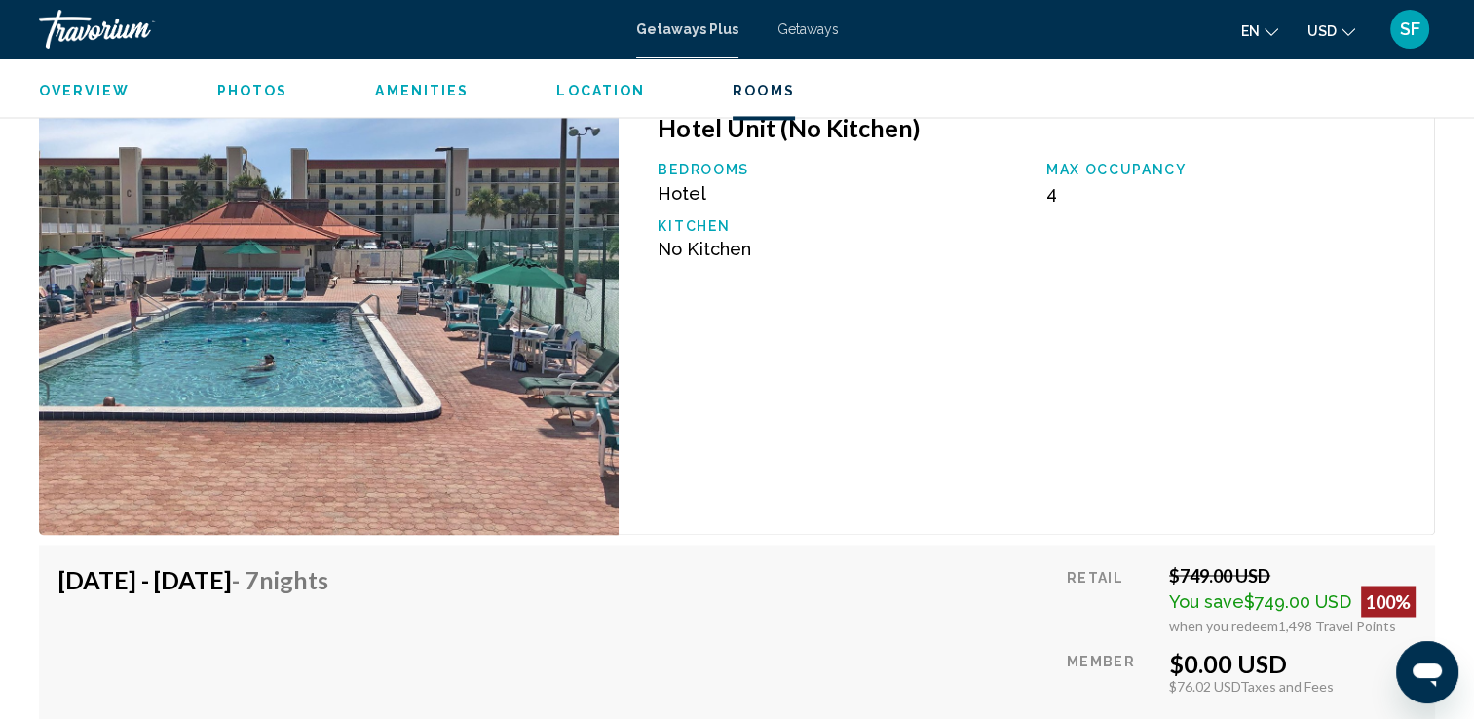
click at [548, 298] on img "Main content" at bounding box center [329, 314] width 580 height 442
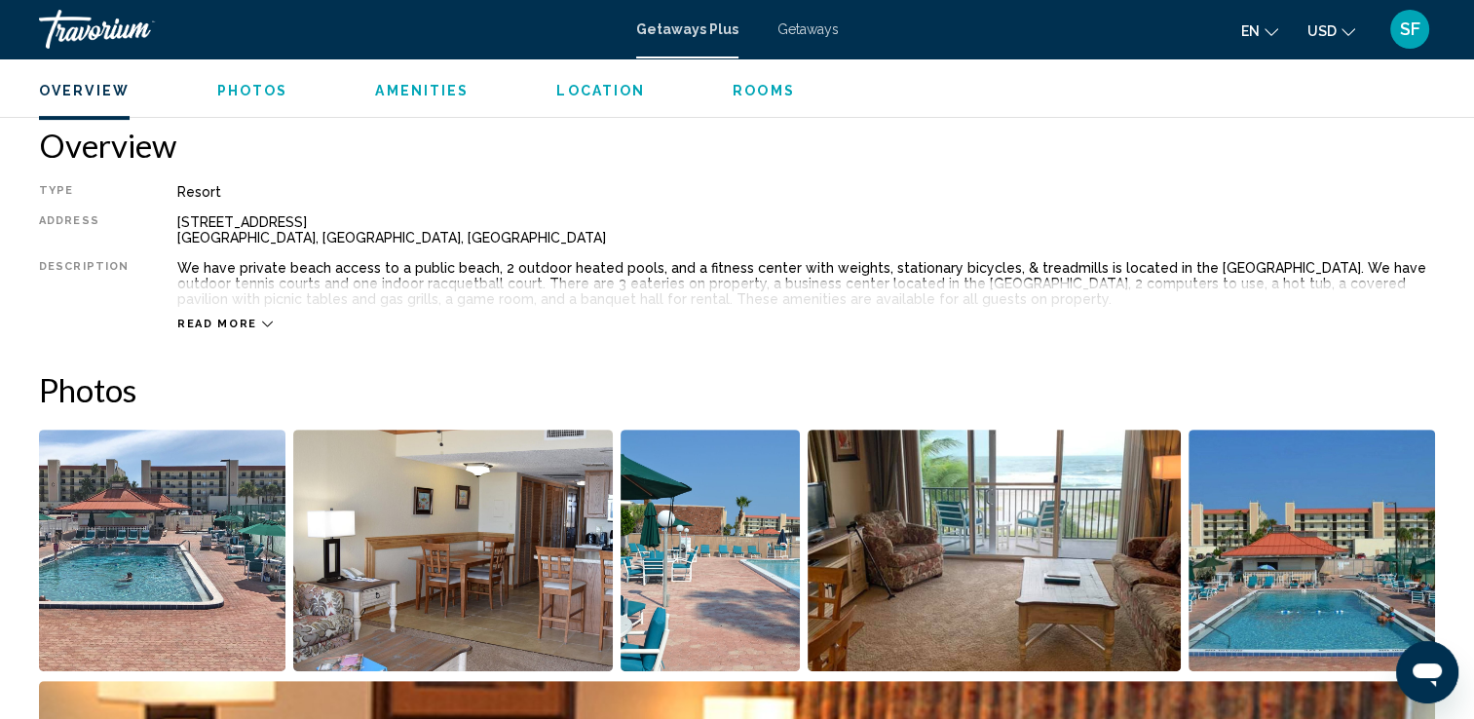
scroll to position [620, 0]
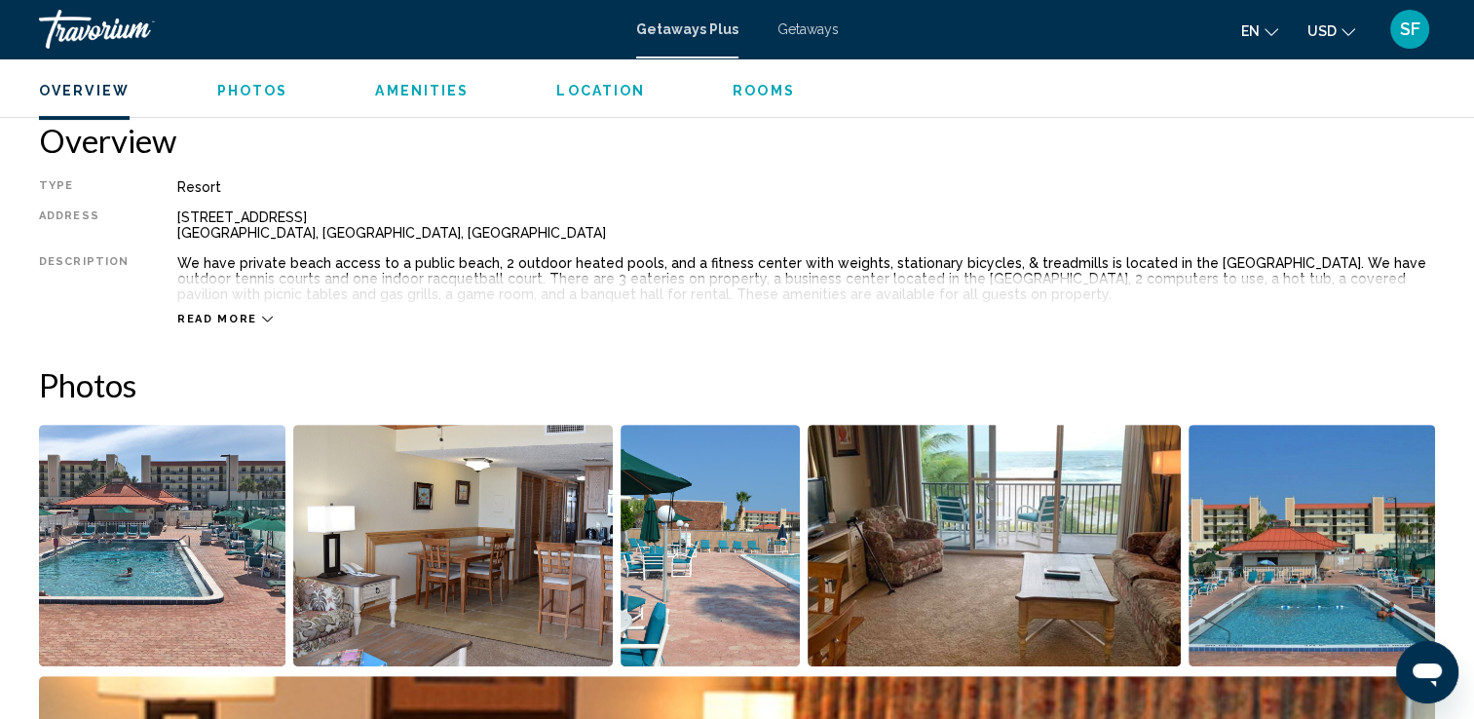
click at [948, 530] on img "Open full-screen image slider" at bounding box center [993, 546] width 373 height 242
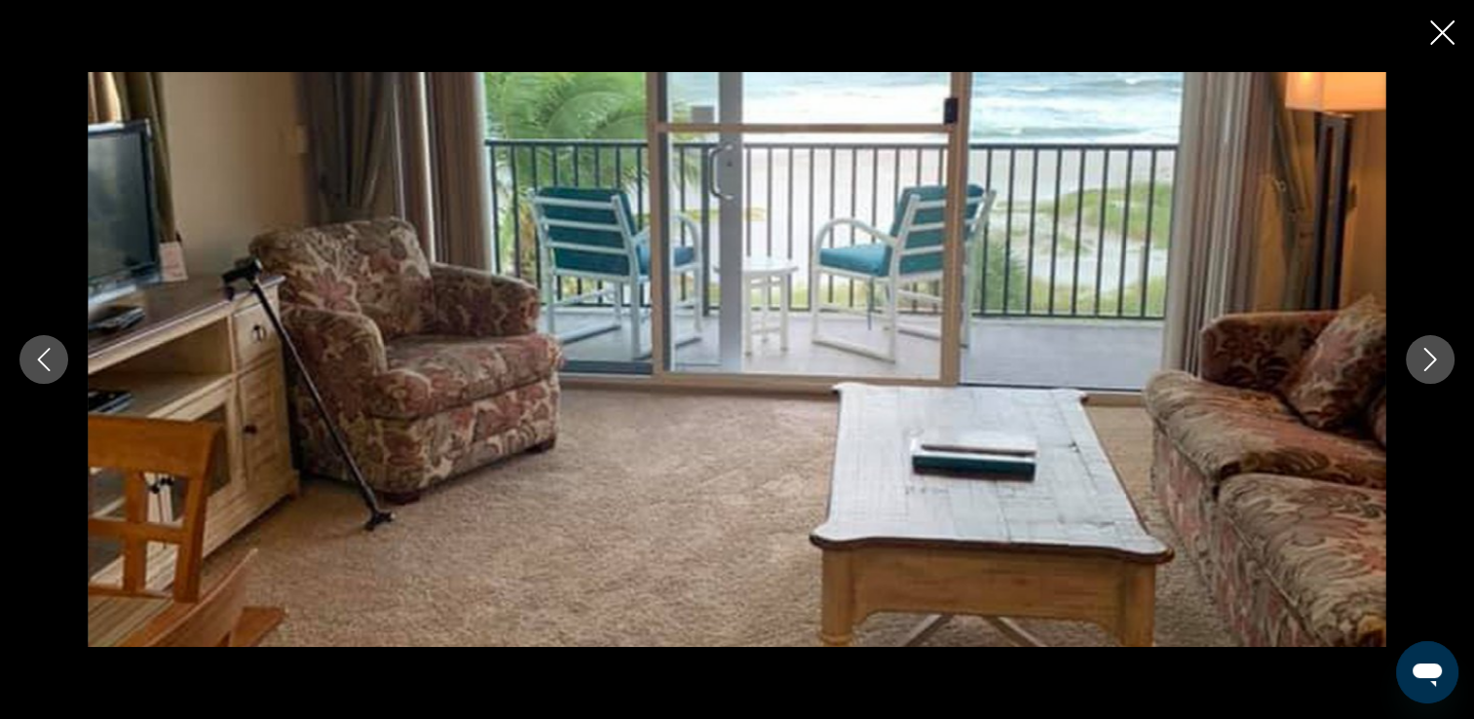
click at [1422, 372] on button "Next image" at bounding box center [1430, 359] width 49 height 49
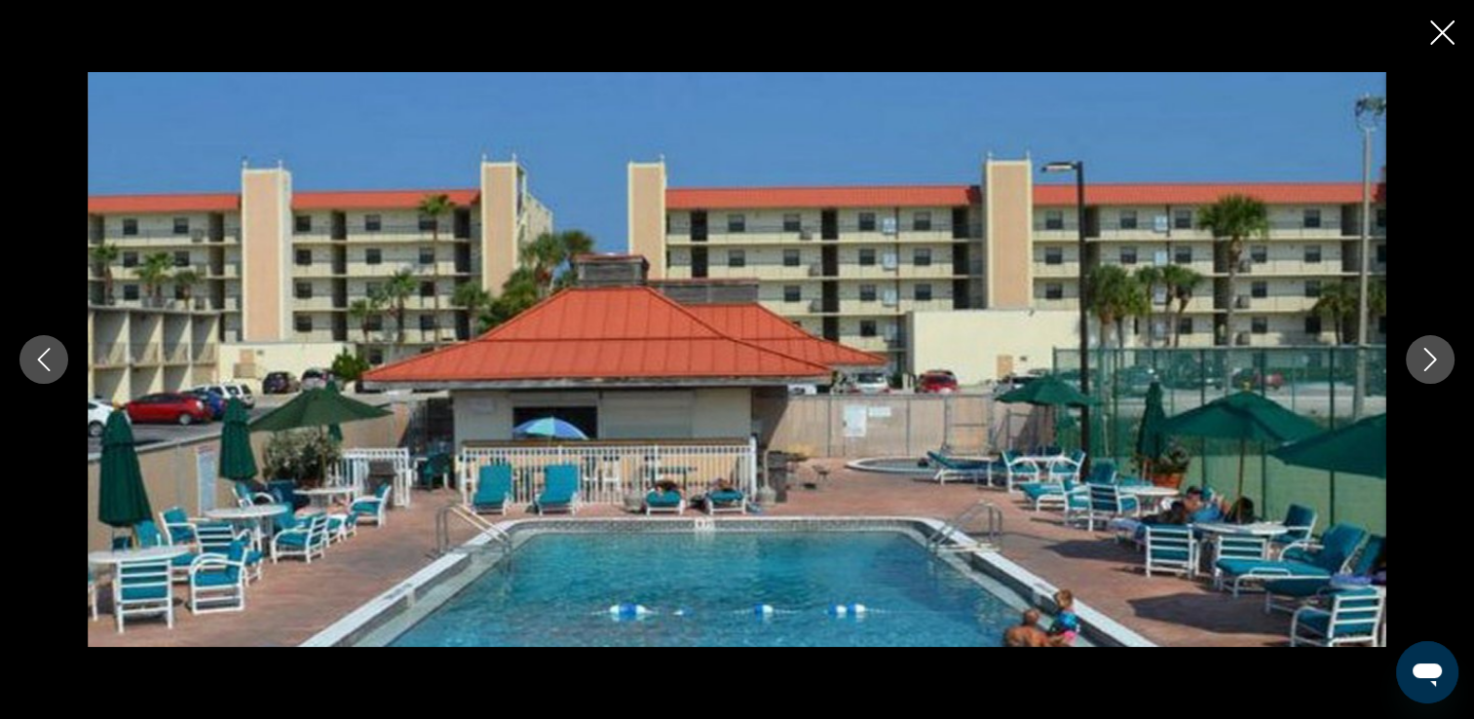
click at [1422, 372] on button "Next image" at bounding box center [1430, 359] width 49 height 49
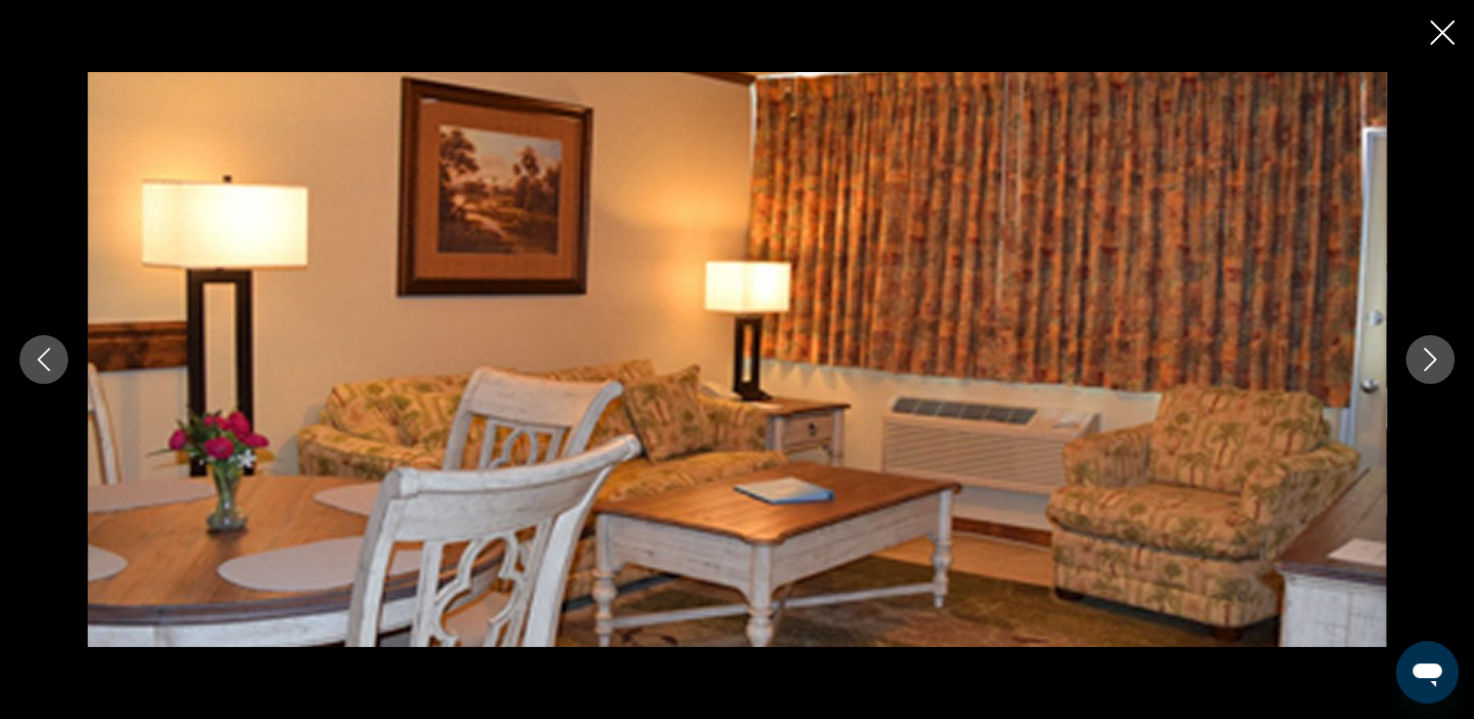
click at [1422, 372] on button "Next image" at bounding box center [1430, 359] width 49 height 49
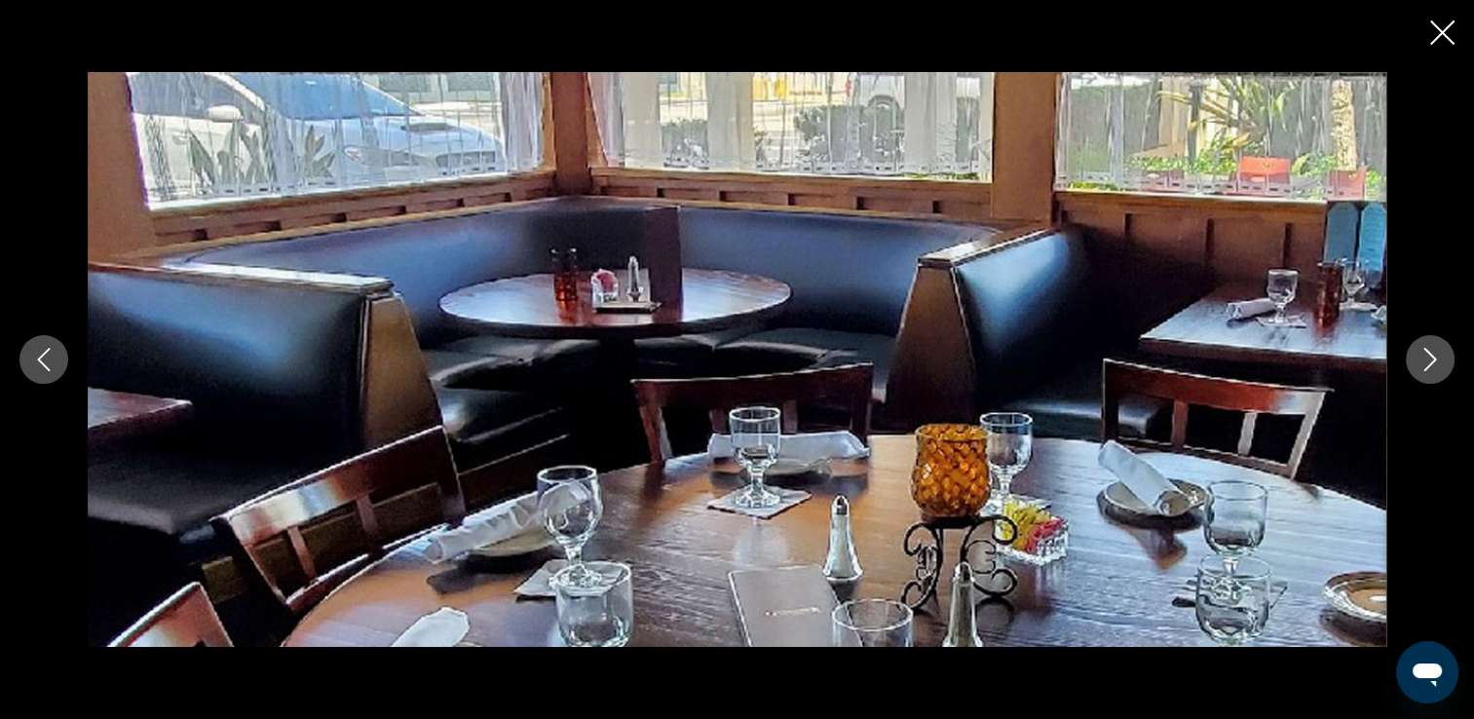
click at [1422, 372] on button "Next image" at bounding box center [1430, 359] width 49 height 49
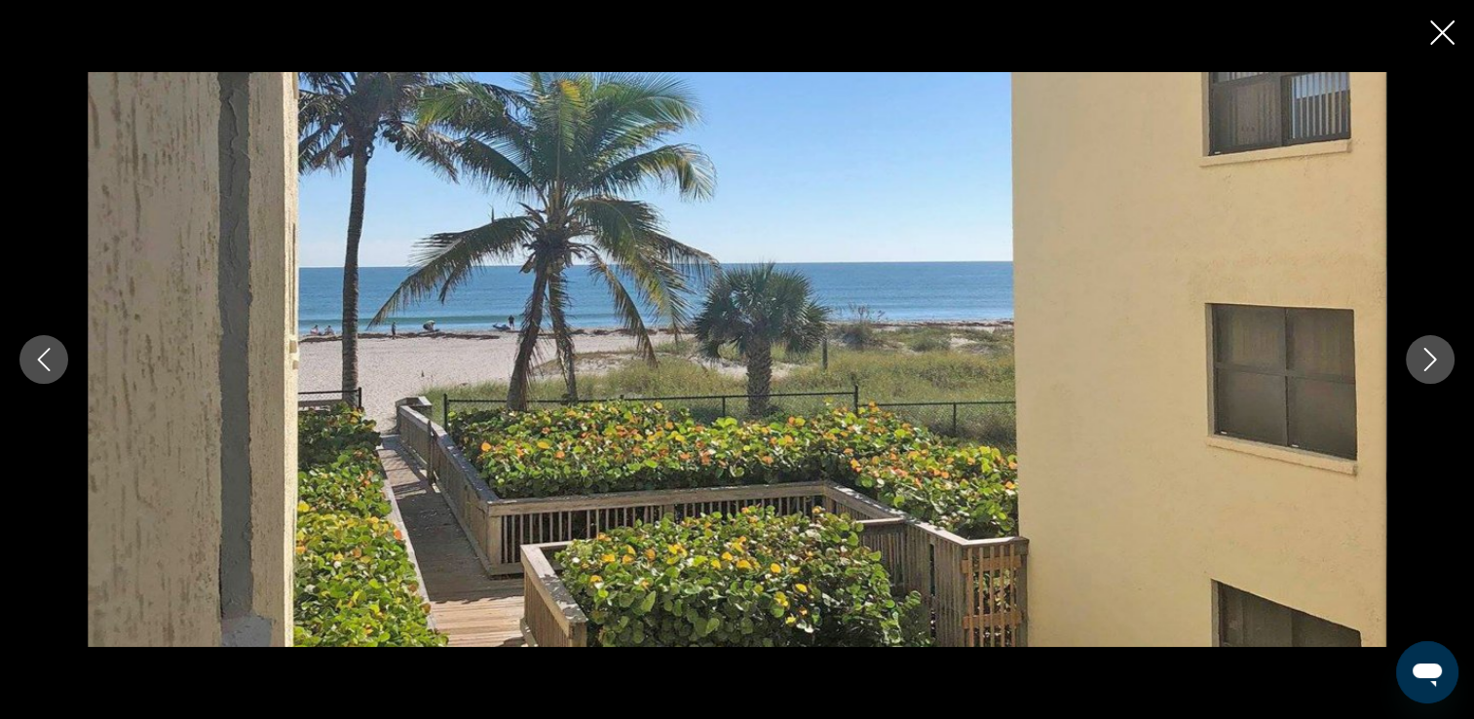
click at [1422, 372] on button "Next image" at bounding box center [1430, 359] width 49 height 49
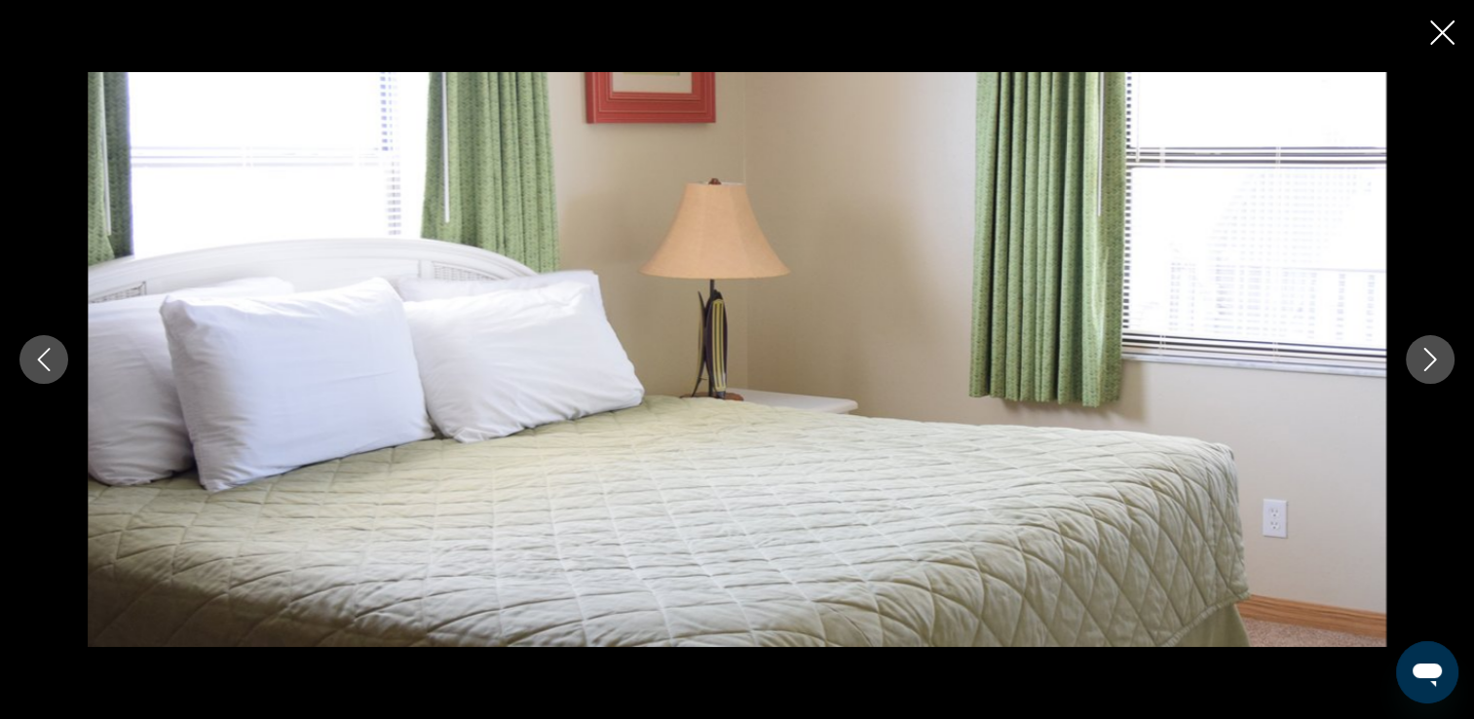
click at [1422, 372] on button "Next image" at bounding box center [1430, 359] width 49 height 49
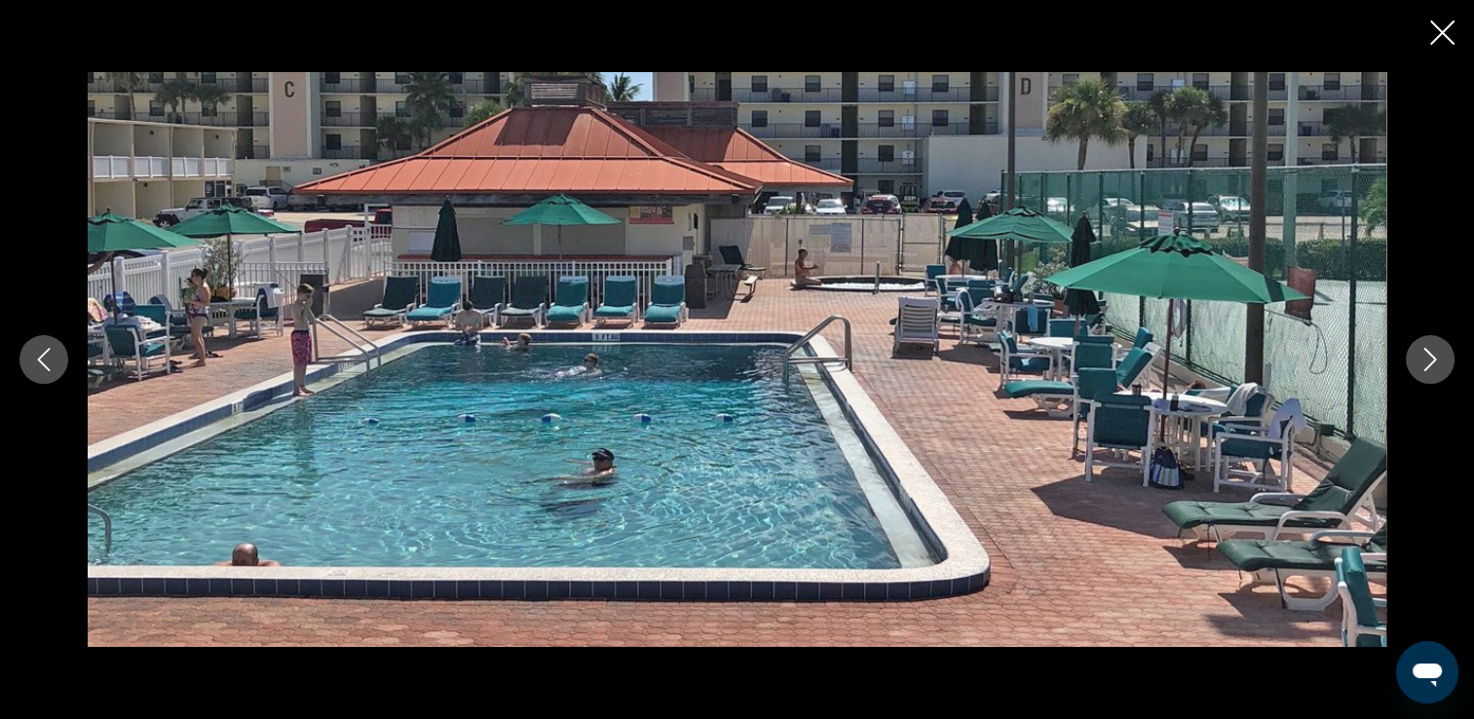
click at [1441, 29] on icon "Close slideshow" at bounding box center [1442, 32] width 24 height 24
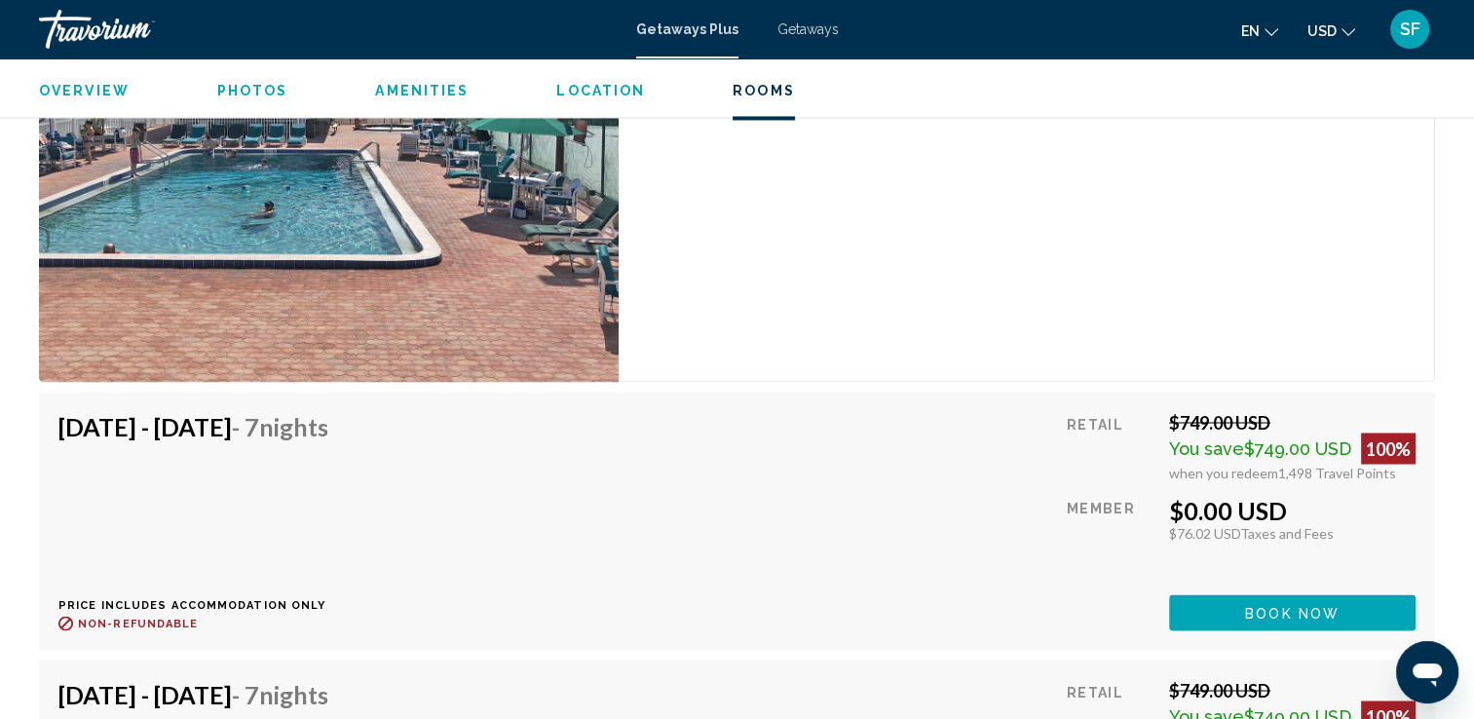
scroll to position [3319, 0]
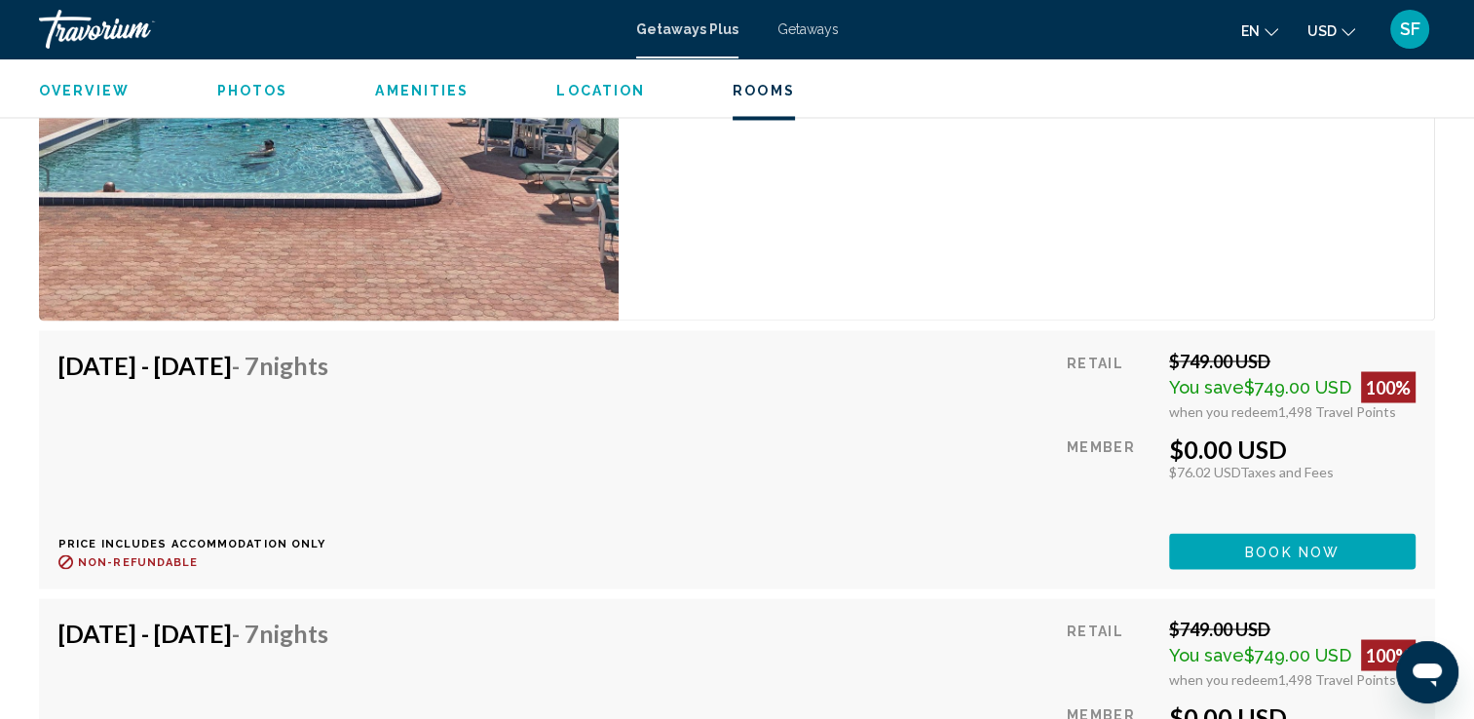
click at [1319, 547] on span "Book now" at bounding box center [1292, 552] width 94 height 16
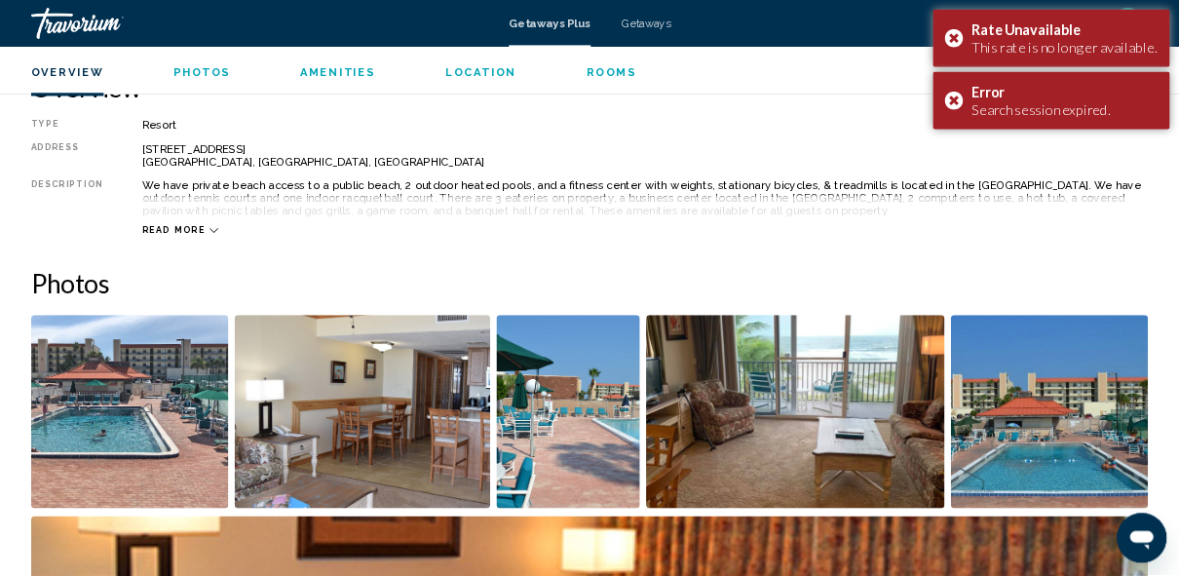
scroll to position [0, 0]
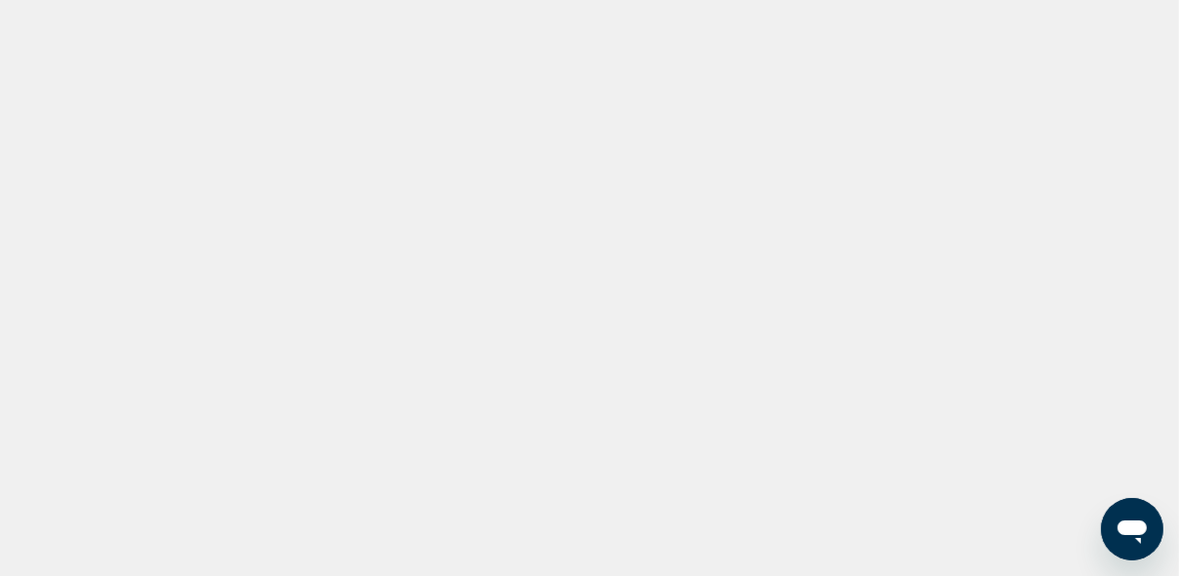
click at [370, 258] on div "en English Español Français Italiano Português русский USD SF © 2025 All Rights…" at bounding box center [589, 288] width 1179 height 576
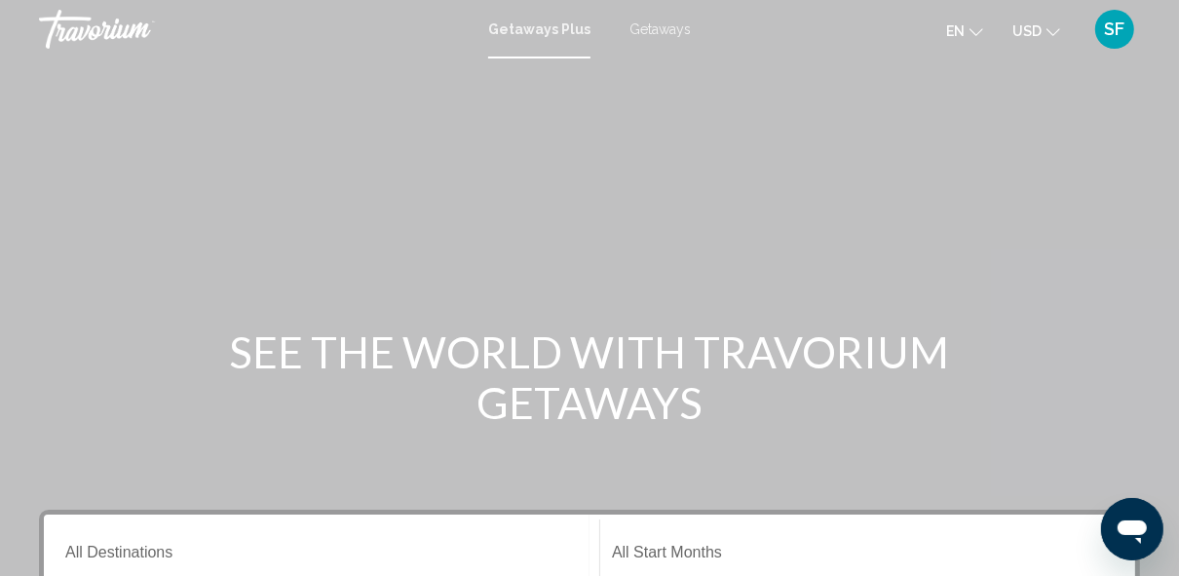
click at [720, 220] on div "Main content" at bounding box center [589, 292] width 1179 height 584
click at [670, 30] on span "Getaways" at bounding box center [659, 29] width 61 height 16
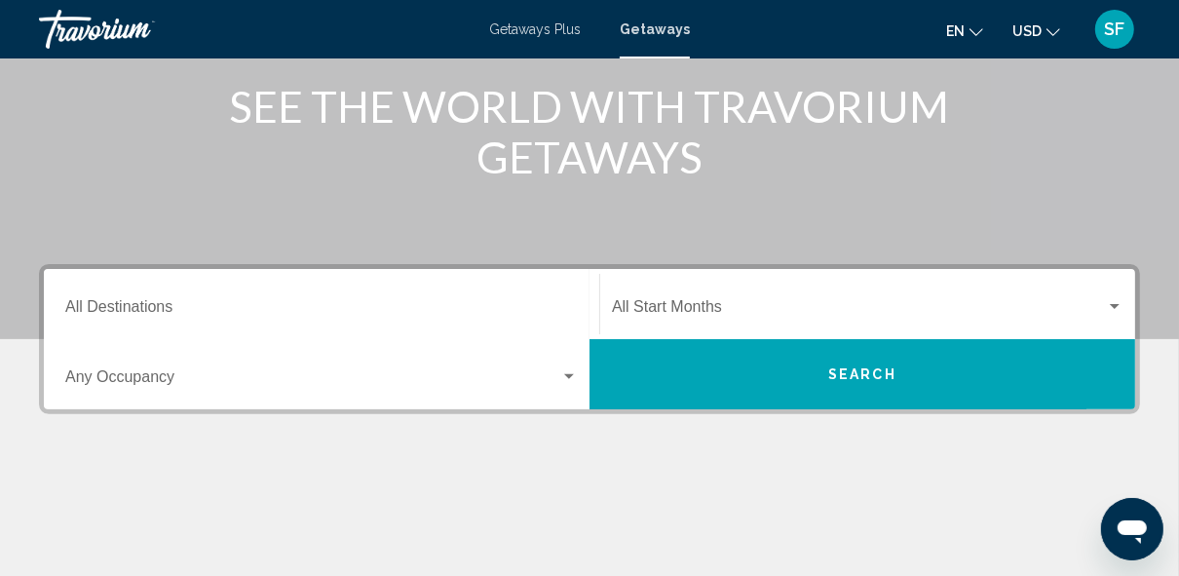
scroll to position [246, 0]
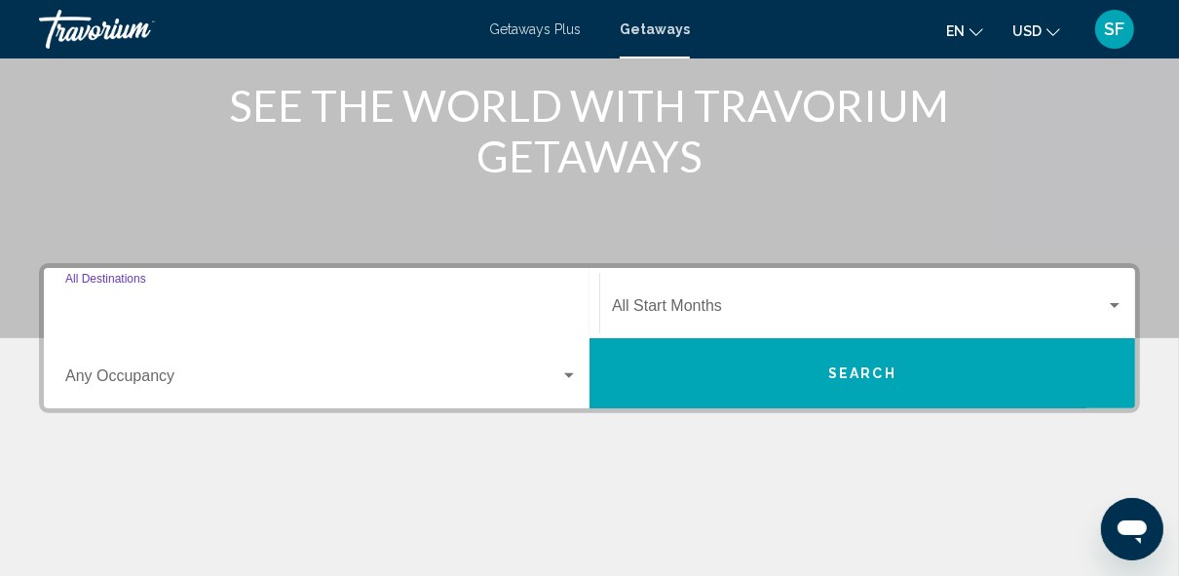
click at [101, 309] on input "Destination All Destinations" at bounding box center [321, 310] width 512 height 18
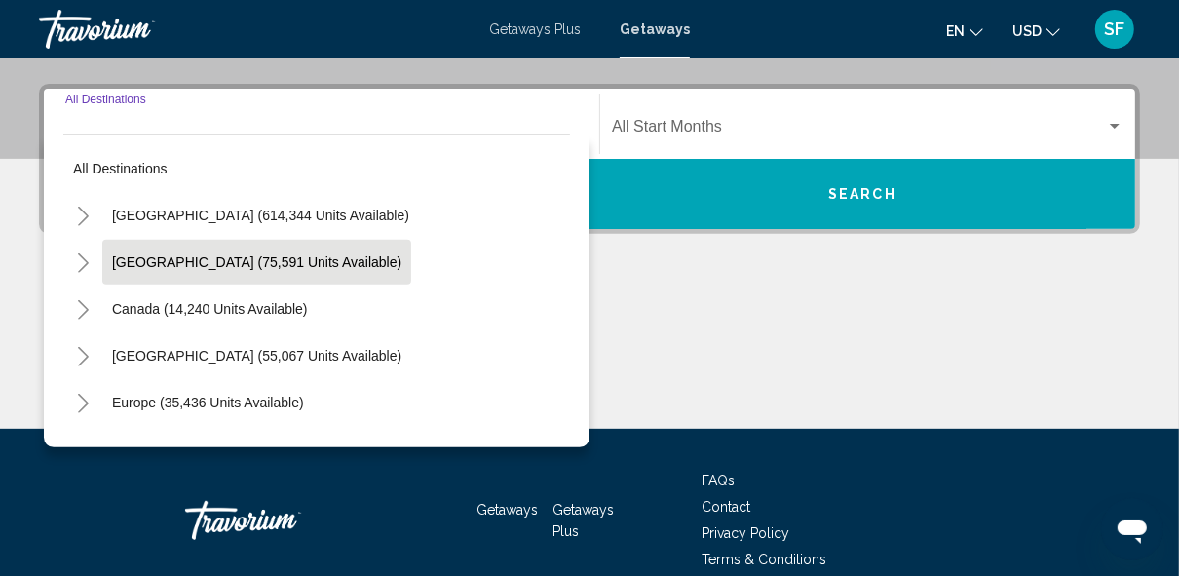
scroll to position [445, 0]
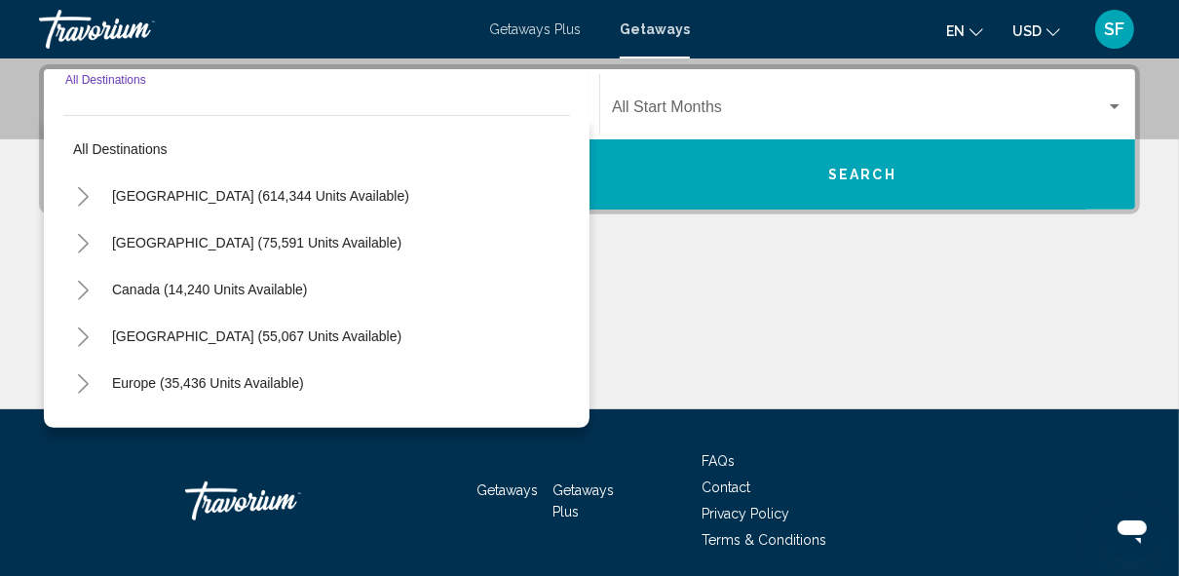
click at [83, 198] on icon "Toggle United States (614,344 units available)" at bounding box center [83, 196] width 11 height 19
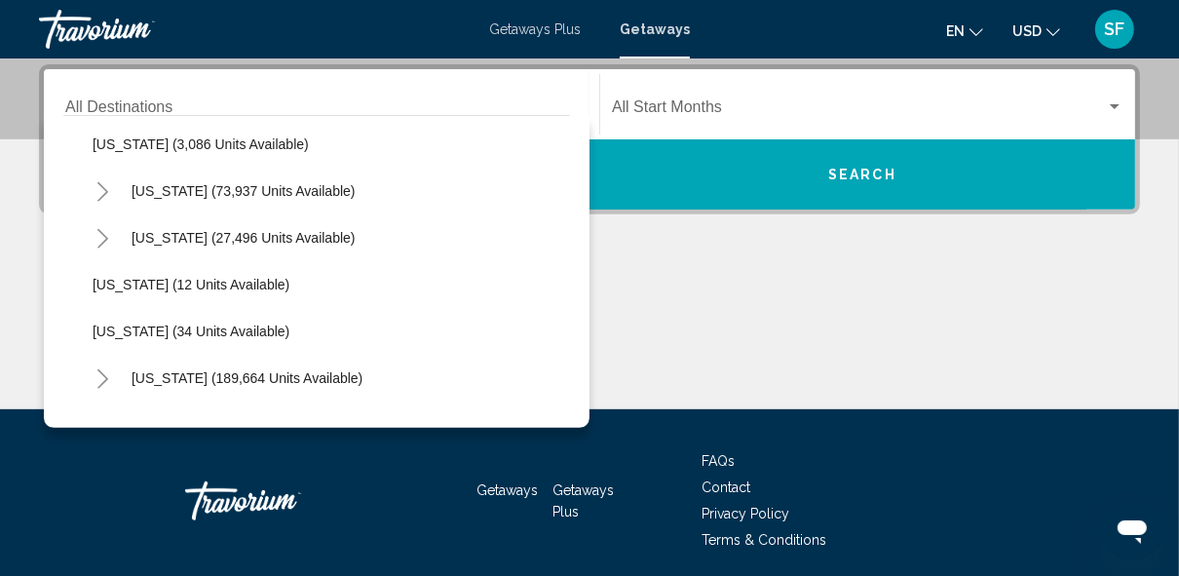
scroll to position [176, 0]
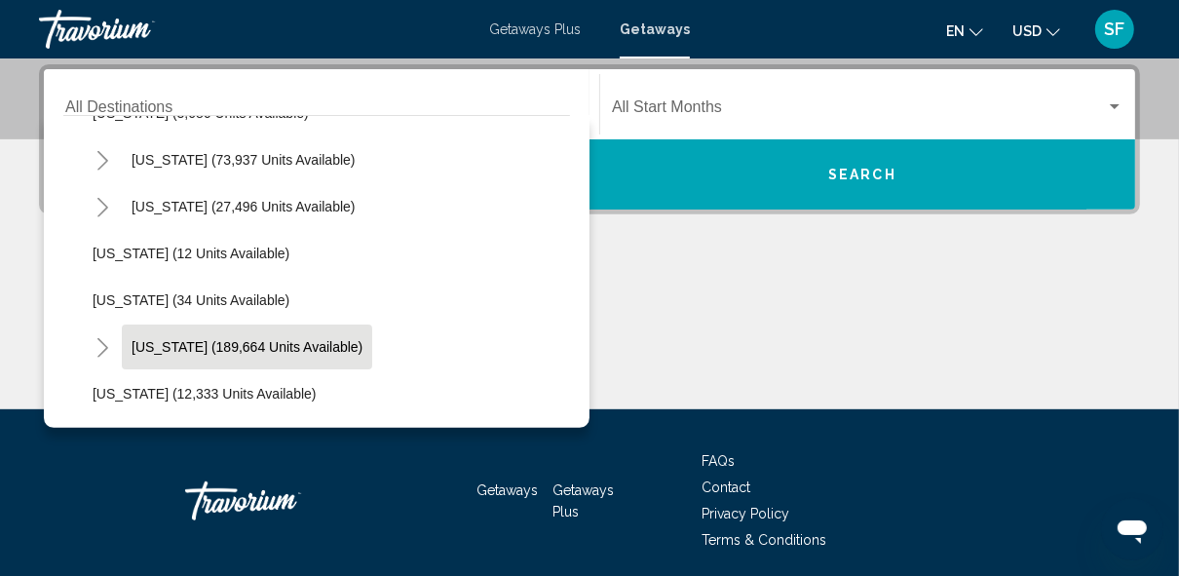
click at [190, 345] on span "Florida (189,664 units available)" at bounding box center [246, 347] width 231 height 16
type input "**********"
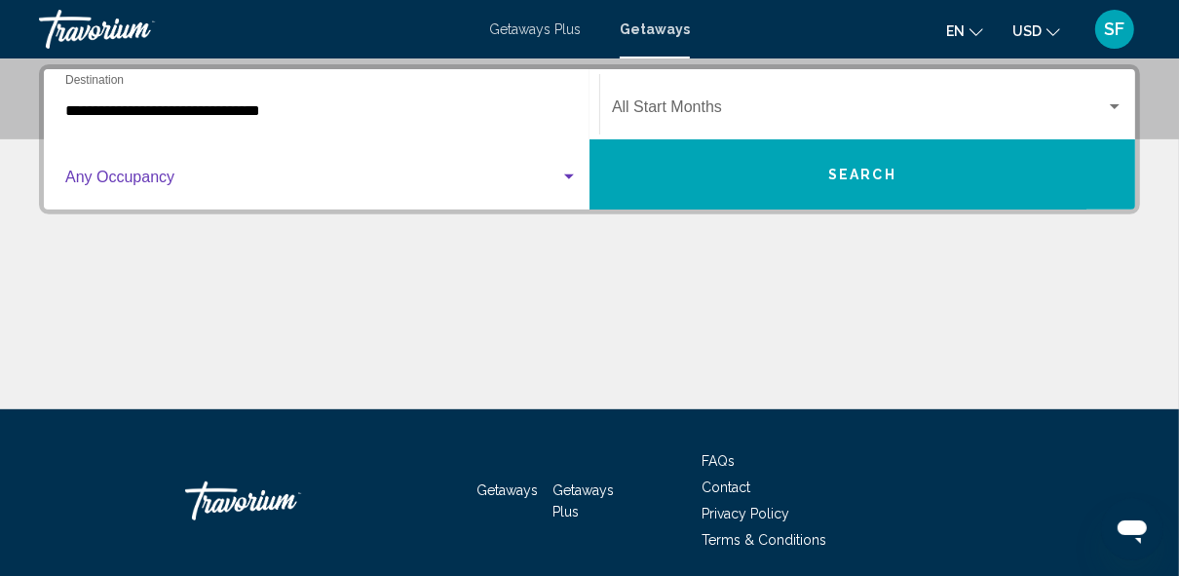
click at [569, 180] on div "Search widget" at bounding box center [569, 177] width 18 height 16
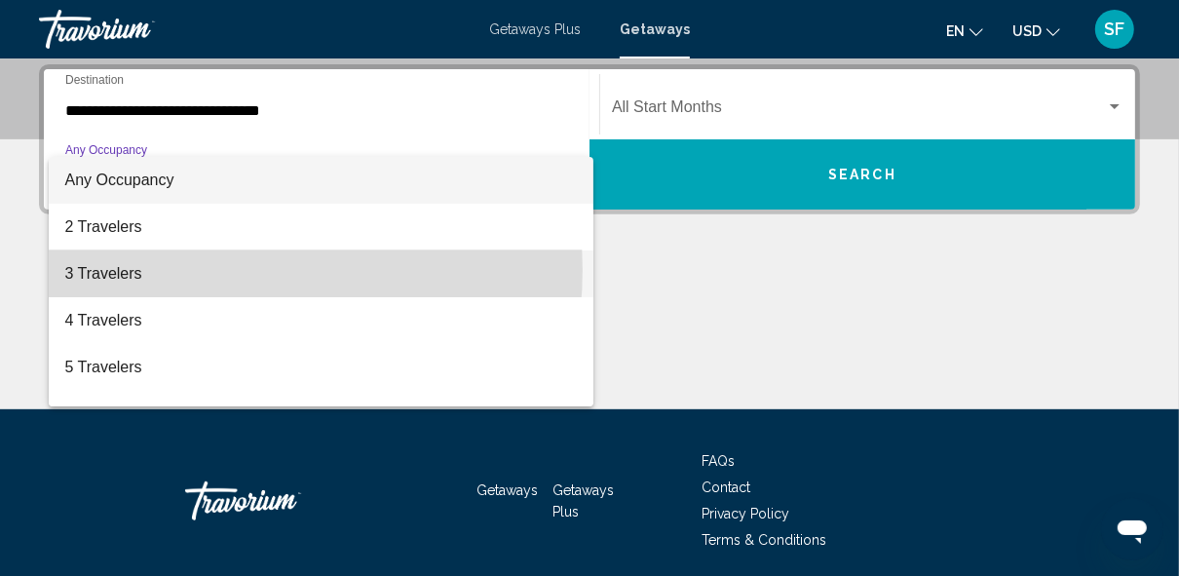
click at [192, 270] on span "3 Travelers" at bounding box center [320, 273] width 513 height 47
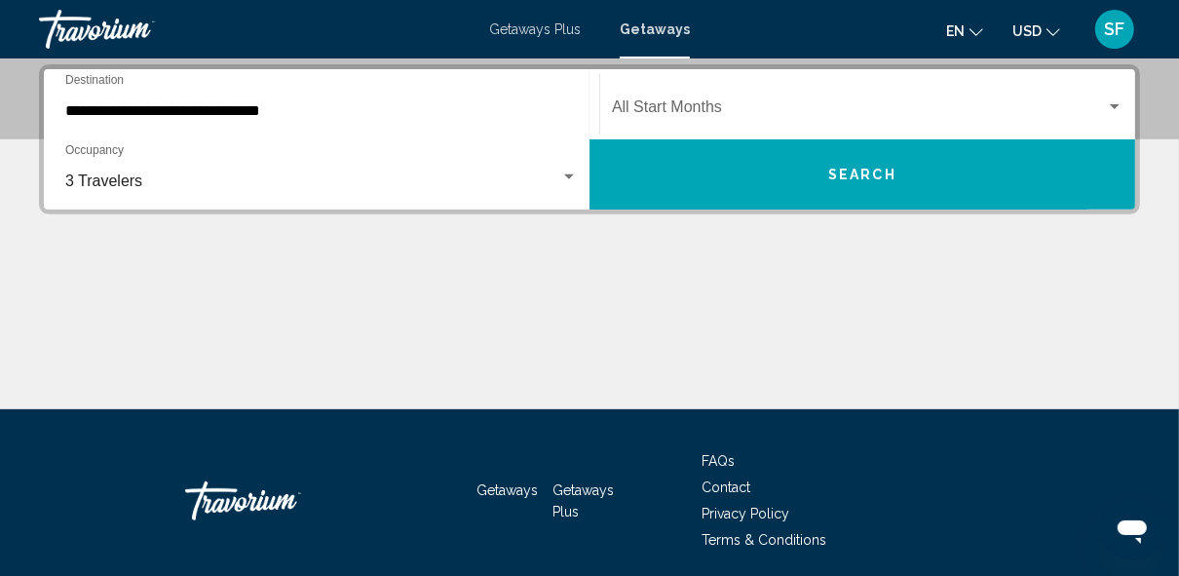
click at [671, 99] on div "Start Month All Start Months" at bounding box center [867, 104] width 511 height 61
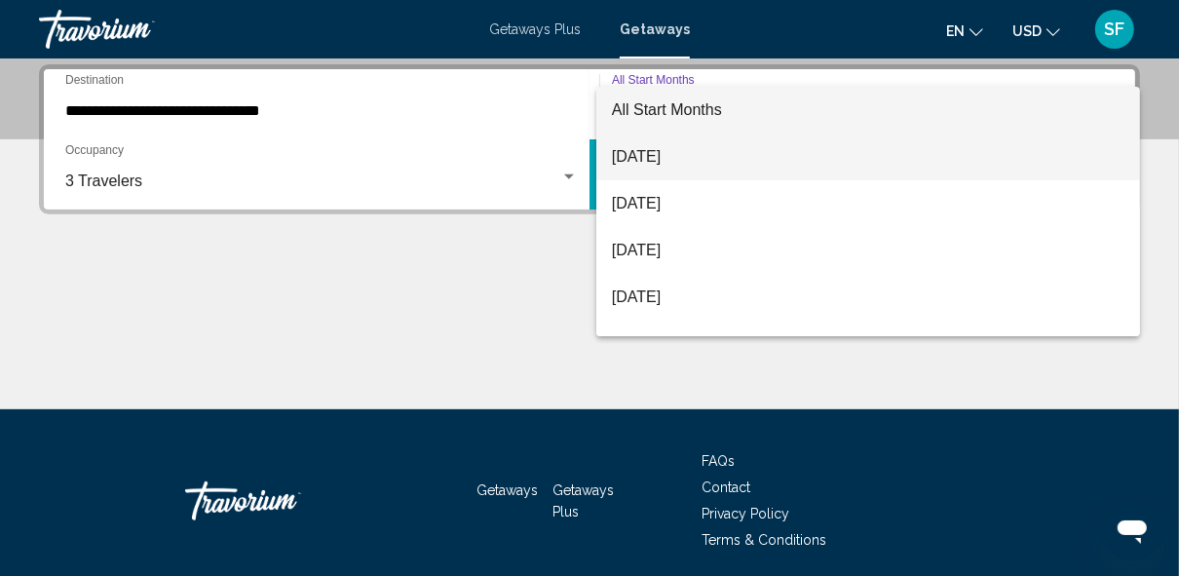
click at [673, 159] on span "[DATE]" at bounding box center [868, 156] width 512 height 47
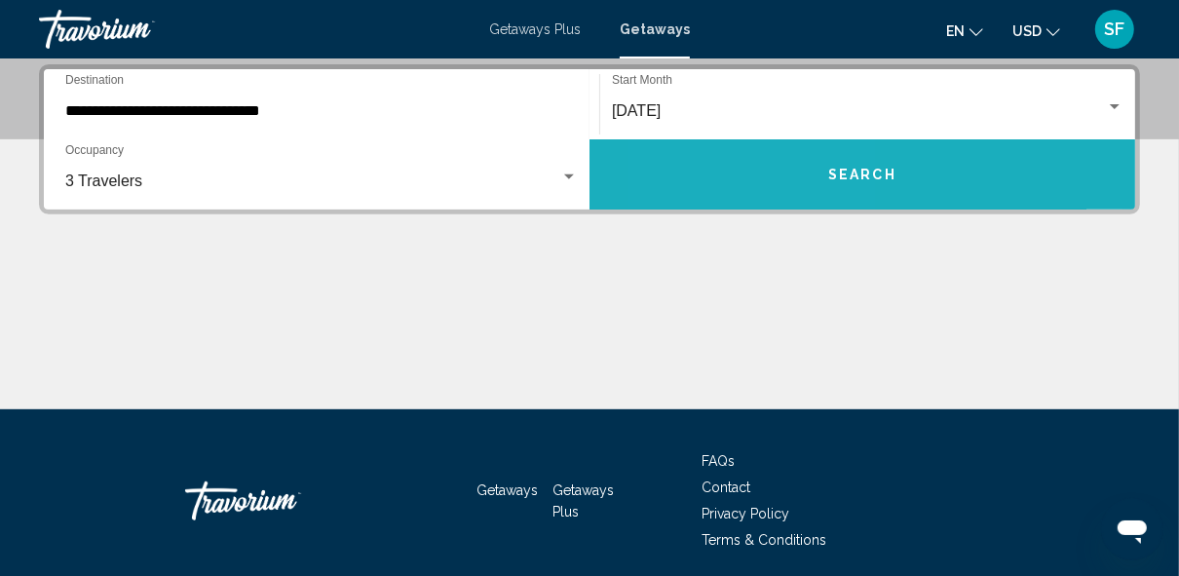
click at [759, 188] on button "Search" at bounding box center [861, 174] width 545 height 70
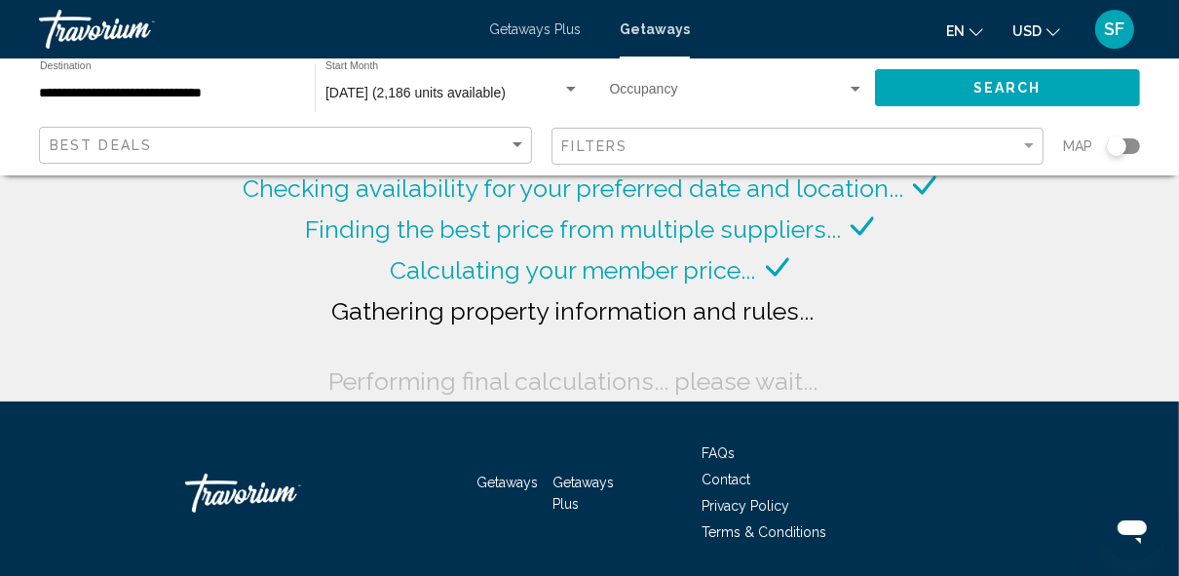
click at [759, 188] on span "Checking availability for your preferred date and location..." at bounding box center [573, 187] width 660 height 29
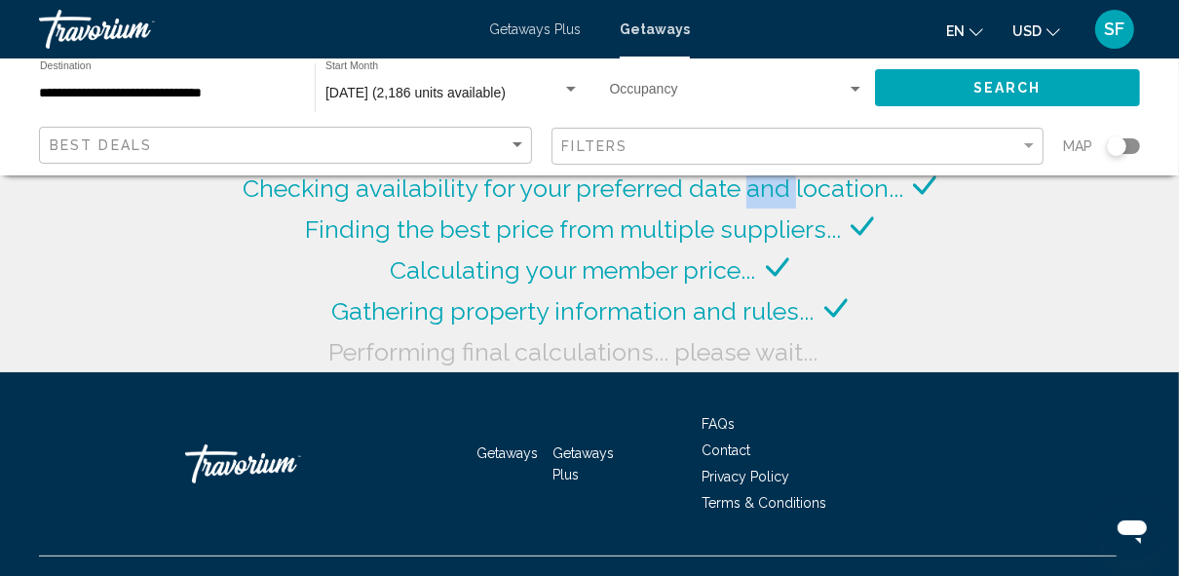
click at [759, 188] on span "Checking availability for your preferred date and location..." at bounding box center [573, 187] width 660 height 29
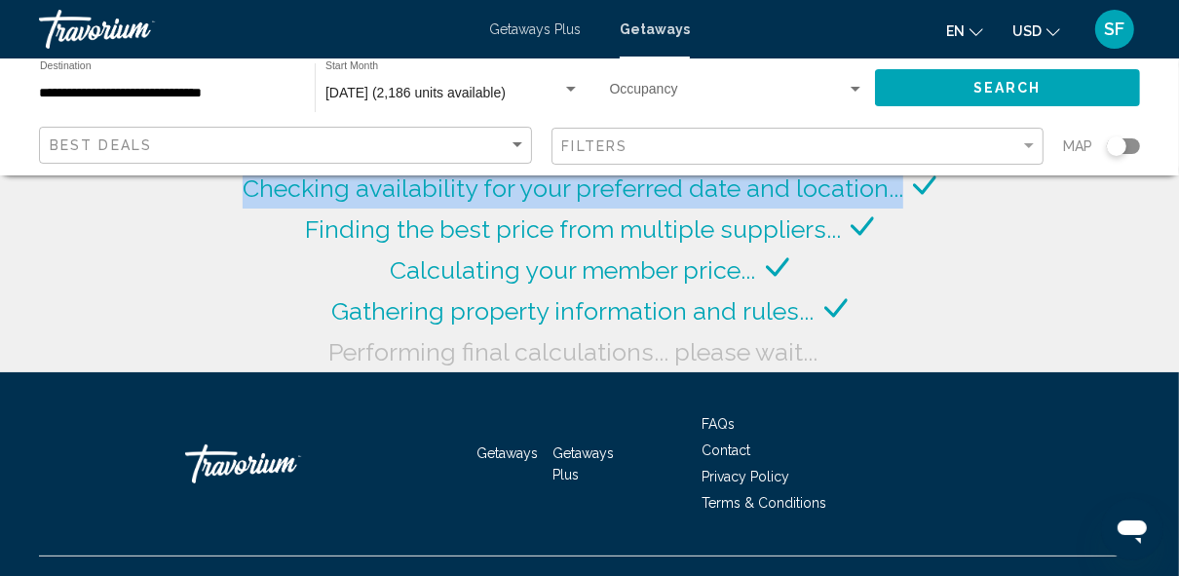
click at [759, 188] on span "Checking availability for your preferred date and location..." at bounding box center [573, 187] width 660 height 29
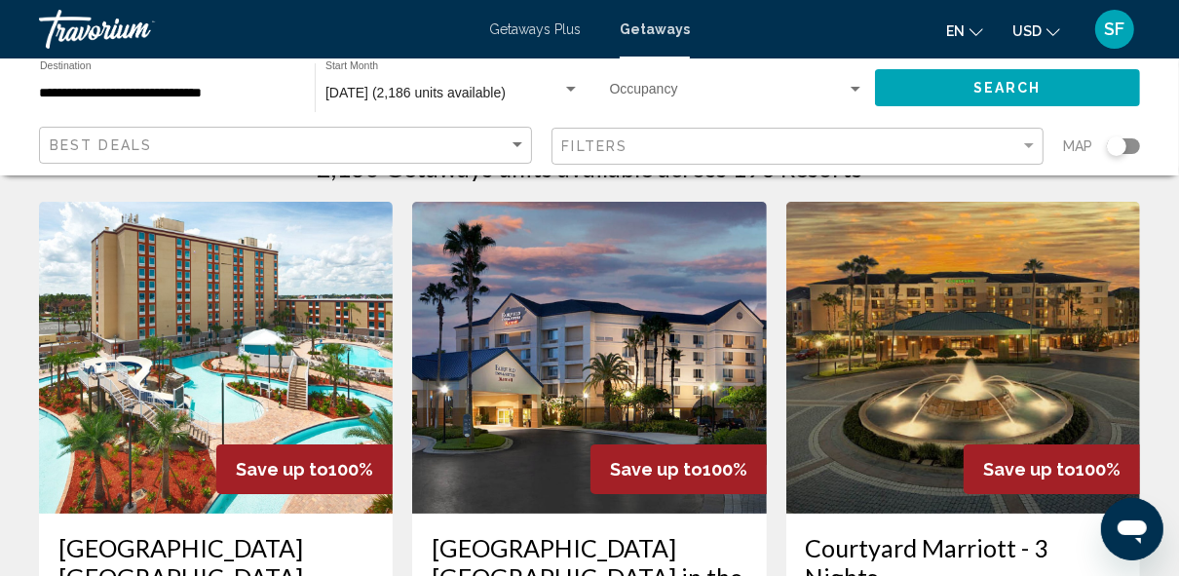
scroll to position [6, 0]
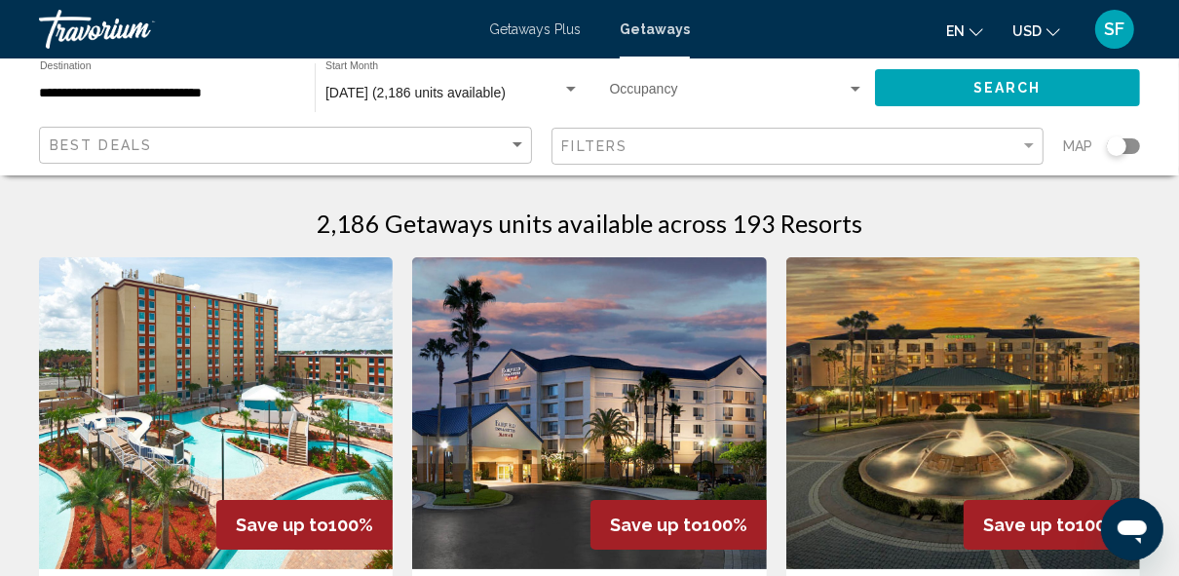
click at [1047, 364] on img "Main content" at bounding box center [963, 413] width 354 height 312
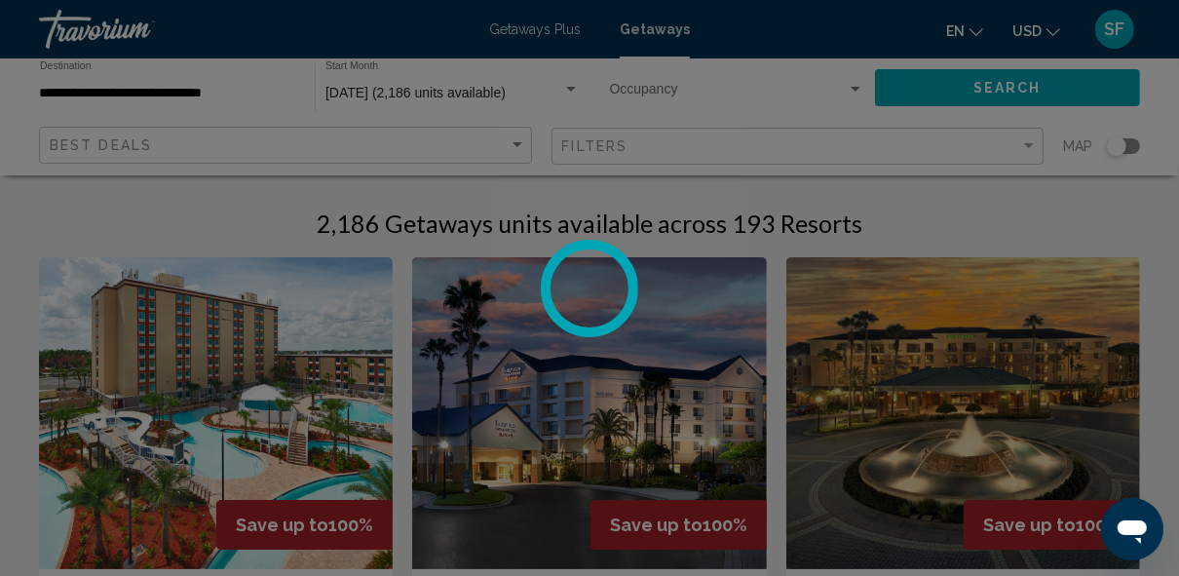
scroll to position [233, 0]
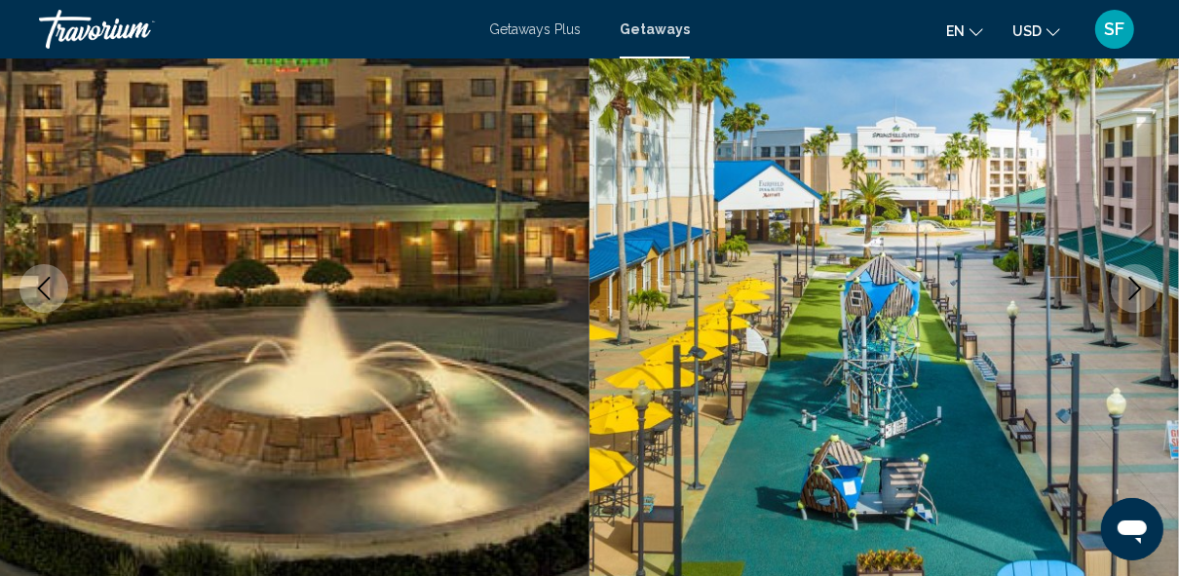
click at [1141, 295] on icon "Next image" at bounding box center [1134, 288] width 23 height 23
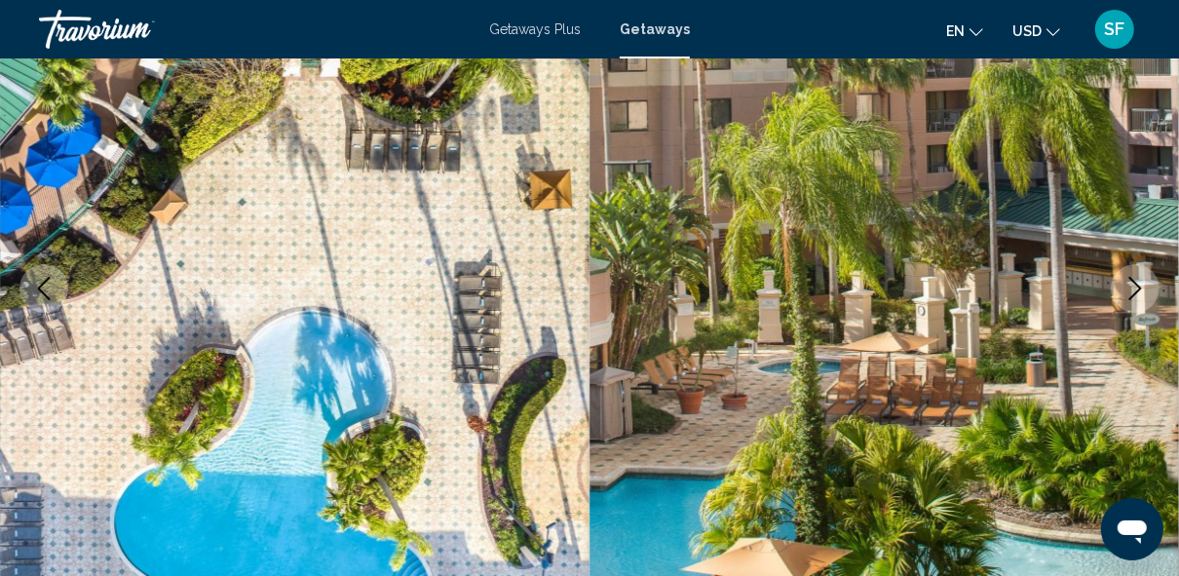
click at [1141, 295] on icon "Next image" at bounding box center [1134, 288] width 23 height 23
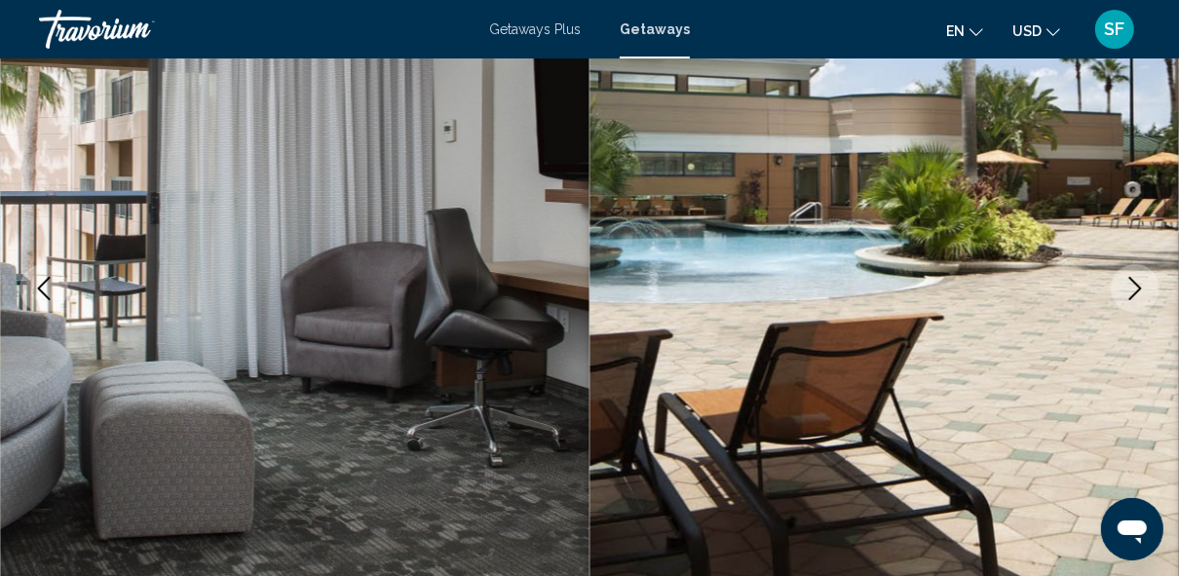
click at [1141, 295] on icon "Next image" at bounding box center [1134, 288] width 23 height 23
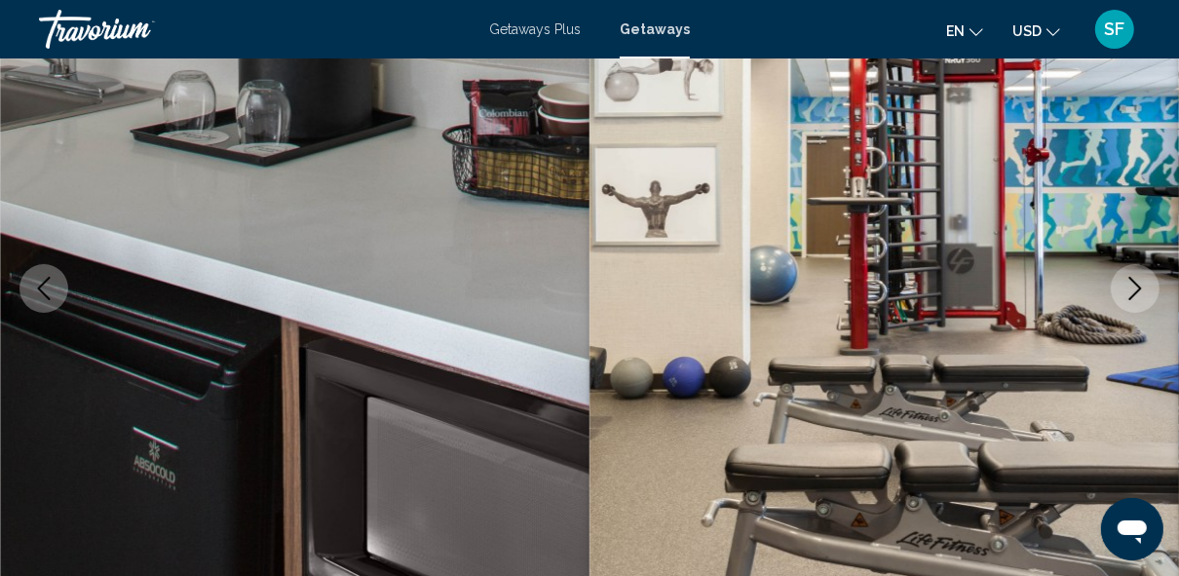
click at [1141, 295] on icon "Next image" at bounding box center [1134, 288] width 23 height 23
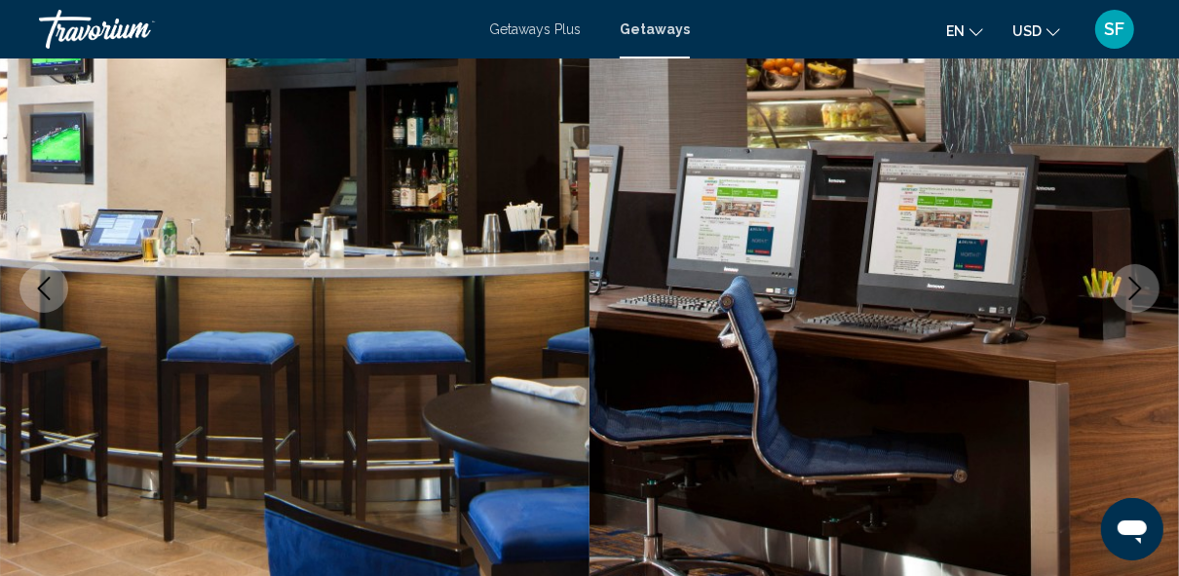
click at [1141, 295] on icon "Next image" at bounding box center [1134, 288] width 23 height 23
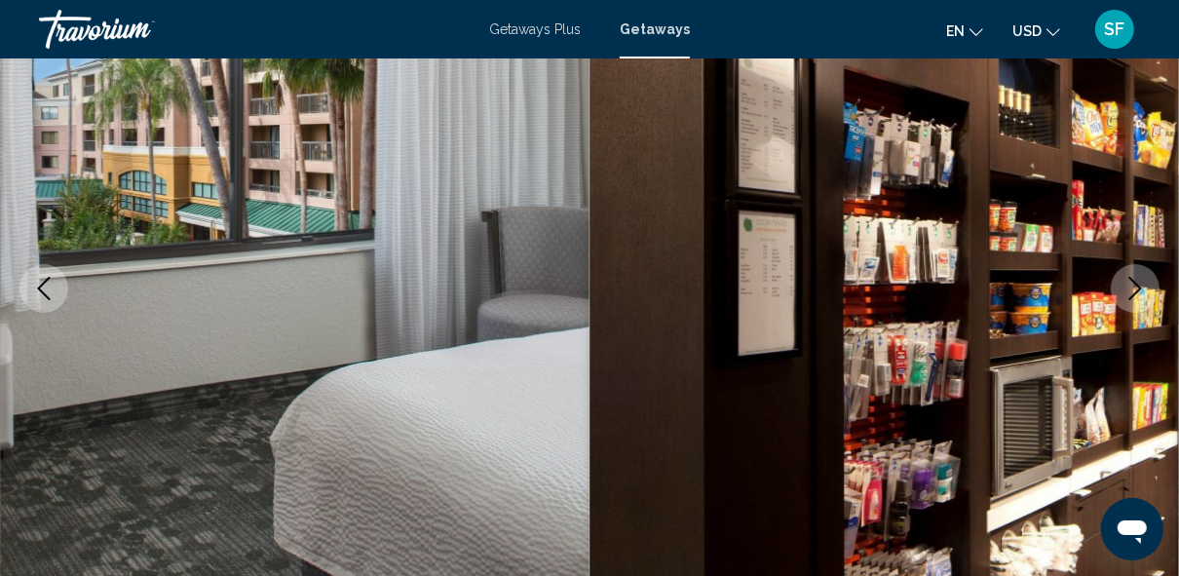
click at [1141, 295] on icon "Next image" at bounding box center [1134, 288] width 23 height 23
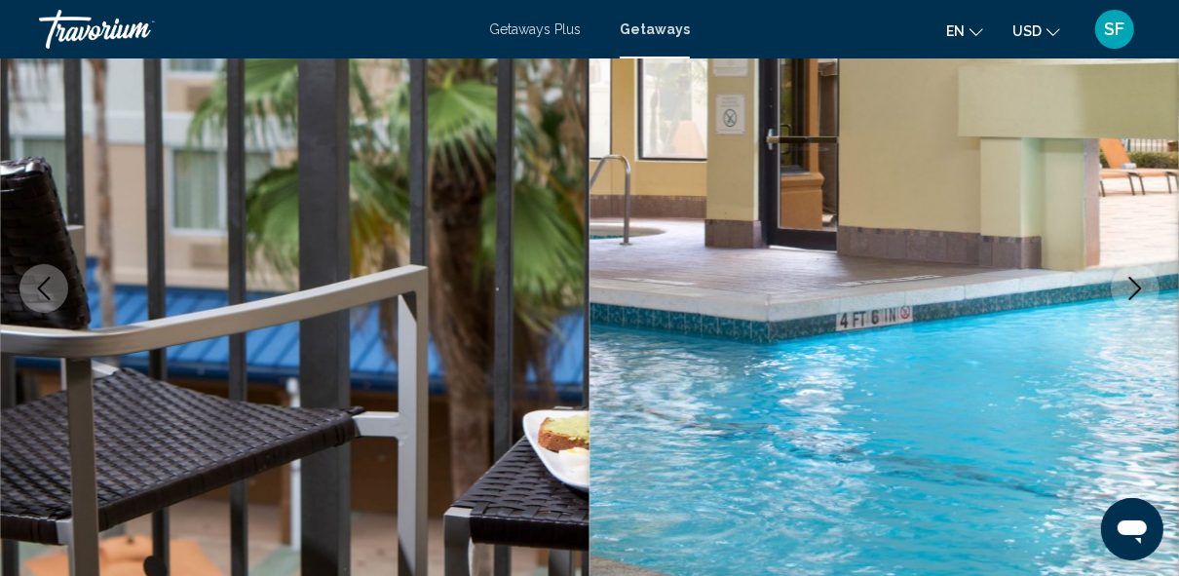
click at [1141, 295] on icon "Next image" at bounding box center [1134, 288] width 23 height 23
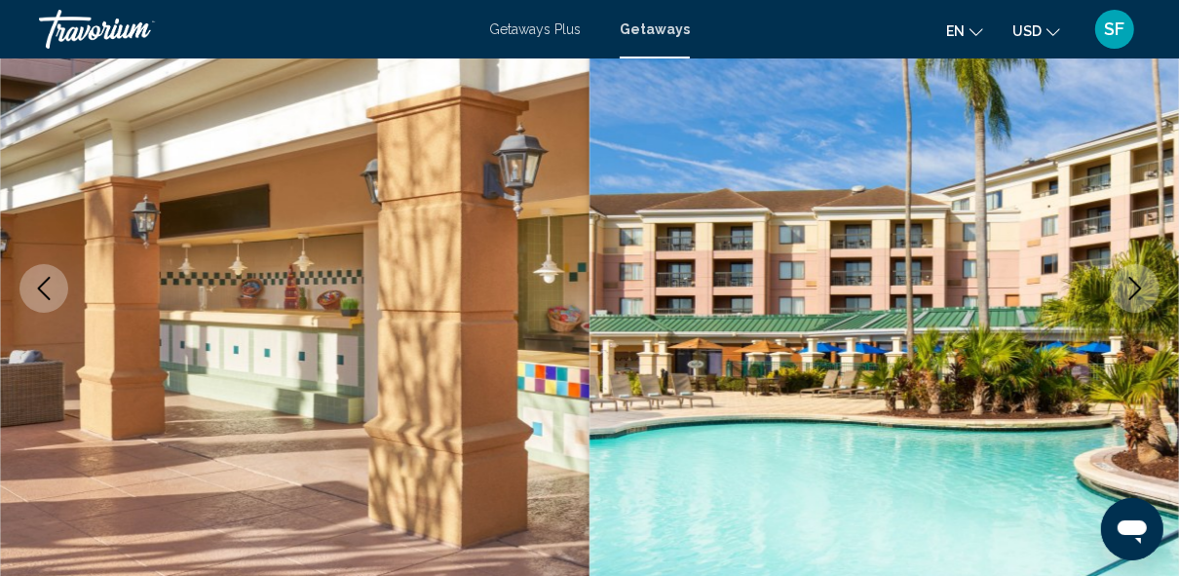
click at [1141, 295] on icon "Next image" at bounding box center [1134, 288] width 23 height 23
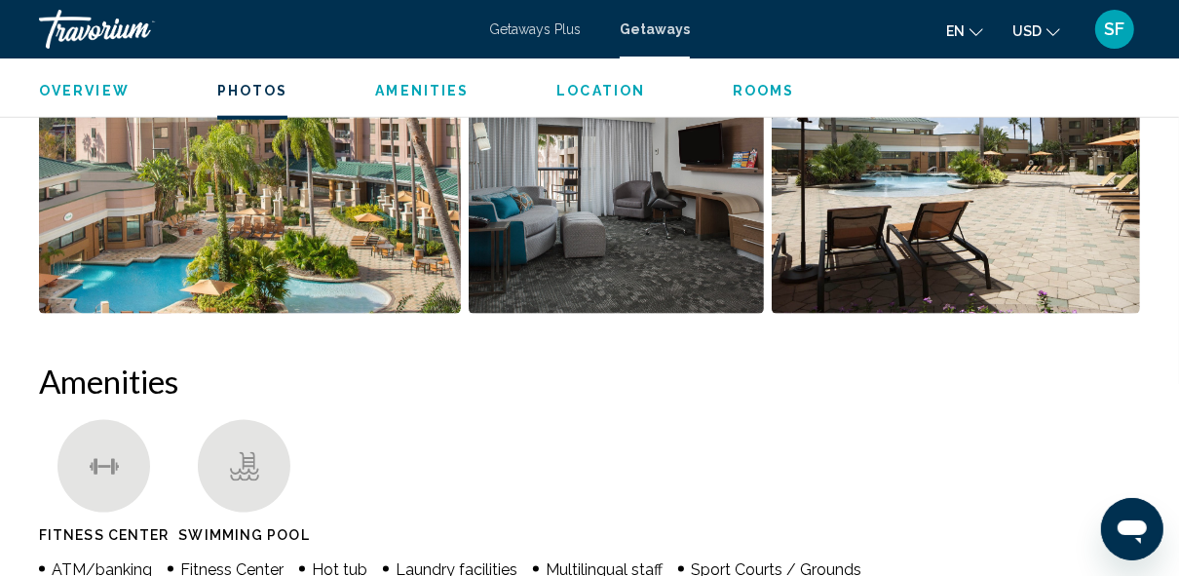
scroll to position [1470, 0]
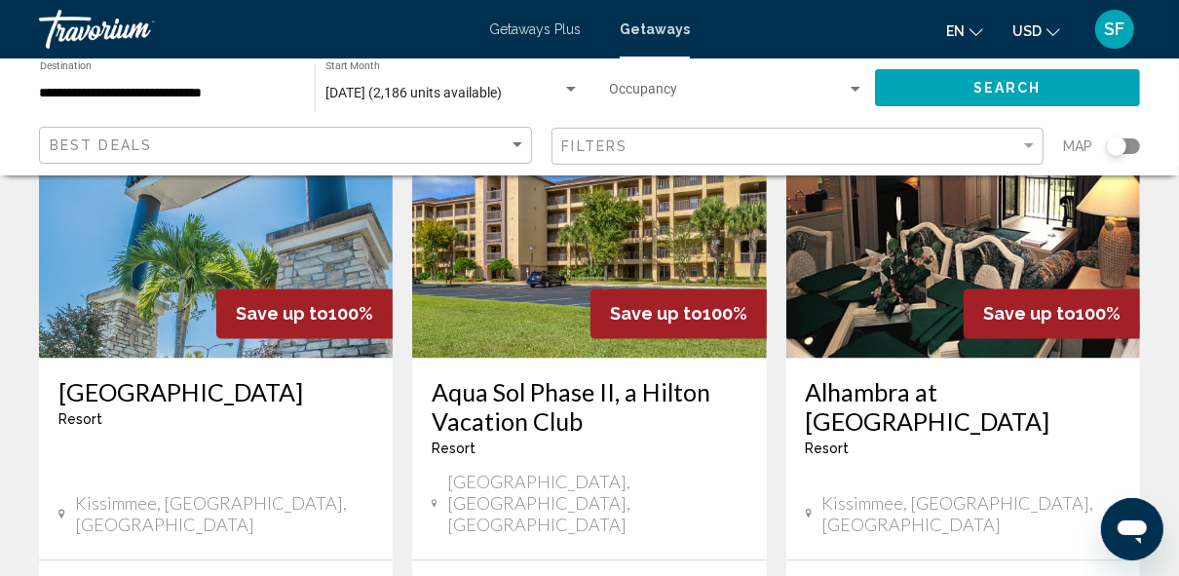
scroll to position [2644, 0]
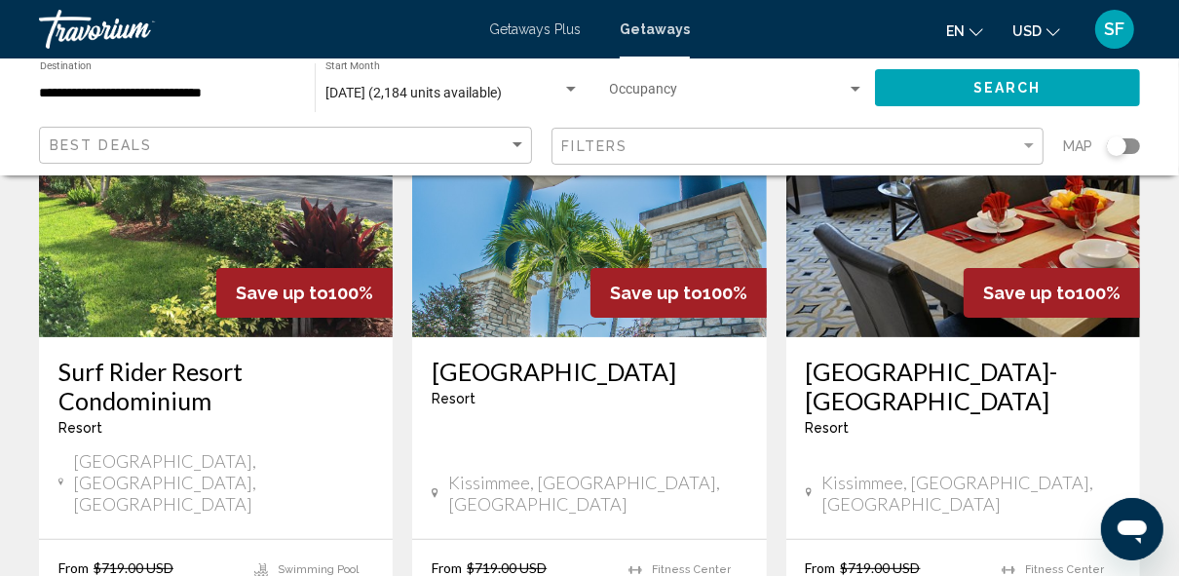
scroll to position [245, 0]
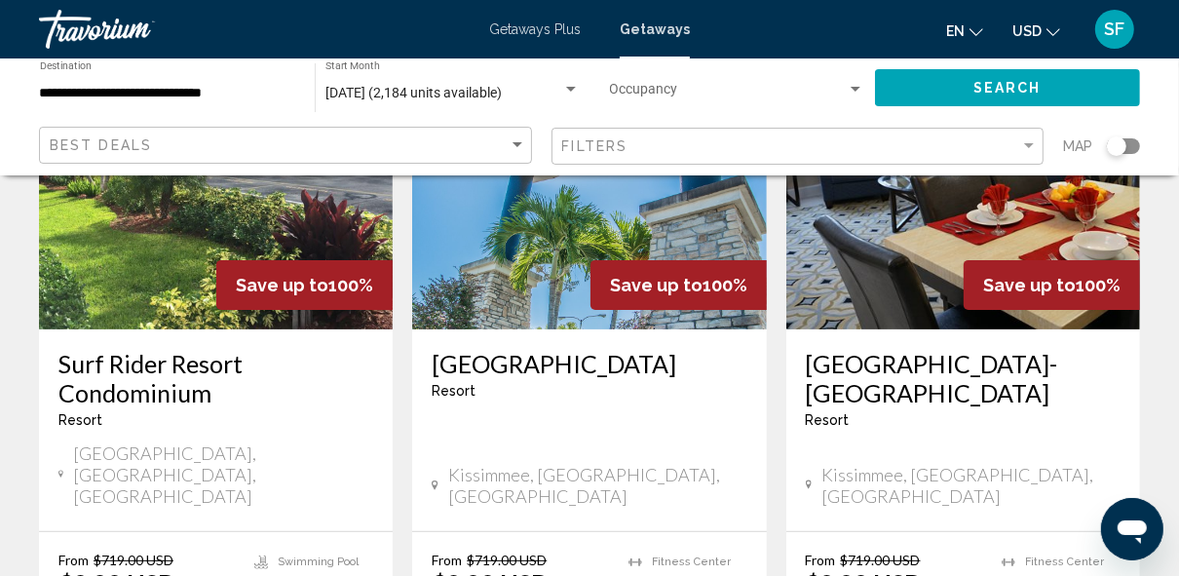
click at [245, 249] on img "Main content" at bounding box center [216, 174] width 354 height 312
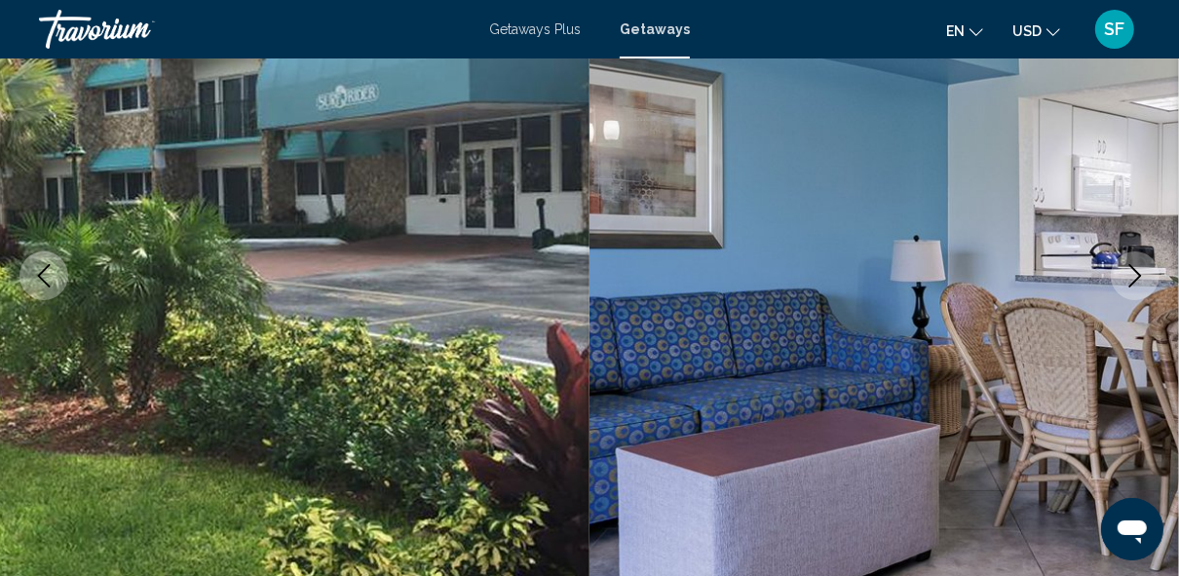
scroll to position [233, 0]
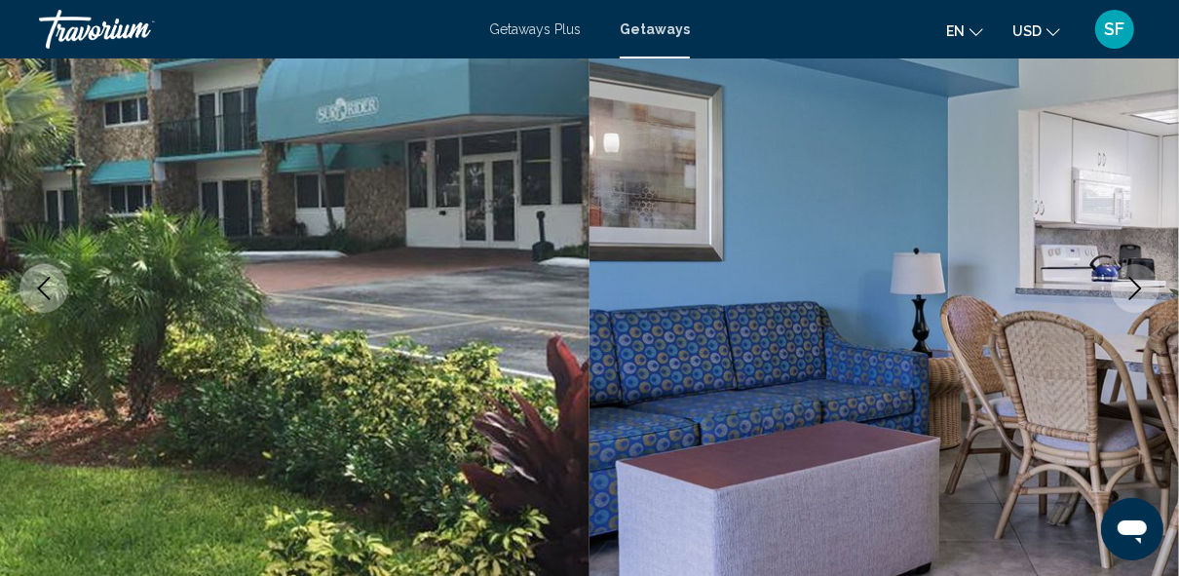
click at [1135, 295] on icon "Next image" at bounding box center [1134, 288] width 23 height 23
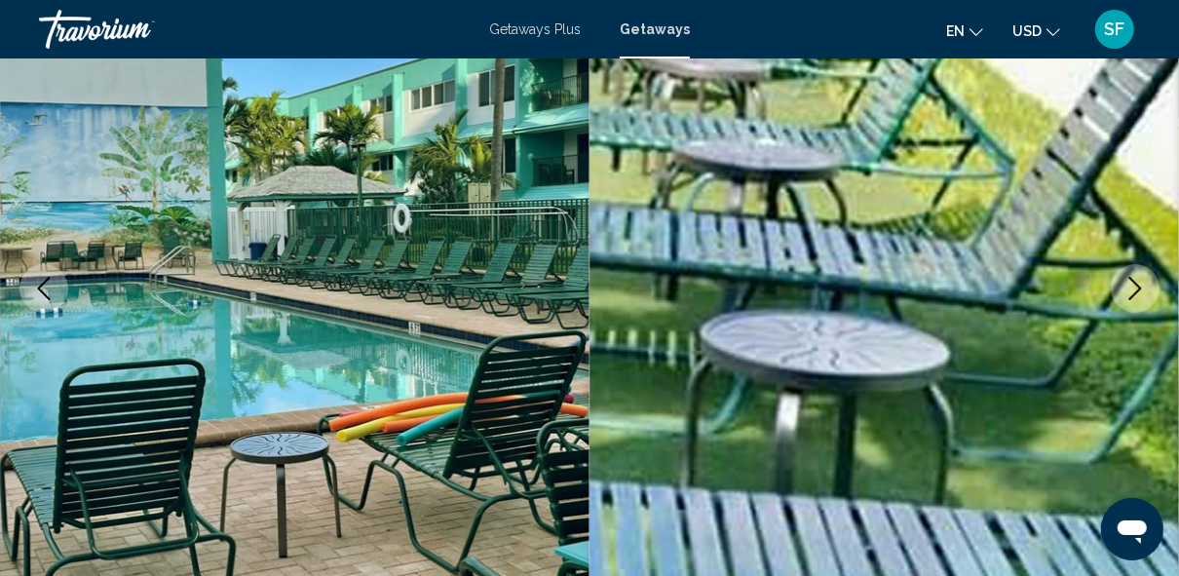
click at [1135, 295] on icon "Next image" at bounding box center [1134, 288] width 23 height 23
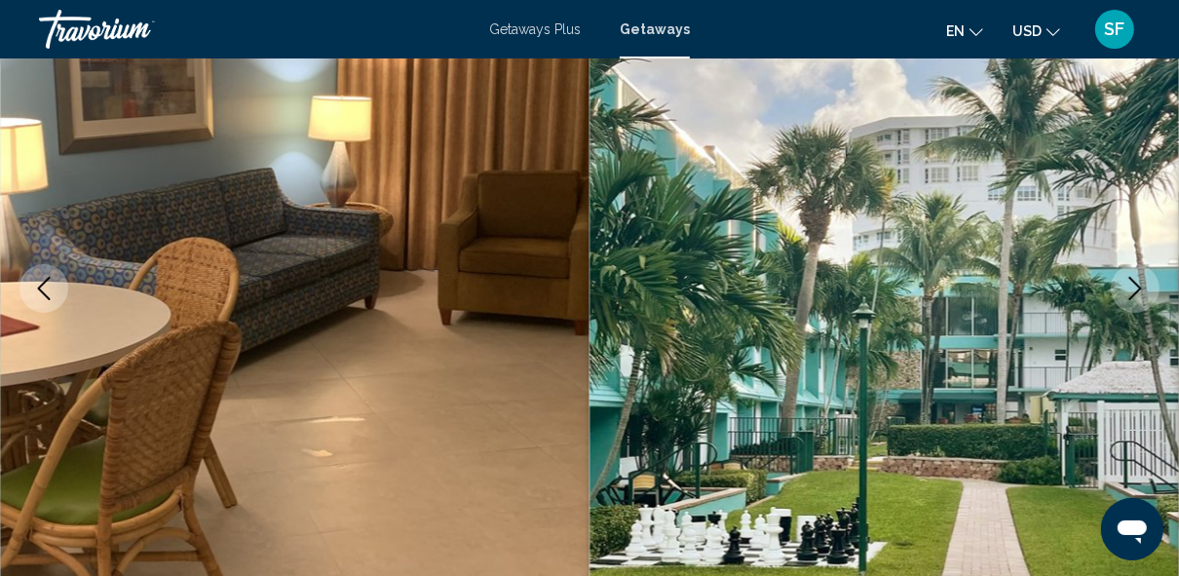
click at [1135, 295] on icon "Next image" at bounding box center [1134, 288] width 23 height 23
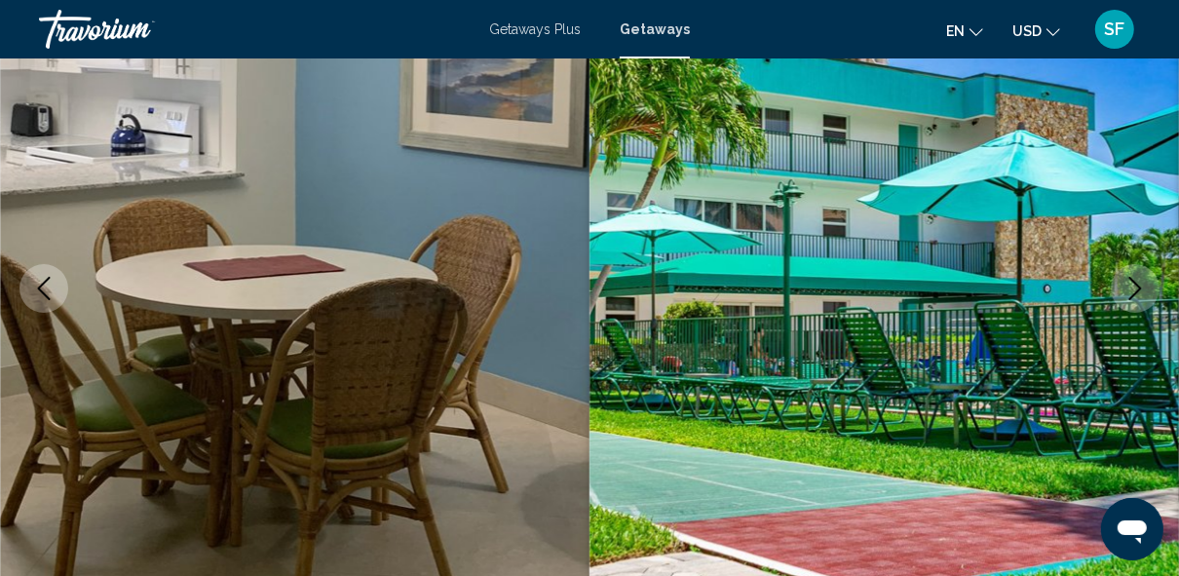
click at [1135, 295] on icon "Next image" at bounding box center [1134, 288] width 23 height 23
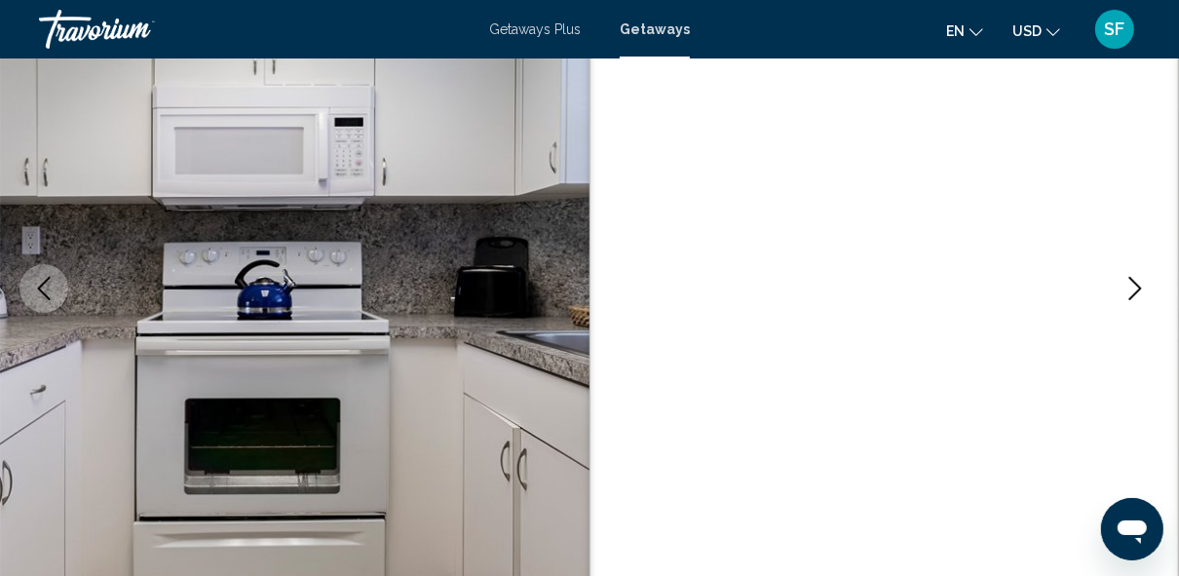
click at [1135, 295] on icon "Next image" at bounding box center [1134, 288] width 23 height 23
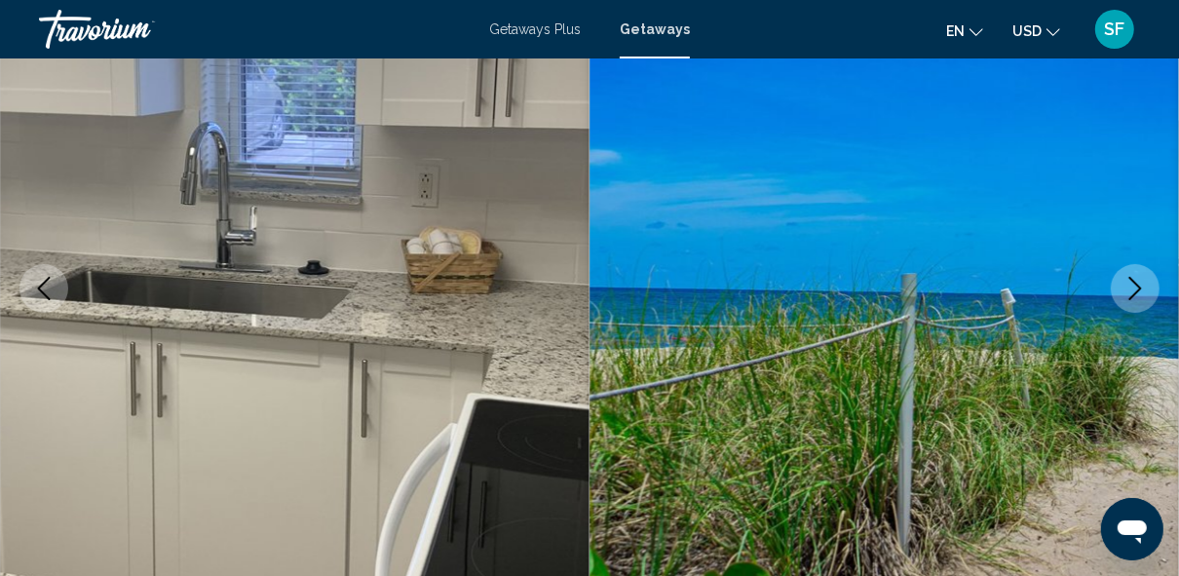
click at [1135, 295] on icon "Next image" at bounding box center [1134, 288] width 23 height 23
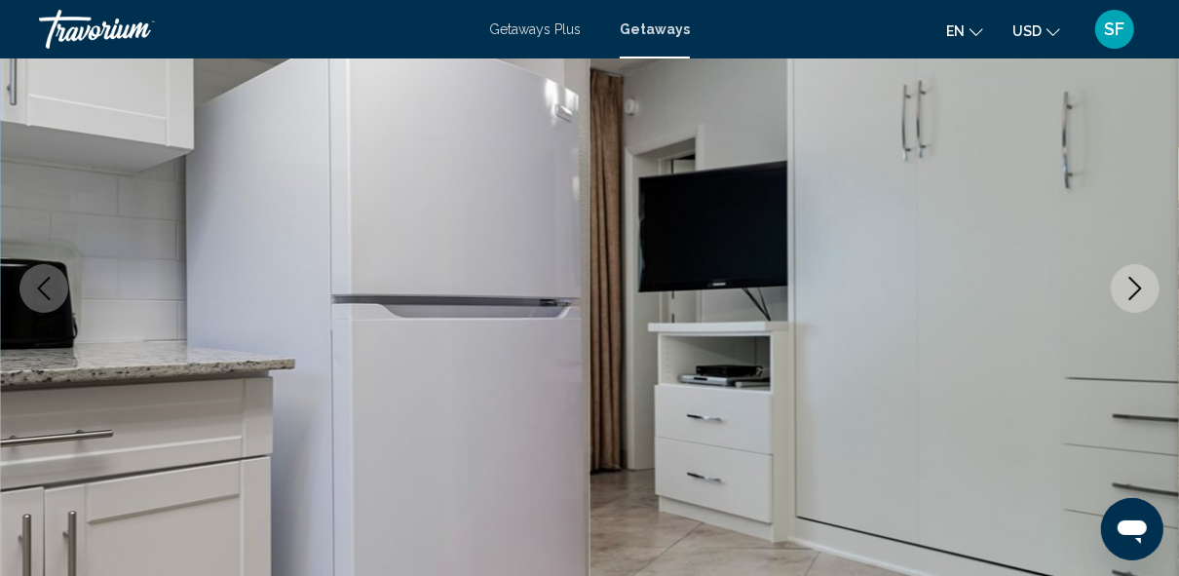
click at [1135, 295] on icon "Next image" at bounding box center [1134, 288] width 23 height 23
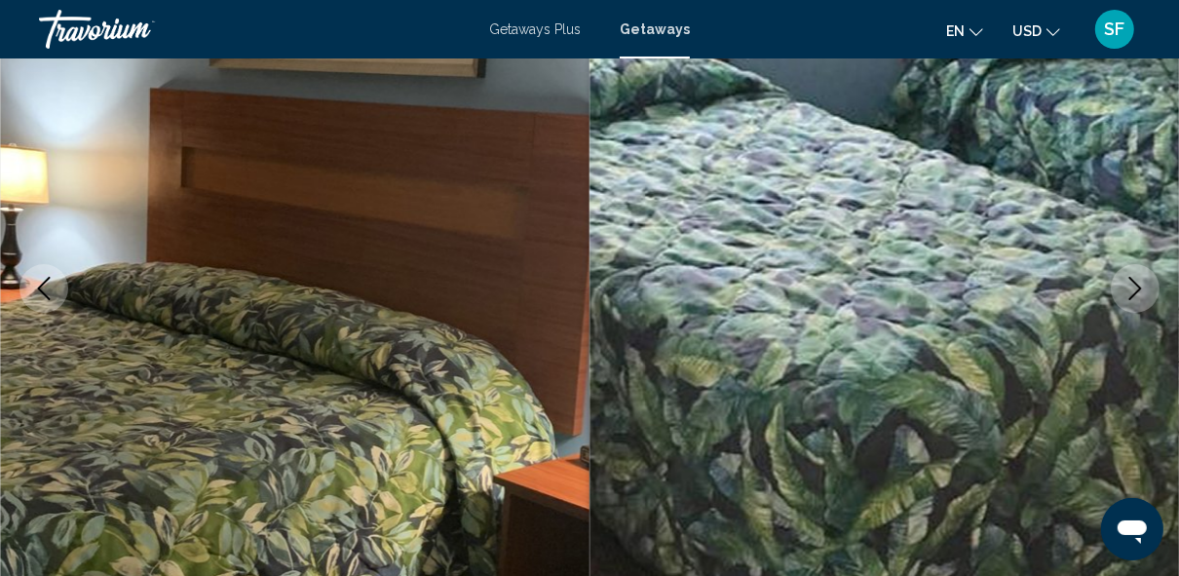
click at [1135, 295] on icon "Next image" at bounding box center [1134, 288] width 23 height 23
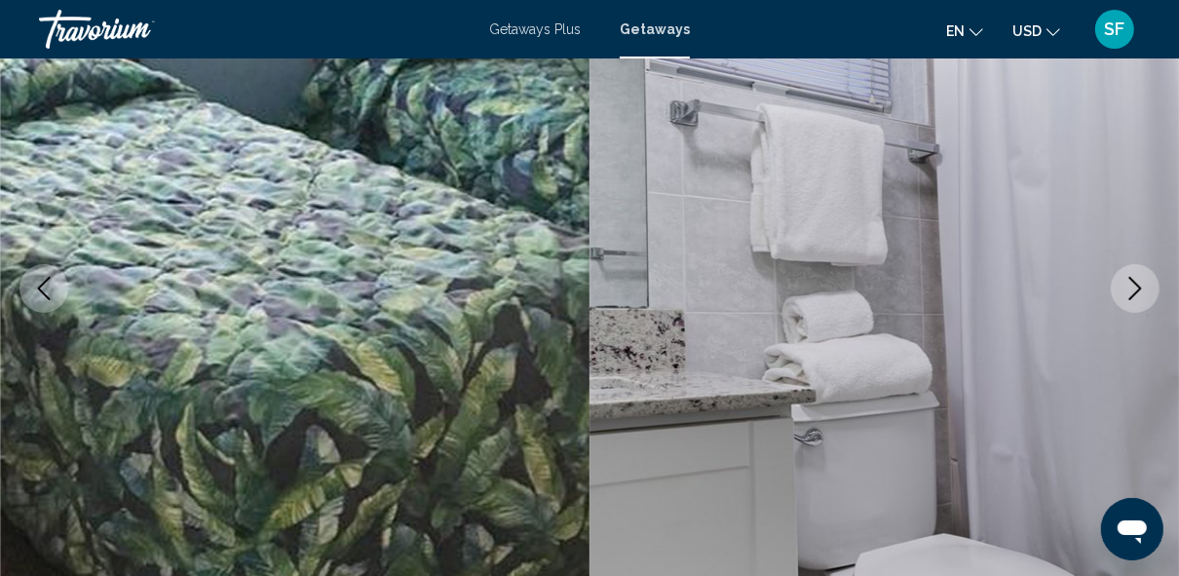
click at [1135, 295] on icon "Next image" at bounding box center [1134, 288] width 23 height 23
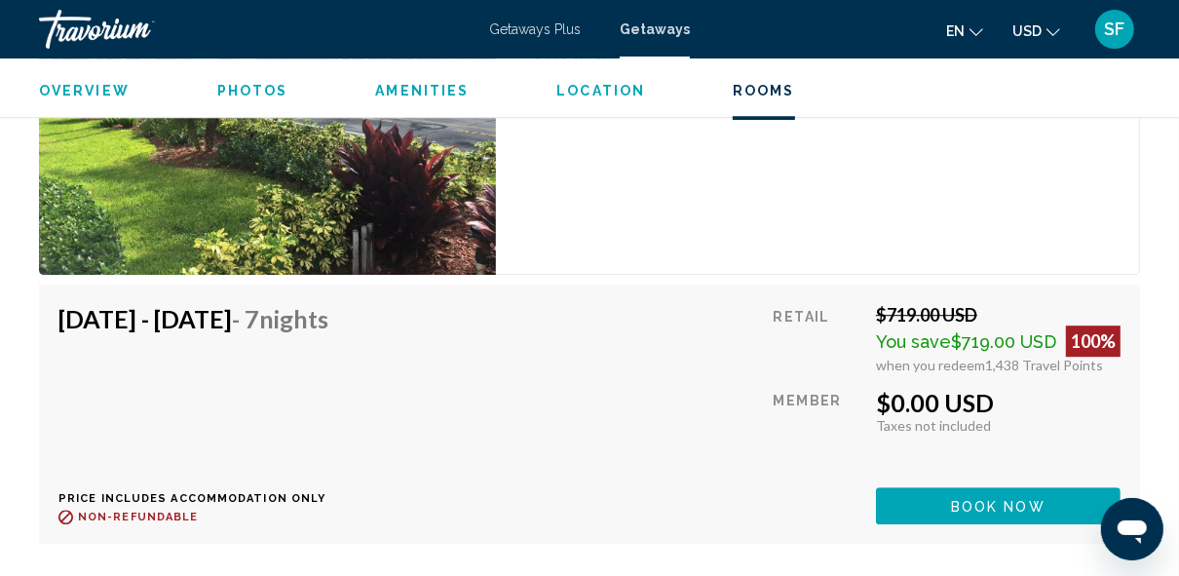
scroll to position [3602, 0]
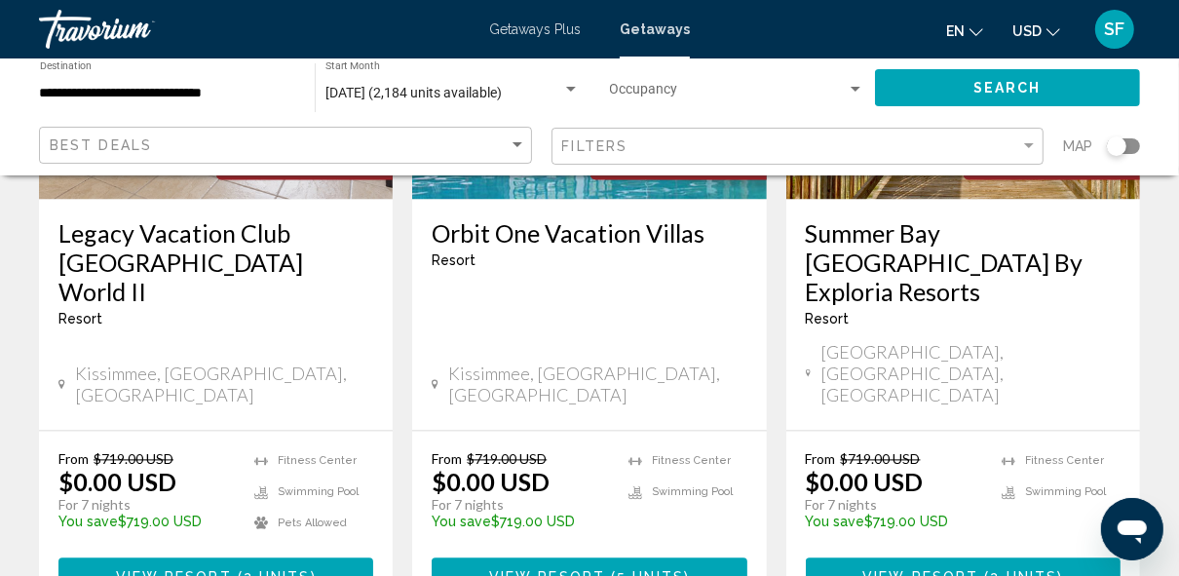
scroll to position [2644, 0]
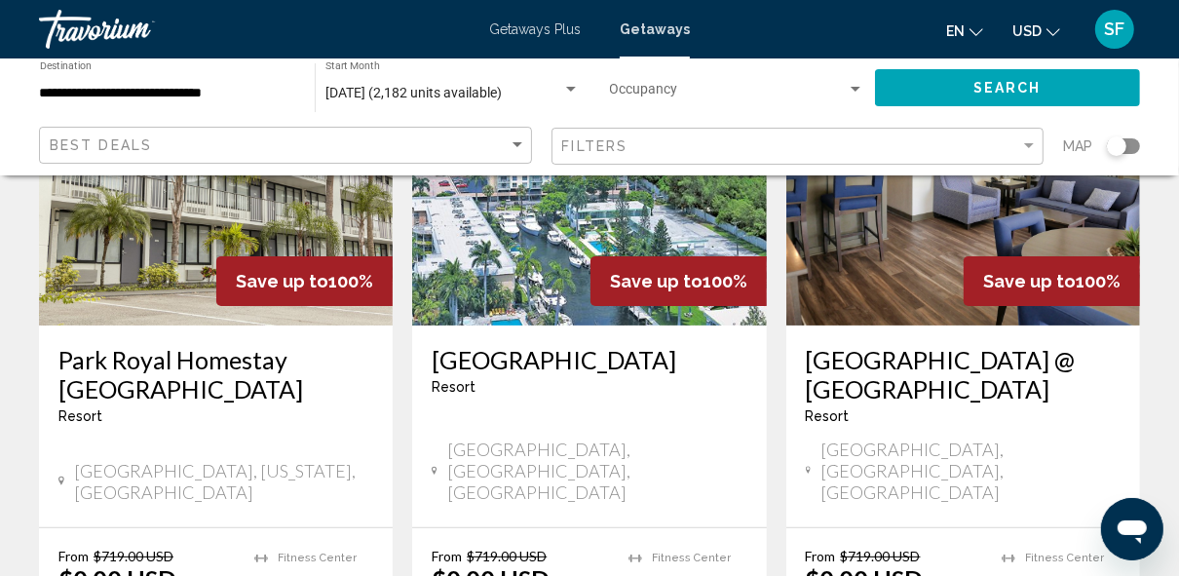
scroll to position [252, 0]
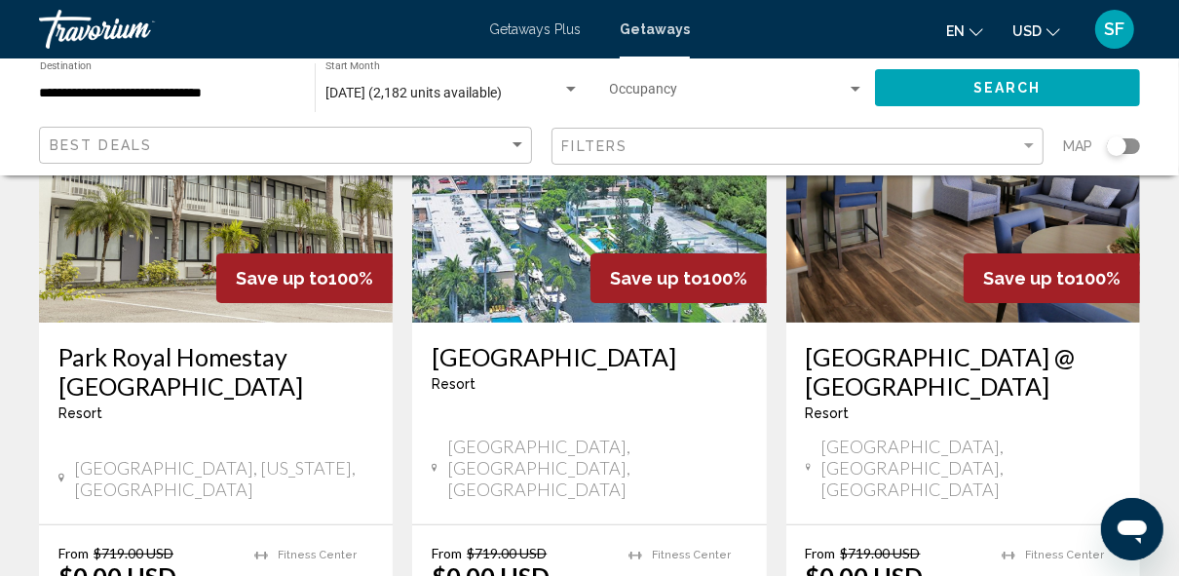
click at [1172, 125] on div "**********" at bounding box center [589, 116] width 1179 height 117
click at [1081, 257] on div "Save up to 100%" at bounding box center [1051, 278] width 176 height 50
click at [985, 313] on img "Main content" at bounding box center [963, 167] width 354 height 312
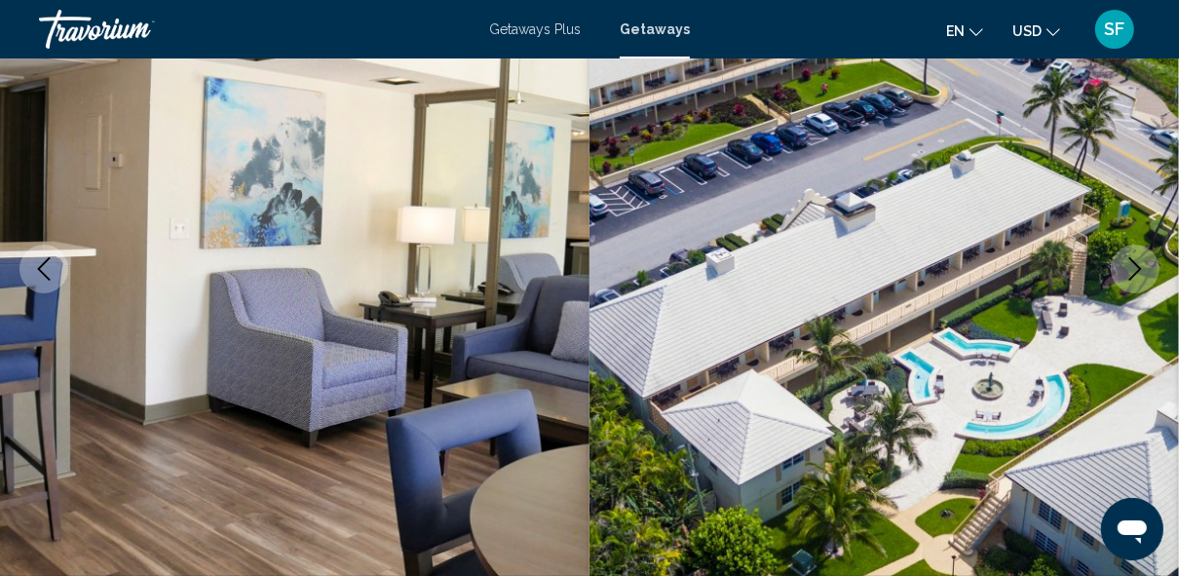
scroll to position [234, 0]
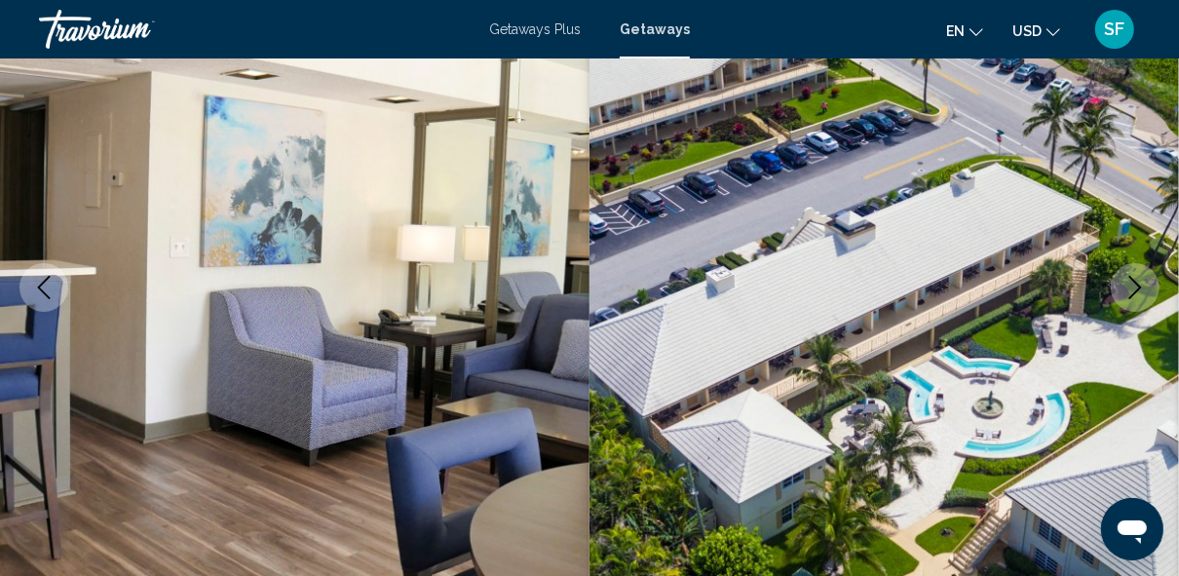
click at [1140, 293] on icon "Next image" at bounding box center [1134, 287] width 23 height 23
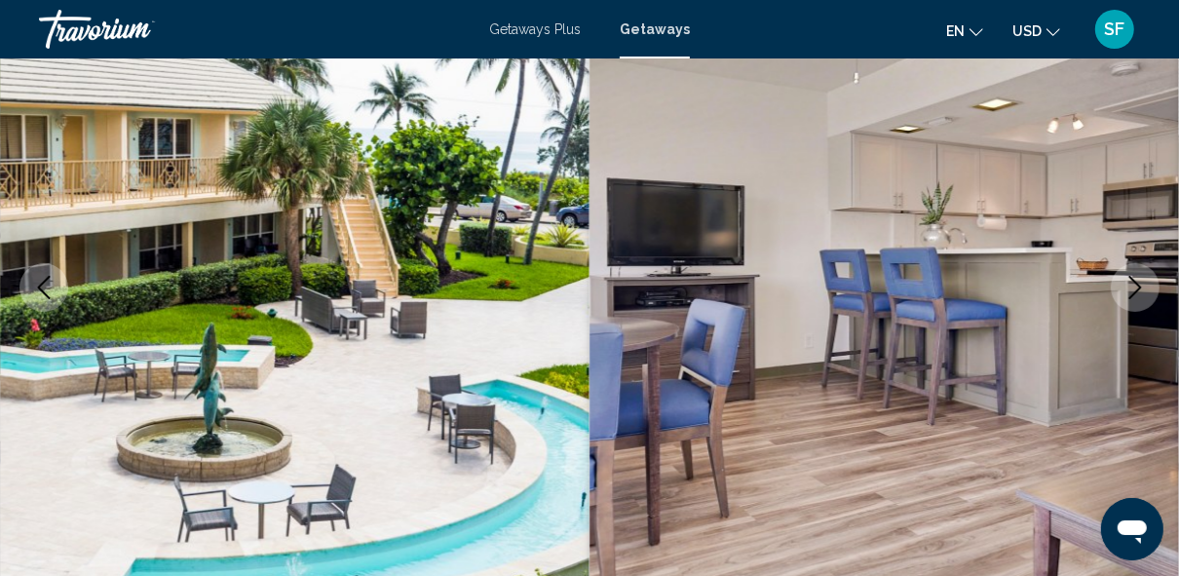
click at [1140, 293] on icon "Next image" at bounding box center [1134, 287] width 23 height 23
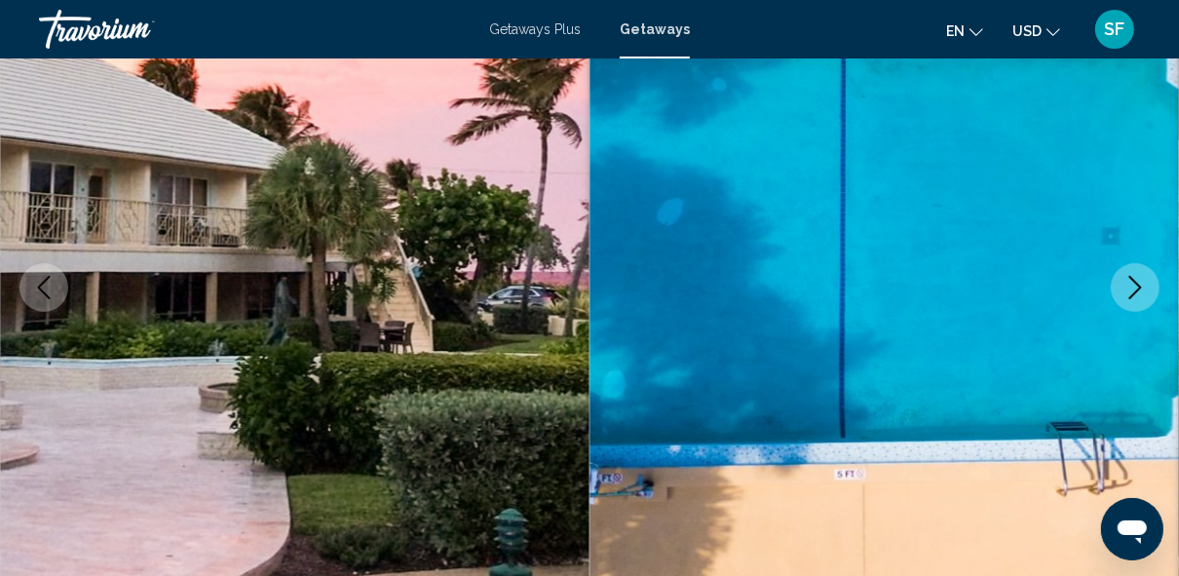
click at [1140, 293] on icon "Next image" at bounding box center [1134, 287] width 23 height 23
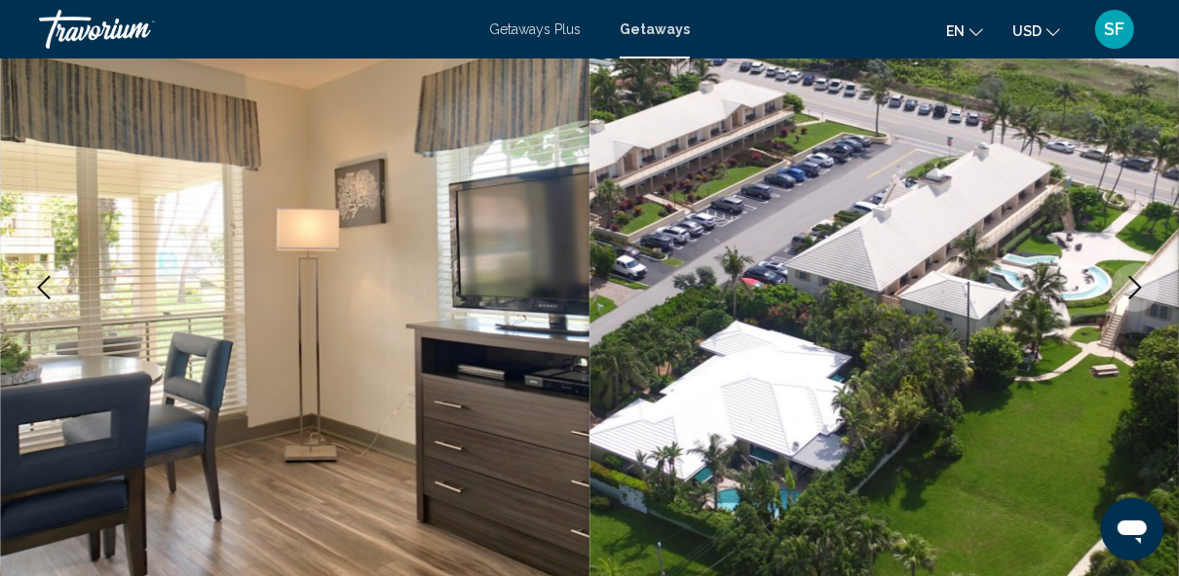
click at [1140, 293] on icon "Next image" at bounding box center [1134, 287] width 23 height 23
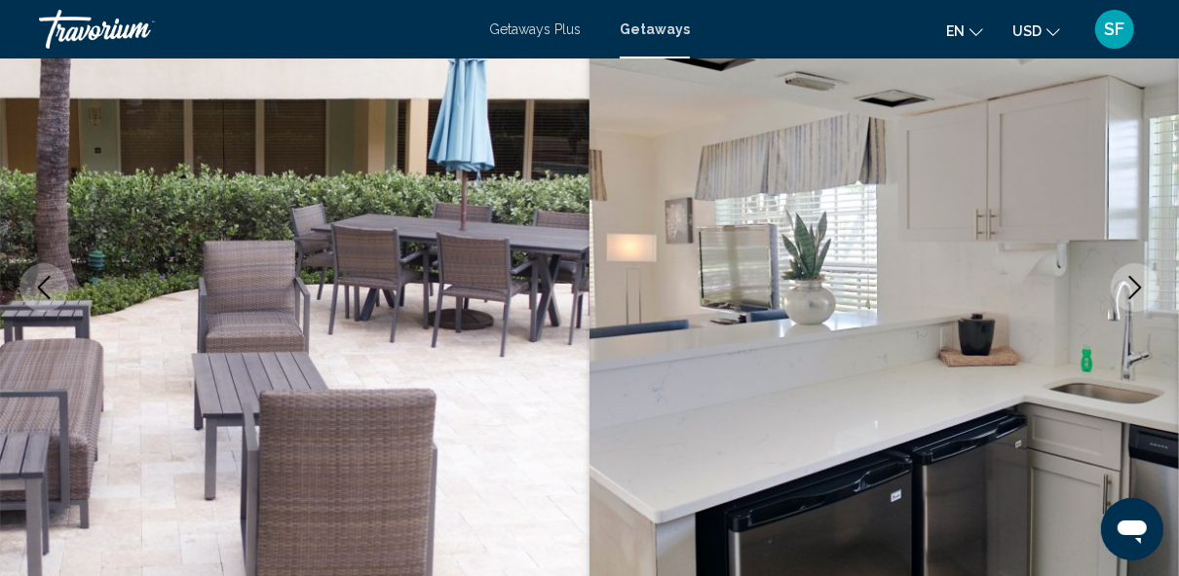
click at [1140, 293] on icon "Next image" at bounding box center [1134, 287] width 23 height 23
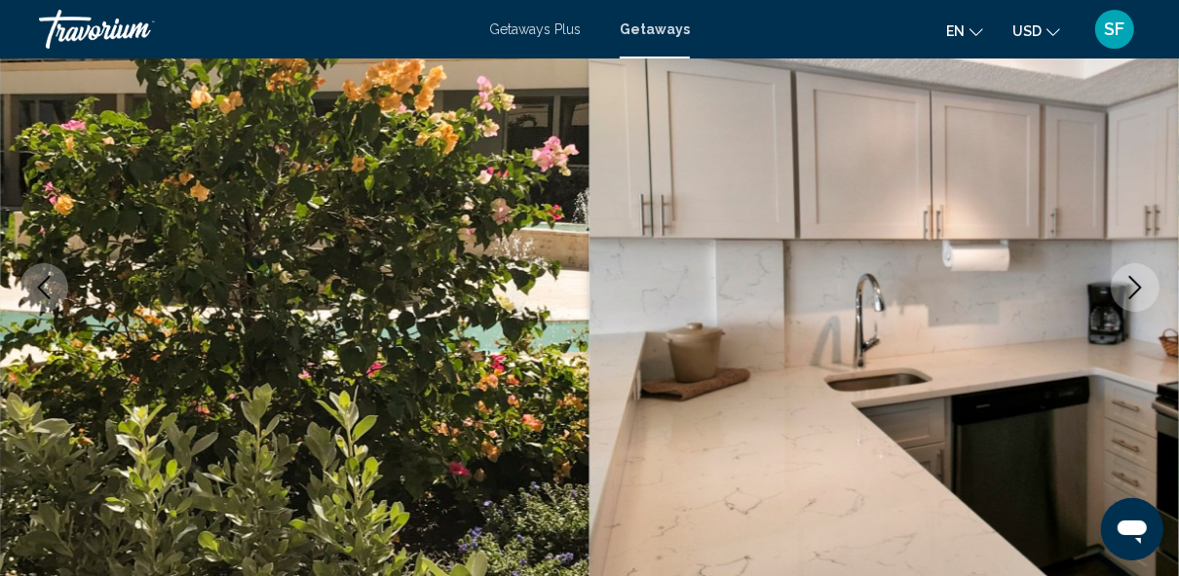
click at [1140, 293] on icon "Next image" at bounding box center [1134, 287] width 23 height 23
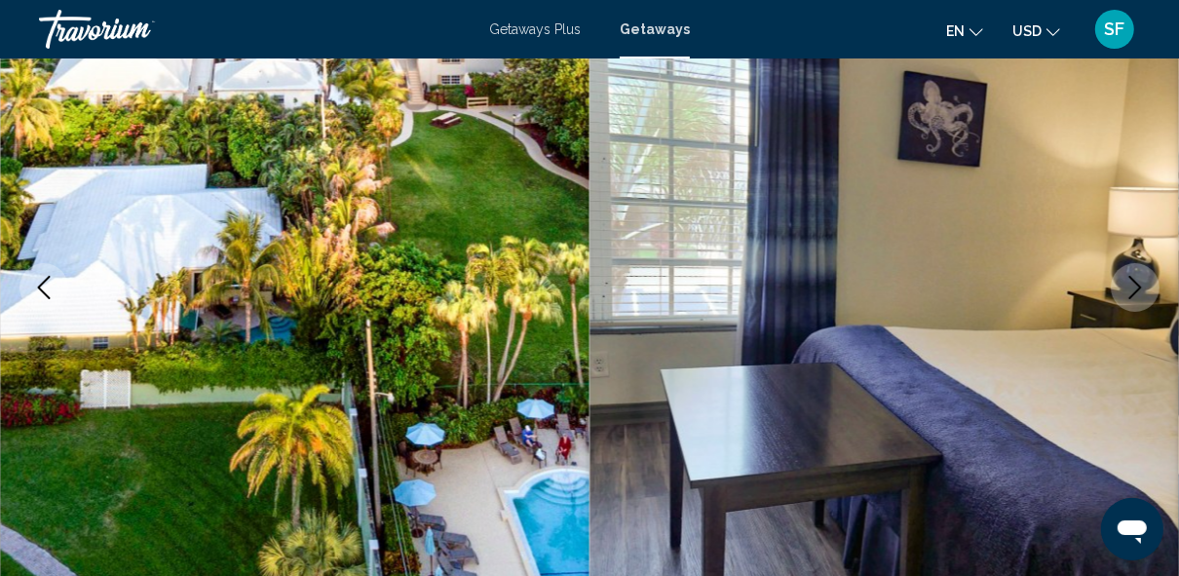
click at [1140, 293] on icon "Next image" at bounding box center [1134, 287] width 23 height 23
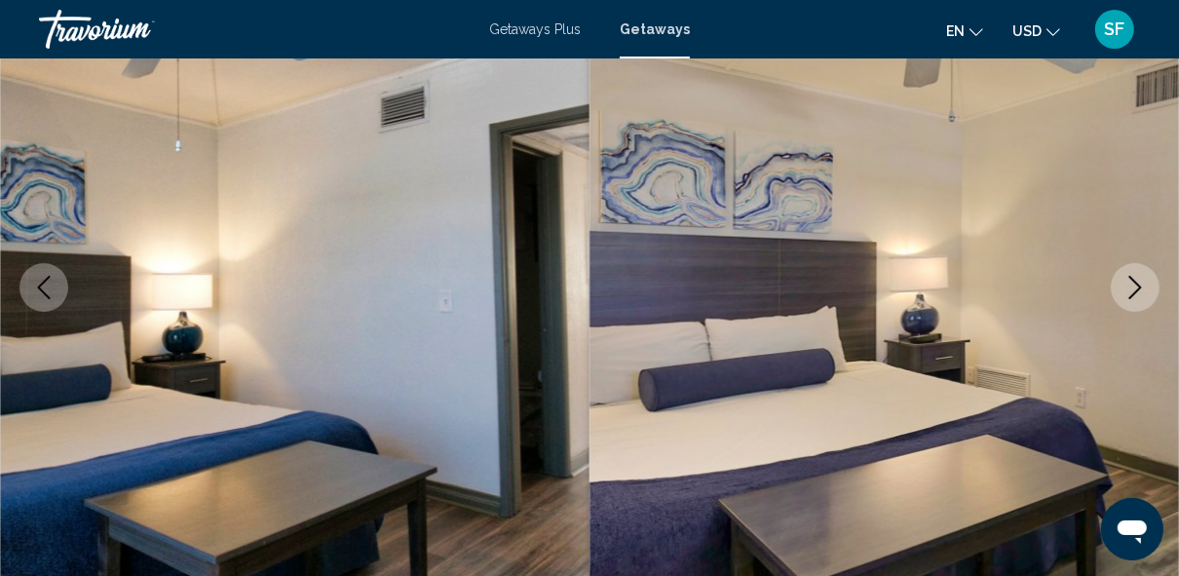
click at [1140, 293] on icon "Next image" at bounding box center [1134, 287] width 23 height 23
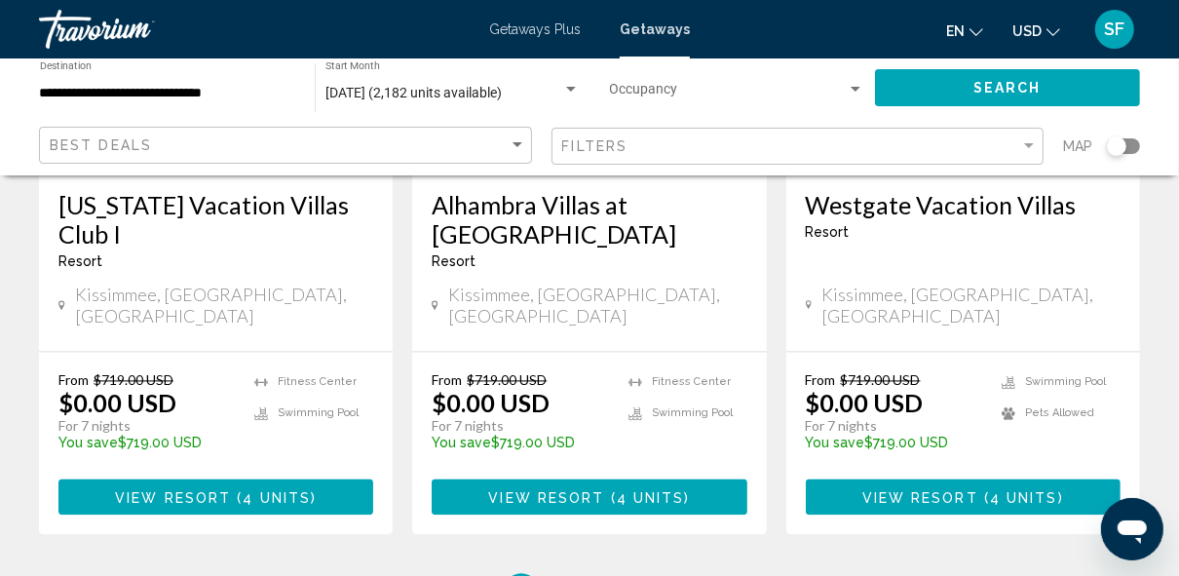
scroll to position [2569, 0]
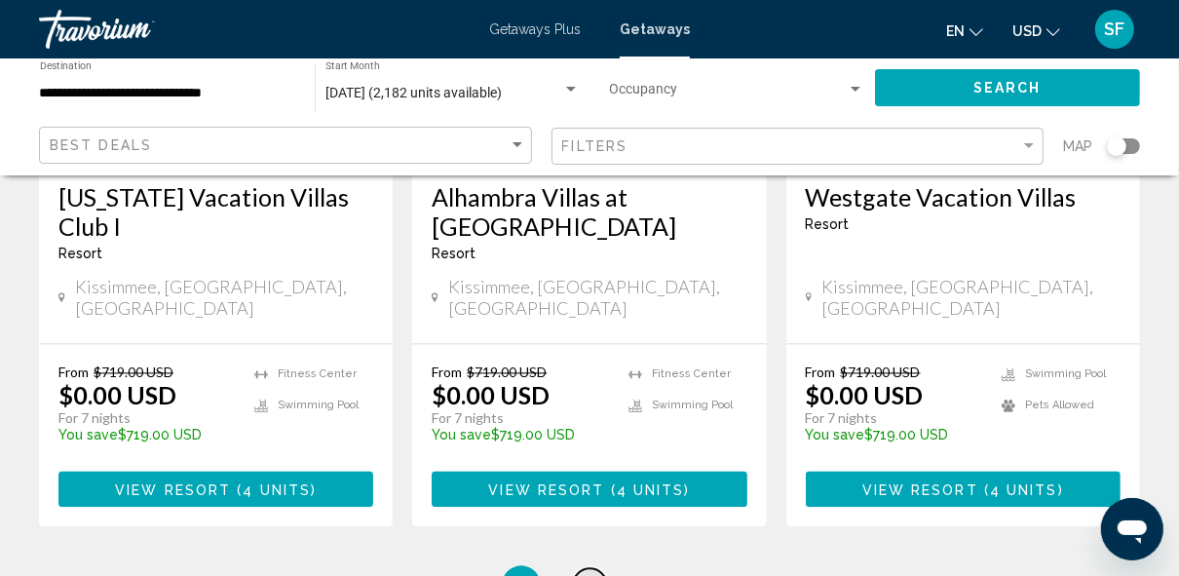
click at [594, 568] on link "page 4" at bounding box center [590, 585] width 34 height 34
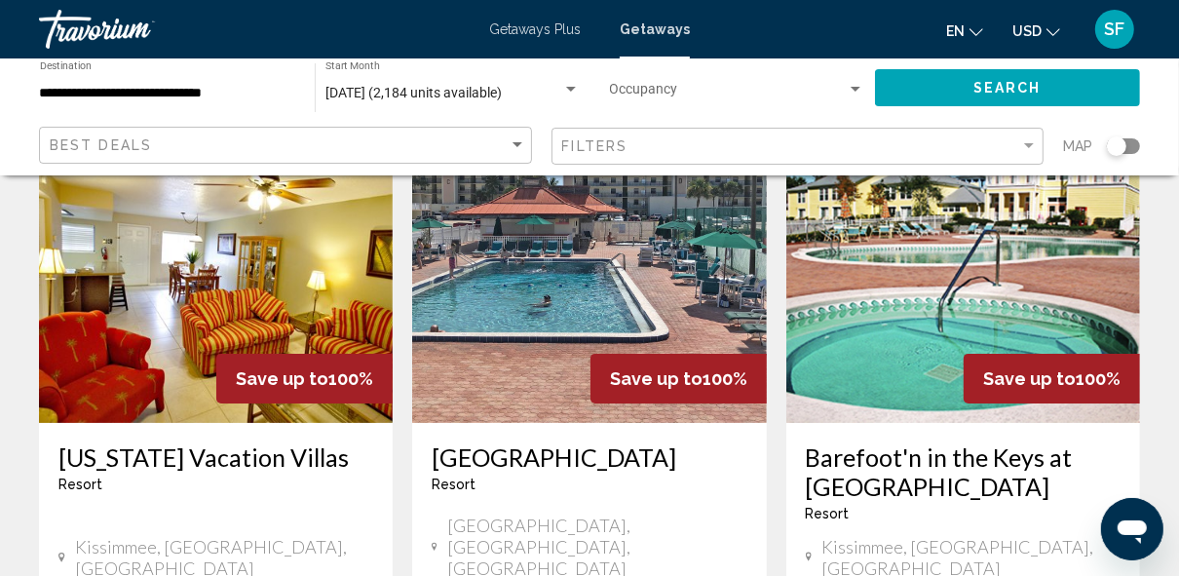
scroll to position [122, 0]
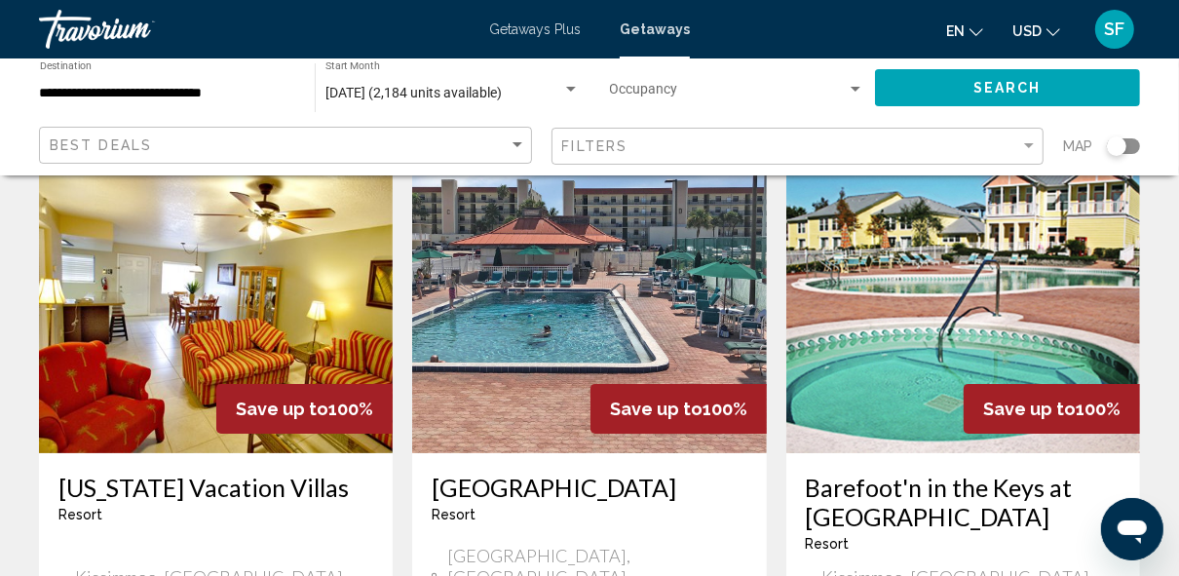
click at [619, 264] on img "Main content" at bounding box center [589, 297] width 354 height 312
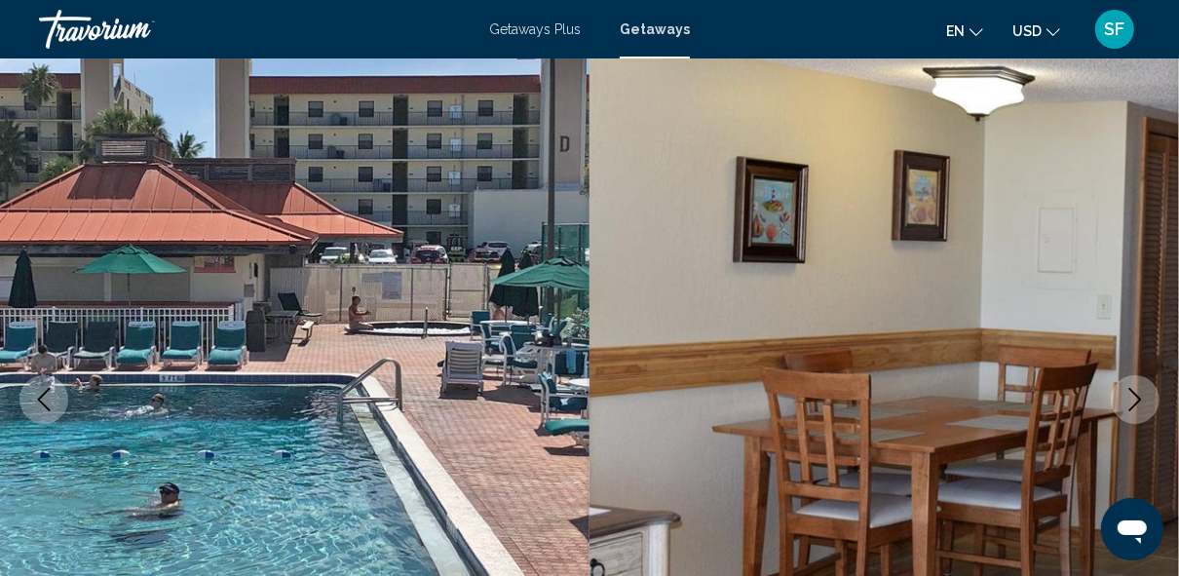
scroll to position [234, 0]
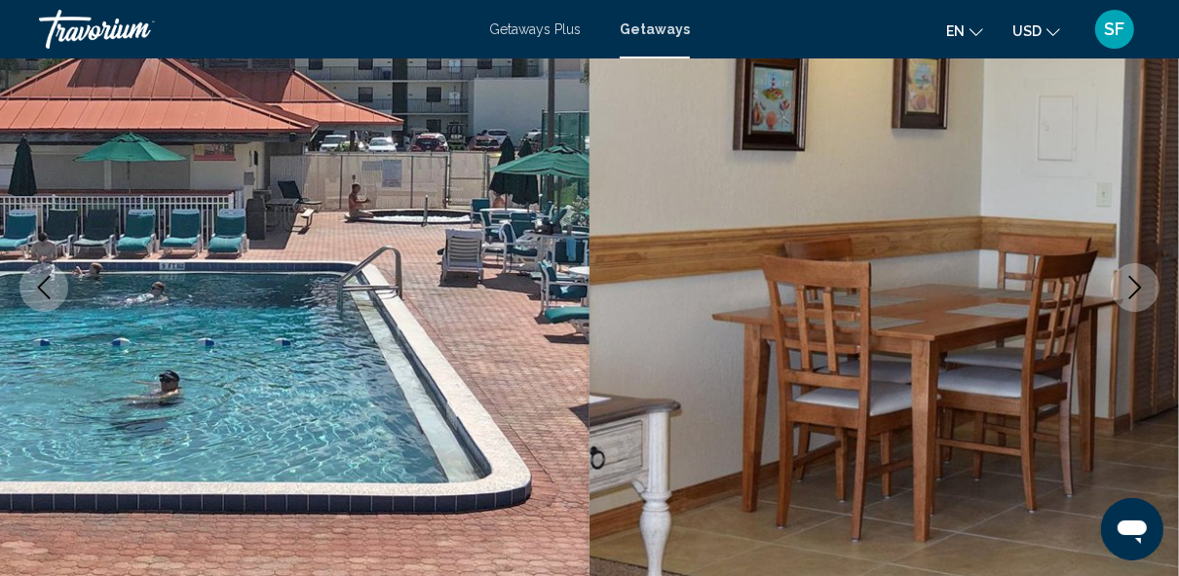
click at [1140, 291] on icon "Next image" at bounding box center [1134, 287] width 23 height 23
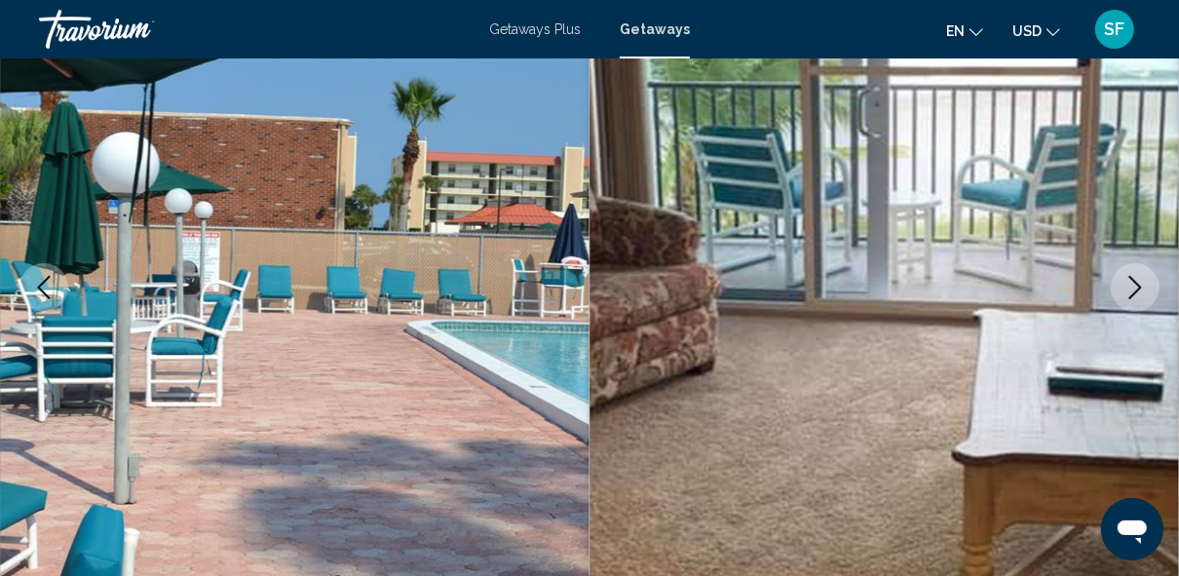
click at [1140, 291] on icon "Next image" at bounding box center [1134, 287] width 23 height 23
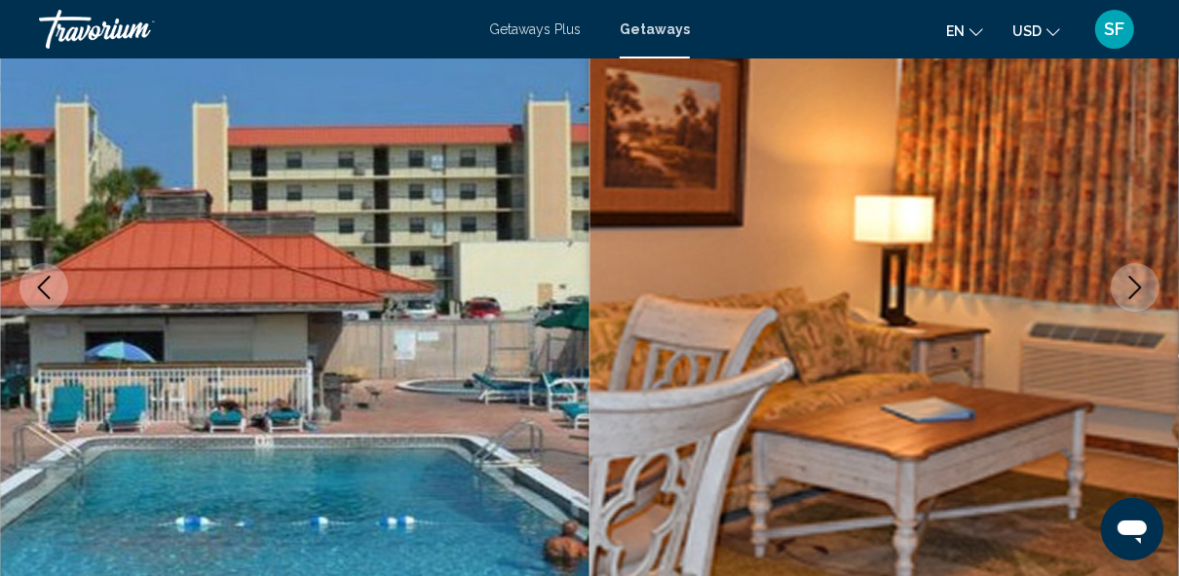
click at [1140, 291] on icon "Next image" at bounding box center [1134, 287] width 23 height 23
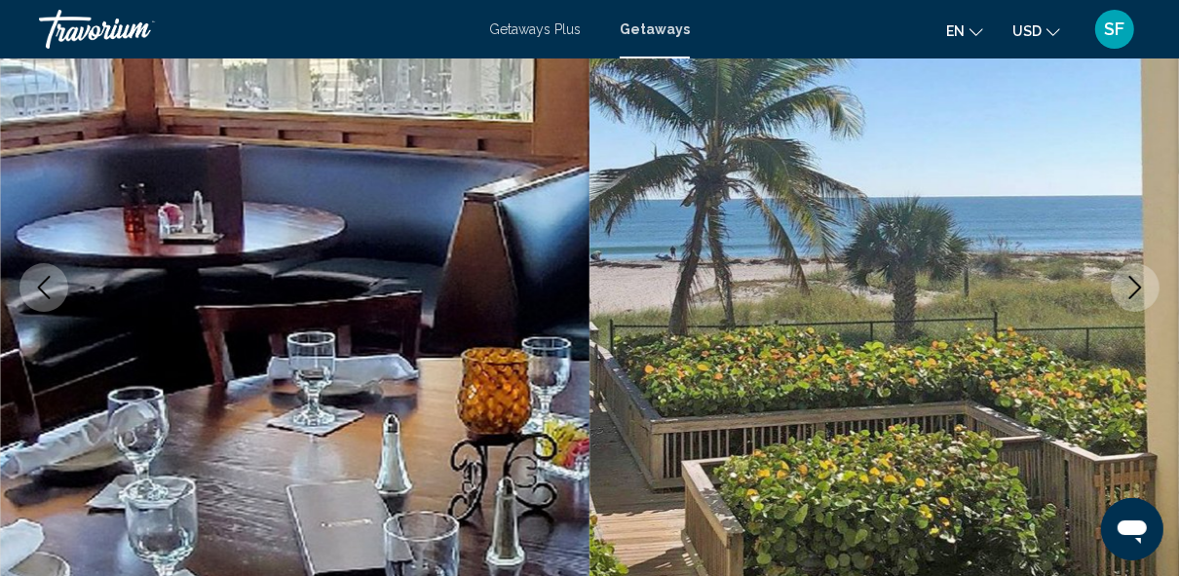
click at [1140, 291] on icon "Next image" at bounding box center [1134, 287] width 23 height 23
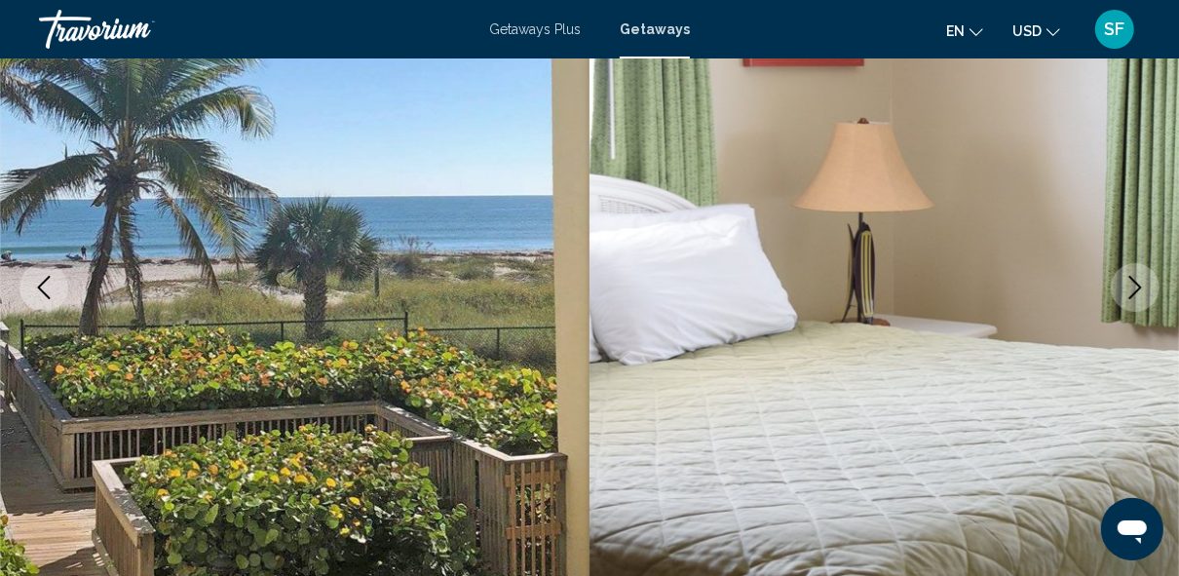
click at [1140, 291] on icon "Next image" at bounding box center [1134, 287] width 23 height 23
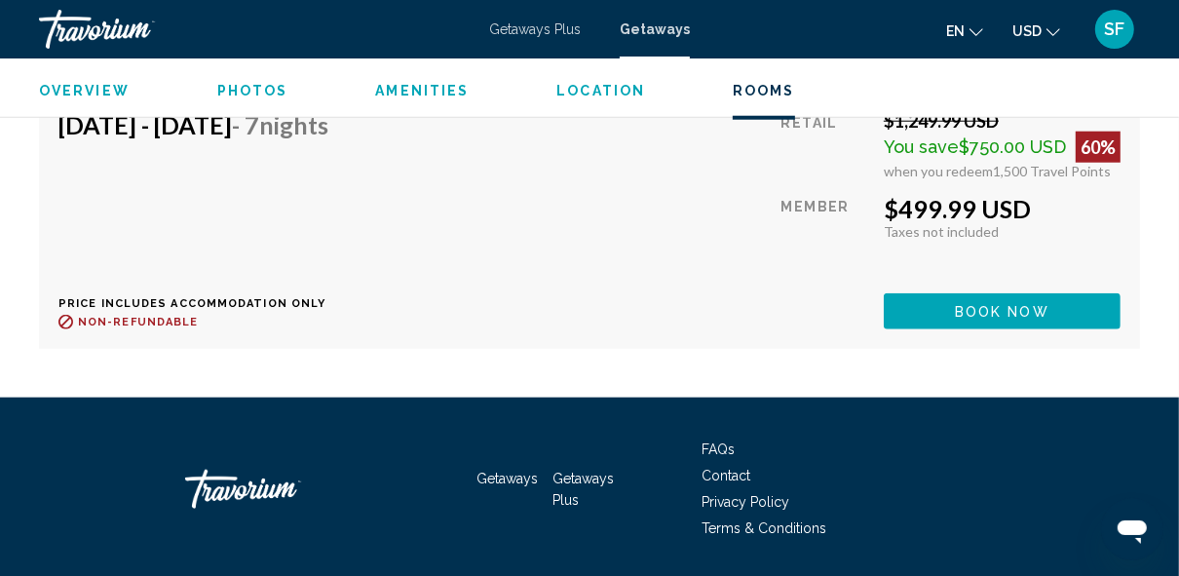
scroll to position [2199, 0]
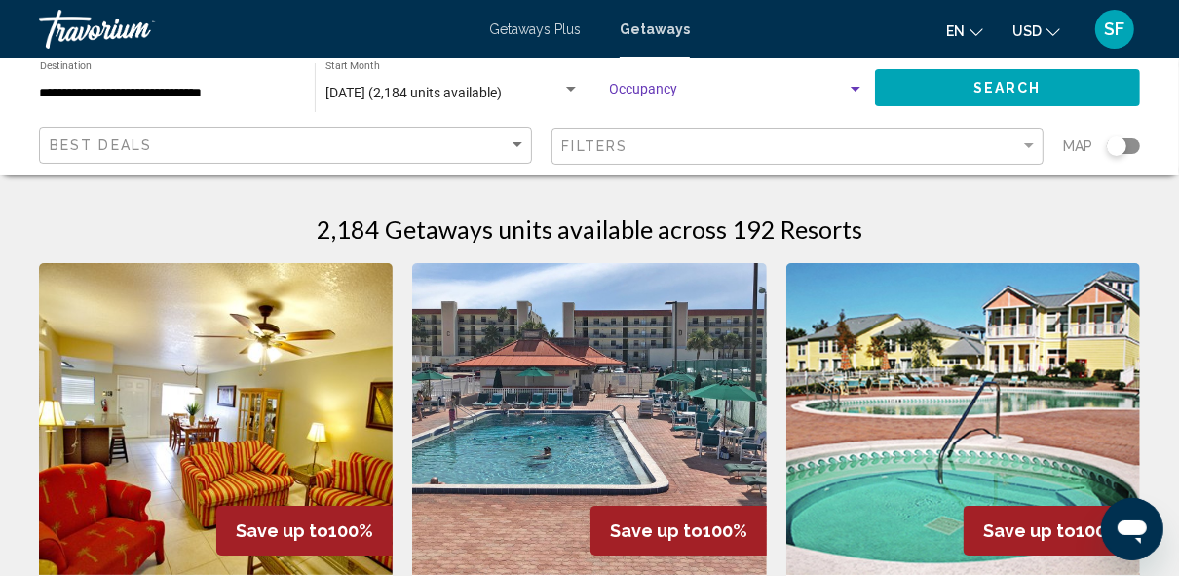
click at [863, 92] on div "Search widget" at bounding box center [855, 90] width 18 height 16
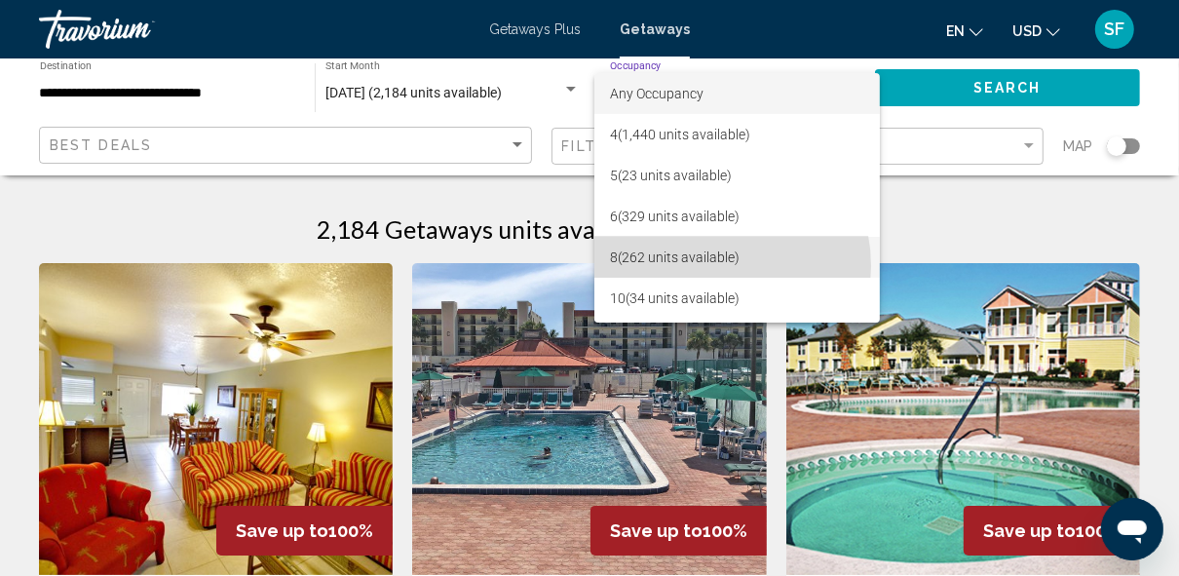
click at [704, 266] on span "8 (262 units available)" at bounding box center [737, 257] width 255 height 41
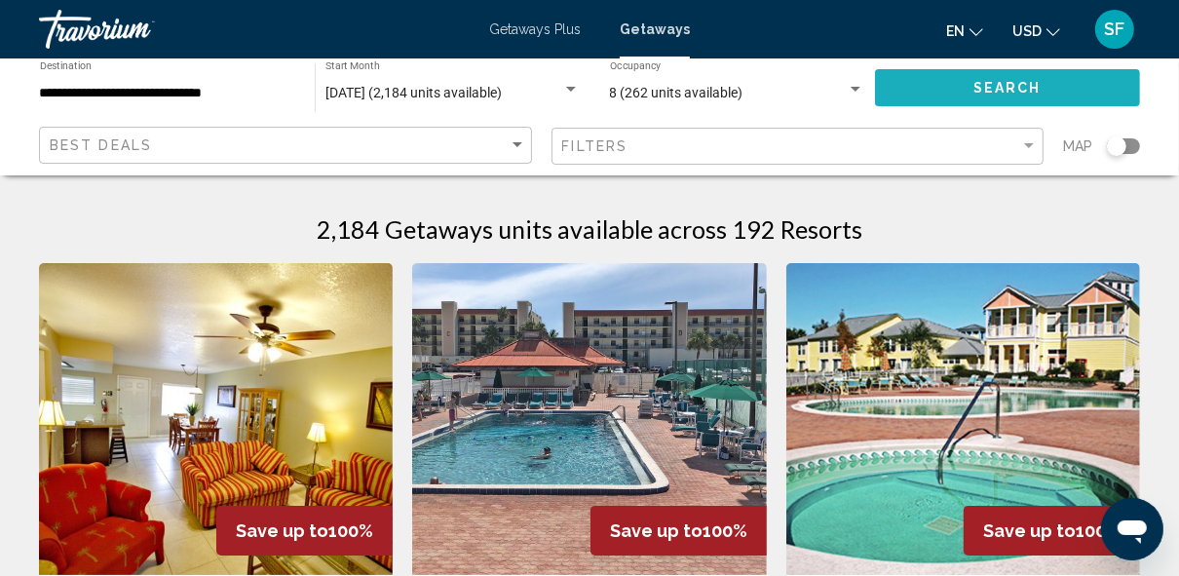
click at [956, 89] on button "Search" at bounding box center [1008, 87] width 266 height 36
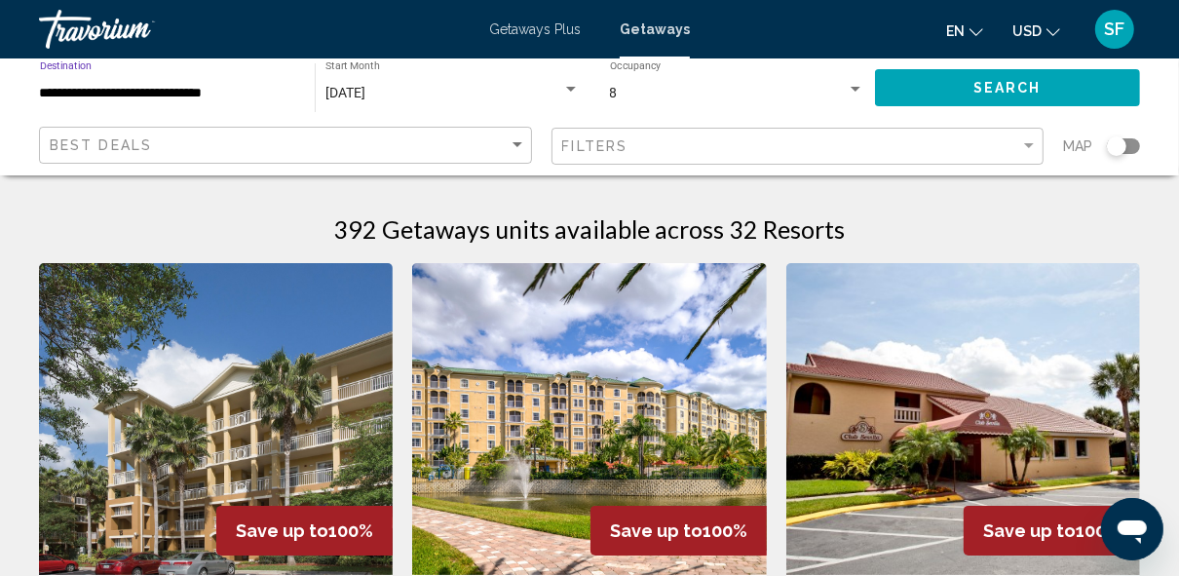
click at [216, 93] on input "**********" at bounding box center [167, 94] width 255 height 16
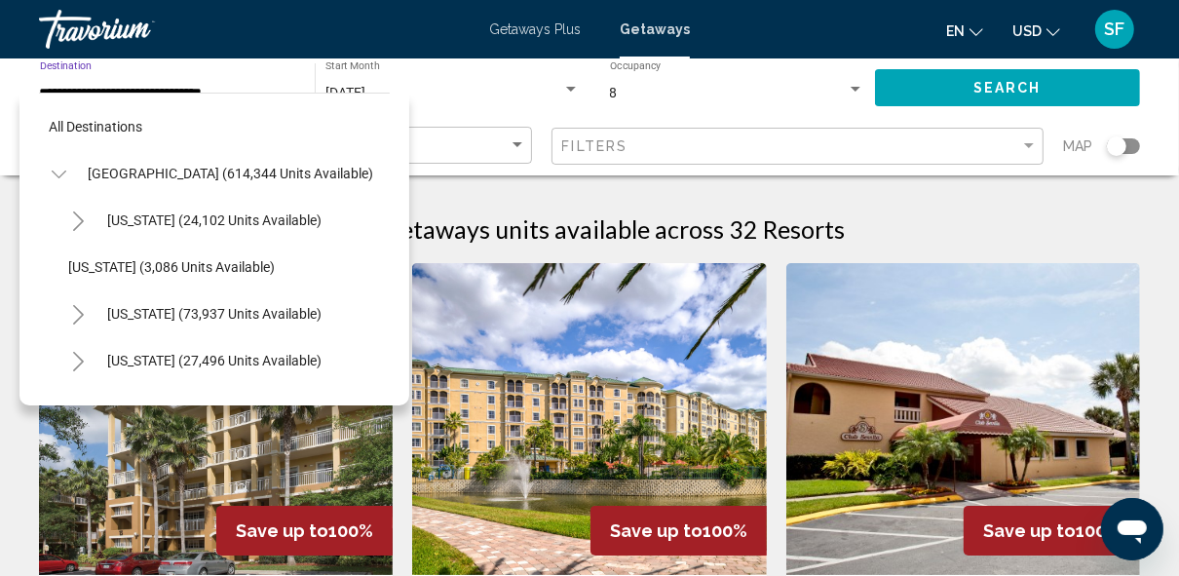
scroll to position [261, 0]
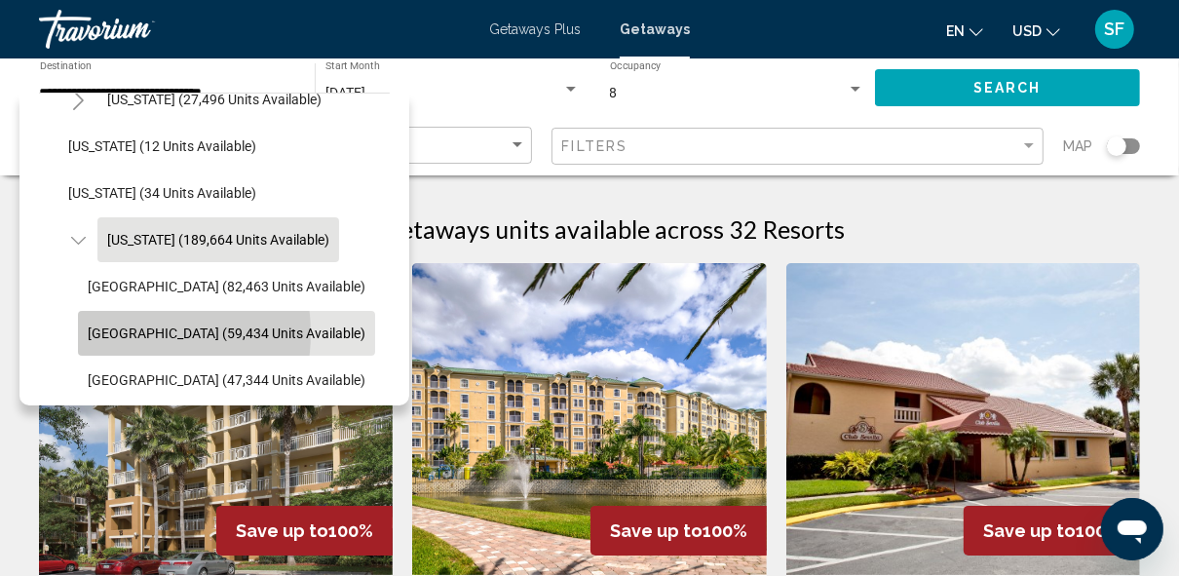
click at [121, 332] on span "East Coast (59,434 units available)" at bounding box center [227, 333] width 278 height 16
type input "**********"
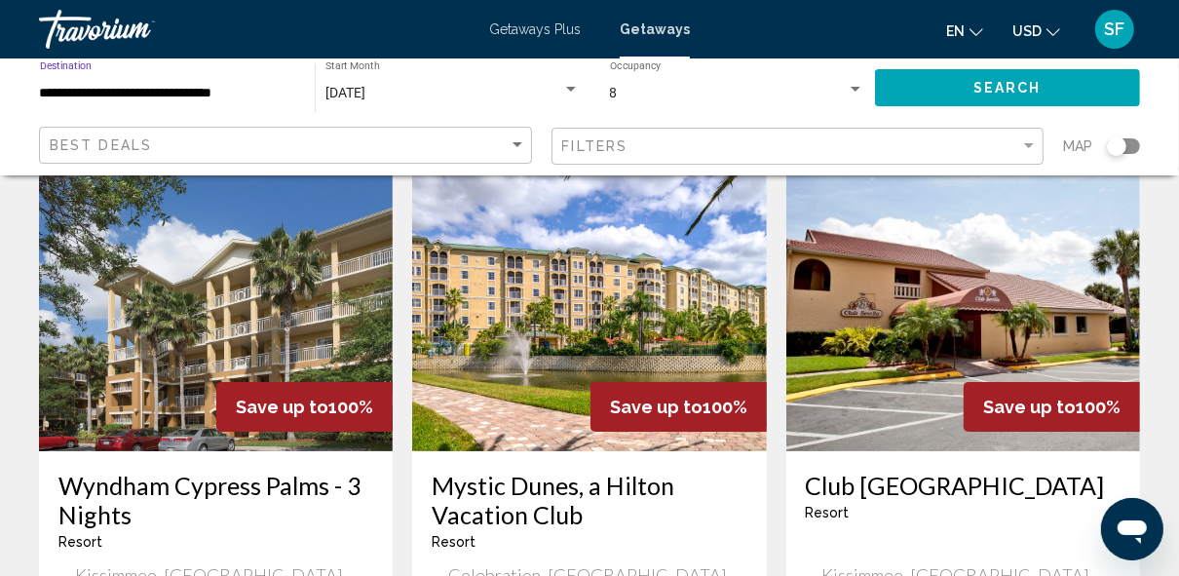
scroll to position [0, 0]
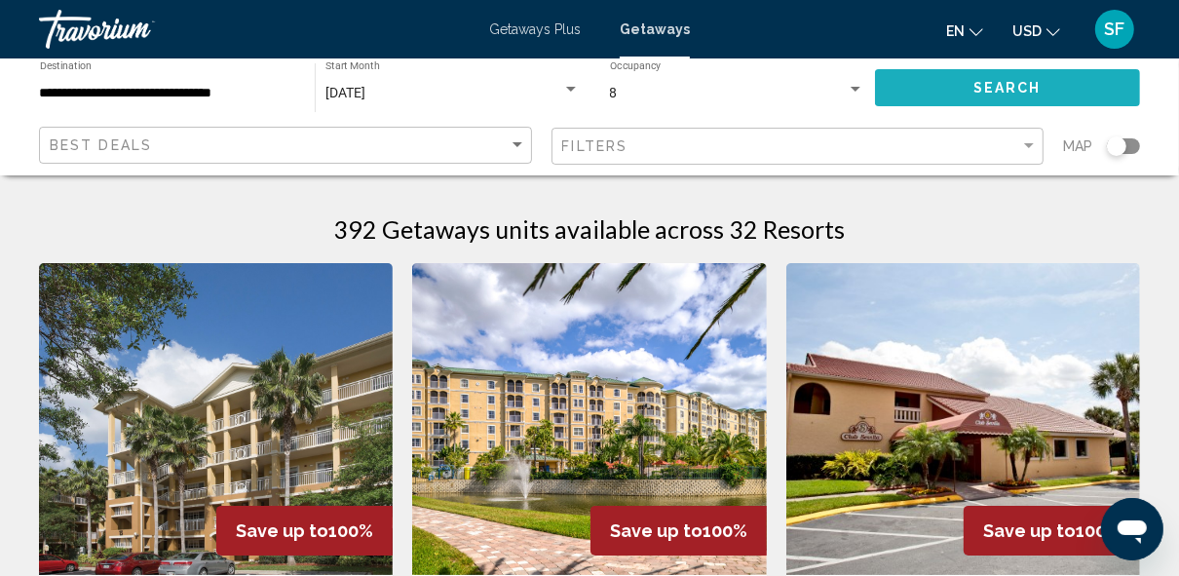
click at [1016, 84] on span "Search" at bounding box center [1007, 89] width 68 height 16
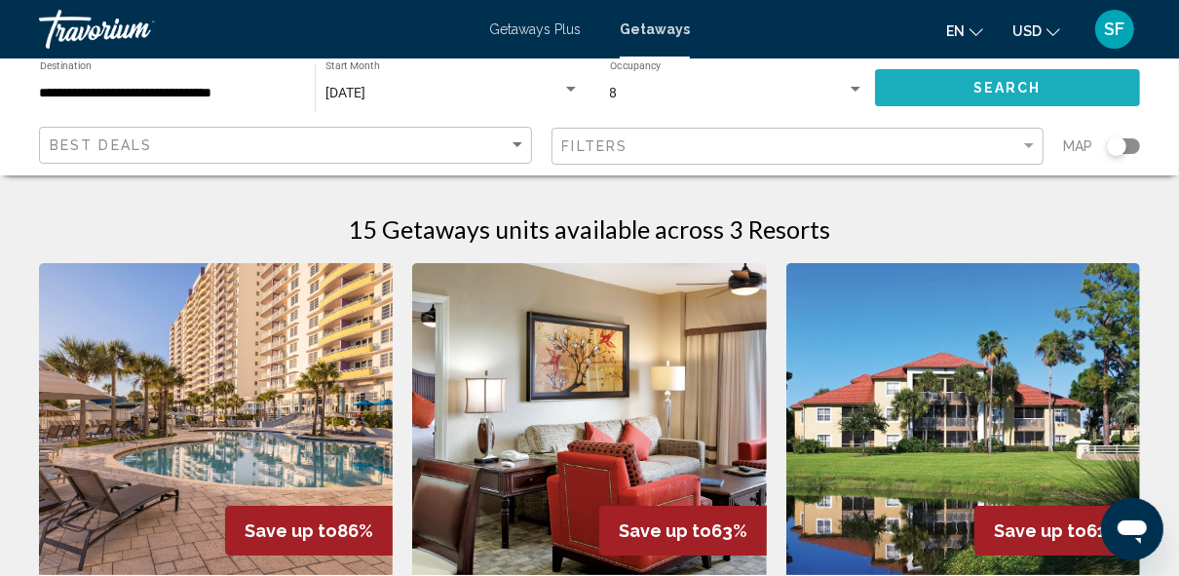
click at [1026, 87] on span "Search" at bounding box center [1007, 89] width 68 height 16
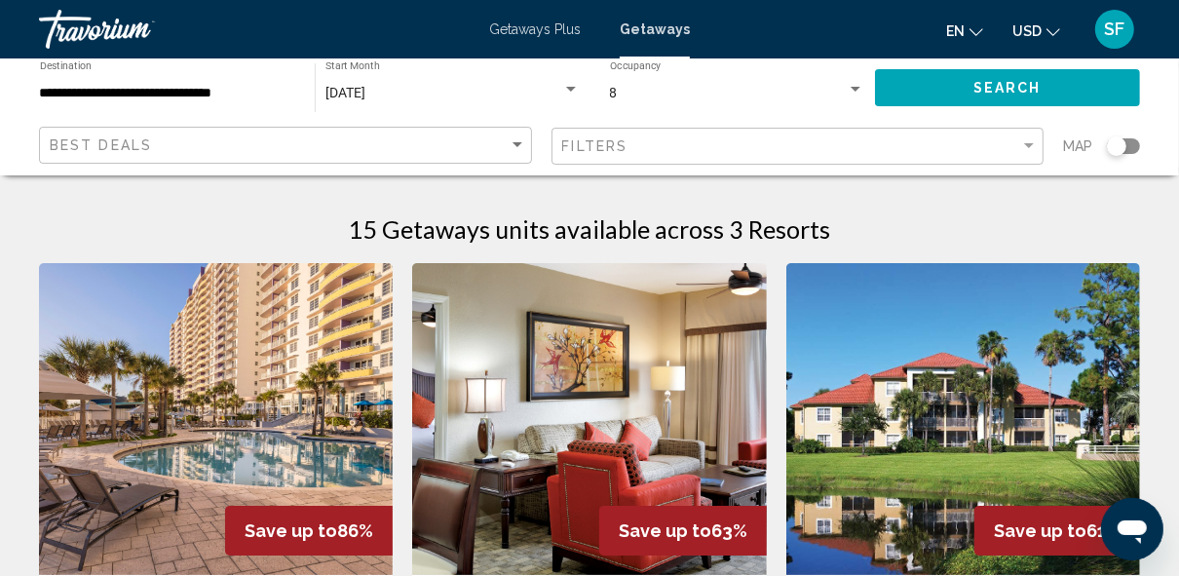
click at [304, 405] on img "Main content" at bounding box center [216, 419] width 354 height 312
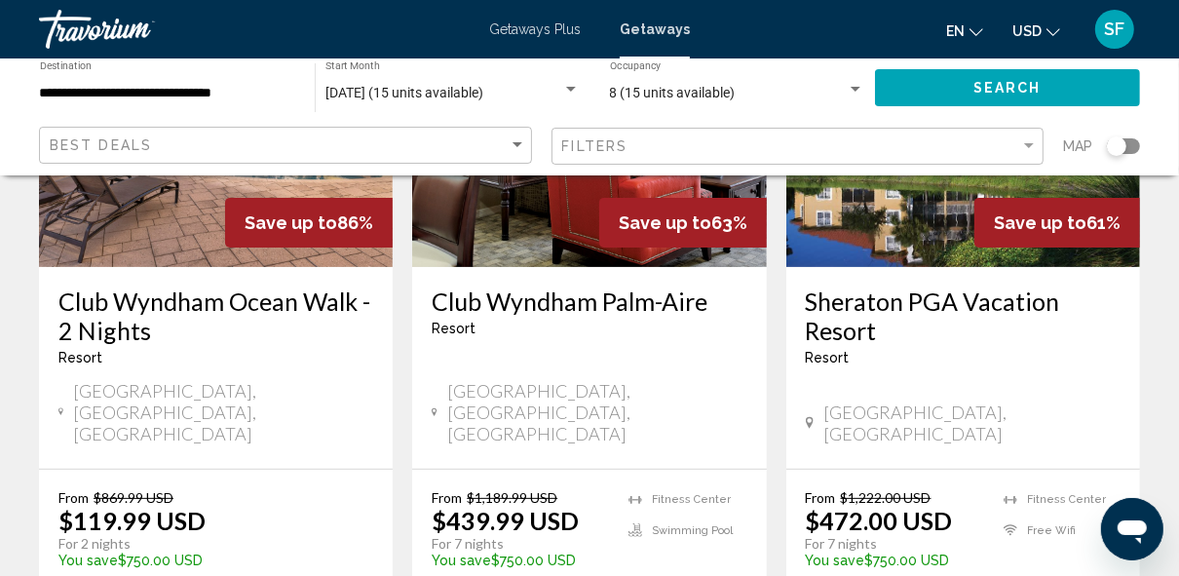
scroll to position [207, 0]
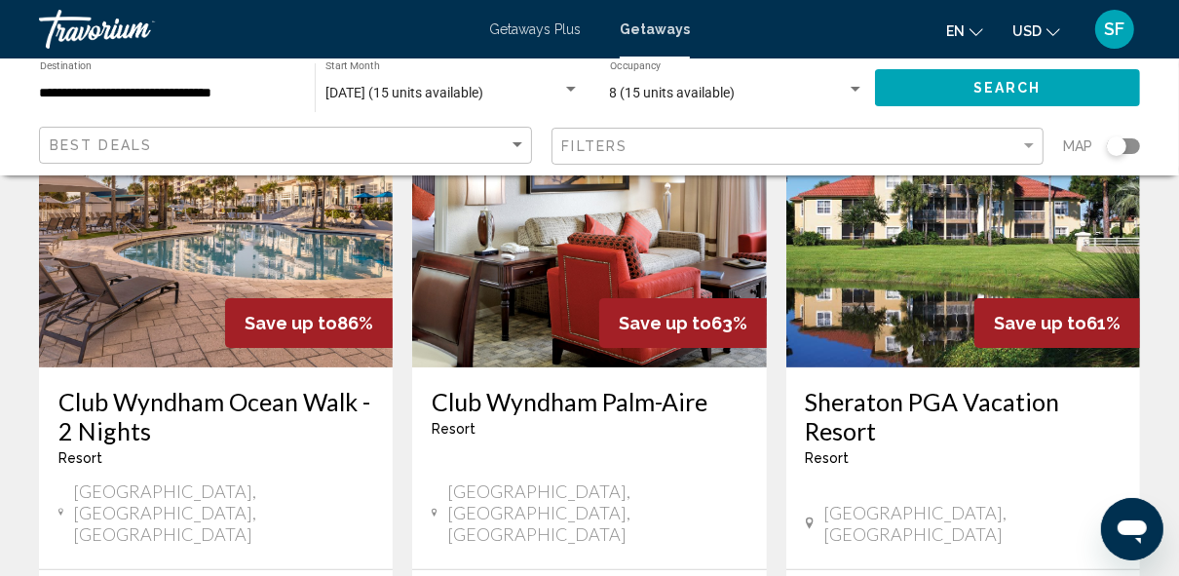
click at [319, 324] on span "Save up to" at bounding box center [290, 323] width 93 height 20
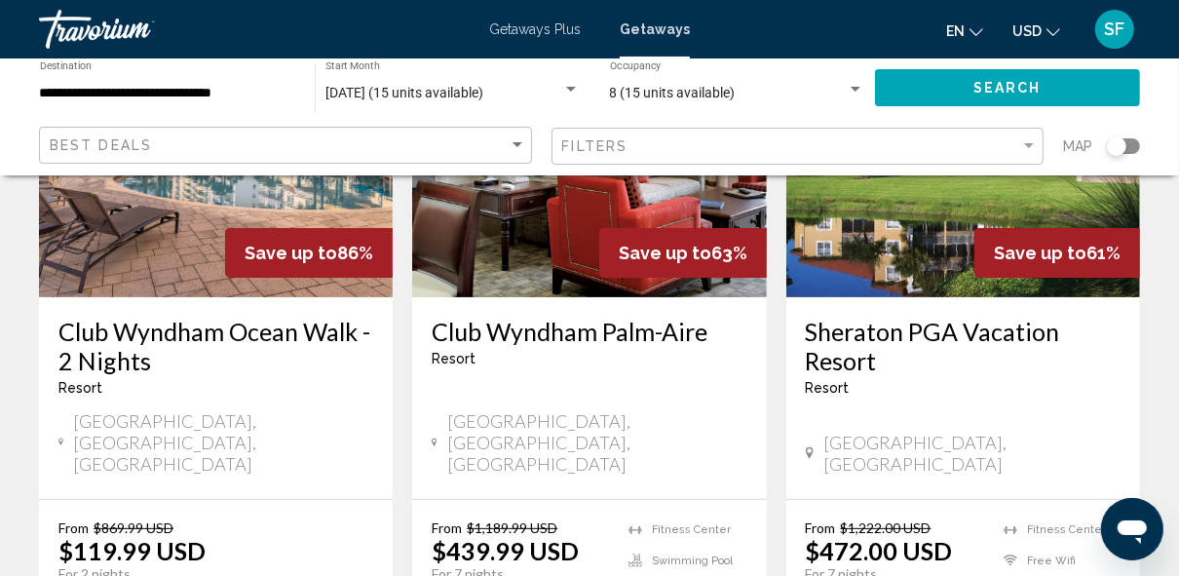
scroll to position [280, 0]
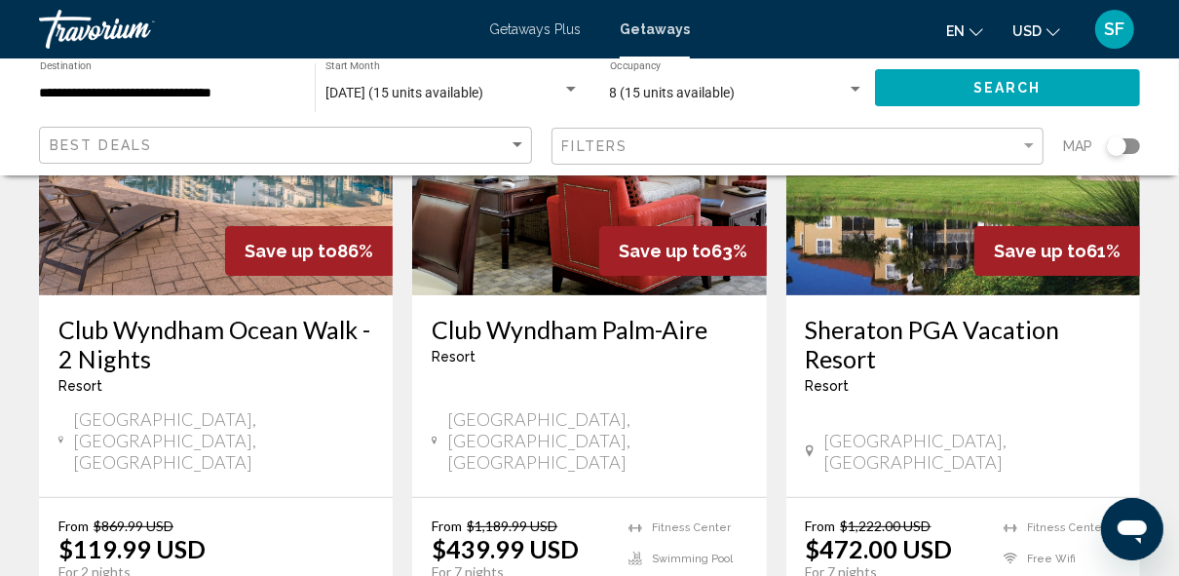
click at [211, 260] on img "Main content" at bounding box center [216, 139] width 354 height 312
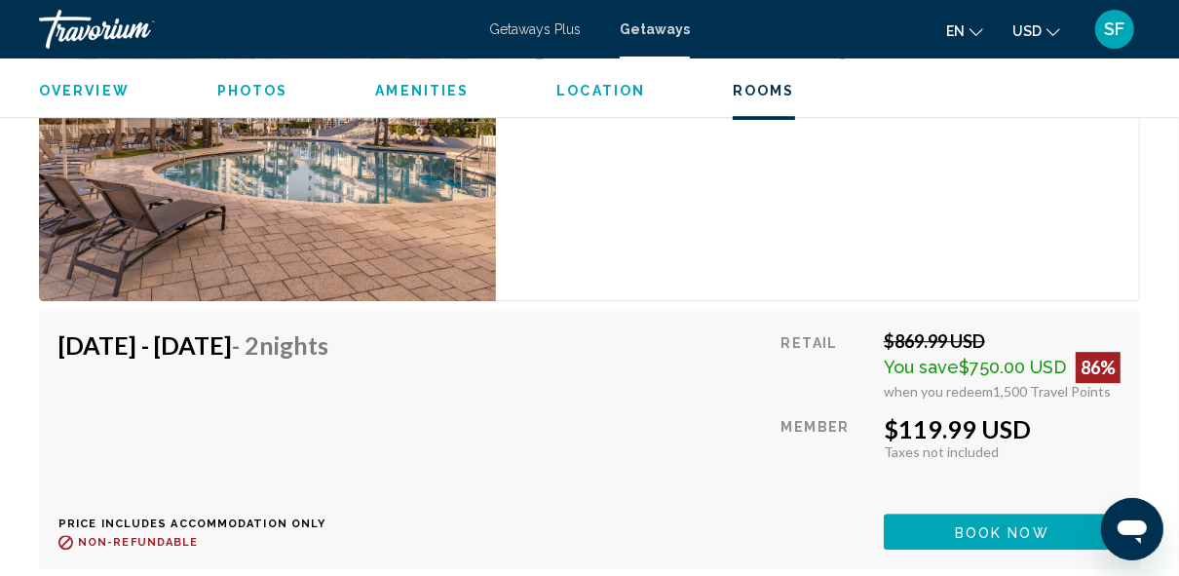
scroll to position [3733, 0]
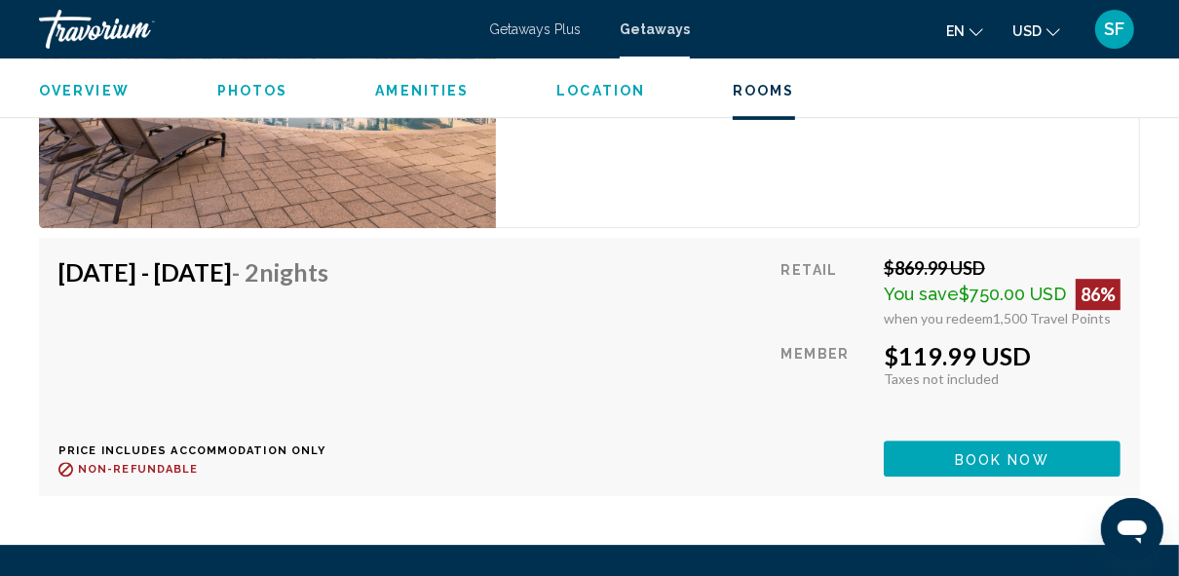
click at [1028, 452] on span "Book now" at bounding box center [1002, 459] width 94 height 16
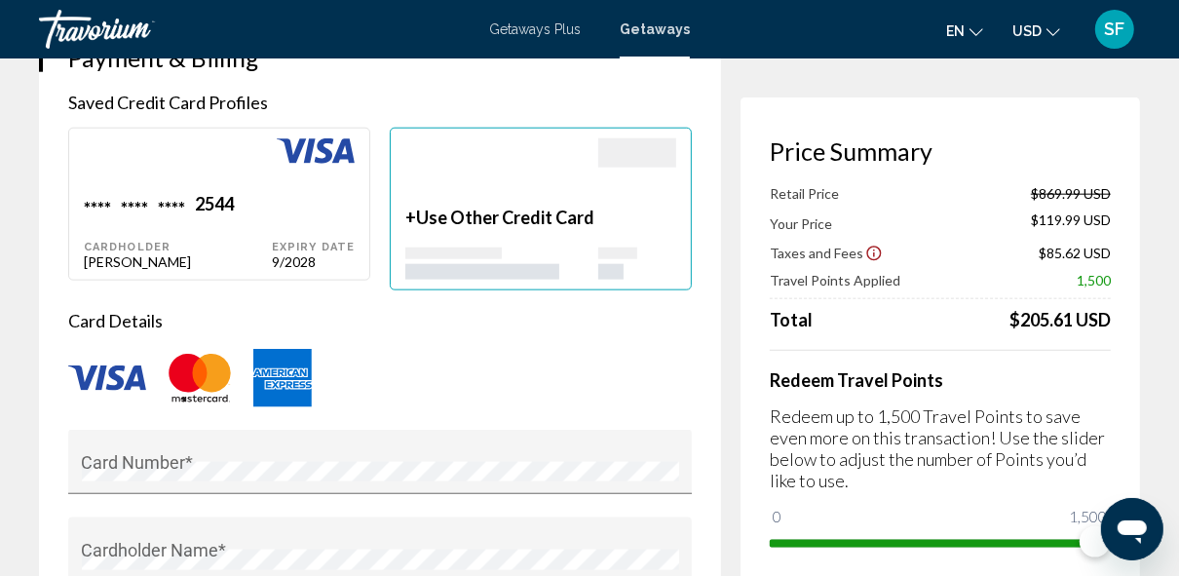
scroll to position [1518, 0]
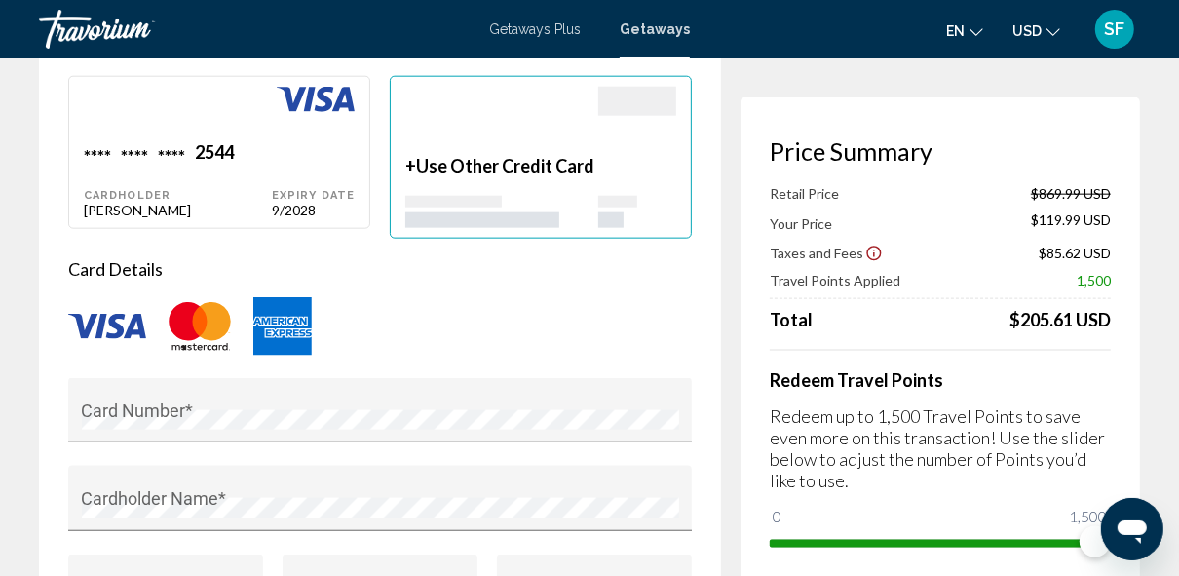
click at [252, 141] on div "Main content" at bounding box center [178, 114] width 188 height 55
type input "********"
type input "*********"
type input "**********"
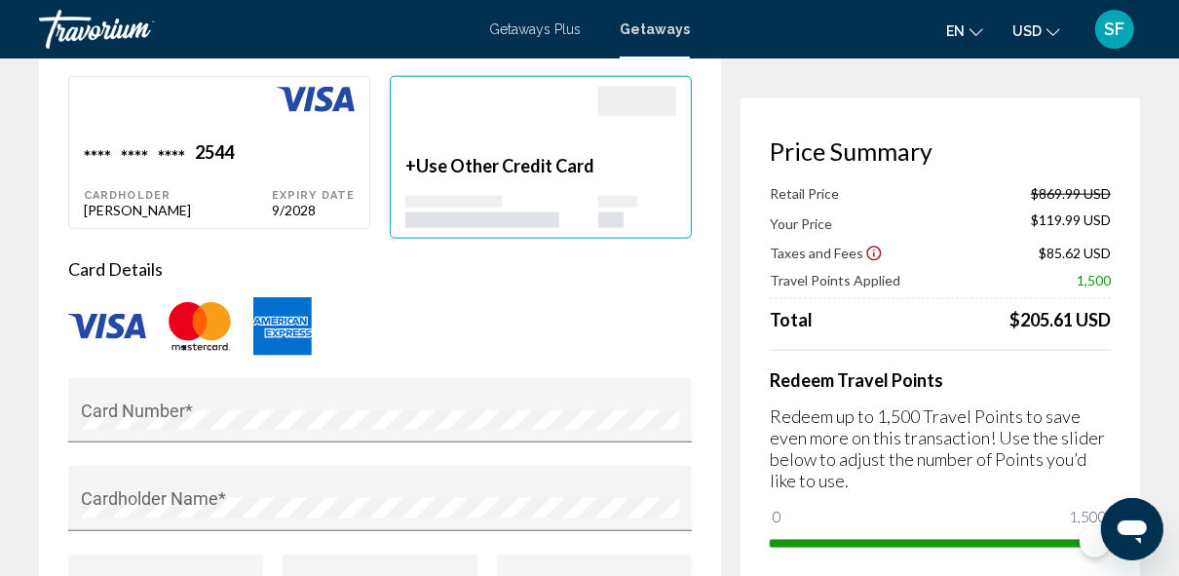
type input "*******"
type input "*****"
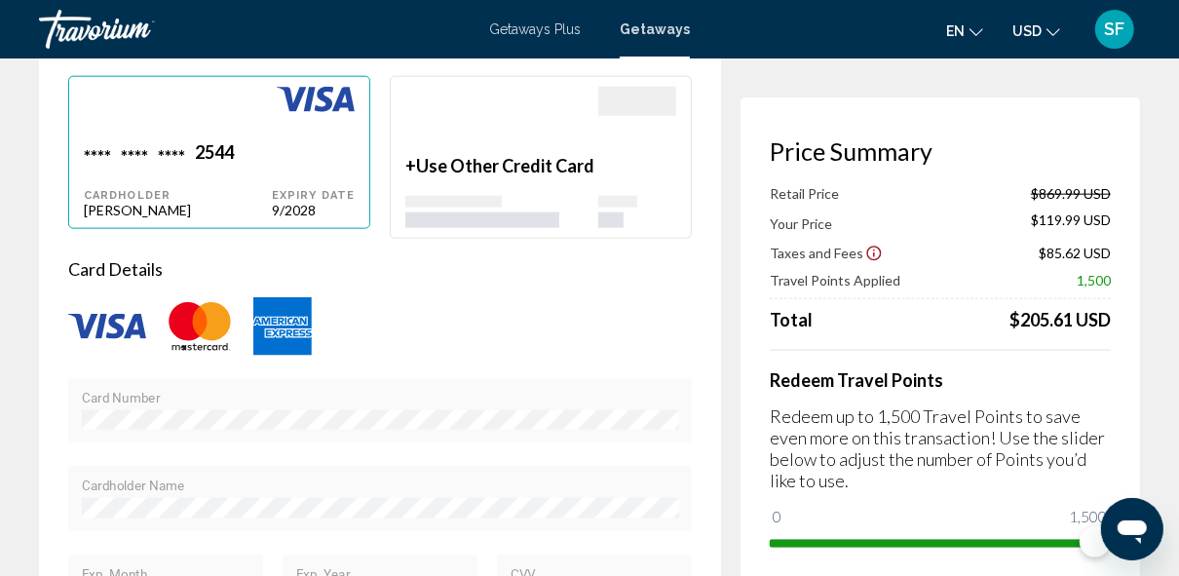
click at [252, 141] on div "Main content" at bounding box center [178, 114] width 188 height 55
type input "********"
type input "*********"
type input "**********"
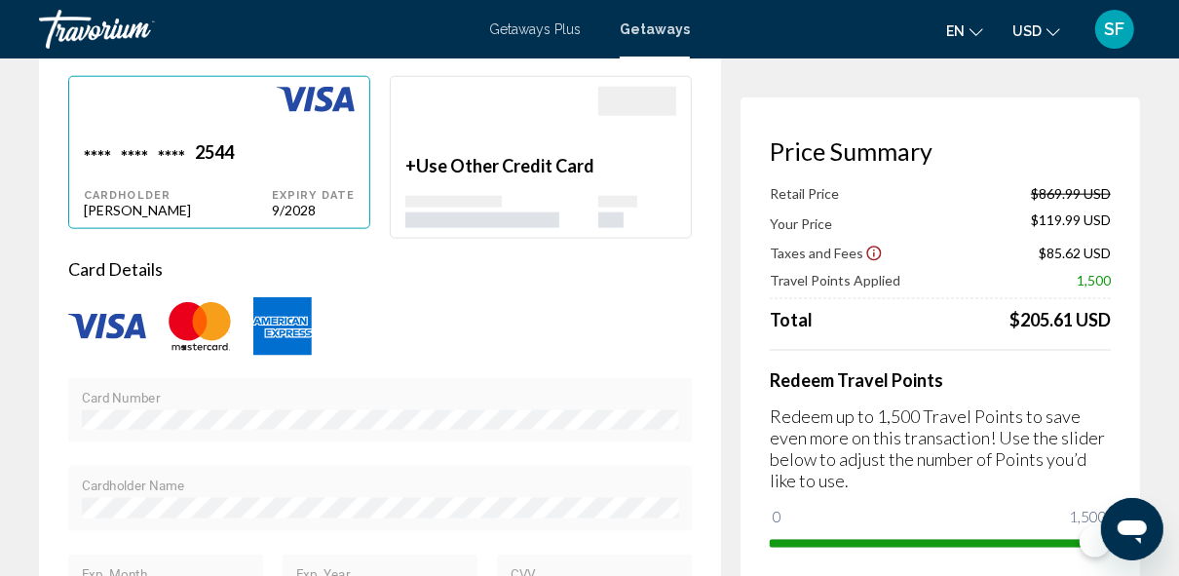
type input "*******"
type input "*****"
click at [252, 141] on div "Main content" at bounding box center [178, 114] width 188 height 55
type input "********"
type input "*********"
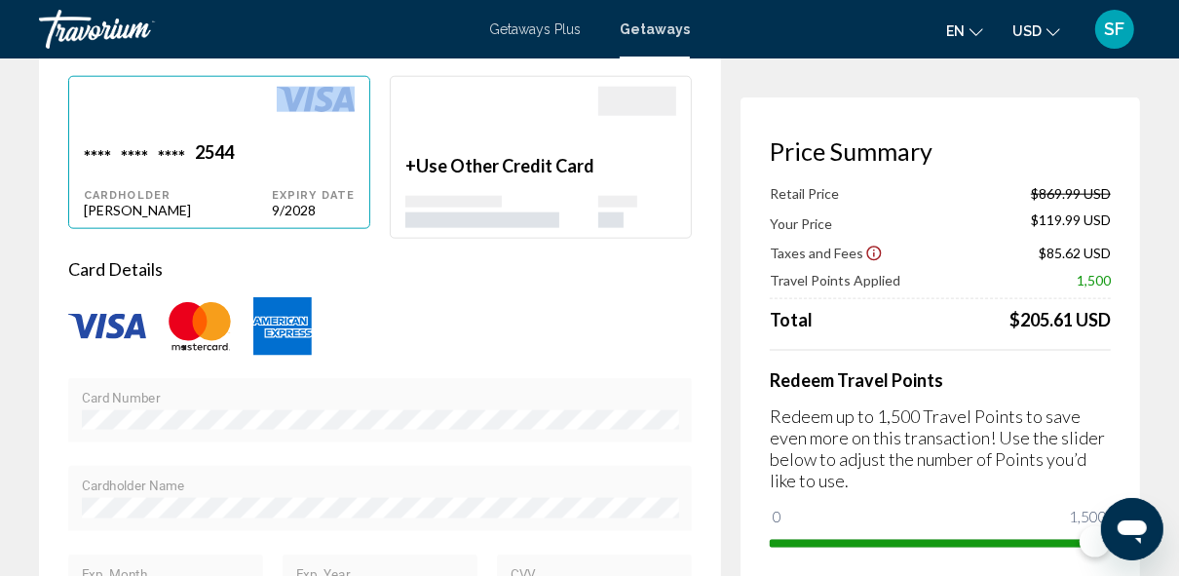
type input "**********"
type input "*******"
type input "*****"
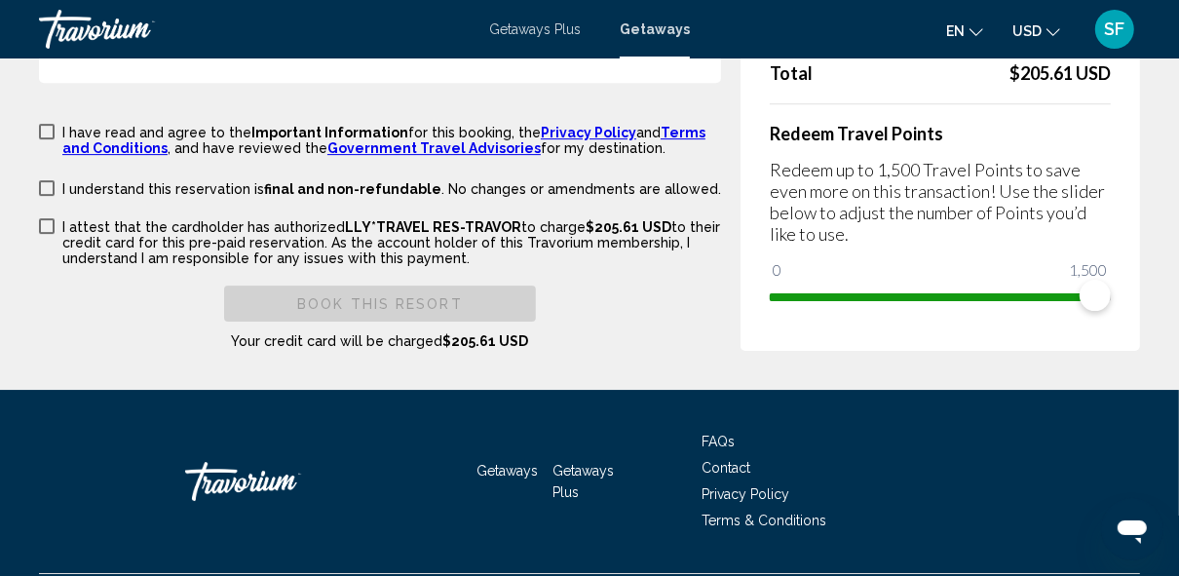
scroll to position [4218, 0]
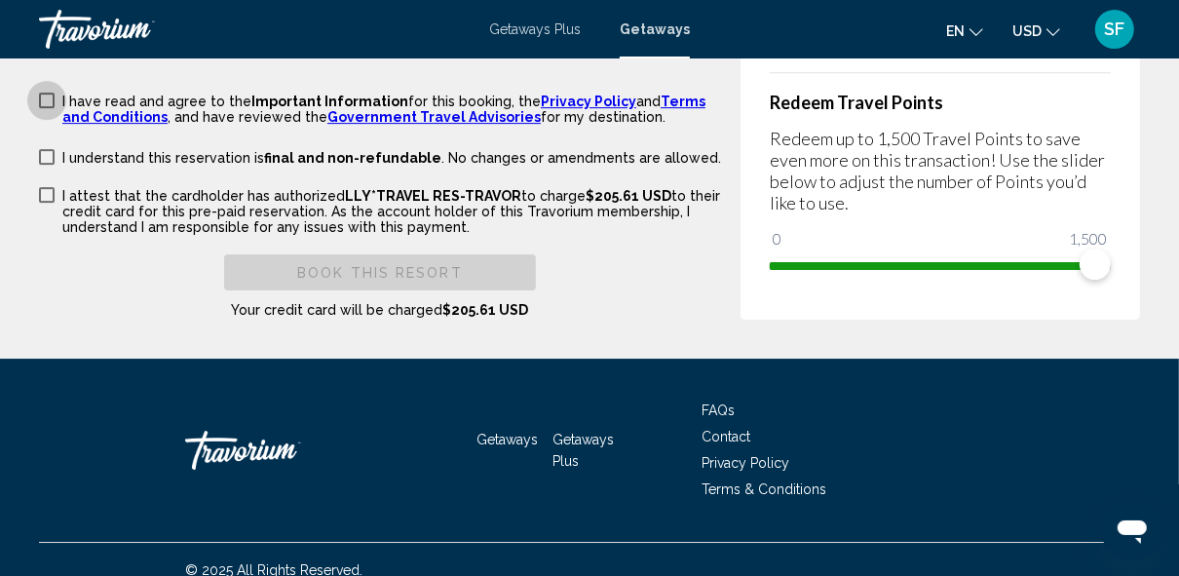
click at [49, 93] on span "Main content" at bounding box center [47, 101] width 16 height 16
click at [48, 149] on span "Main content" at bounding box center [47, 157] width 16 height 16
click at [44, 187] on span "Main content" at bounding box center [47, 195] width 16 height 16
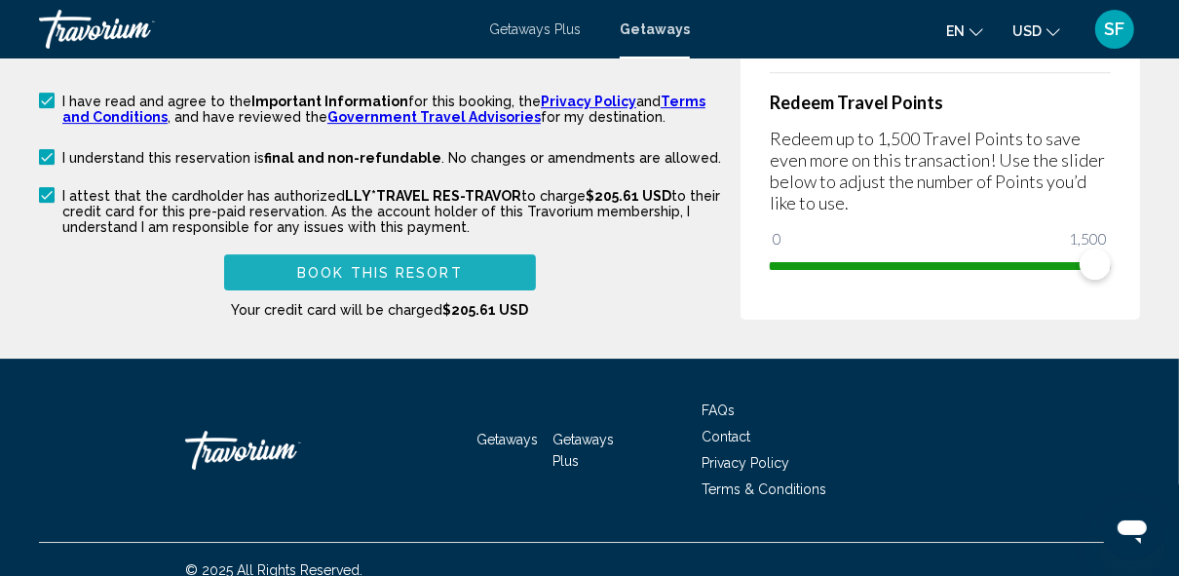
click at [342, 265] on span "Book this Resort" at bounding box center [380, 273] width 166 height 16
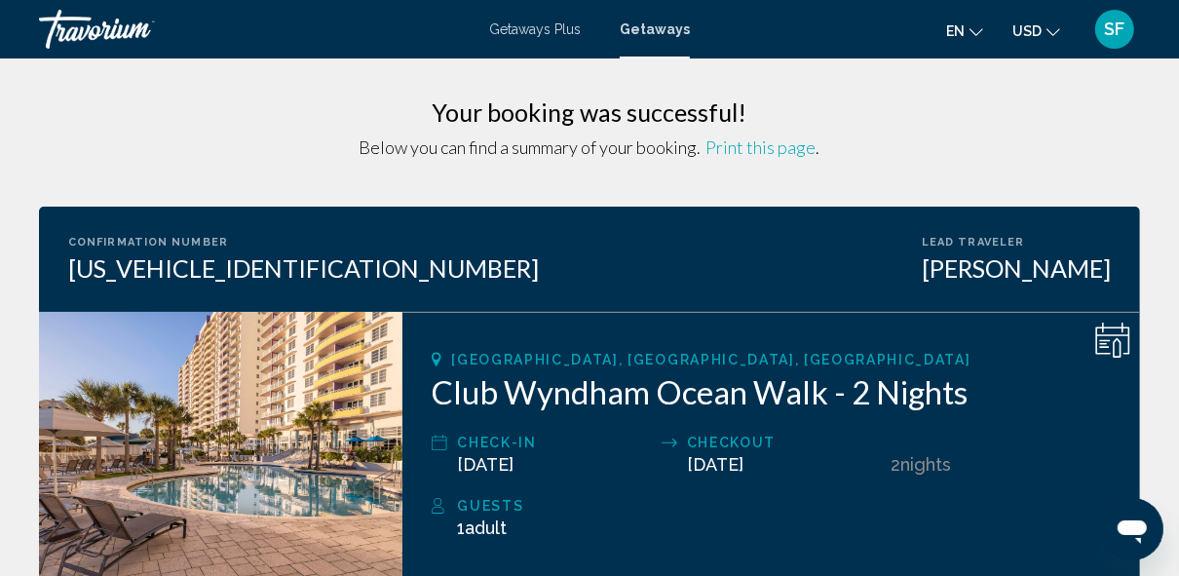
click at [784, 154] on span "Print this page" at bounding box center [761, 146] width 110 height 21
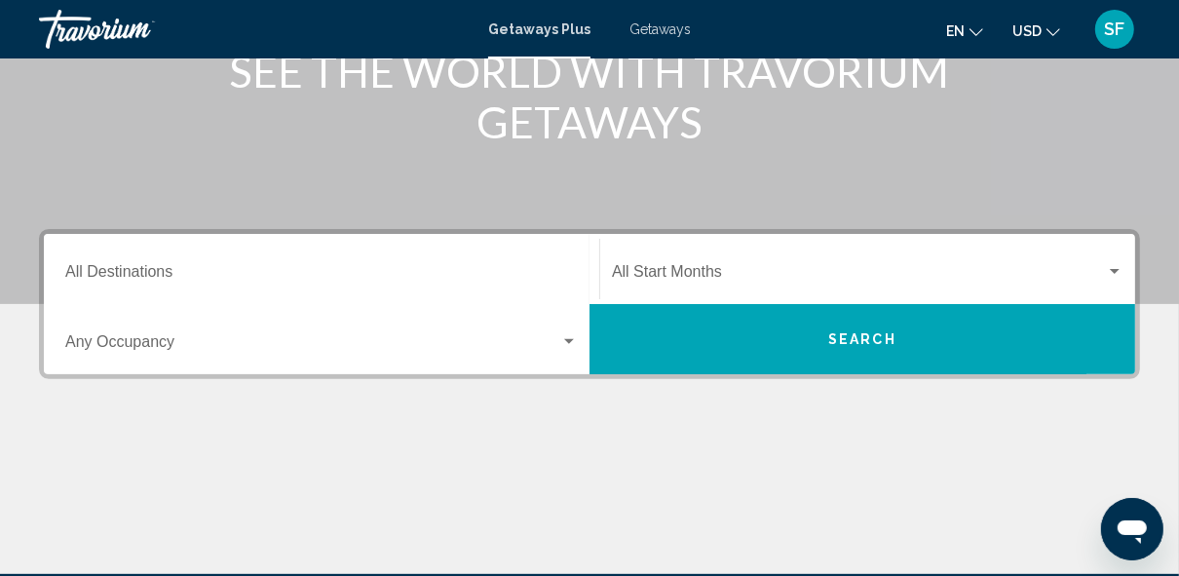
scroll to position [356, 0]
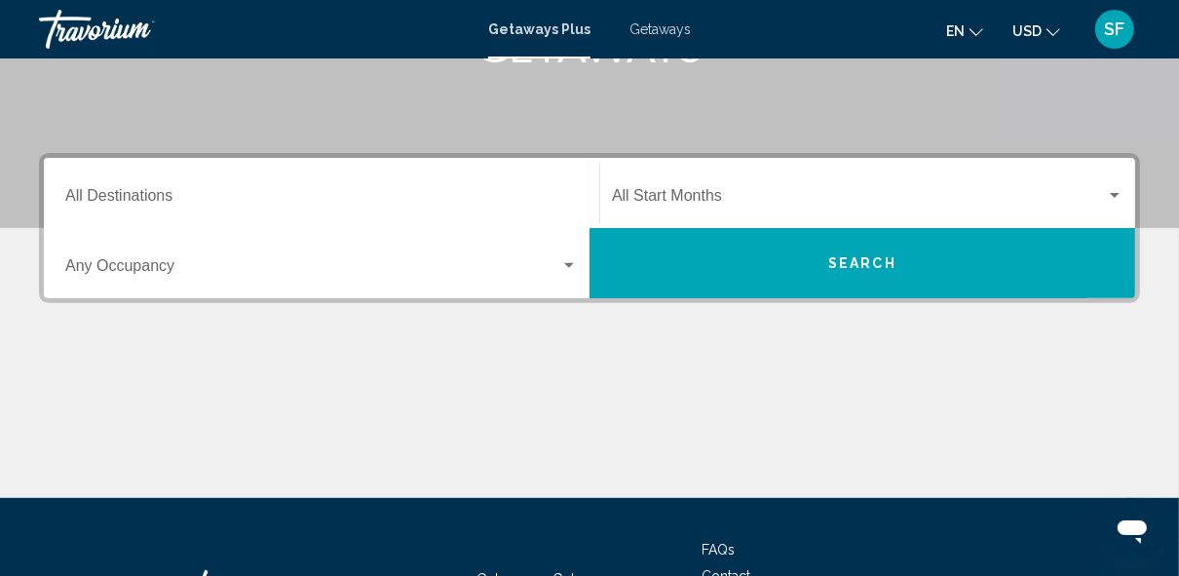
click at [157, 200] on input "Destination All Destinations" at bounding box center [321, 200] width 512 height 18
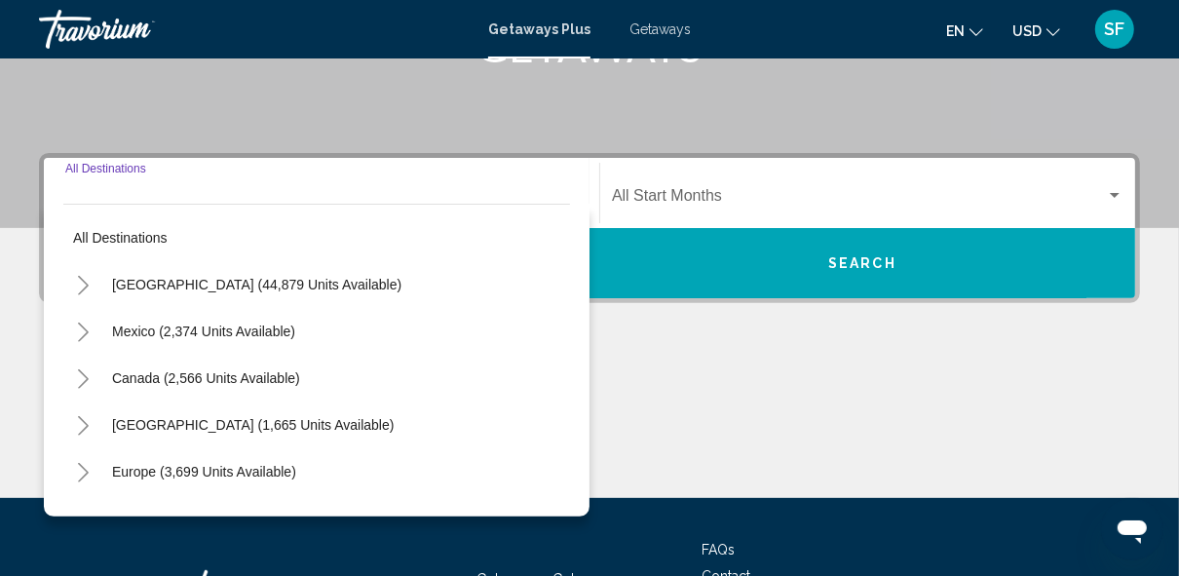
scroll to position [445, 0]
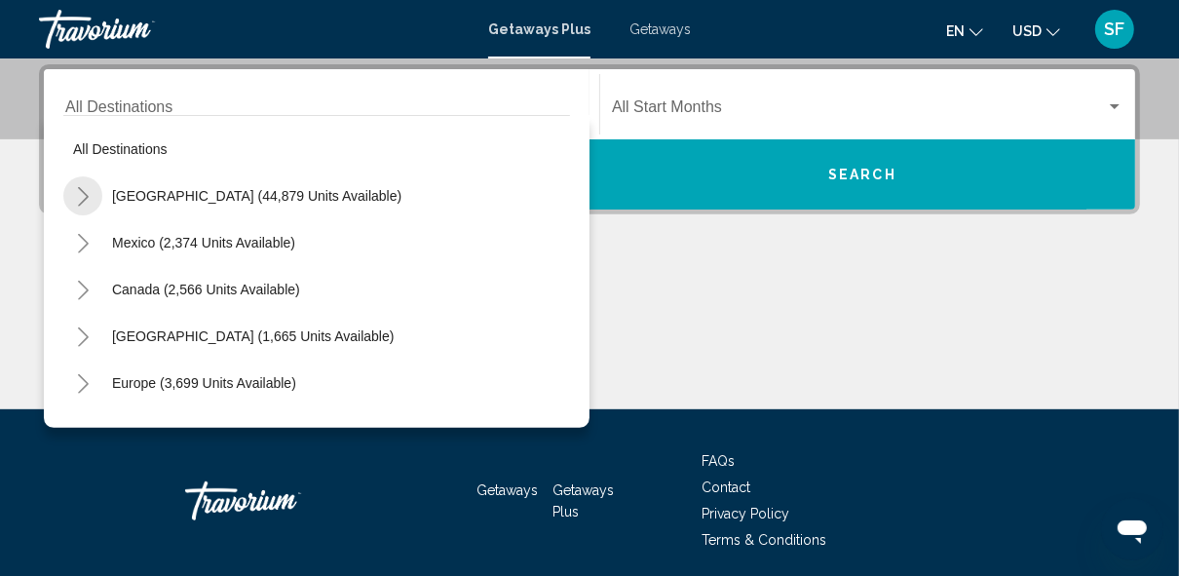
click at [79, 191] on icon "Toggle United States (44,879 units available)" at bounding box center [83, 196] width 15 height 19
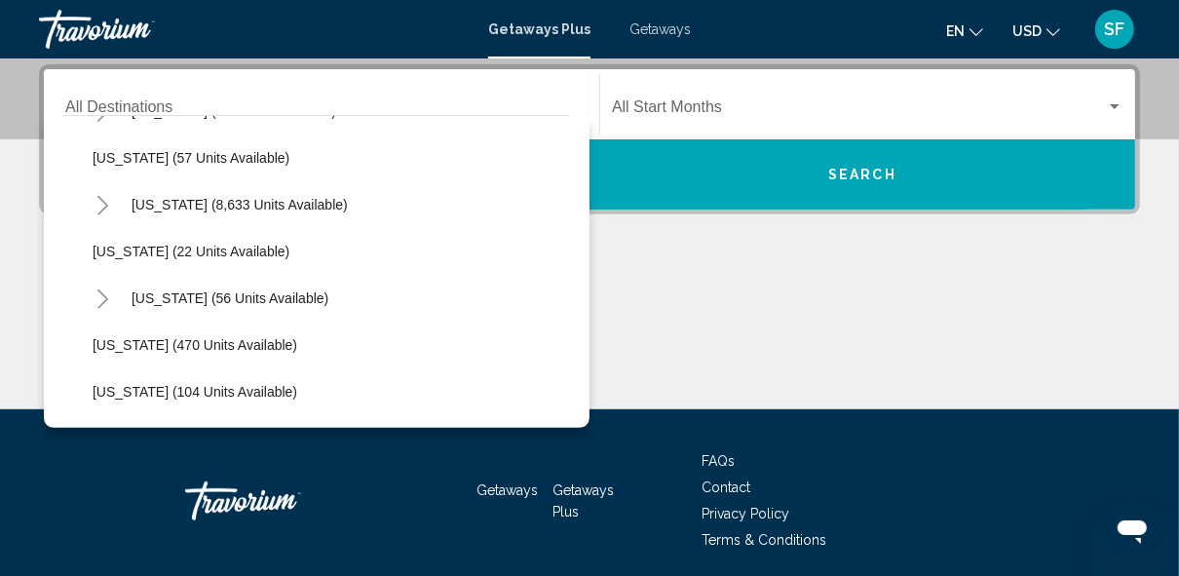
scroll to position [254, 0]
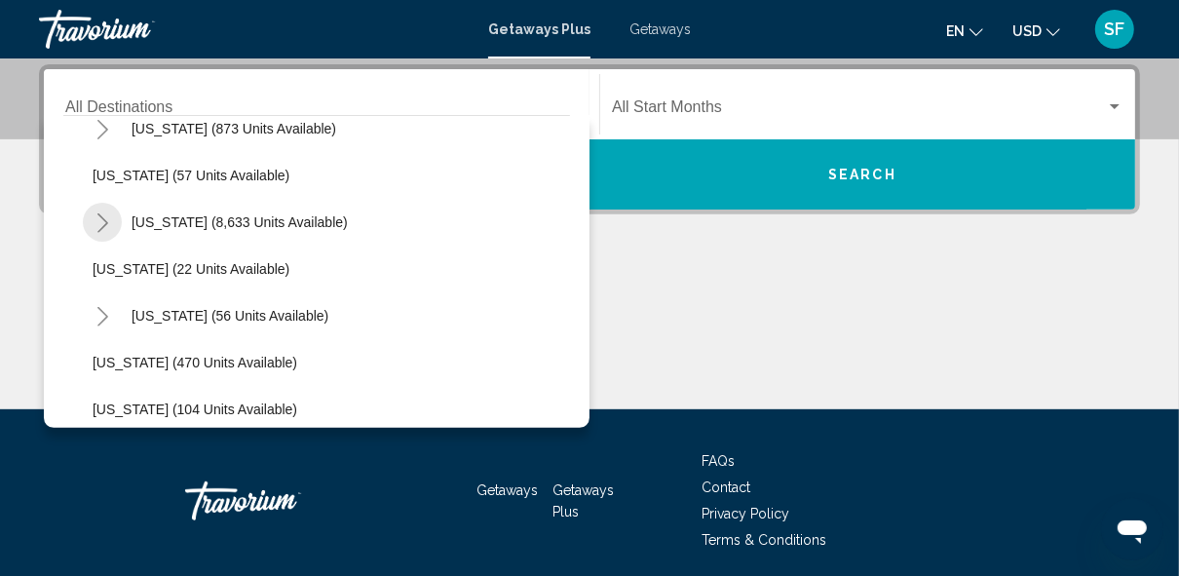
click at [99, 215] on icon "Toggle Florida (8,633 units available)" at bounding box center [102, 222] width 11 height 19
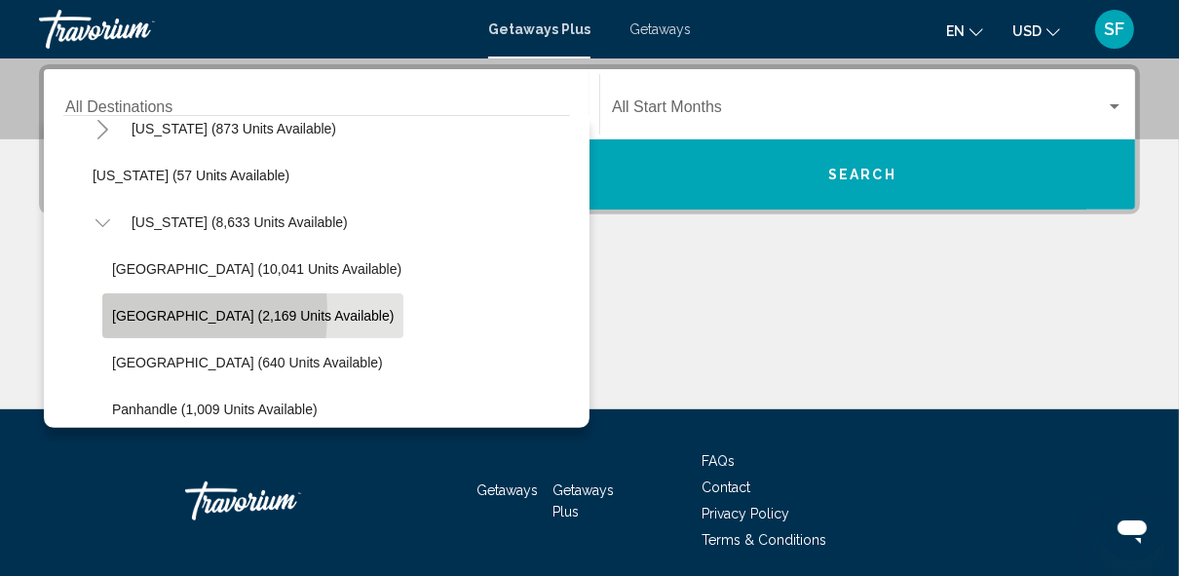
click at [131, 311] on span "[GEOGRAPHIC_DATA] (2,169 units available)" at bounding box center [252, 316] width 281 height 16
type input "**********"
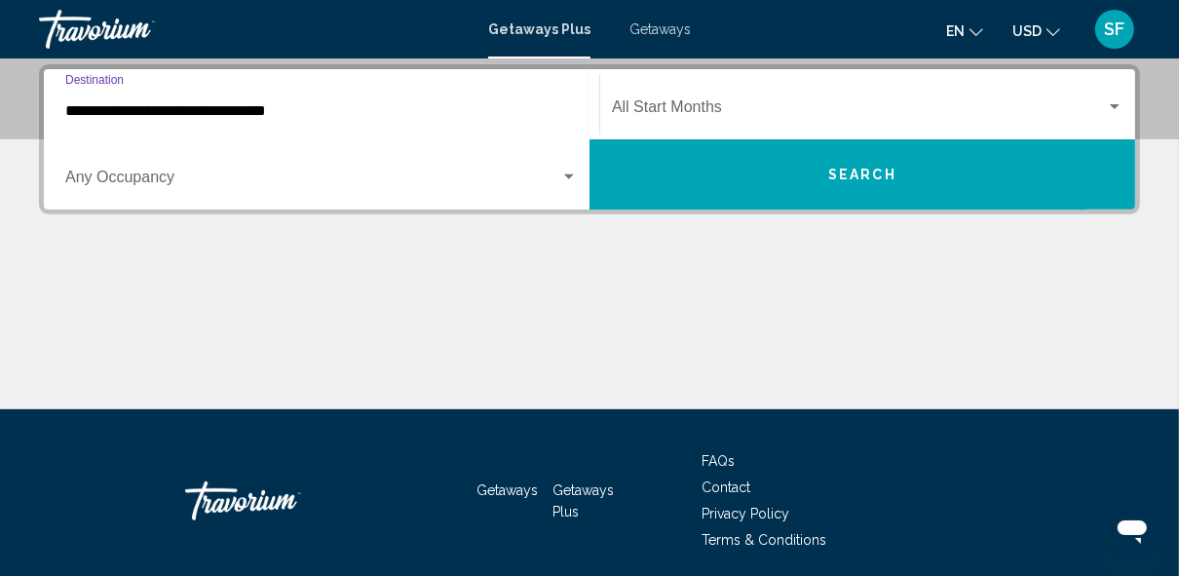
click at [573, 174] on div "Search widget" at bounding box center [569, 176] width 10 height 5
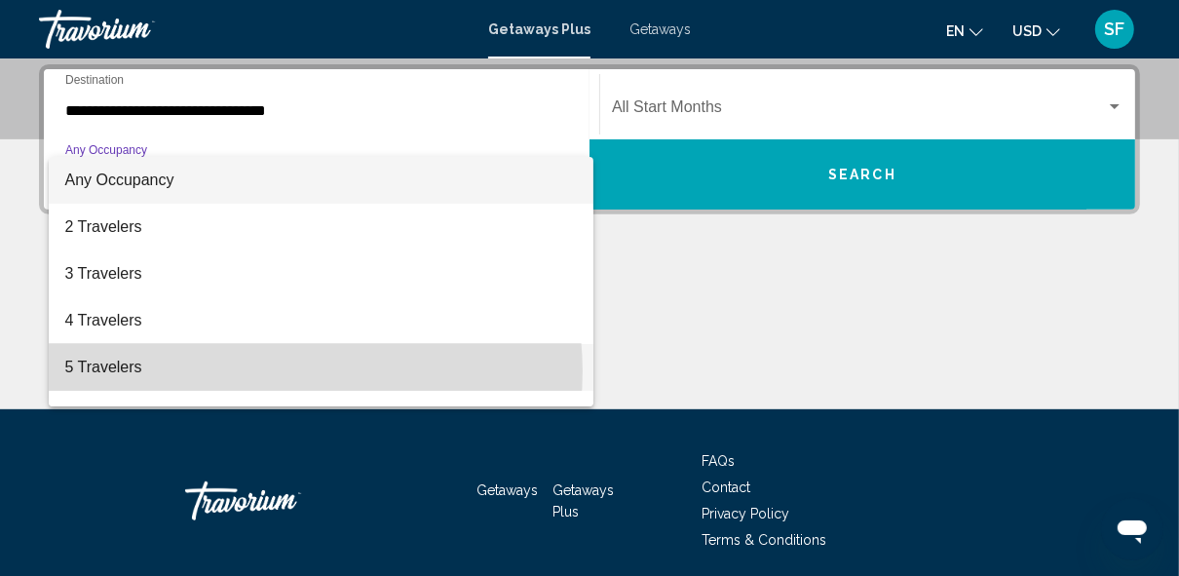
click at [261, 371] on span "5 Travelers" at bounding box center [320, 367] width 513 height 47
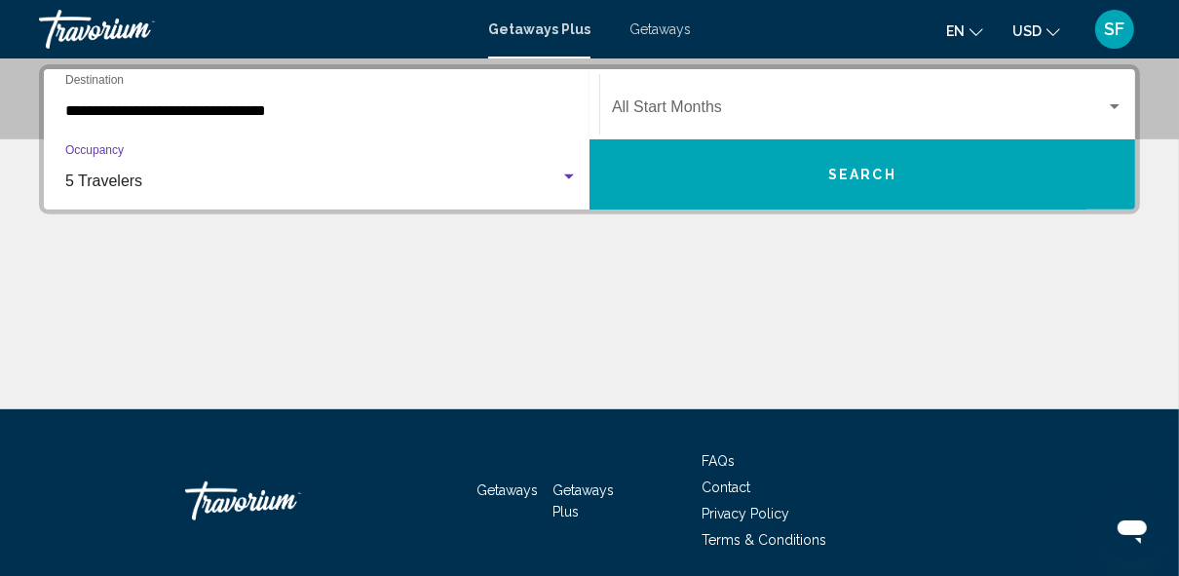
click at [1116, 102] on div "Search widget" at bounding box center [1115, 107] width 18 height 16
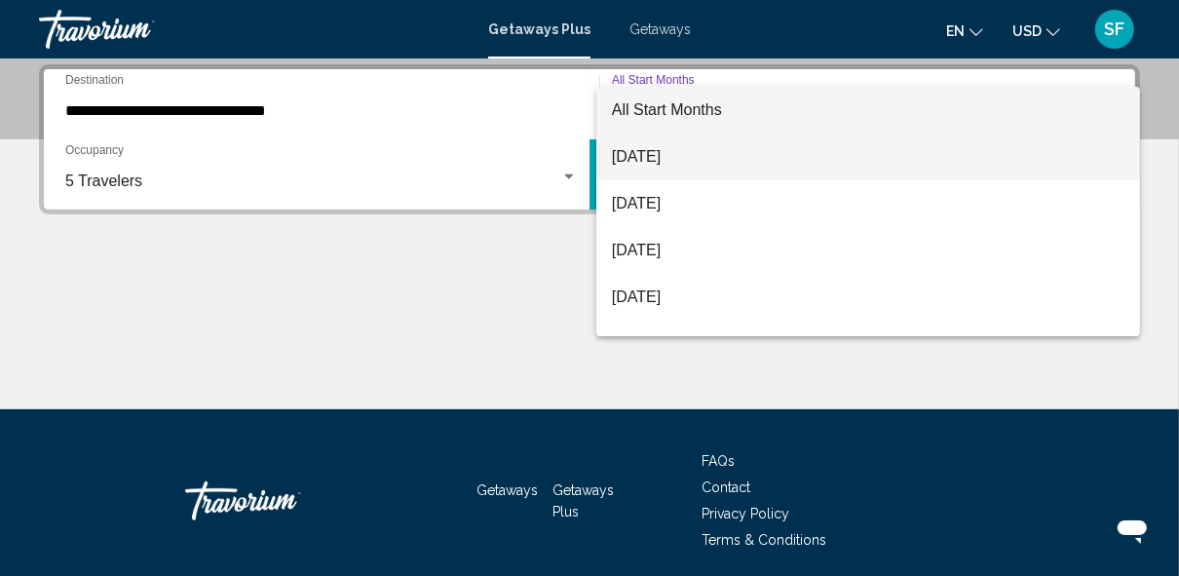
click at [880, 158] on span "[DATE]" at bounding box center [868, 156] width 512 height 47
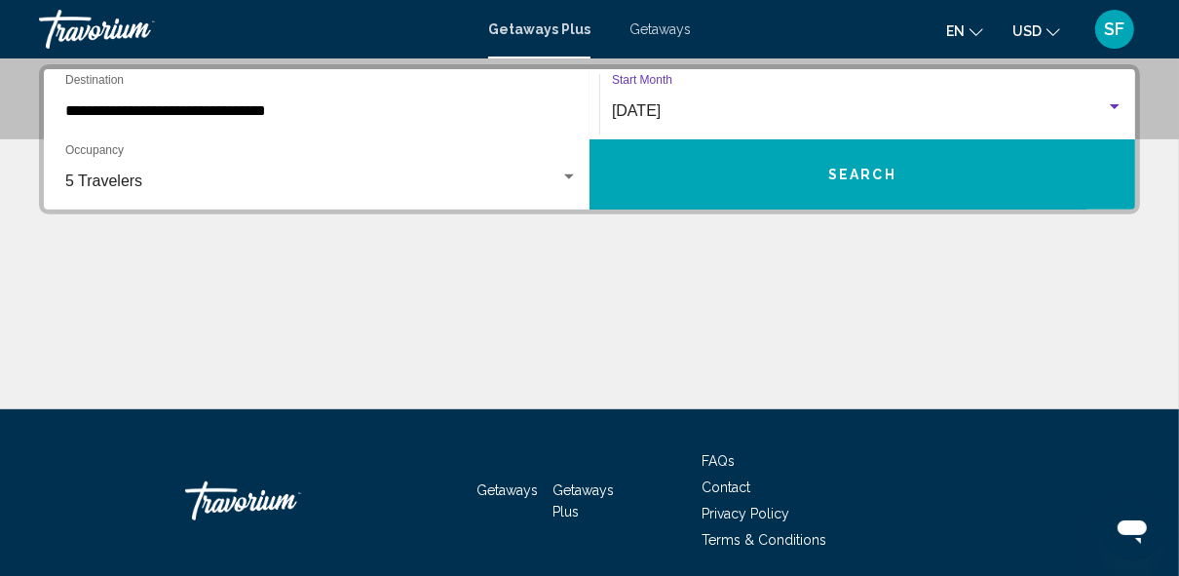
click at [995, 184] on button "Search" at bounding box center [861, 174] width 545 height 70
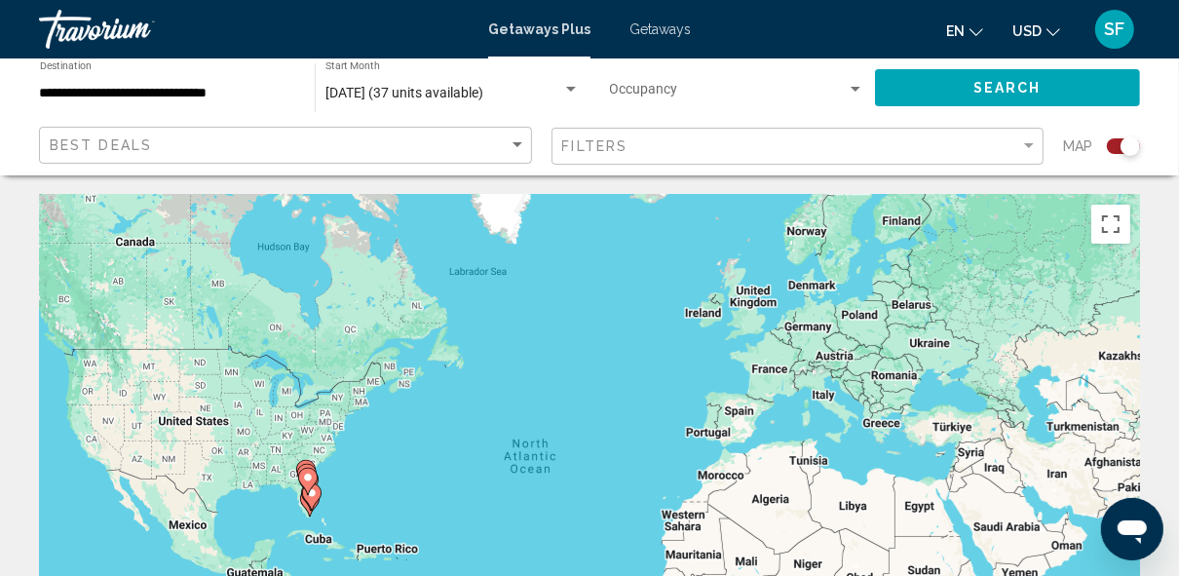
click at [1116, 138] on div "Search widget" at bounding box center [1122, 146] width 33 height 16
